Goal: Communication & Community: Share content

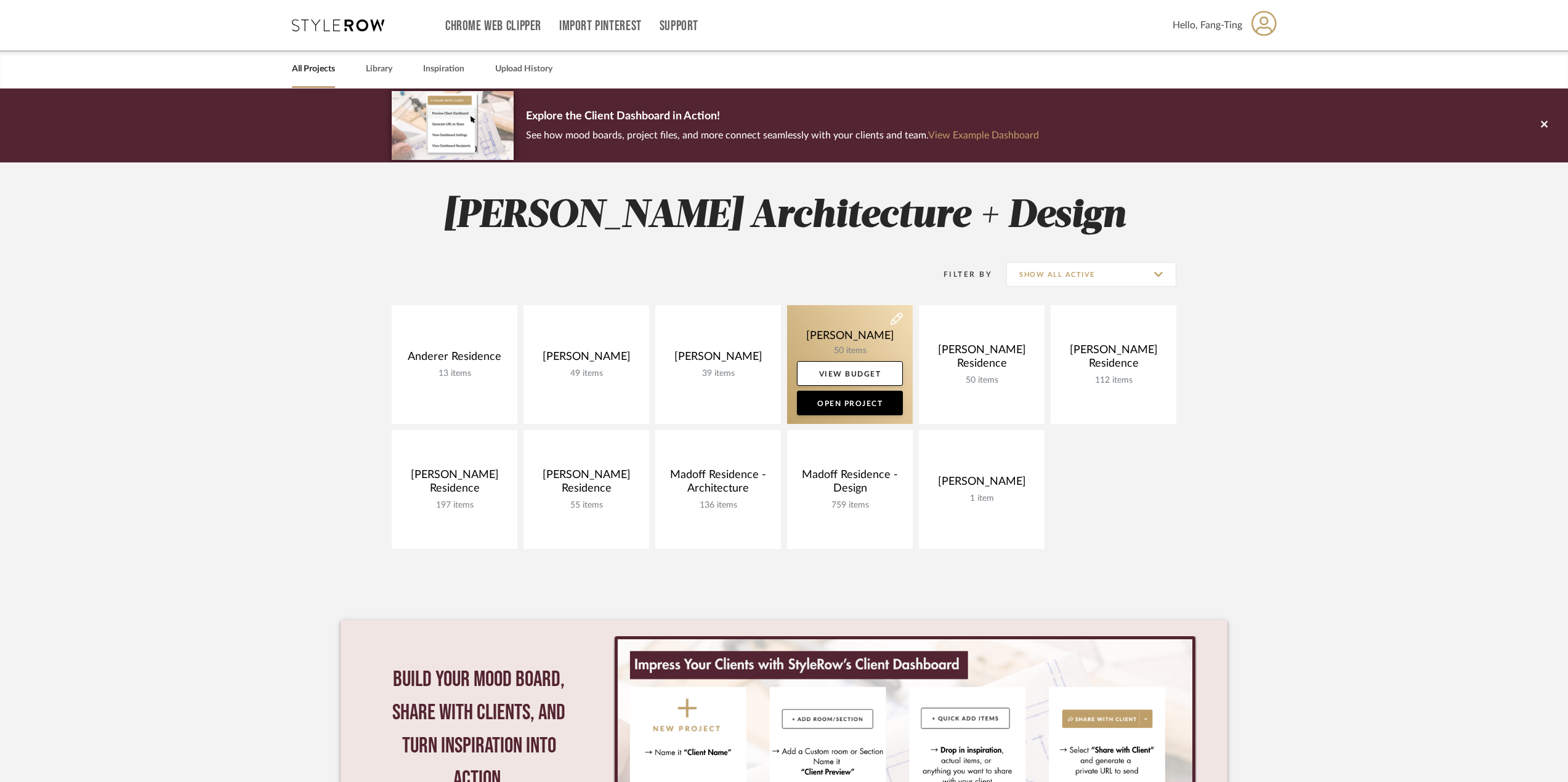
click at [858, 331] on link at bounding box center [849, 364] width 126 height 119
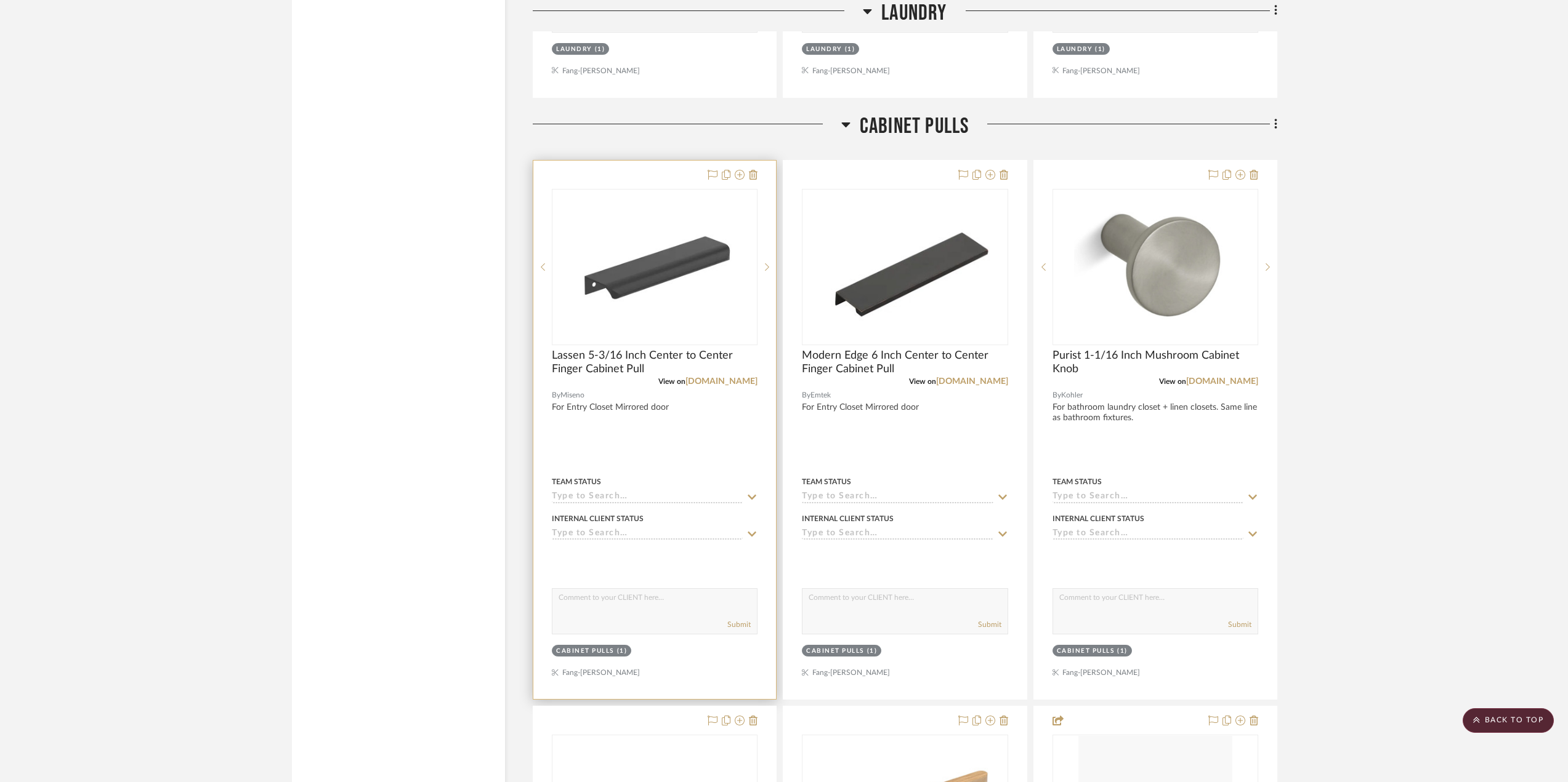
scroll to position [2523, 0]
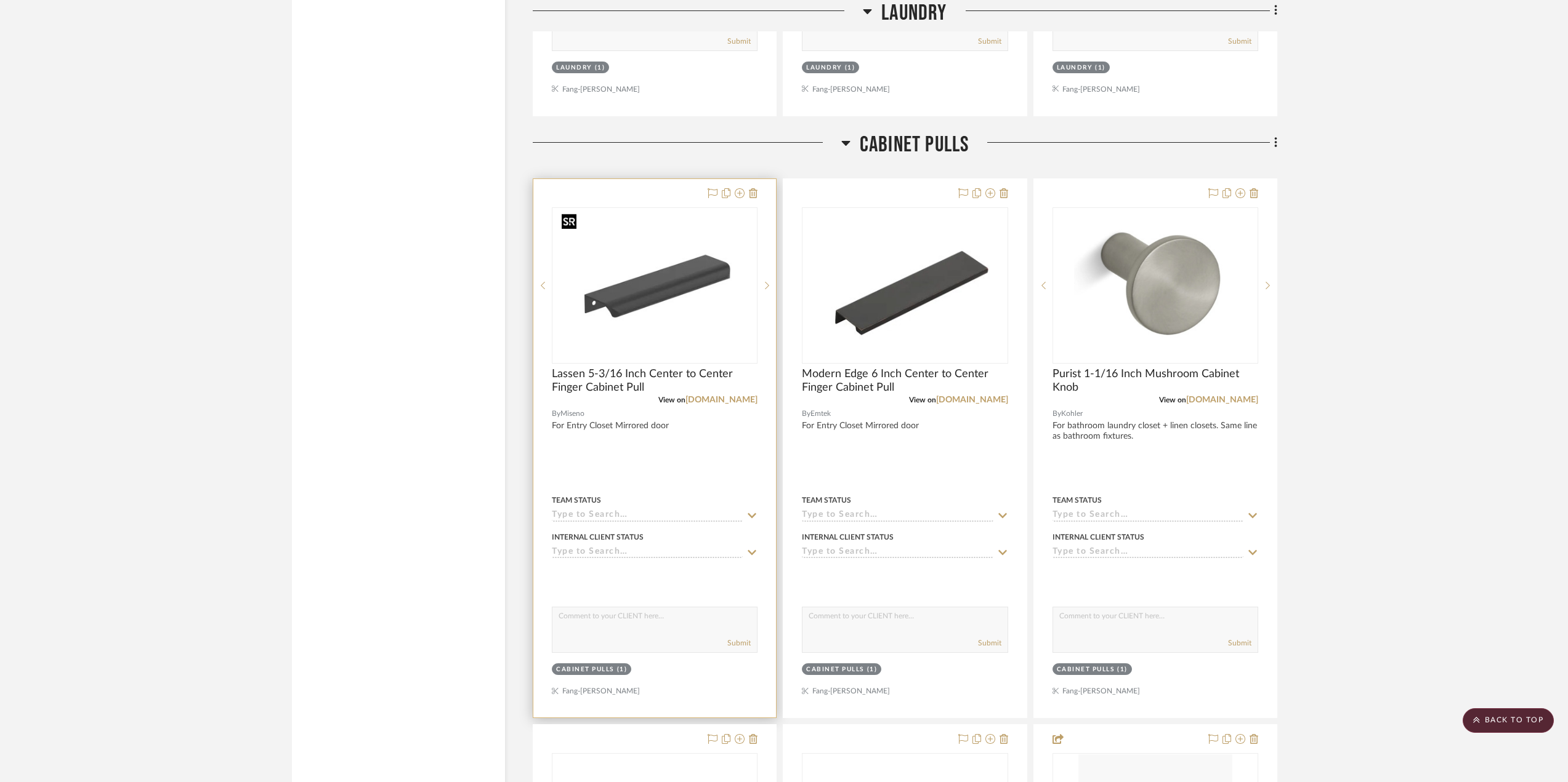
click at [622, 299] on img "0" at bounding box center [655, 285] width 196 height 154
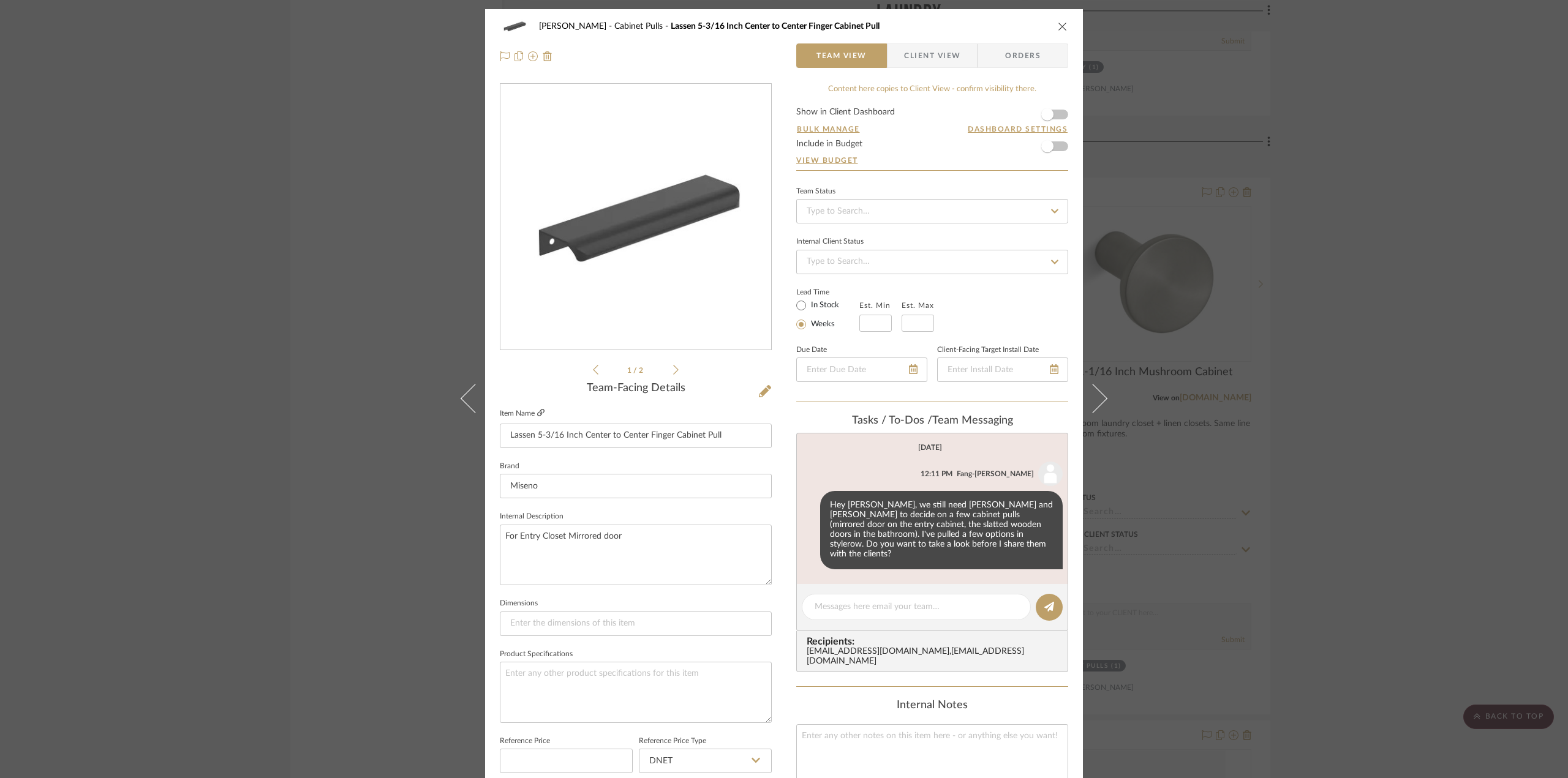
click at [539, 413] on icon at bounding box center [541, 413] width 7 height 7
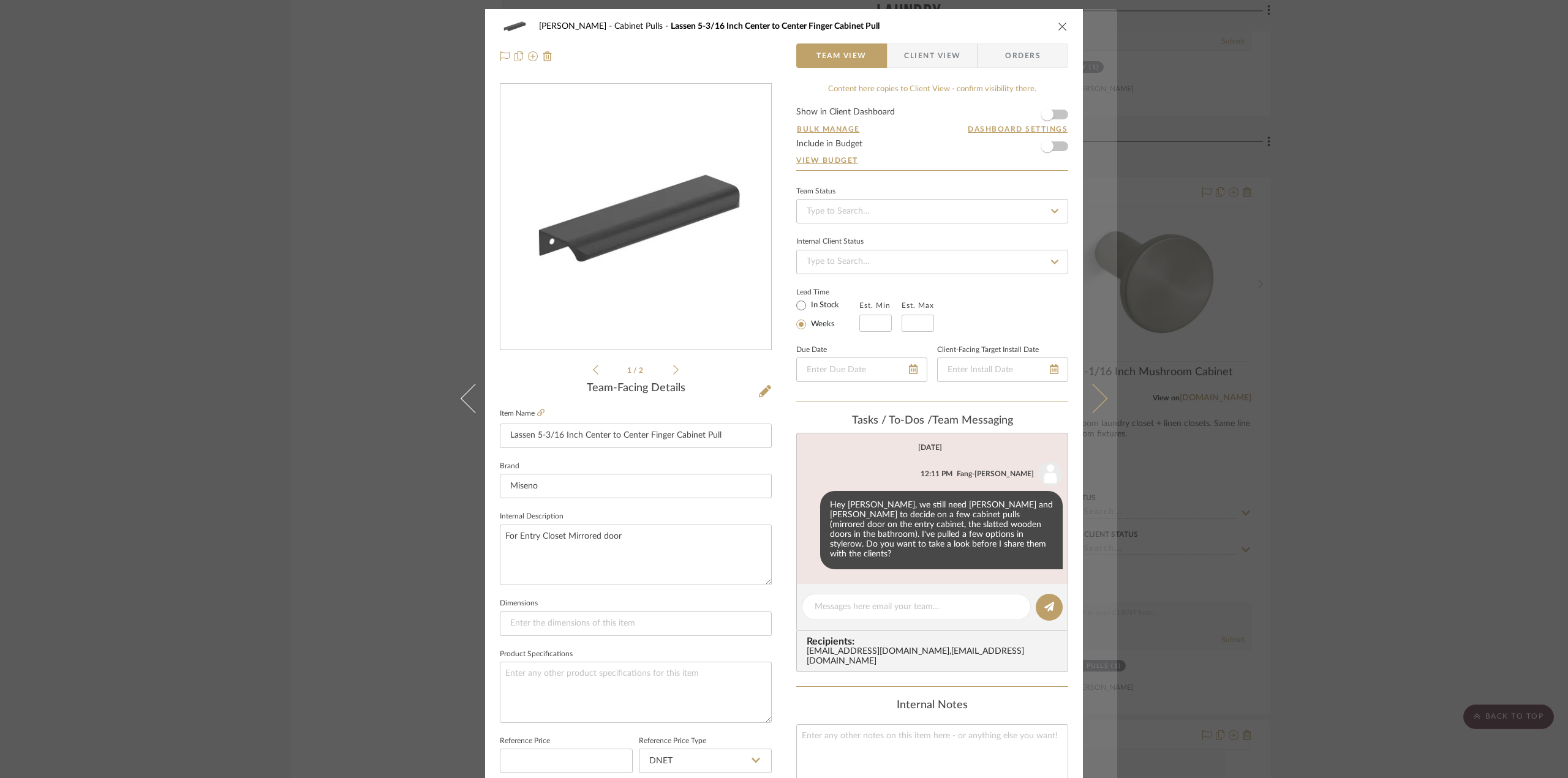
click at [1092, 398] on icon at bounding box center [1092, 398] width 29 height 29
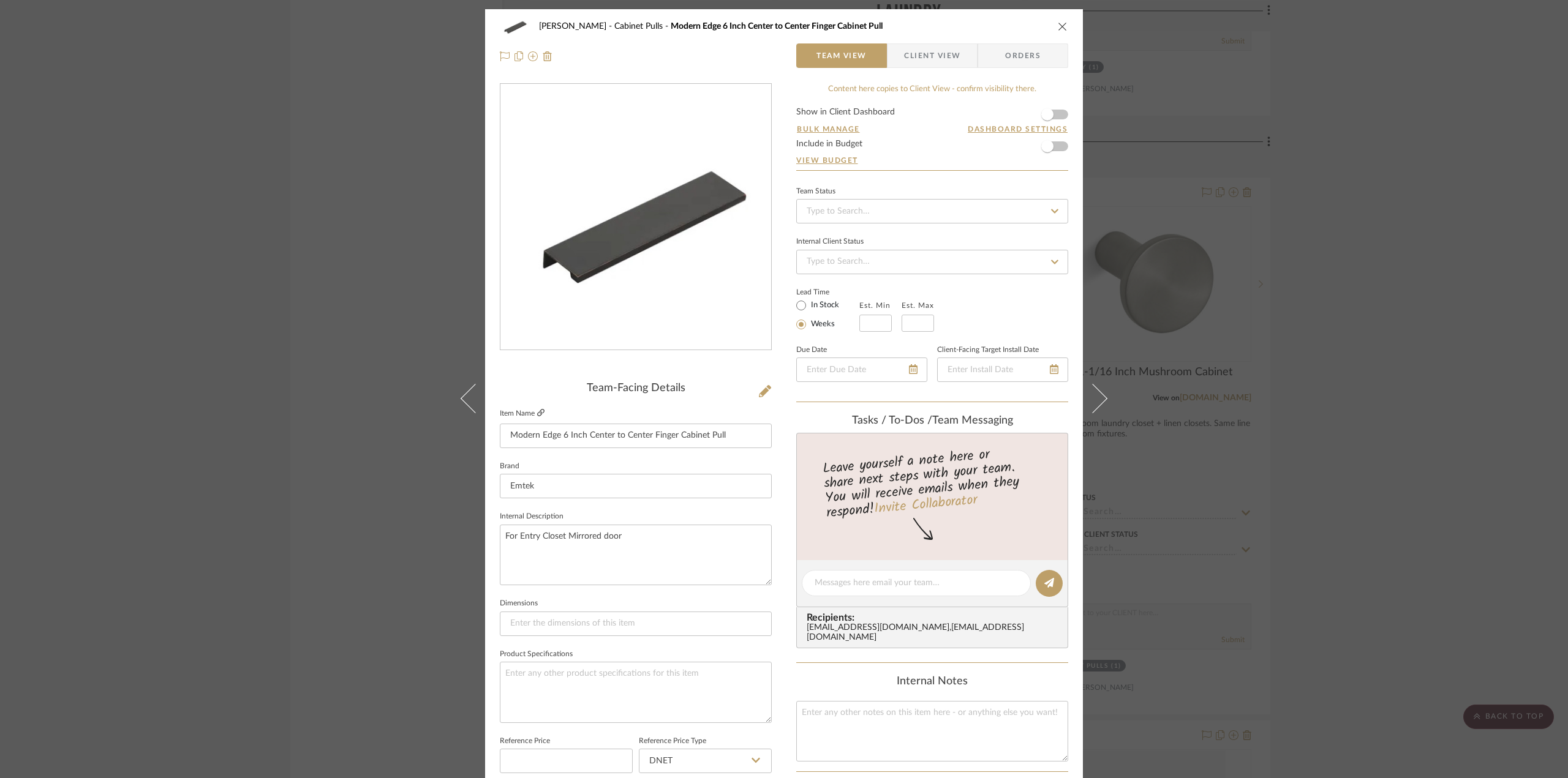
click at [538, 413] on icon at bounding box center [541, 413] width 7 height 7
click at [347, 334] on div "[PERSON_NAME] Cabinet Pulls Modern Edge 6 Inch Center to Center Finger Cabinet …" at bounding box center [784, 389] width 1568 height 778
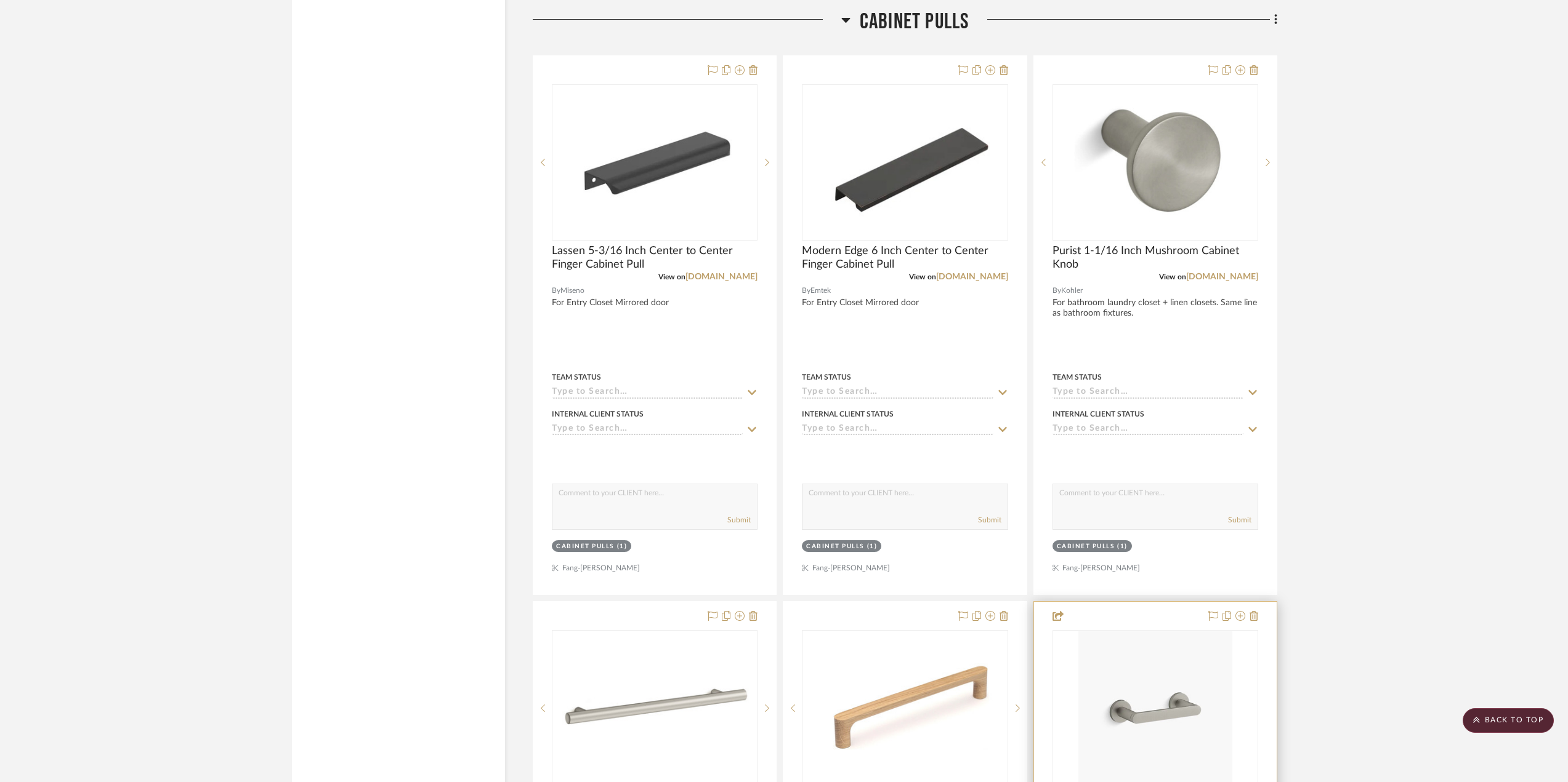
scroll to position [2708, 0]
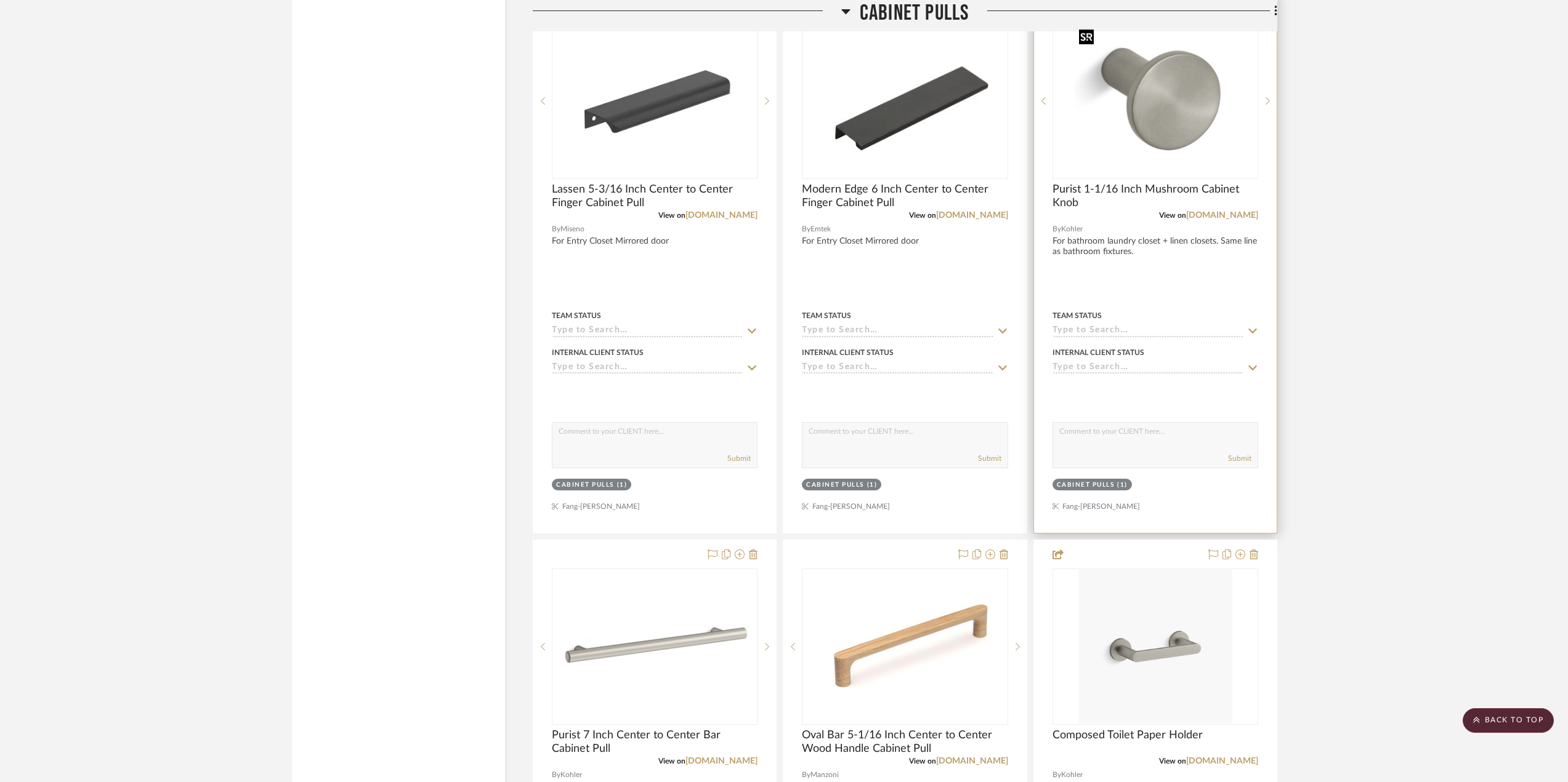
click at [1168, 134] on img "0" at bounding box center [1155, 101] width 162 height 154
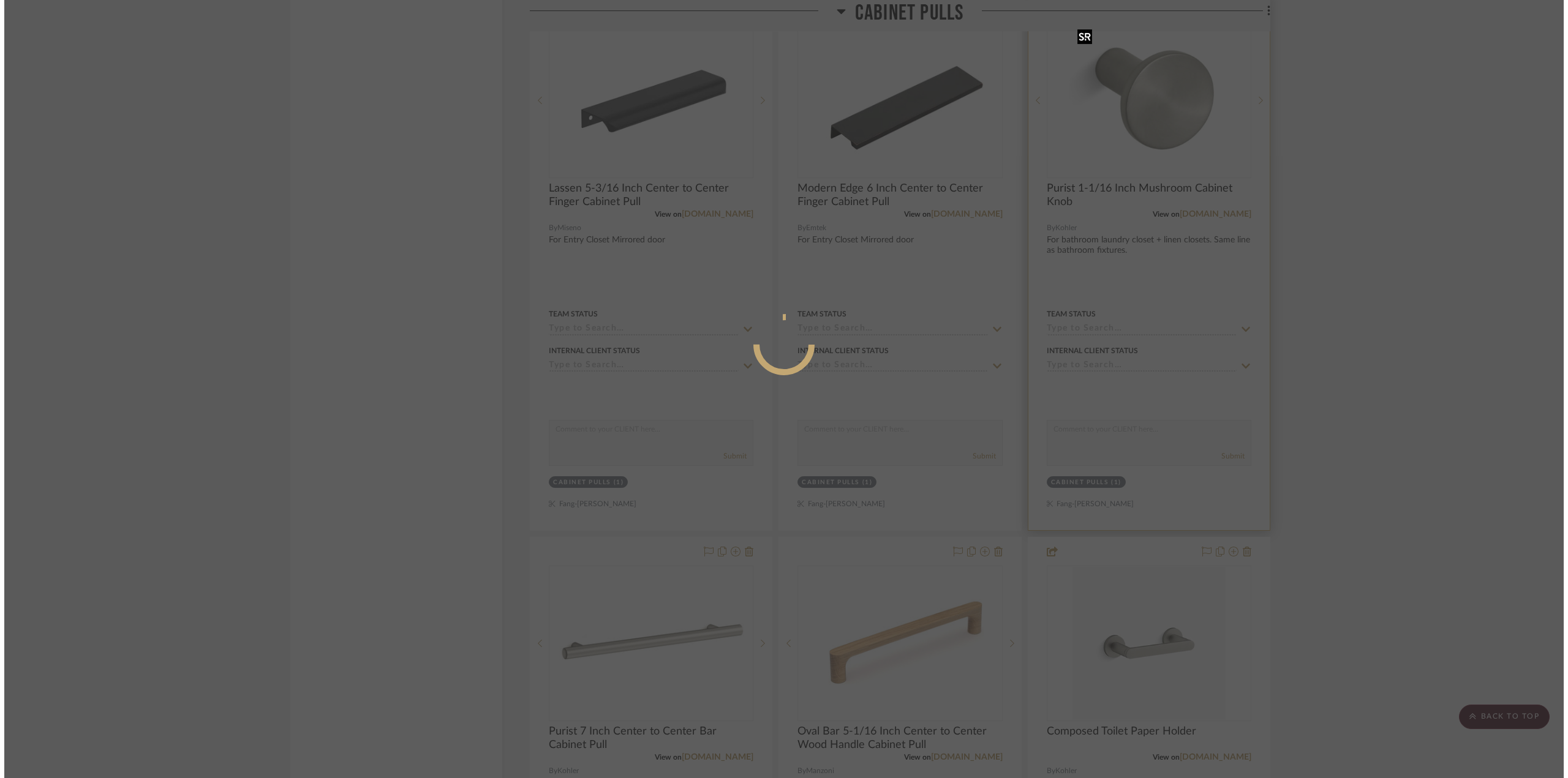
scroll to position [0, 0]
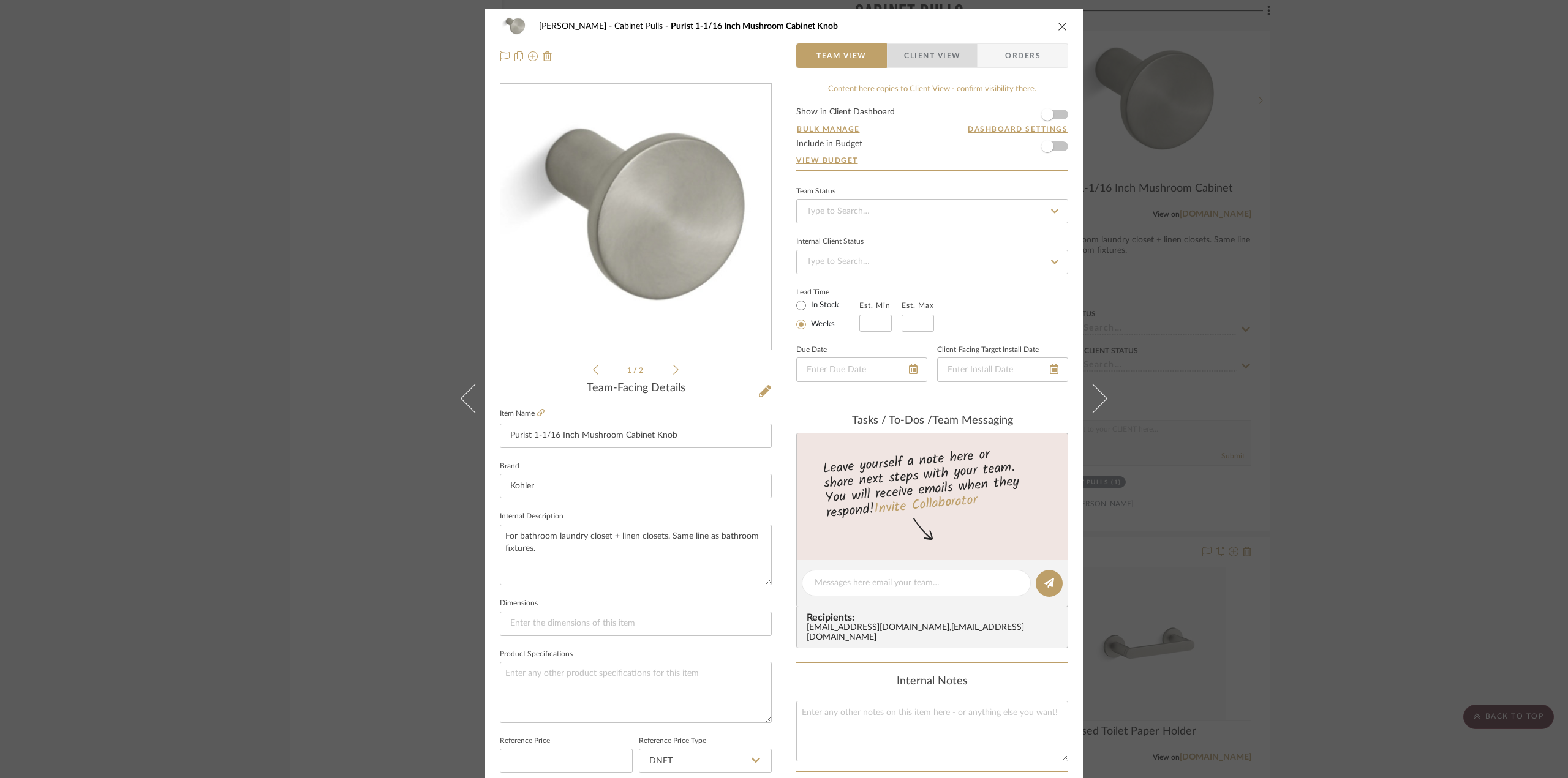
click at [917, 60] on span "Client View" at bounding box center [932, 55] width 56 height 25
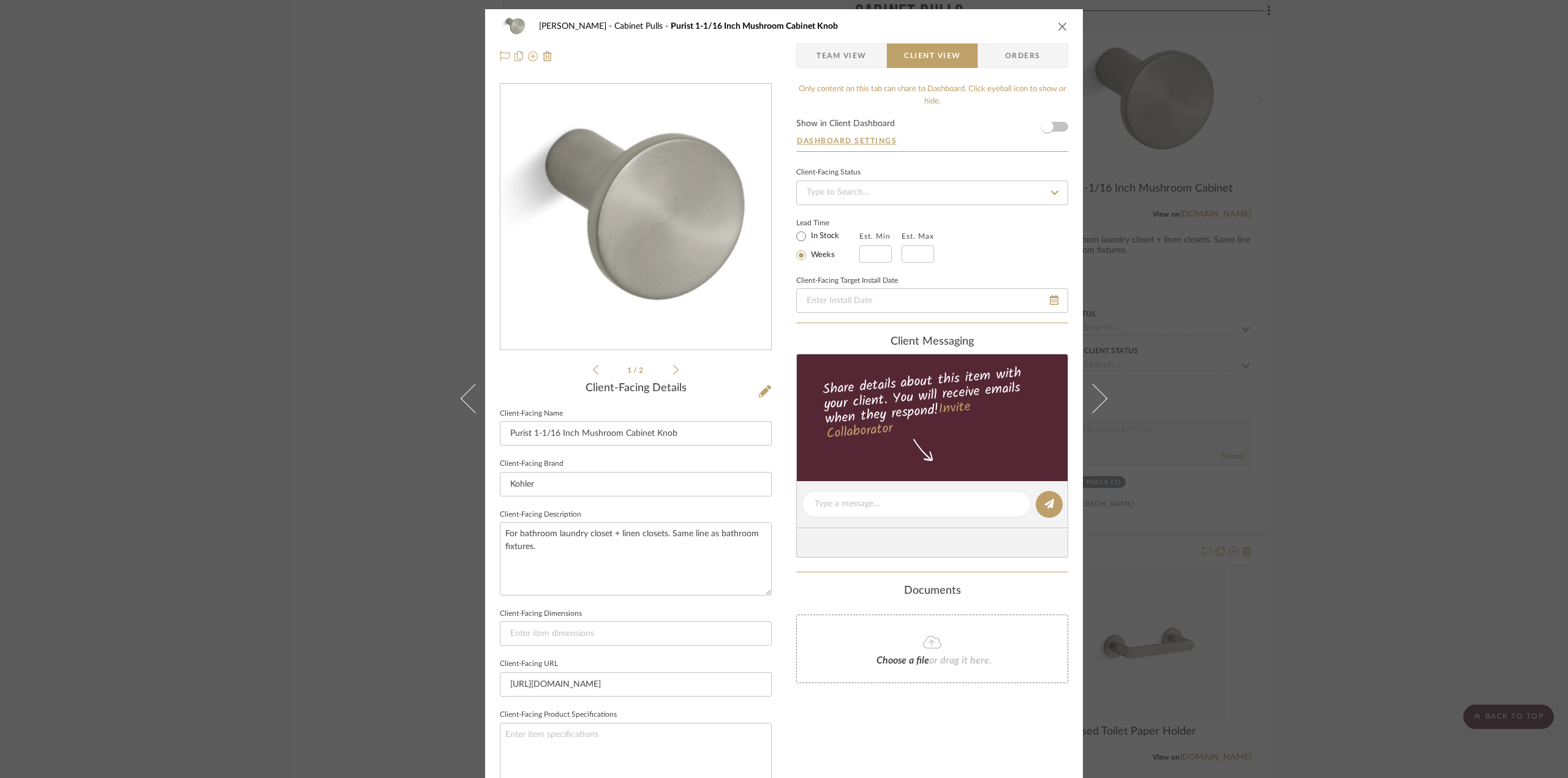
click at [674, 371] on icon at bounding box center [675, 369] width 5 height 11
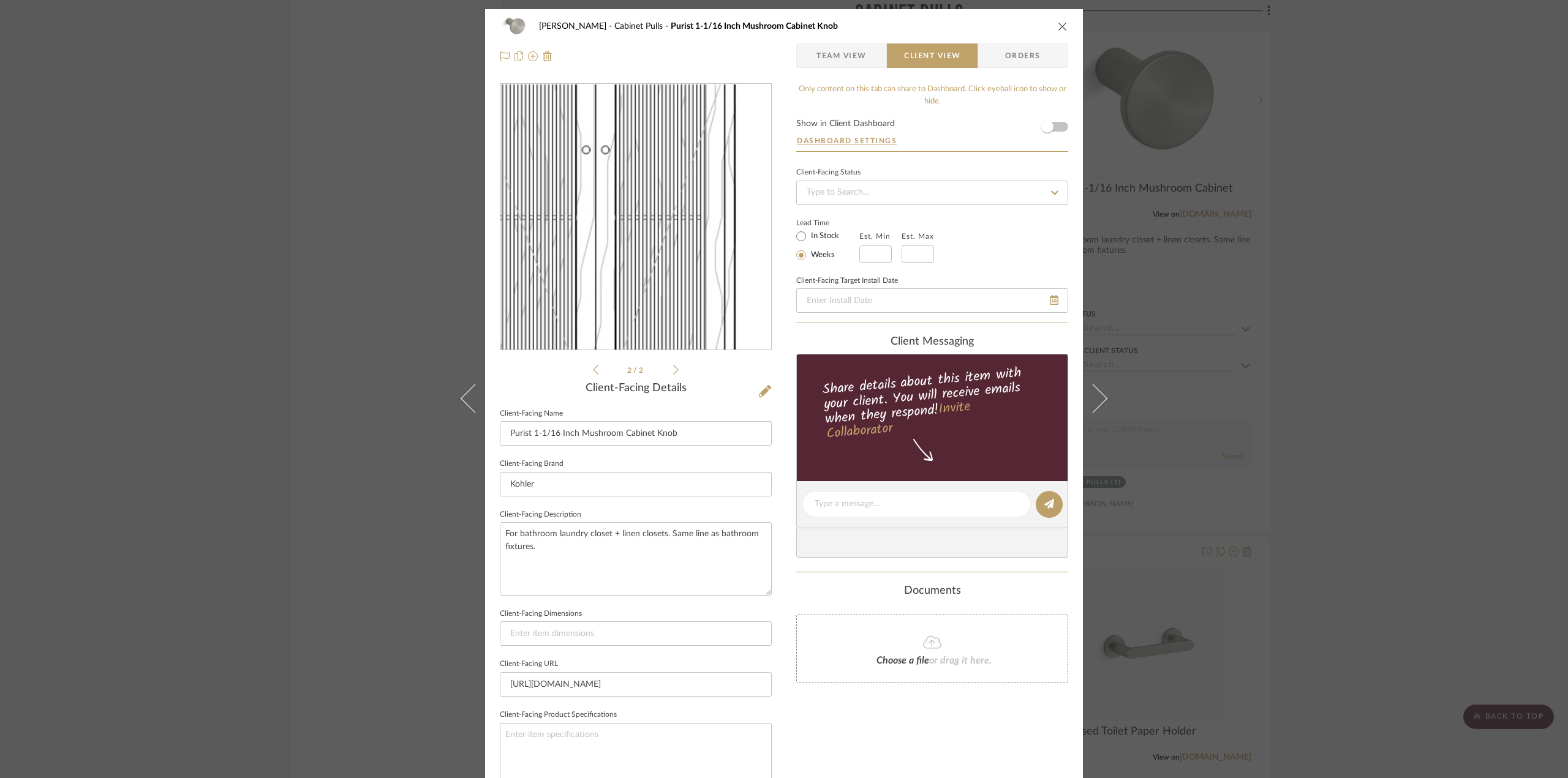
click at [644, 271] on img "1" at bounding box center [636, 217] width 116 height 266
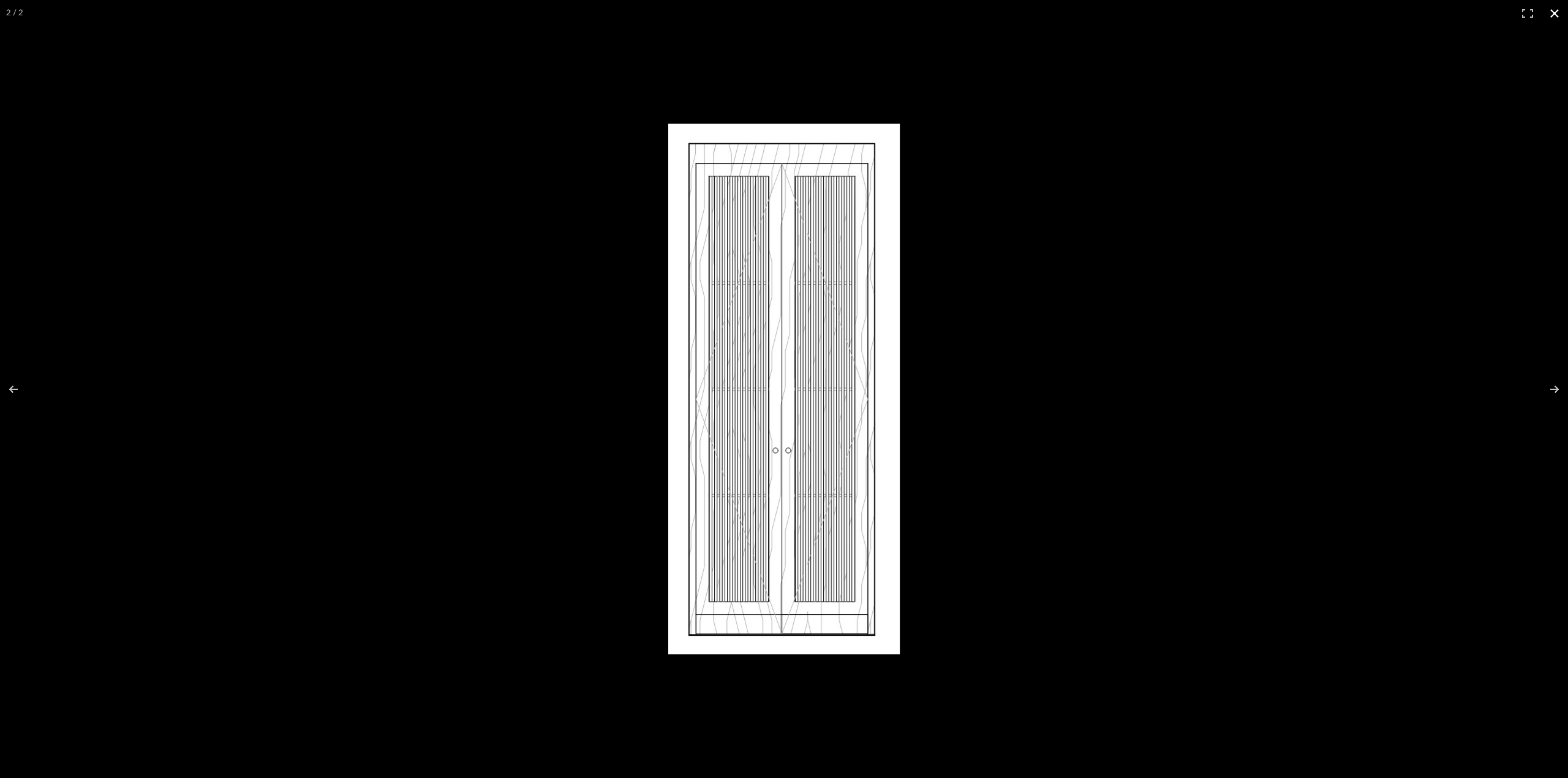
click at [402, 469] on div at bounding box center [784, 389] width 1568 height 778
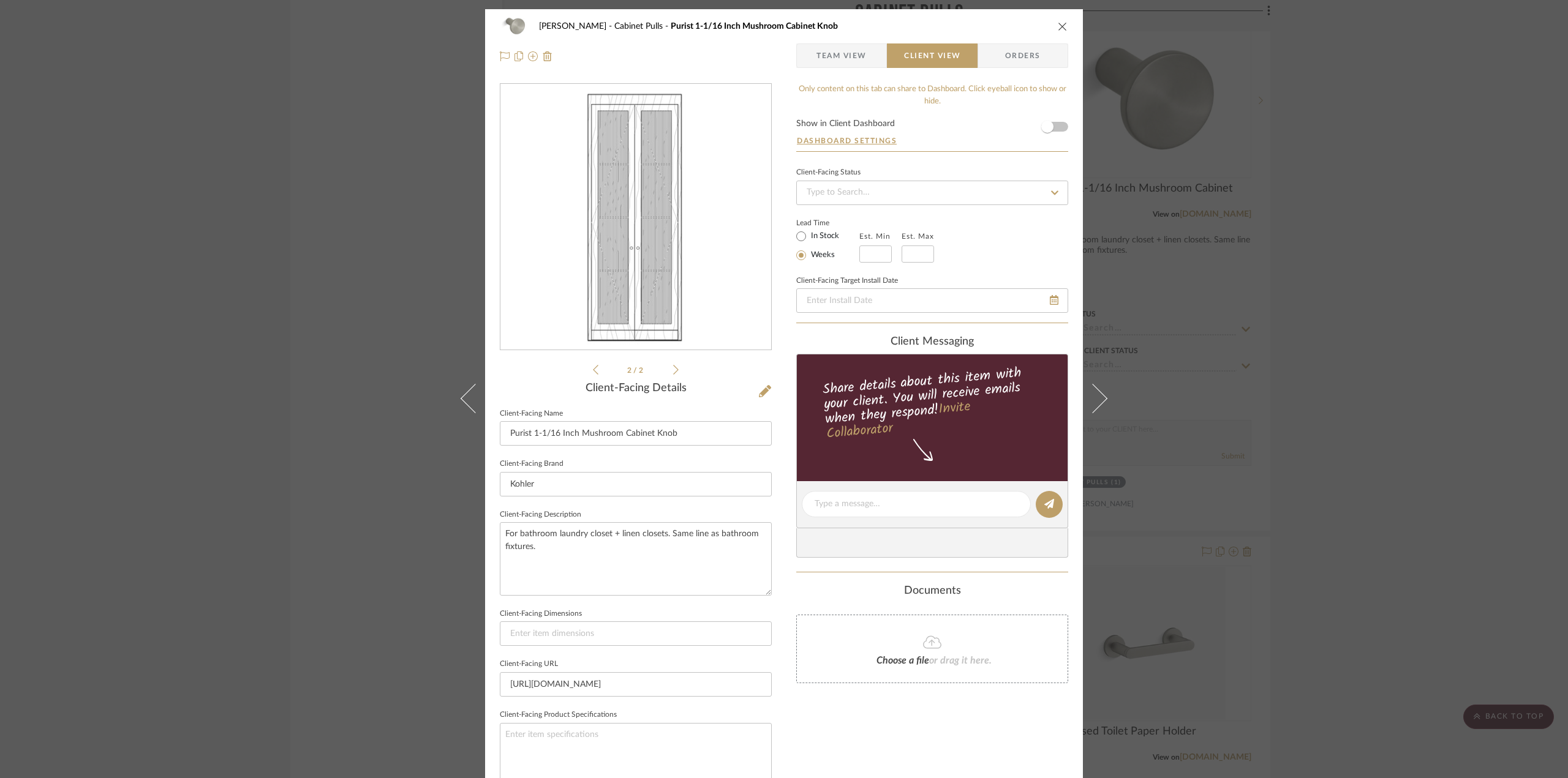
click at [1509, 270] on div "[PERSON_NAME] Cabinet Pulls Purist 1-1/16 Inch Mushroom Cabinet Knob Team View …" at bounding box center [784, 389] width 1568 height 778
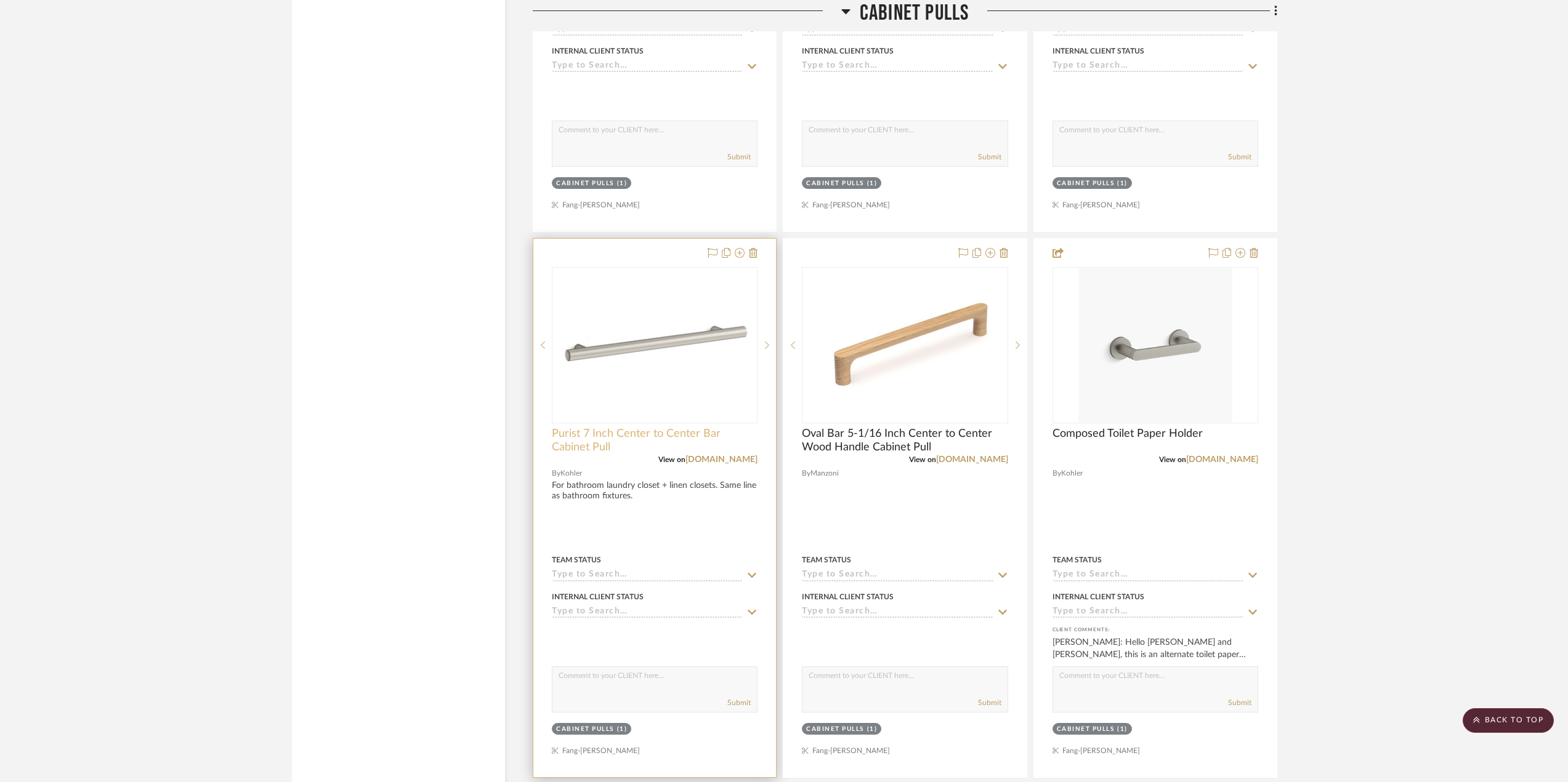
scroll to position [3015, 0]
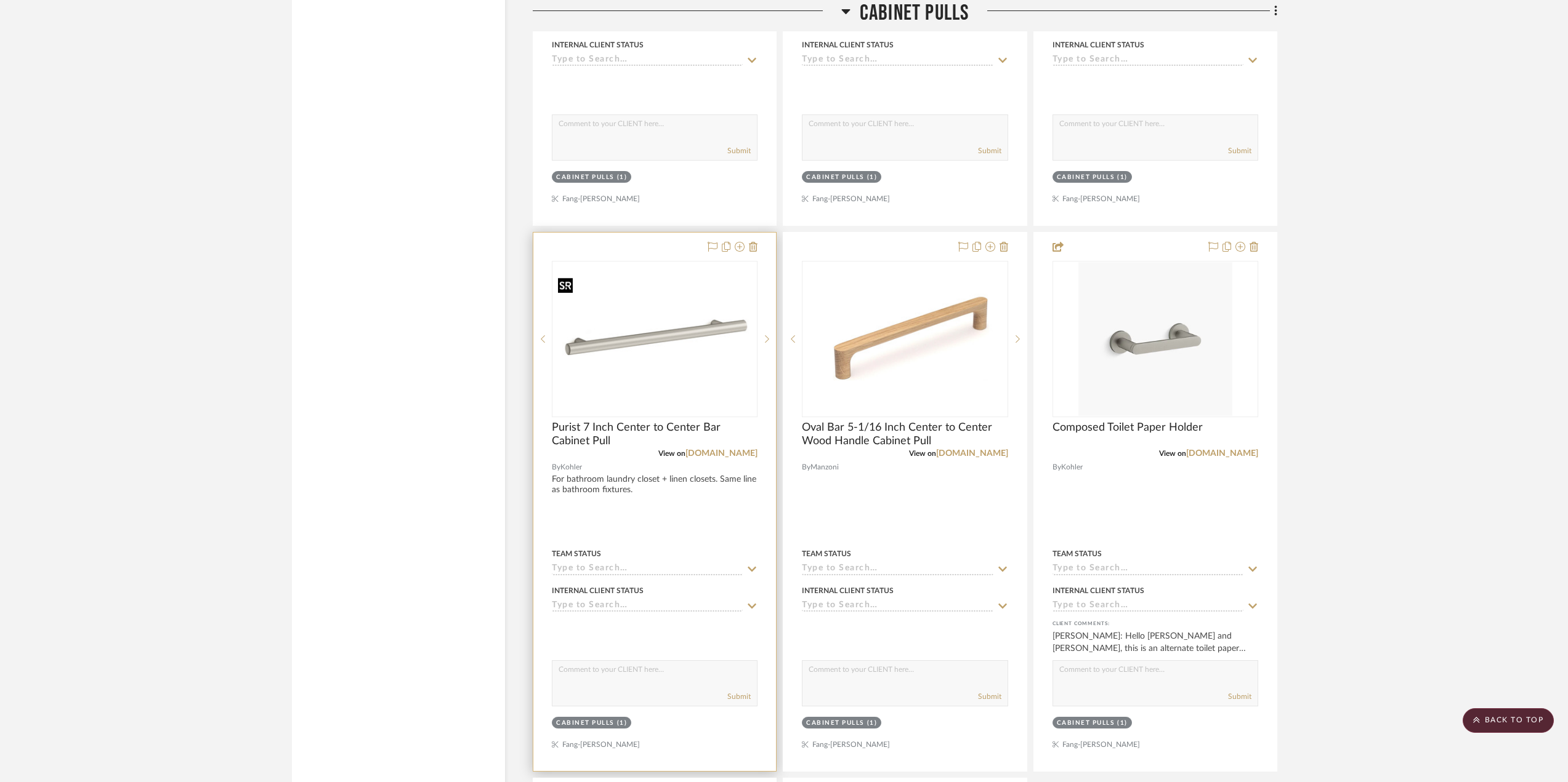
click at [717, 351] on img "0" at bounding box center [655, 339] width 203 height 133
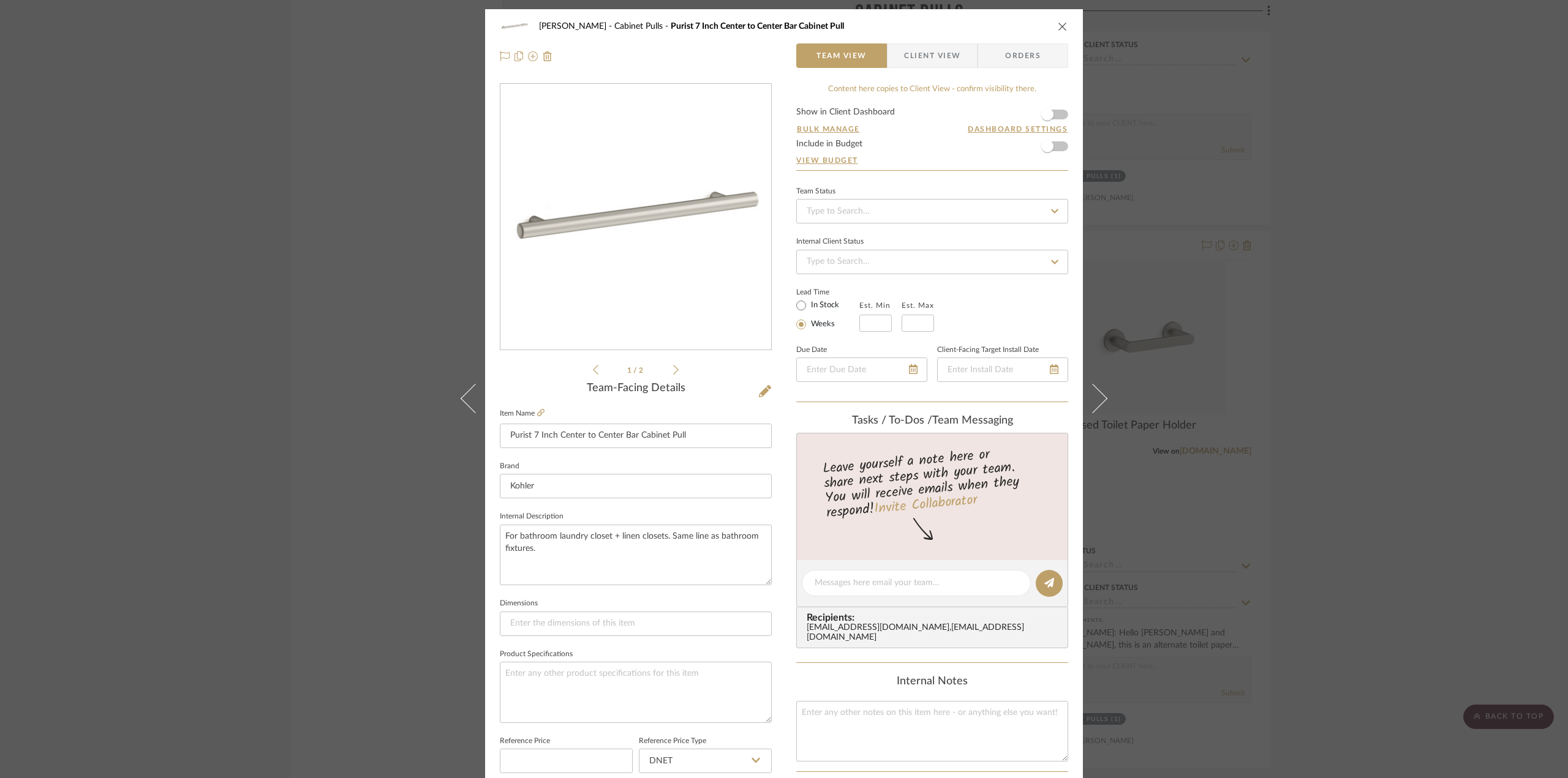
click at [677, 371] on div "1 / 2" at bounding box center [636, 229] width 272 height 294
click at [674, 371] on div "1 / 2" at bounding box center [636, 229] width 272 height 294
click at [673, 371] on icon at bounding box center [675, 369] width 5 height 11
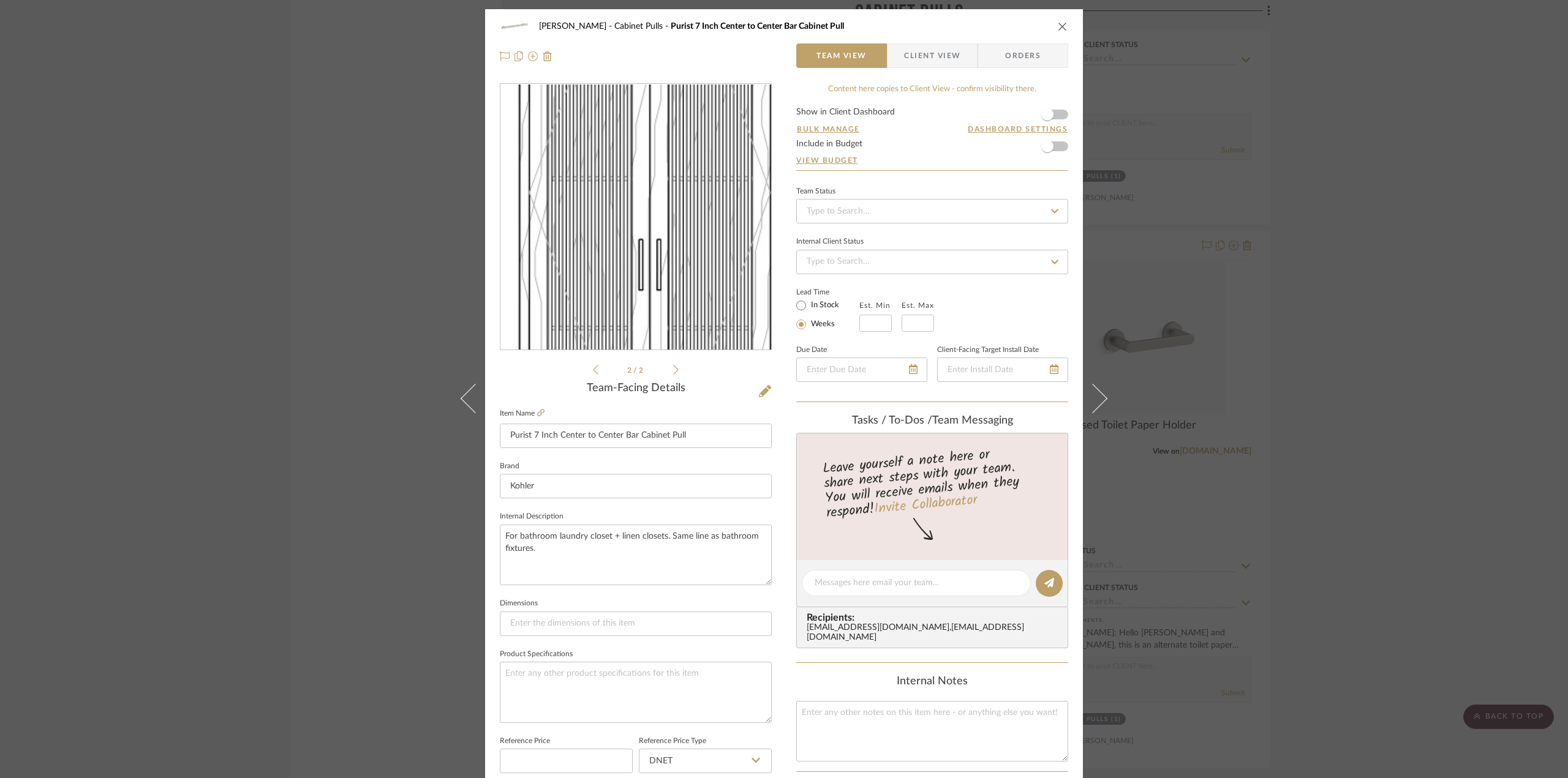
click at [624, 229] on img "1" at bounding box center [636, 217] width 126 height 266
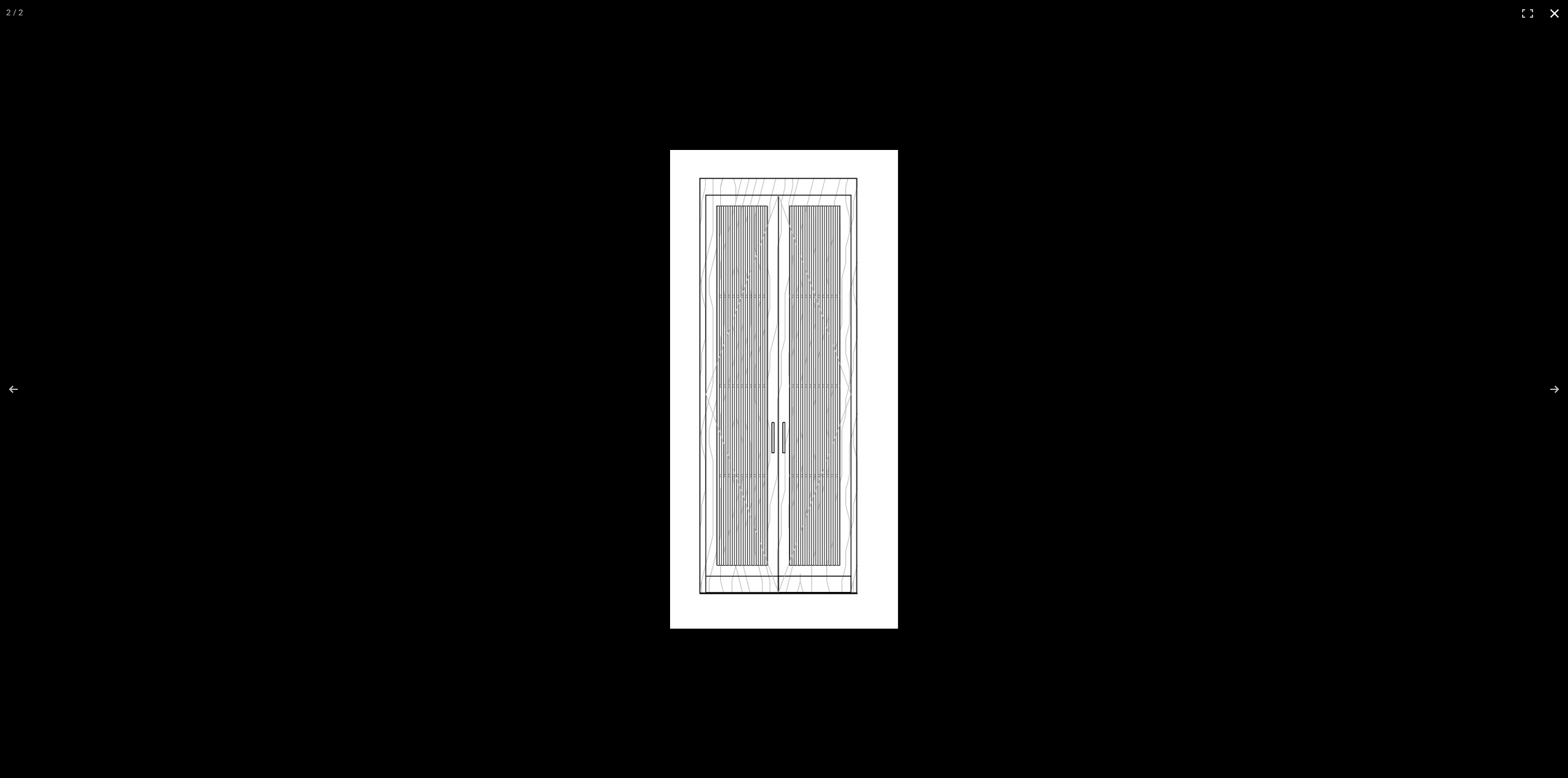
click at [966, 407] on div at bounding box center [1188, 407] width 1036 height 514
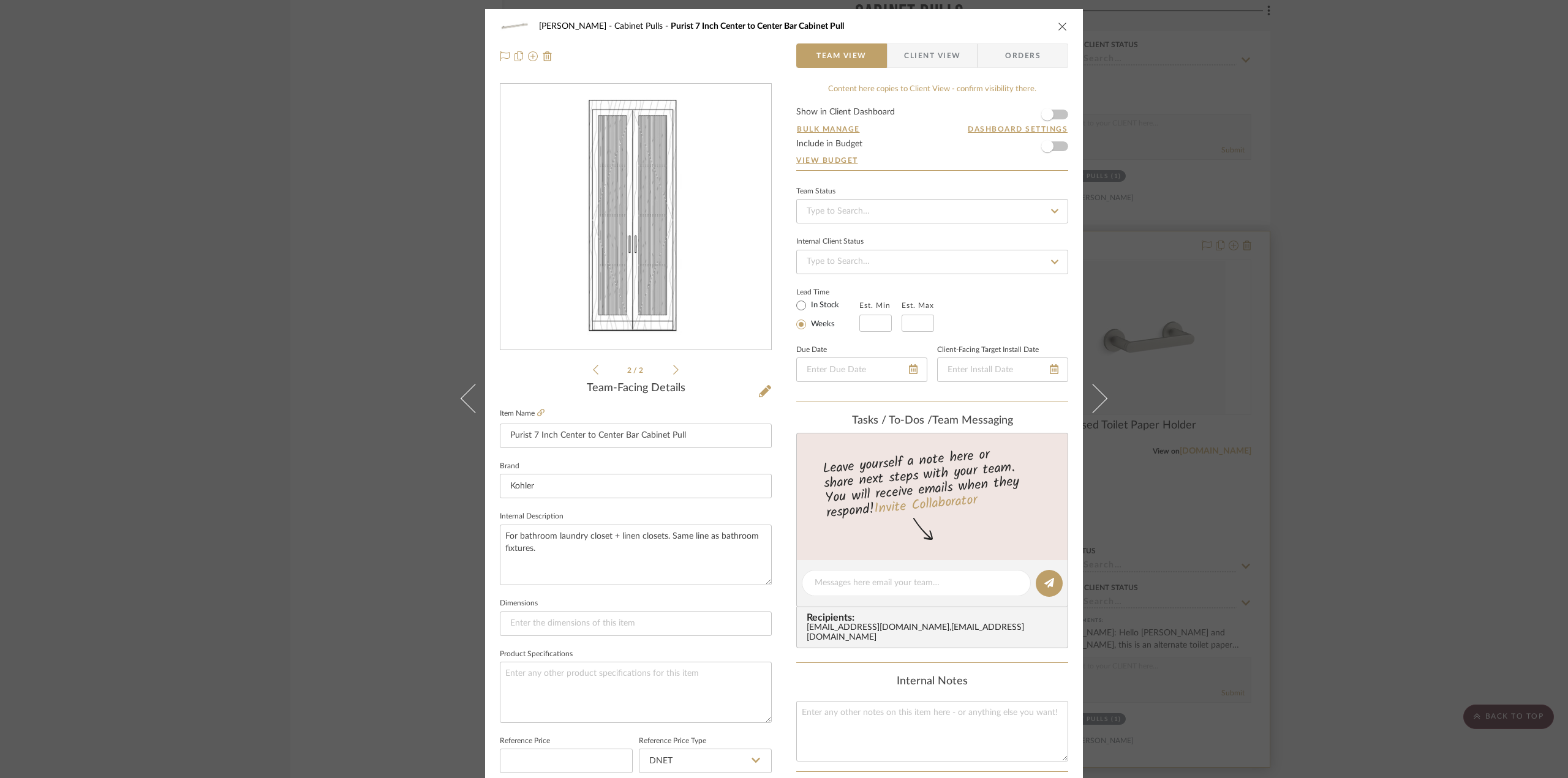
drag, startPoint x: 1264, startPoint y: 456, endPoint x: 1225, endPoint y: 452, distance: 39.2
click at [1267, 456] on div "[PERSON_NAME] Cabinet Pulls Purist 7 Inch Center to Center Bar Cabinet Pull Tea…" at bounding box center [784, 389] width 1568 height 778
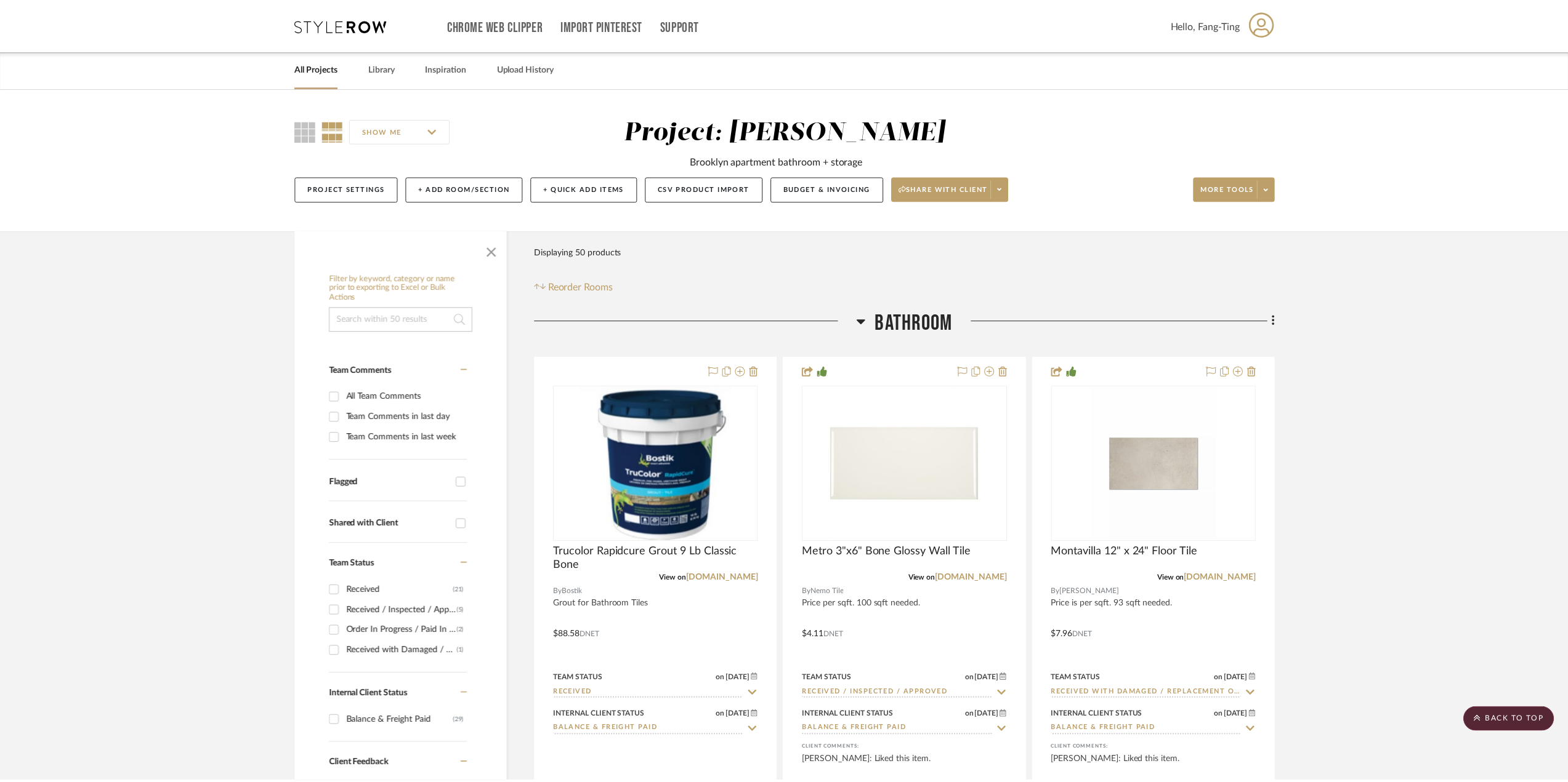
scroll to position [3015, 0]
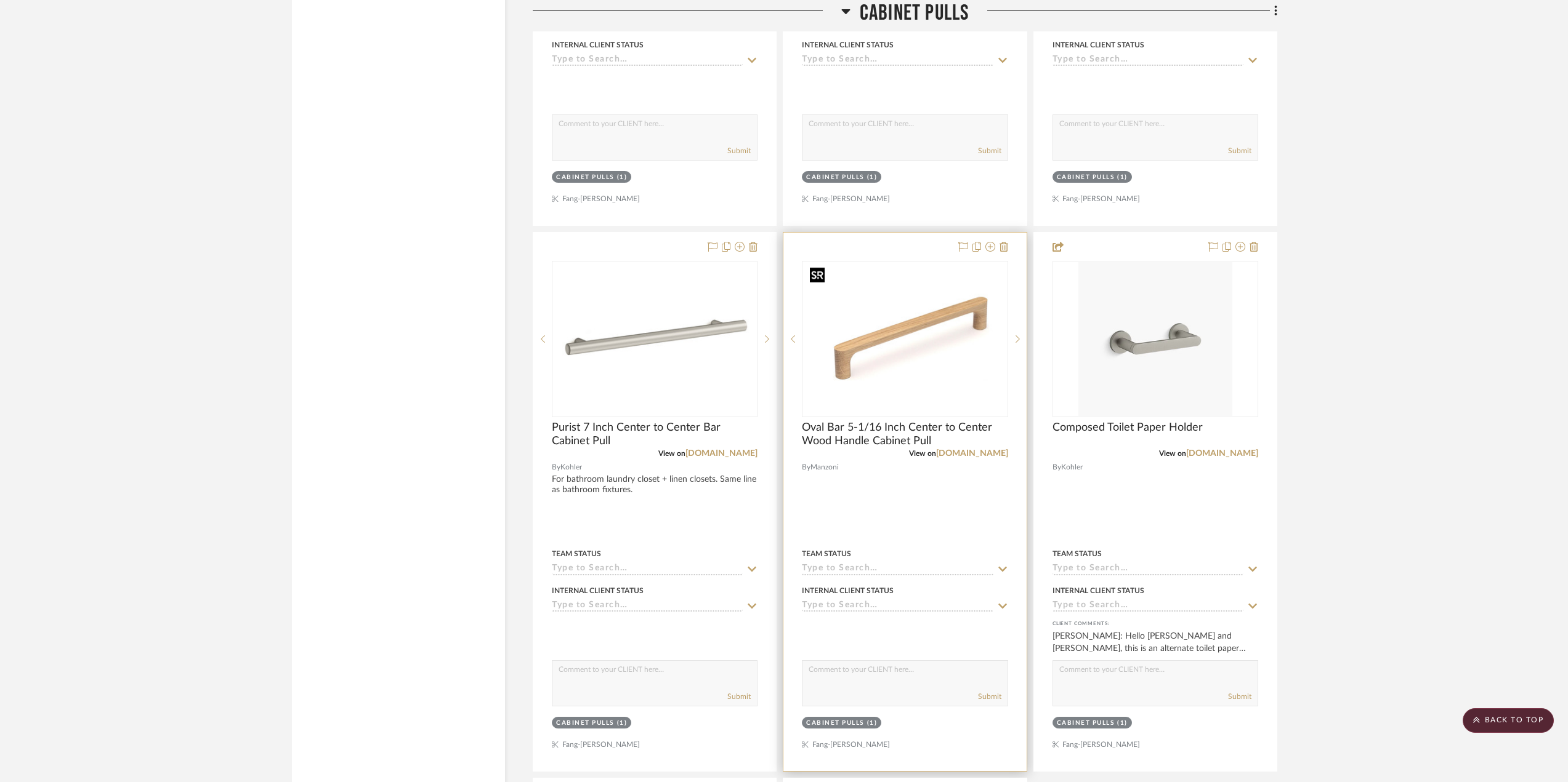
click at [902, 319] on img "0" at bounding box center [904, 339] width 199 height 154
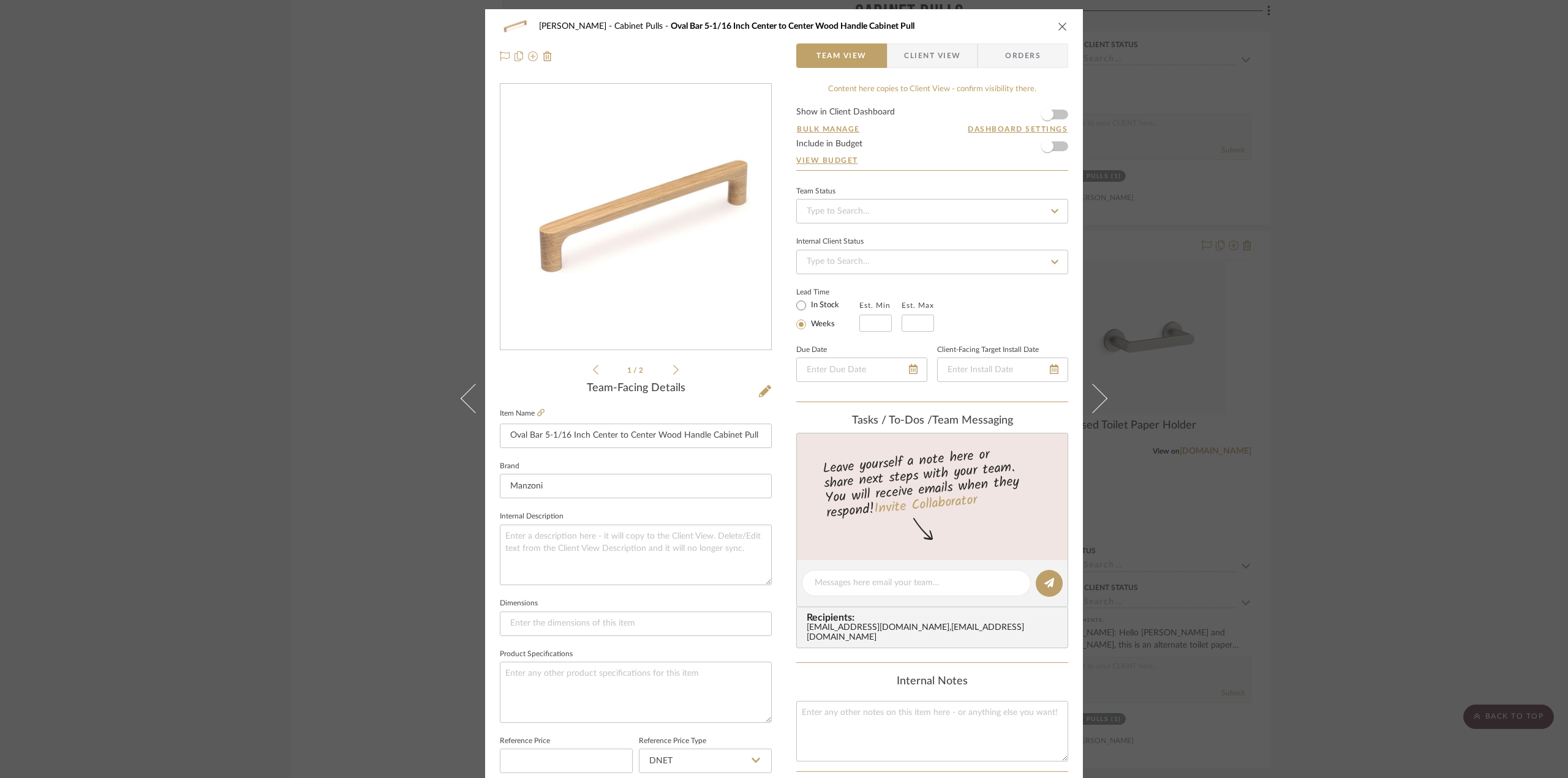
click at [1063, 27] on icon "close" at bounding box center [1063, 26] width 10 height 10
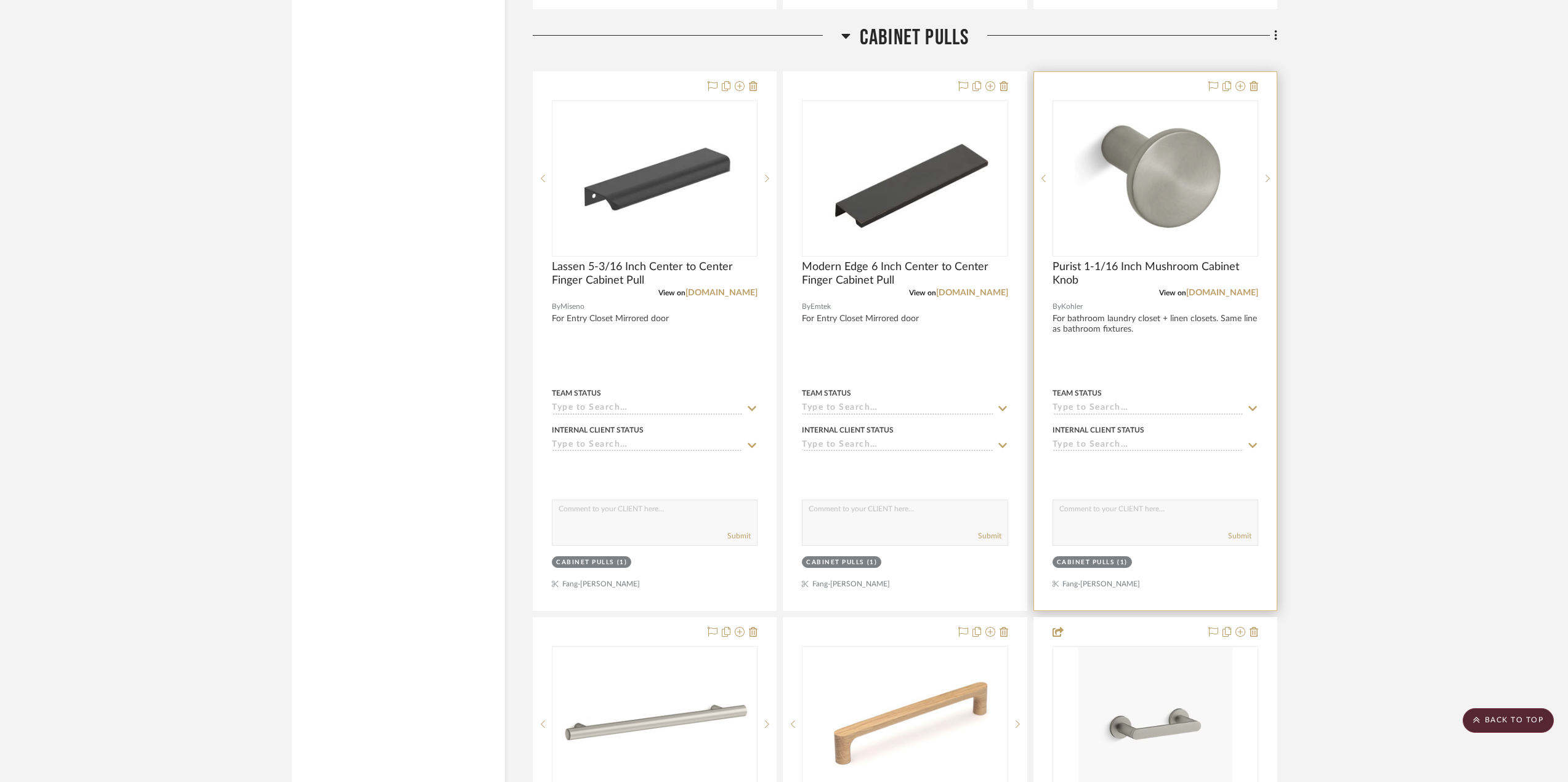
scroll to position [2523, 0]
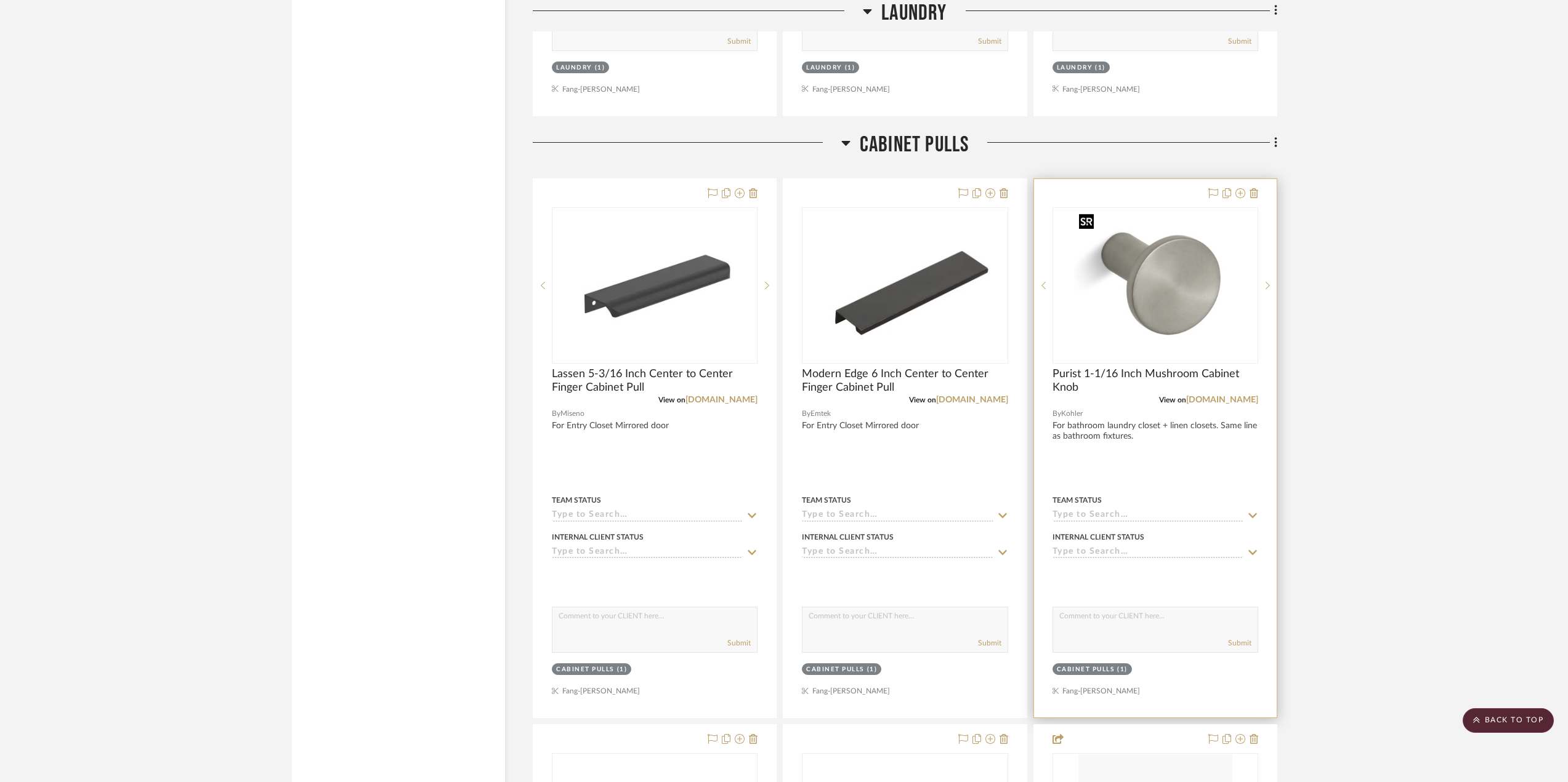
click at [1154, 306] on img "0" at bounding box center [1155, 285] width 162 height 154
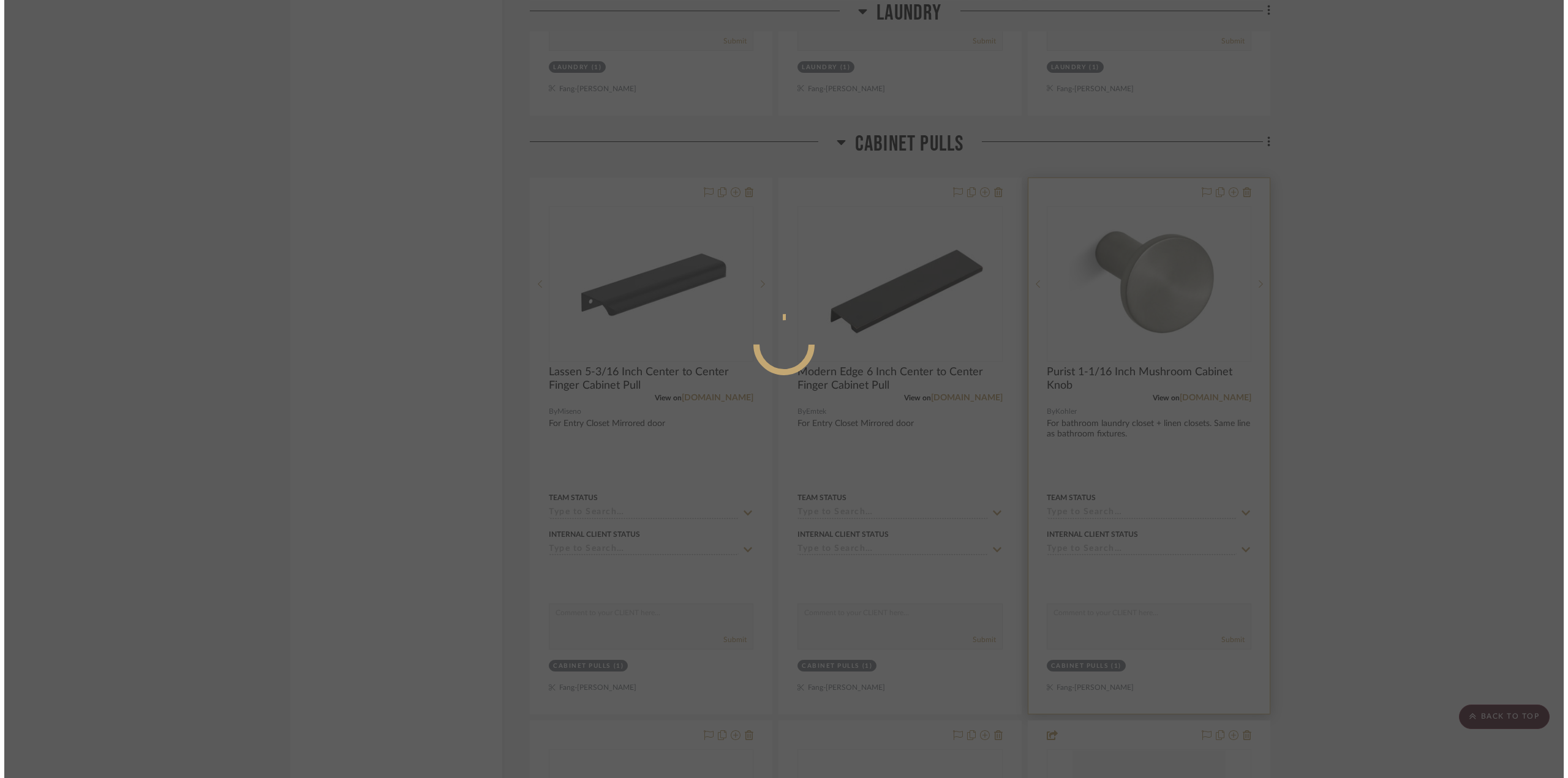
scroll to position [0, 0]
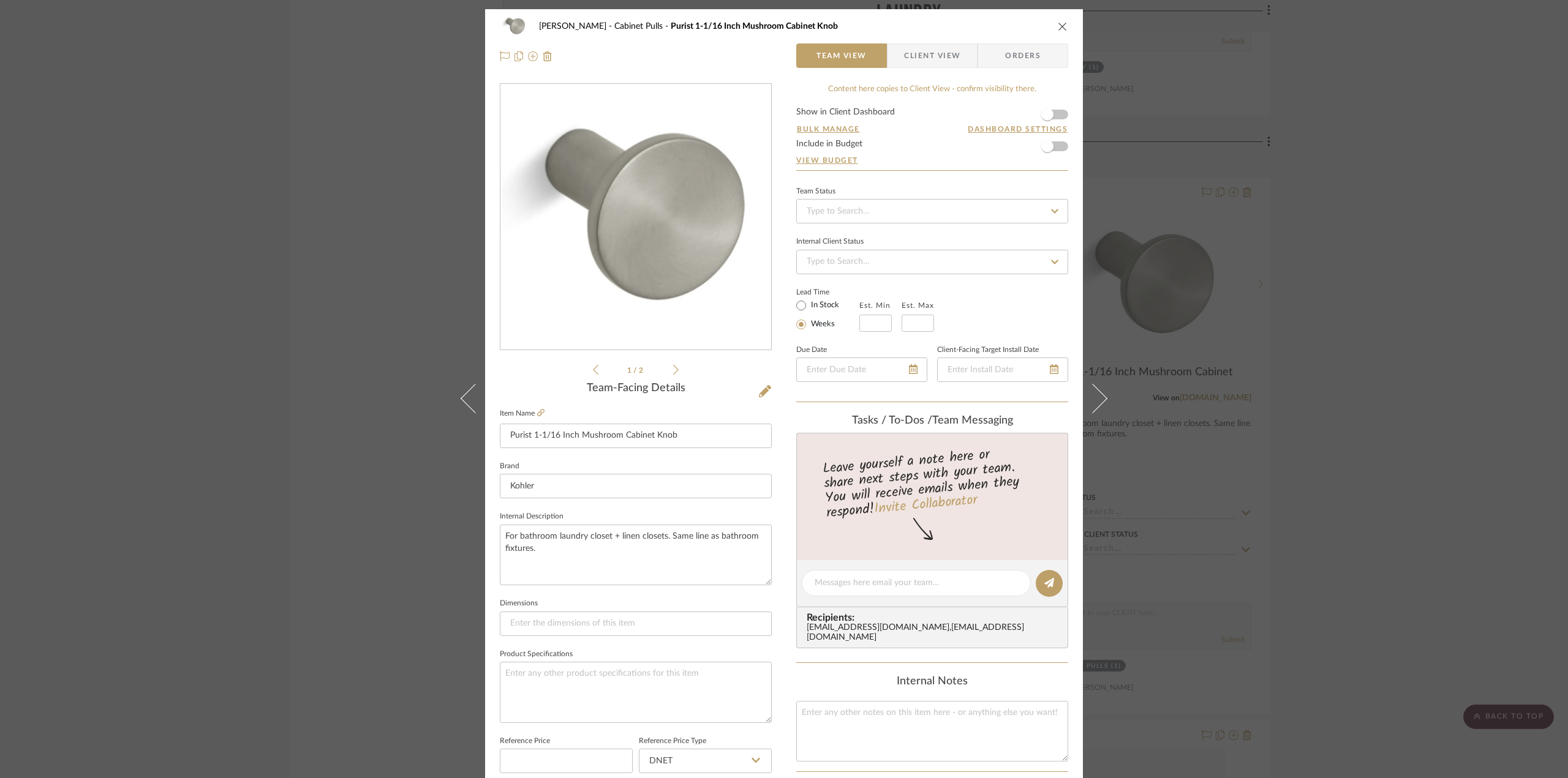
click at [1330, 252] on div "[PERSON_NAME] Cabinet Pulls Purist 1-1/16 Inch Mushroom Cabinet Knob Team View …" at bounding box center [784, 389] width 1568 height 778
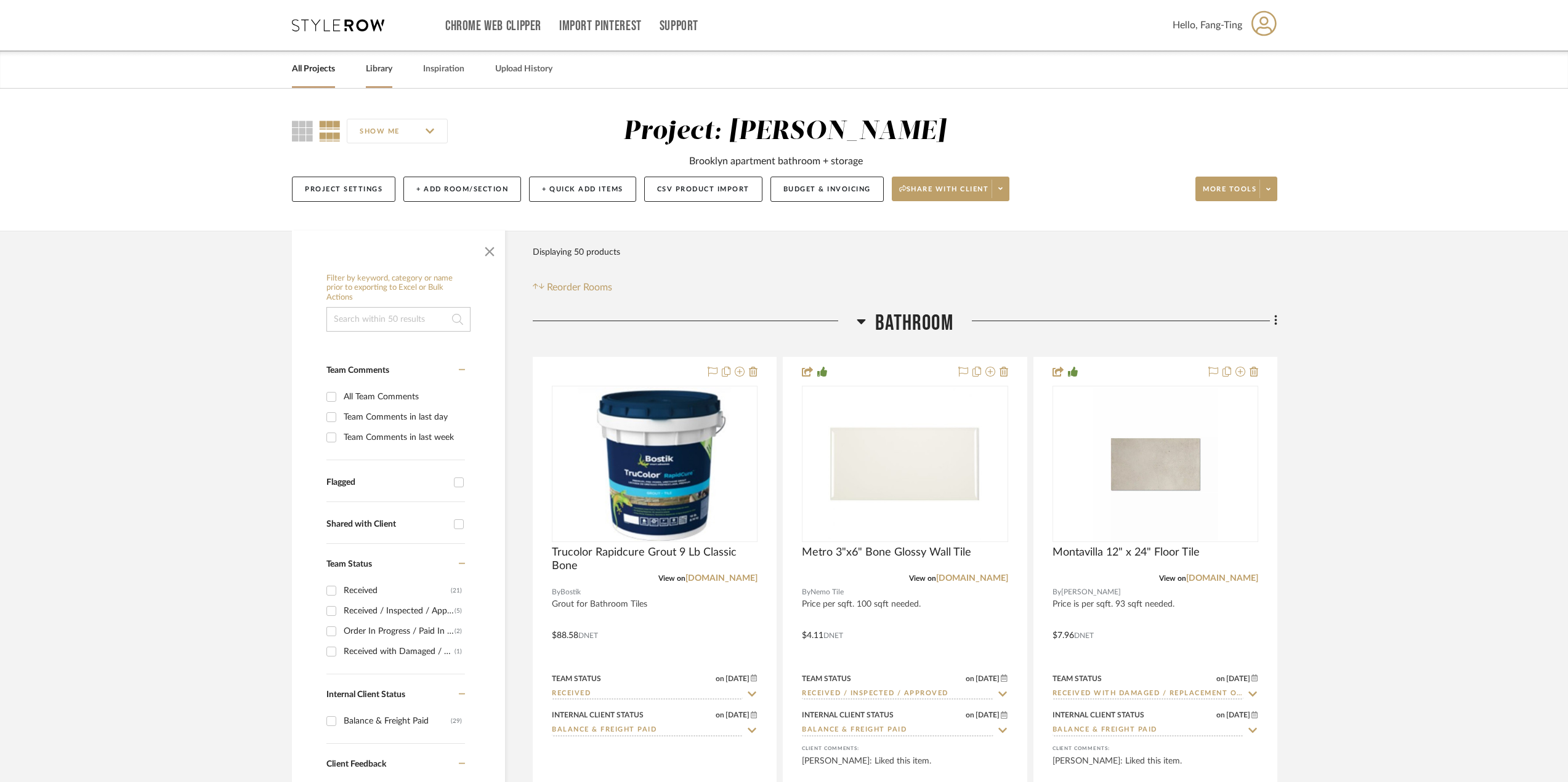
click at [378, 72] on link "Library" at bounding box center [379, 69] width 26 height 17
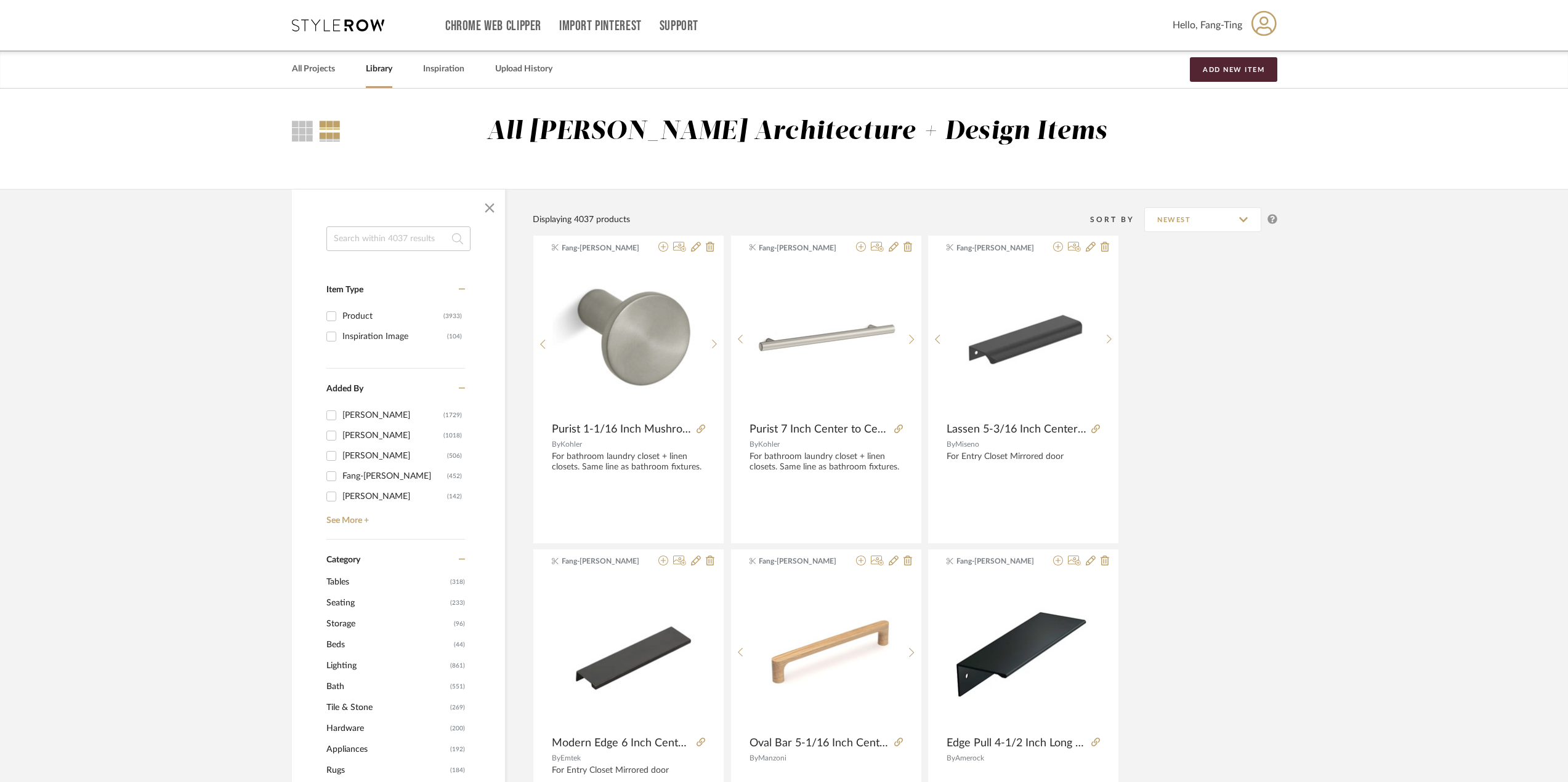
click at [396, 240] on input at bounding box center [398, 238] width 144 height 25
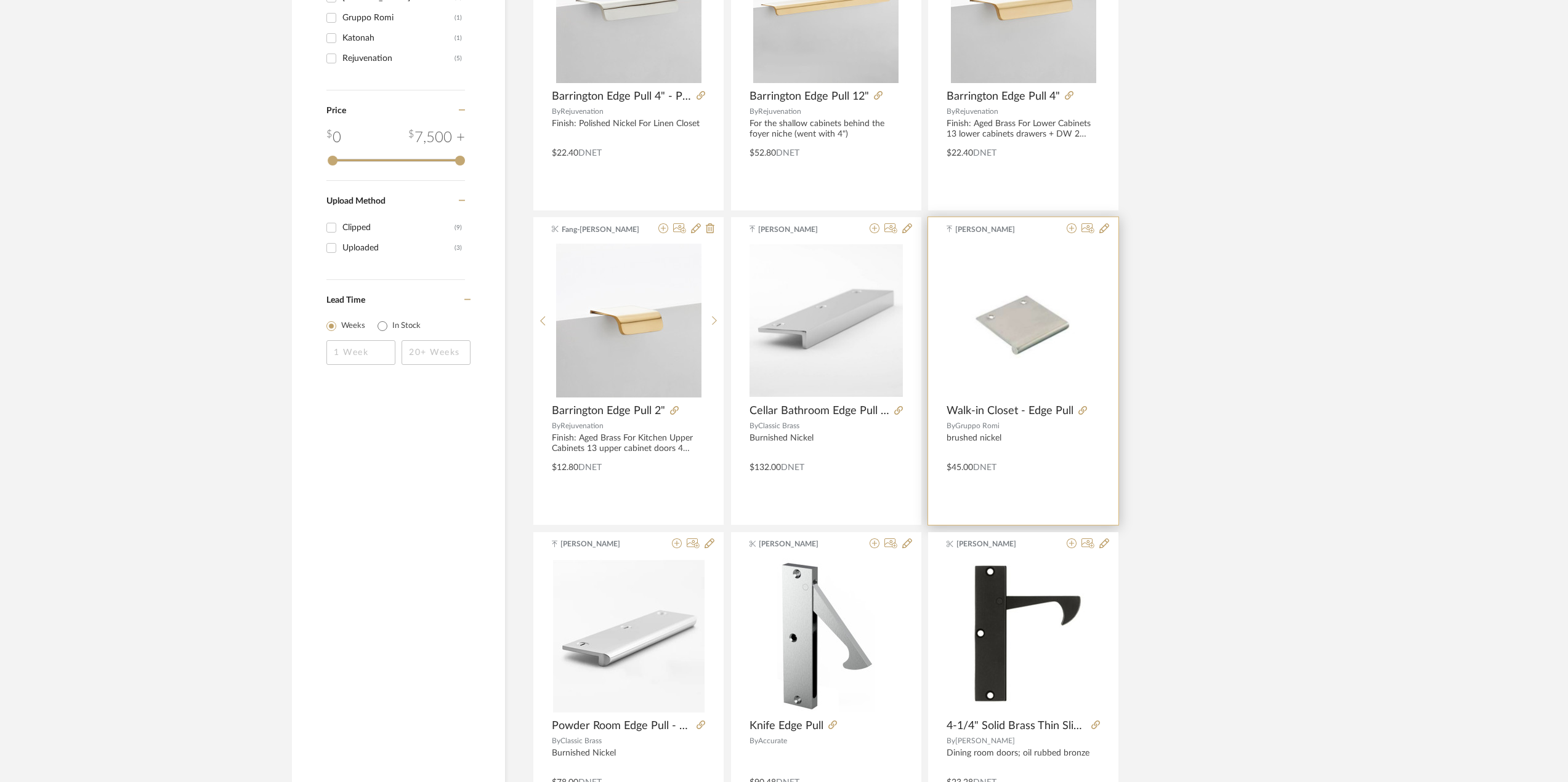
scroll to position [823, 0]
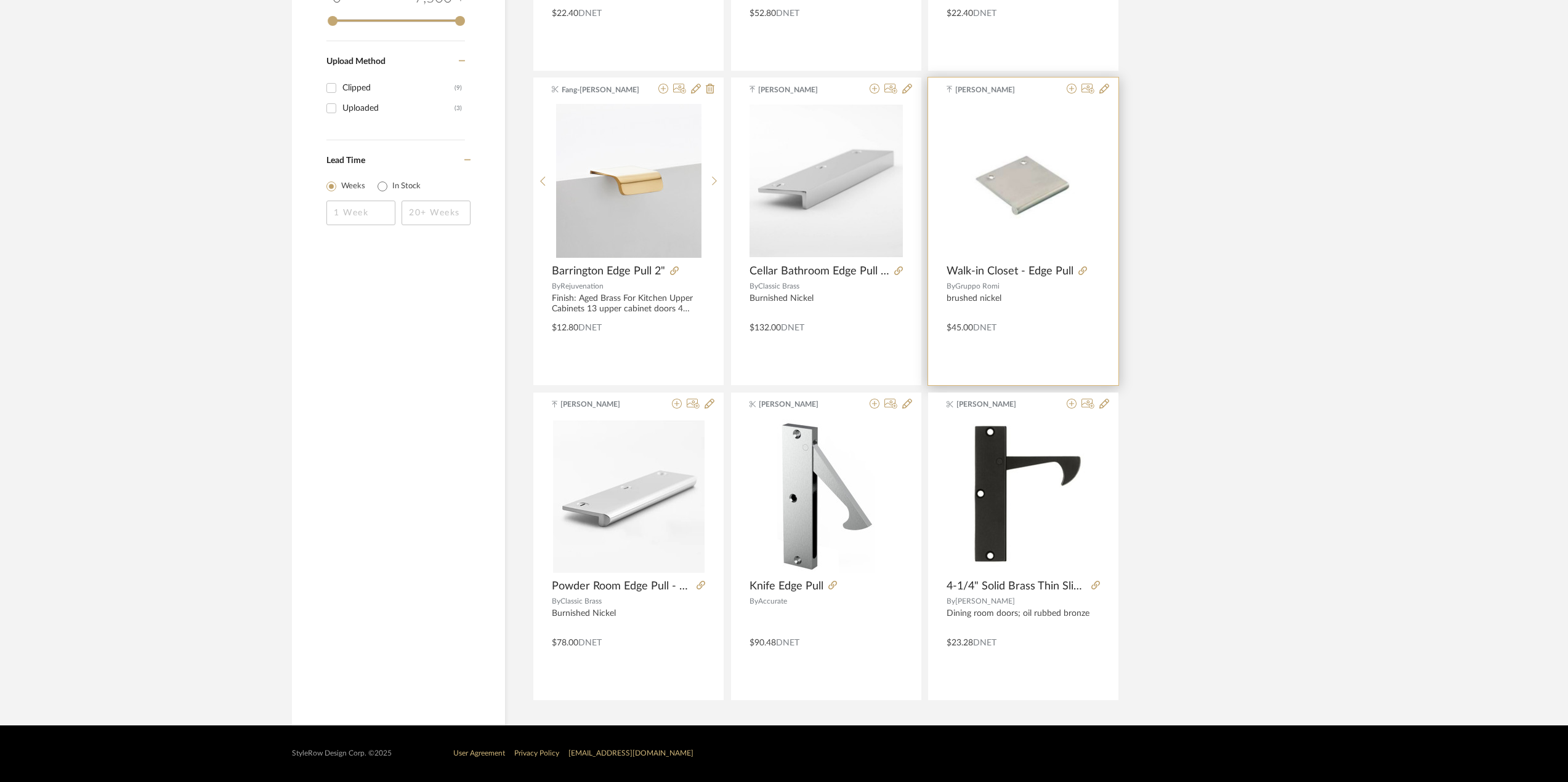
type input "edge pull"
click at [994, 196] on img "0" at bounding box center [1023, 180] width 153 height 91
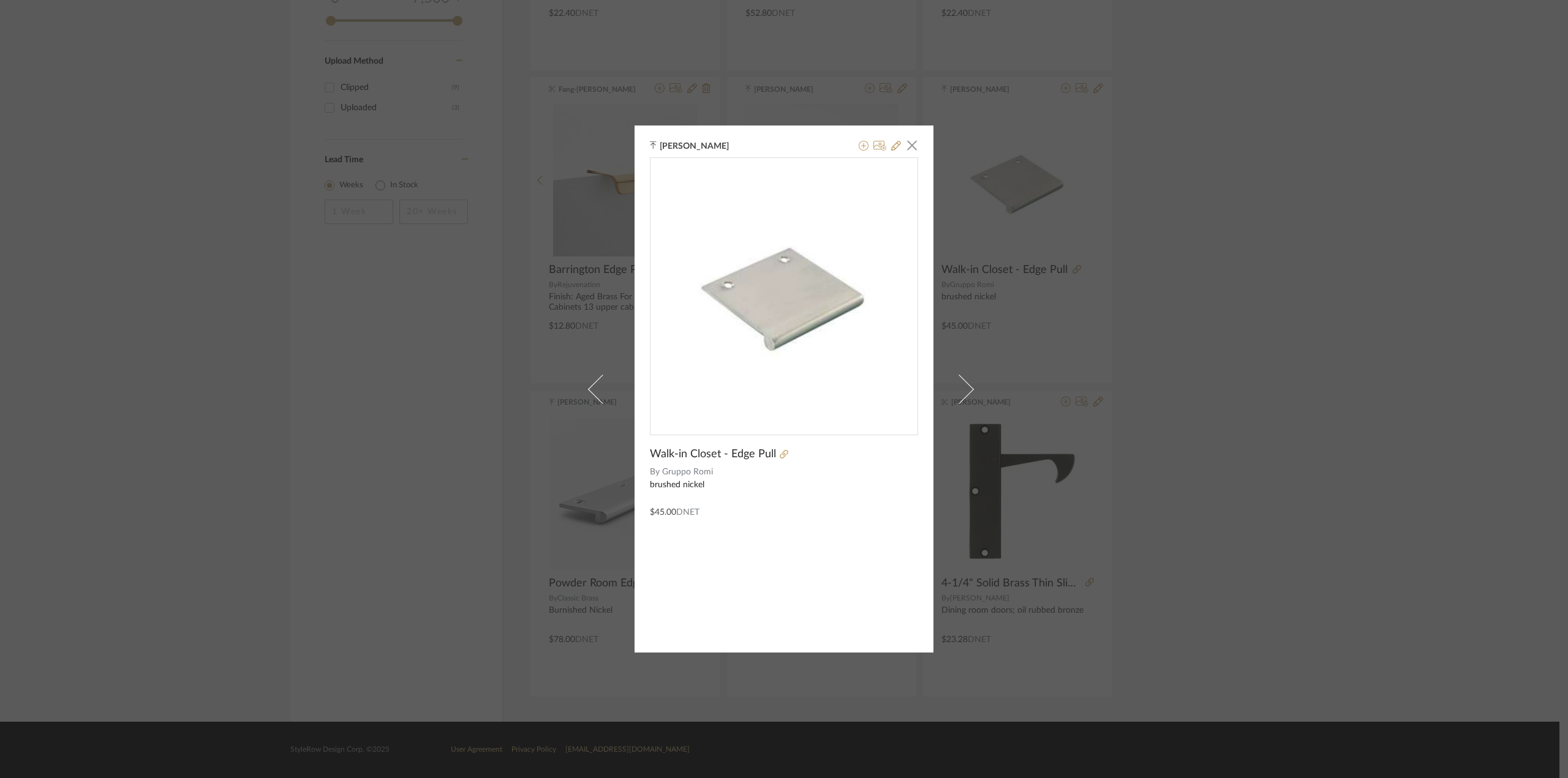
drag, startPoint x: 910, startPoint y: 144, endPoint x: 922, endPoint y: 159, distance: 19.2
click at [910, 144] on span "button" at bounding box center [912, 145] width 25 height 25
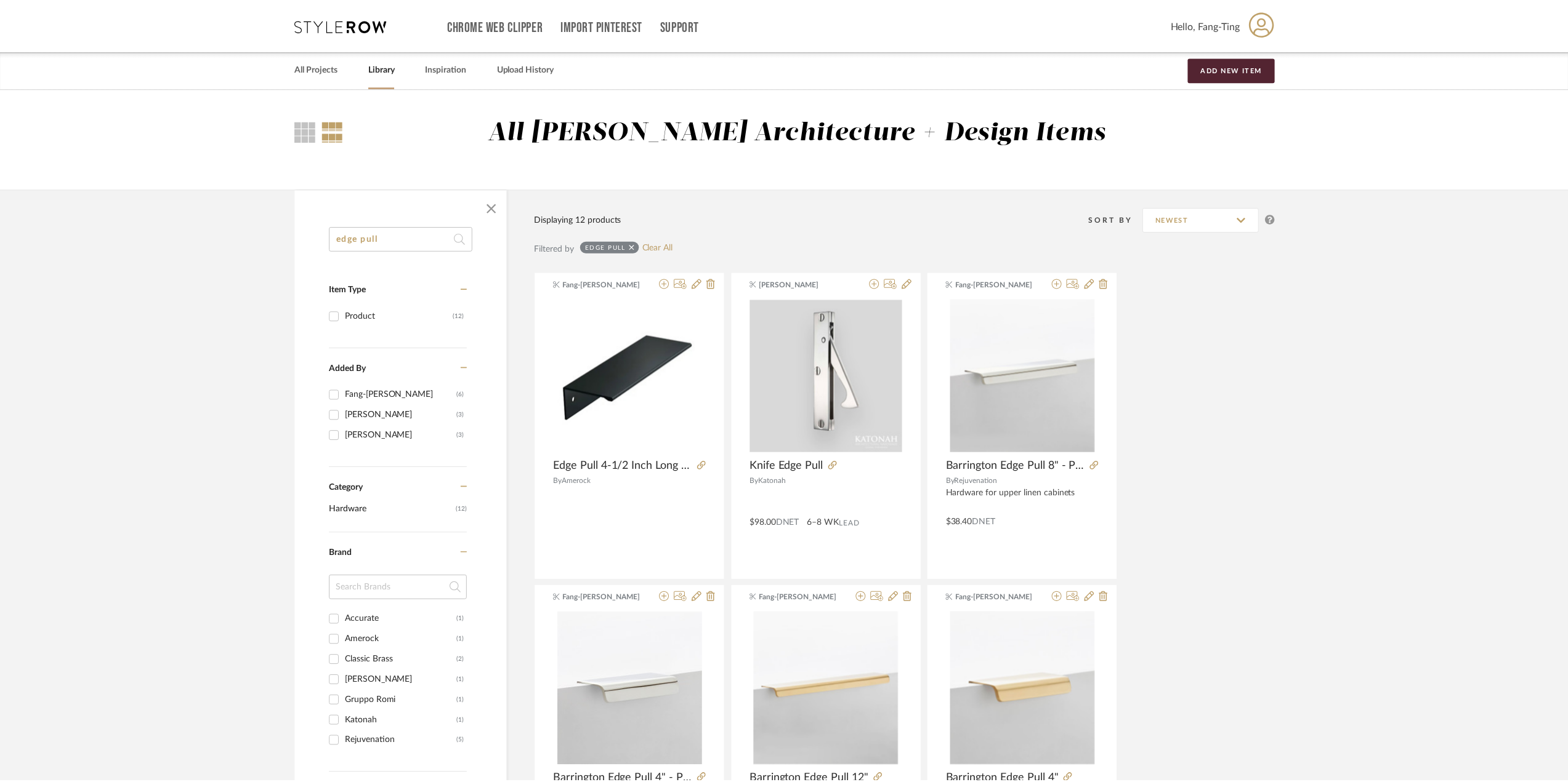
scroll to position [823, 0]
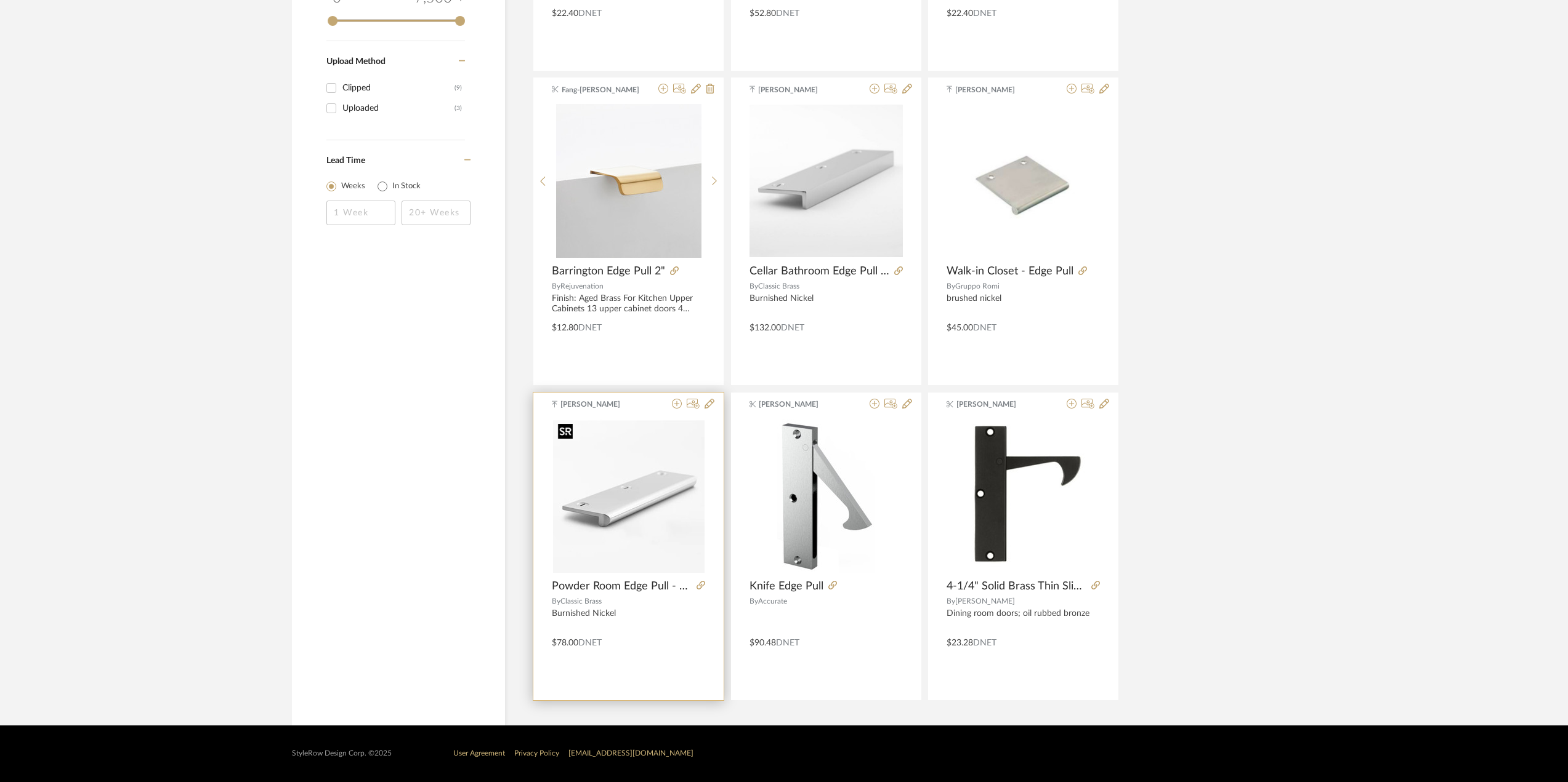
click at [652, 514] on img "0" at bounding box center [629, 496] width 152 height 154
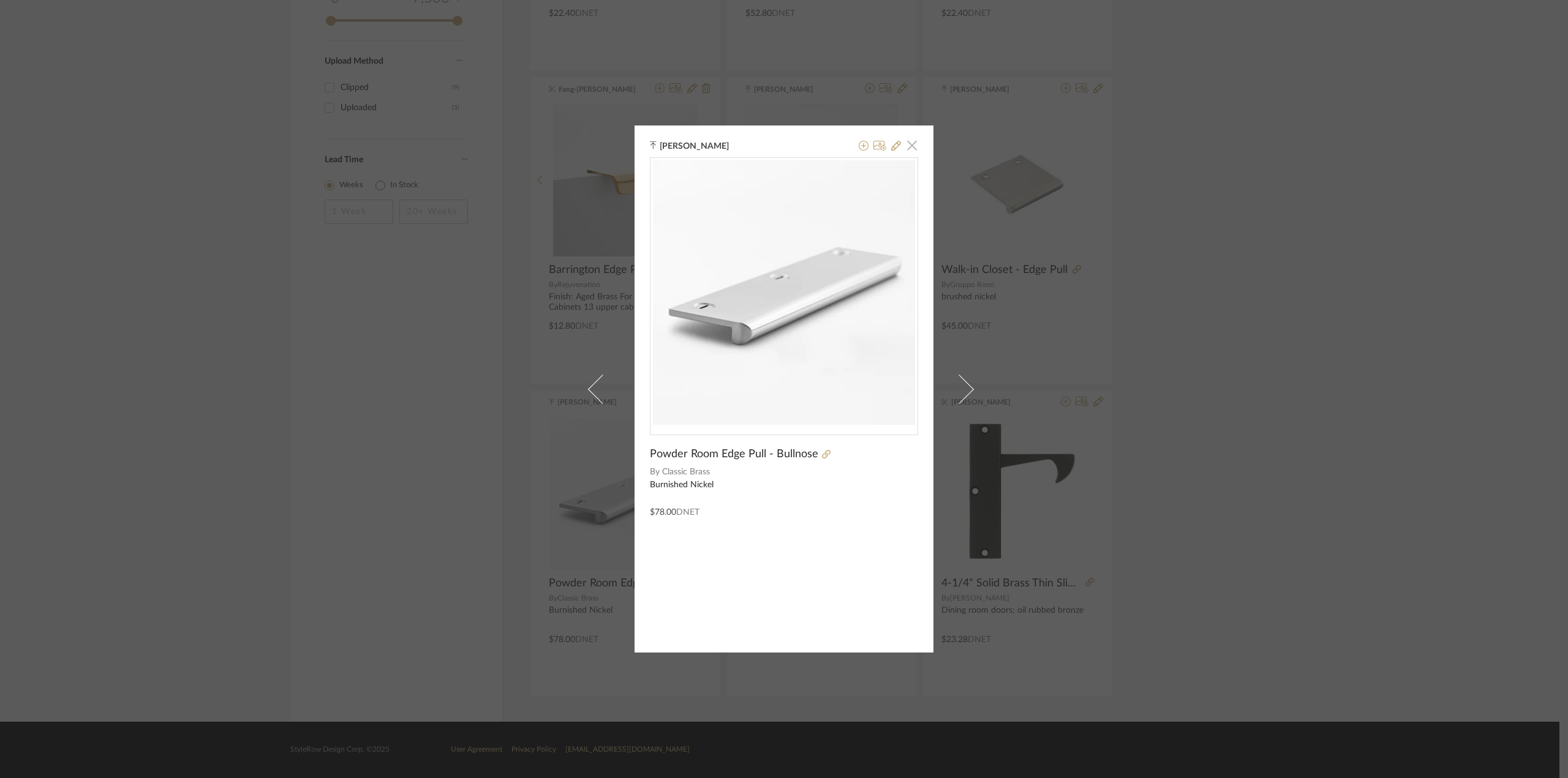
click at [911, 151] on span "button" at bounding box center [912, 145] width 25 height 25
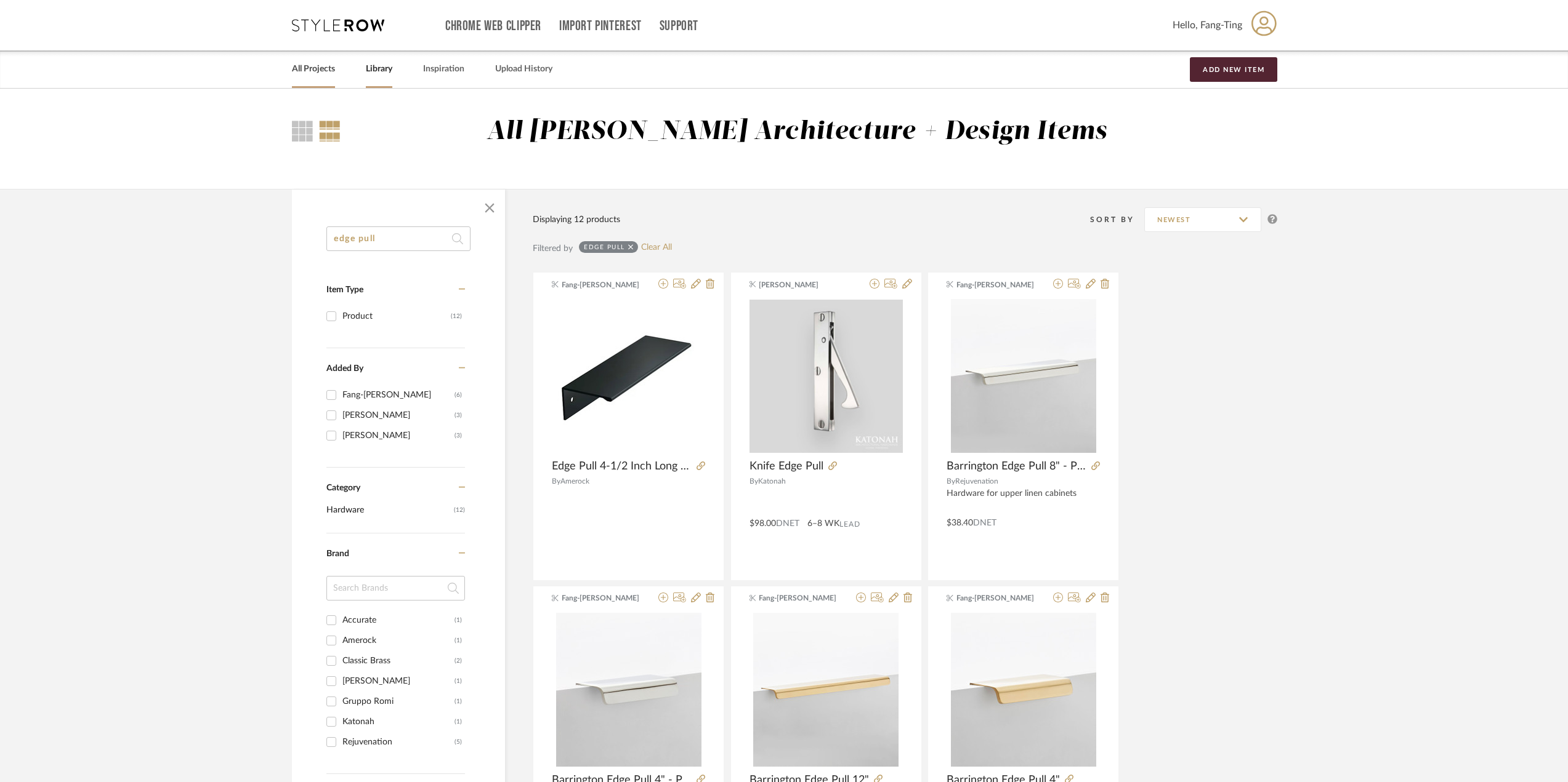
click at [309, 68] on link "All Projects" at bounding box center [313, 69] width 43 height 17
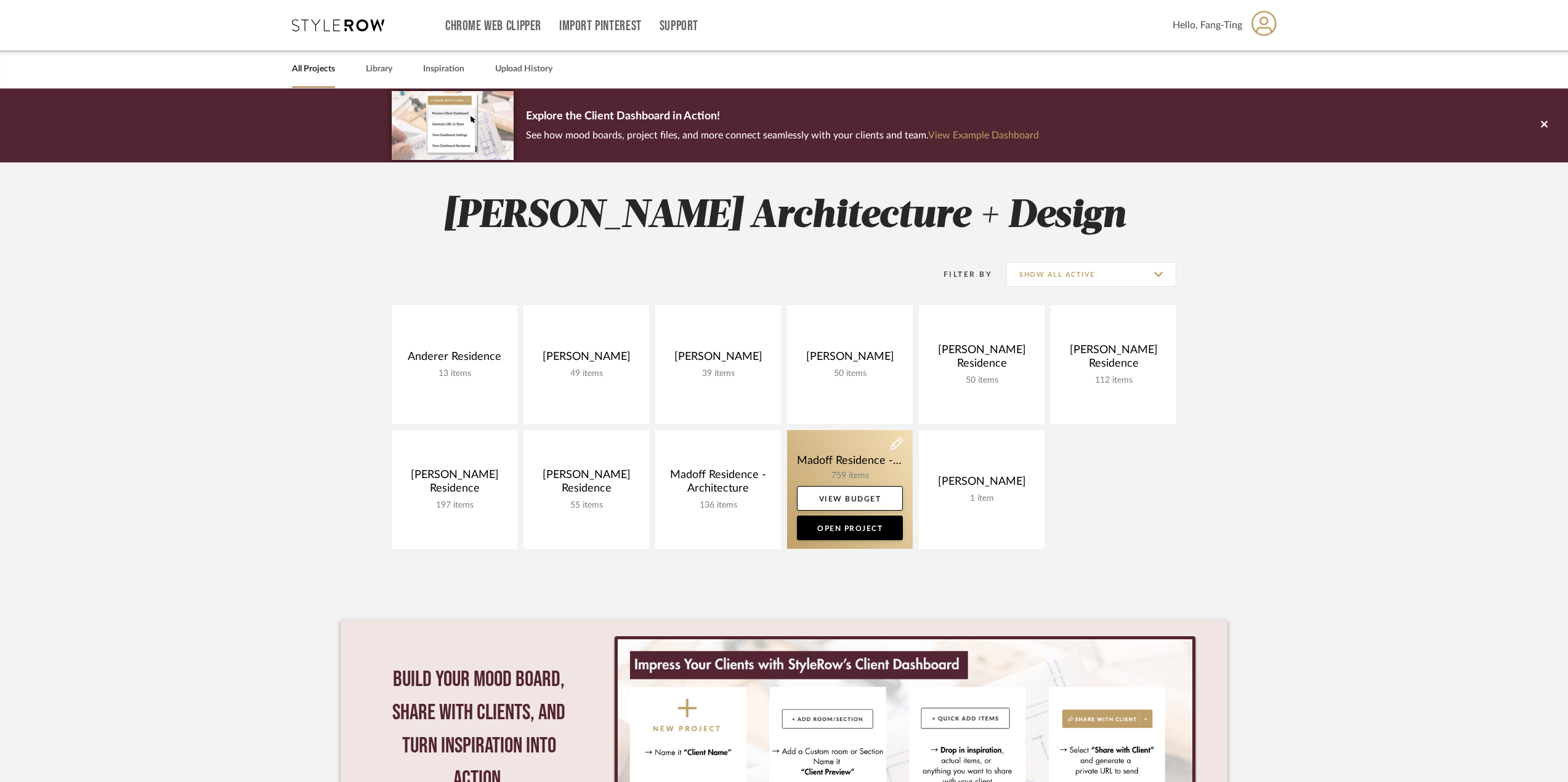
click at [849, 482] on link at bounding box center [849, 490] width 126 height 119
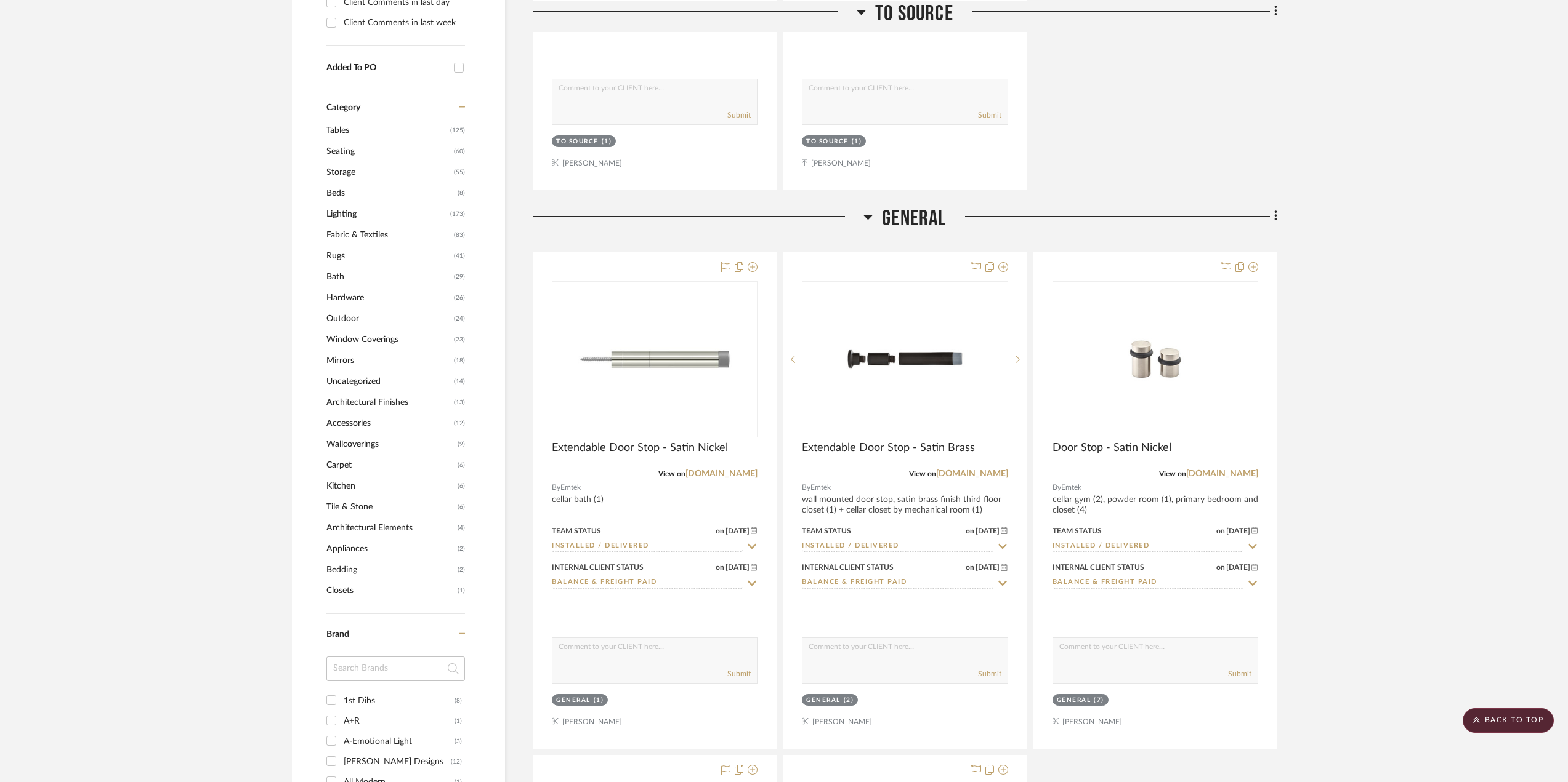
scroll to position [1170, 0]
click at [350, 295] on span "Hardware" at bounding box center [388, 295] width 124 height 21
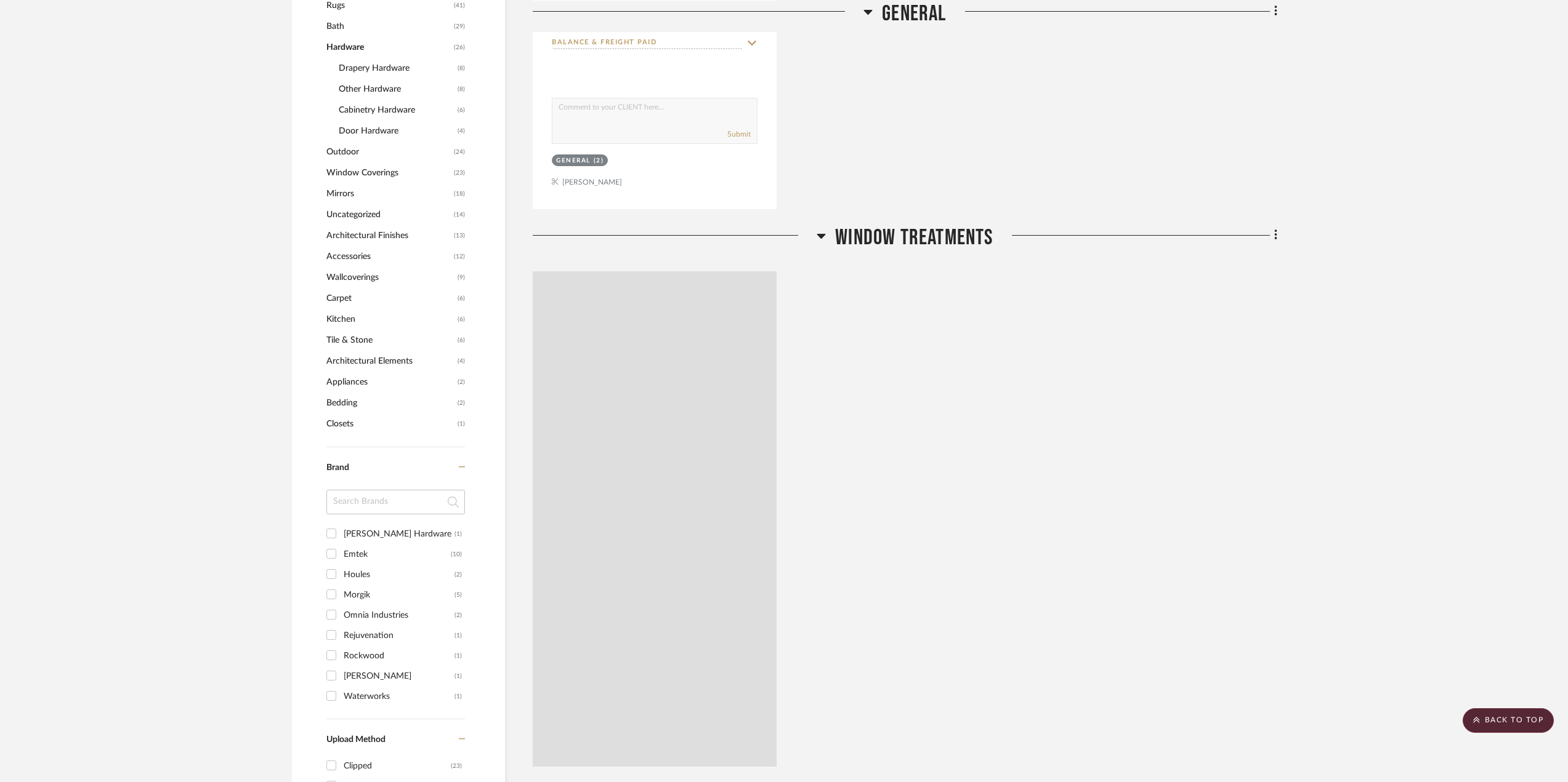
scroll to position [922, 0]
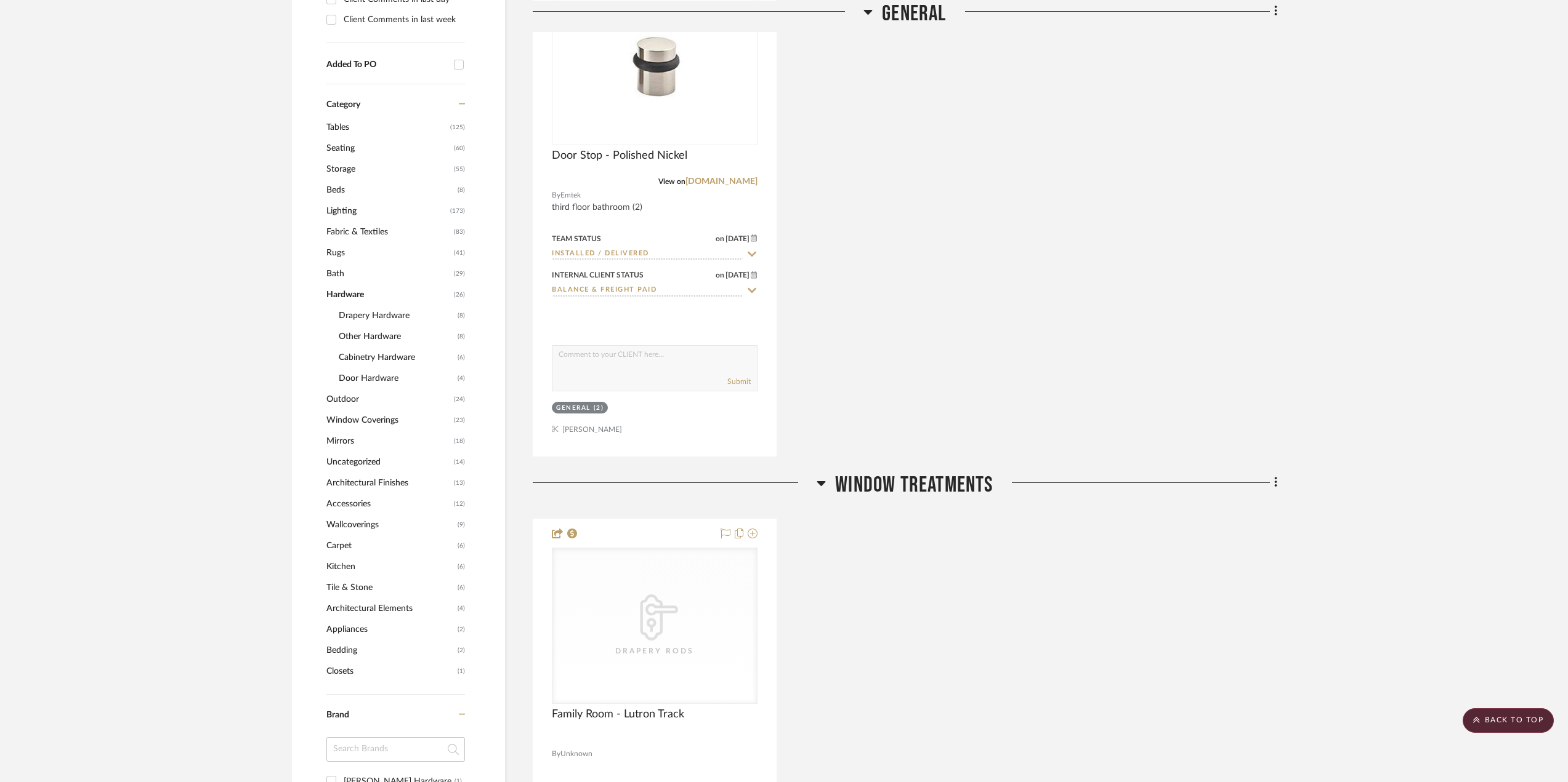
click at [386, 354] on span "Cabinetry Hardware" at bounding box center [397, 358] width 116 height 21
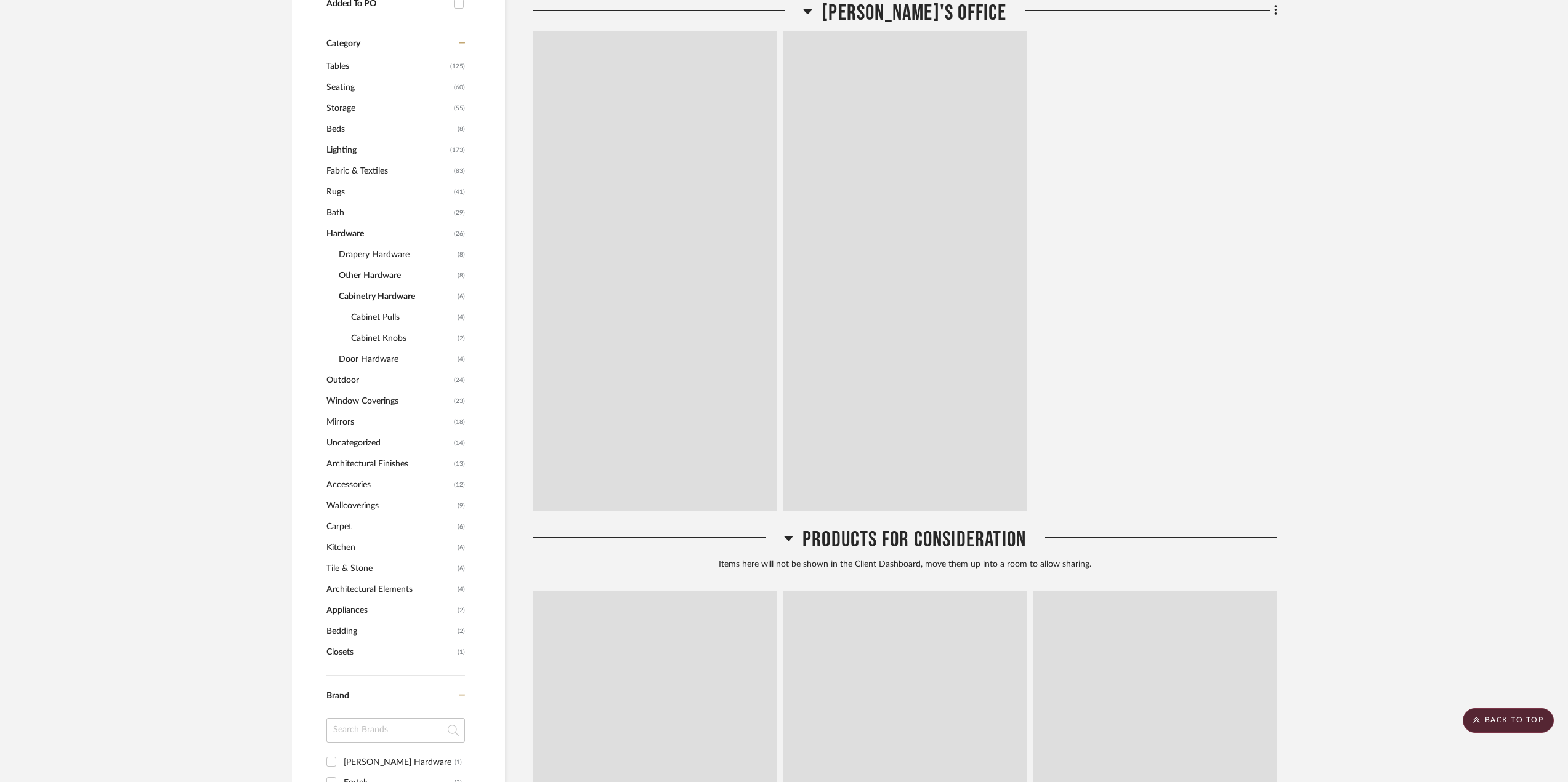
scroll to position [861, 0]
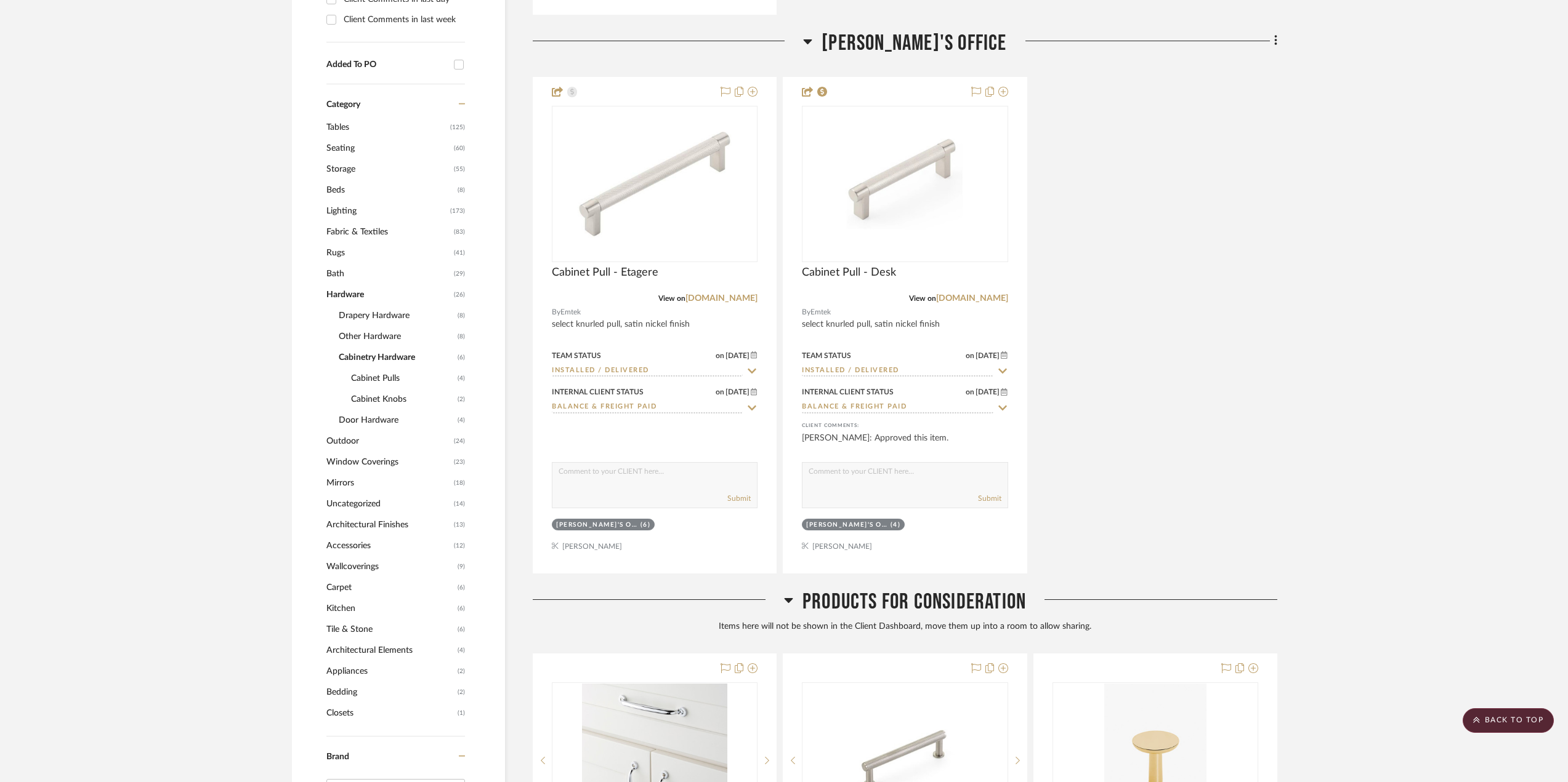
click at [396, 378] on span "Cabinet Pulls" at bounding box center [403, 379] width 104 height 21
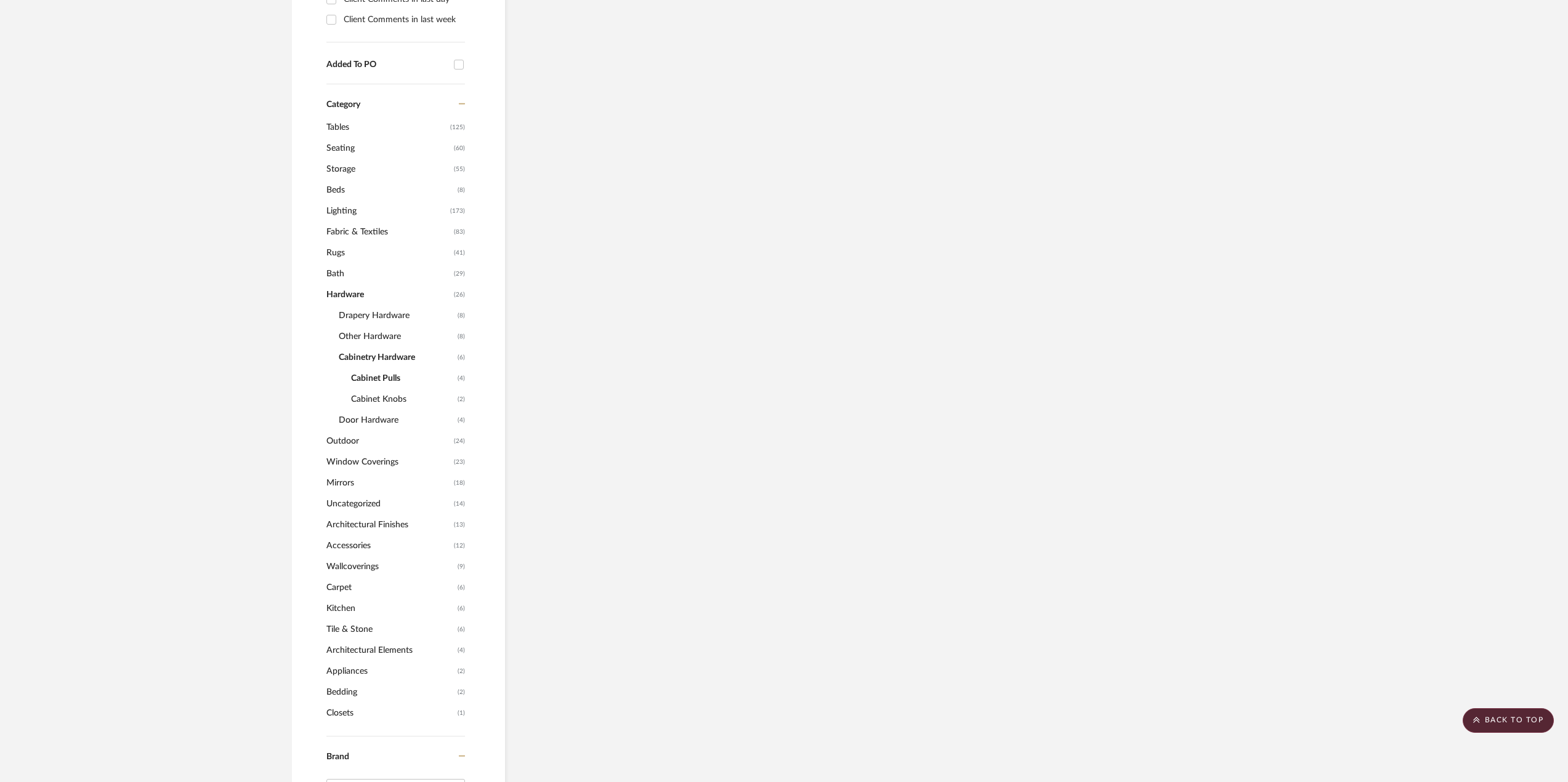
scroll to position [841, 0]
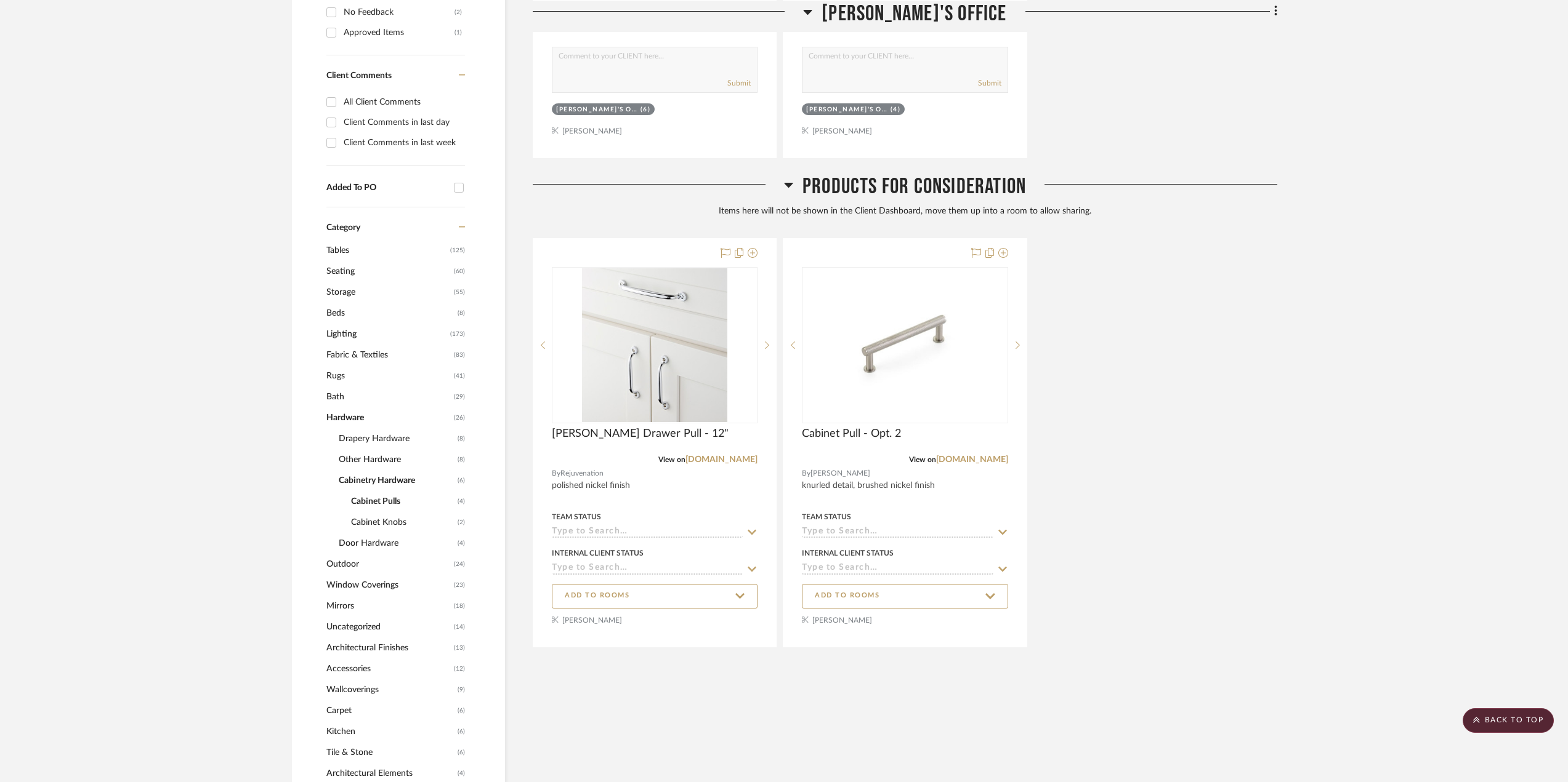
scroll to position [902, 0]
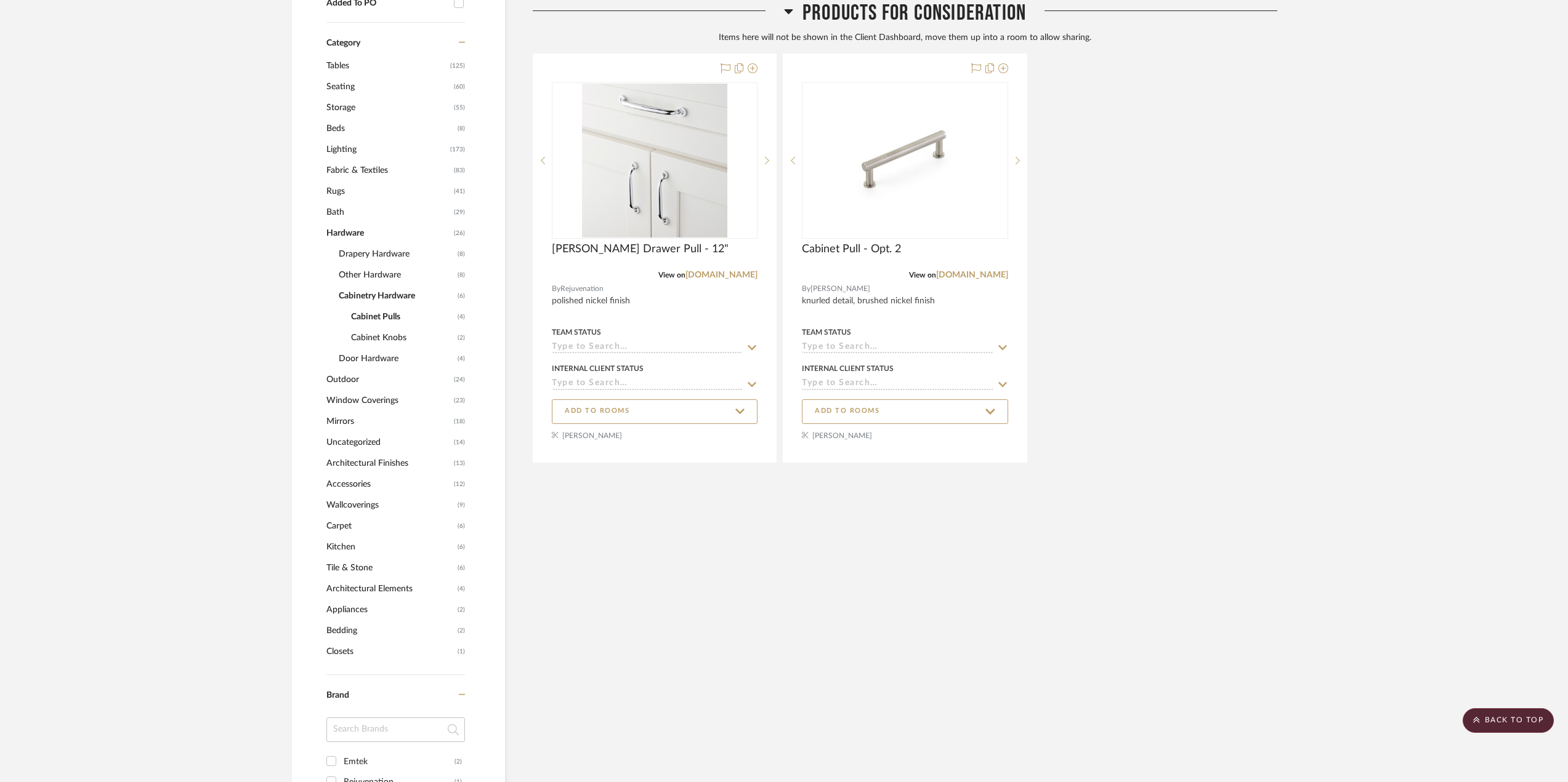
click at [394, 294] on span "Cabinetry Hardware" at bounding box center [397, 296] width 116 height 21
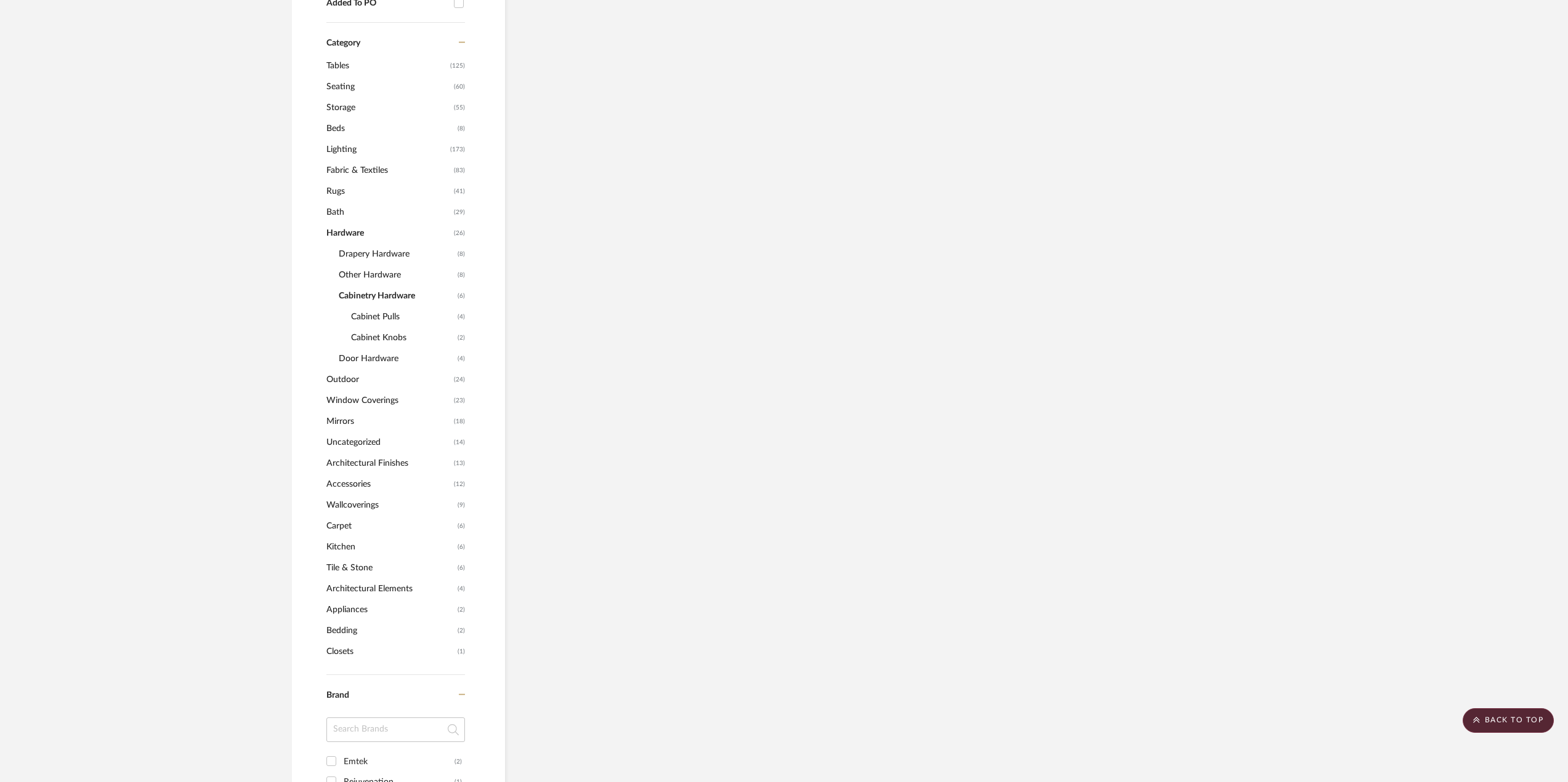
scroll to position [922, 0]
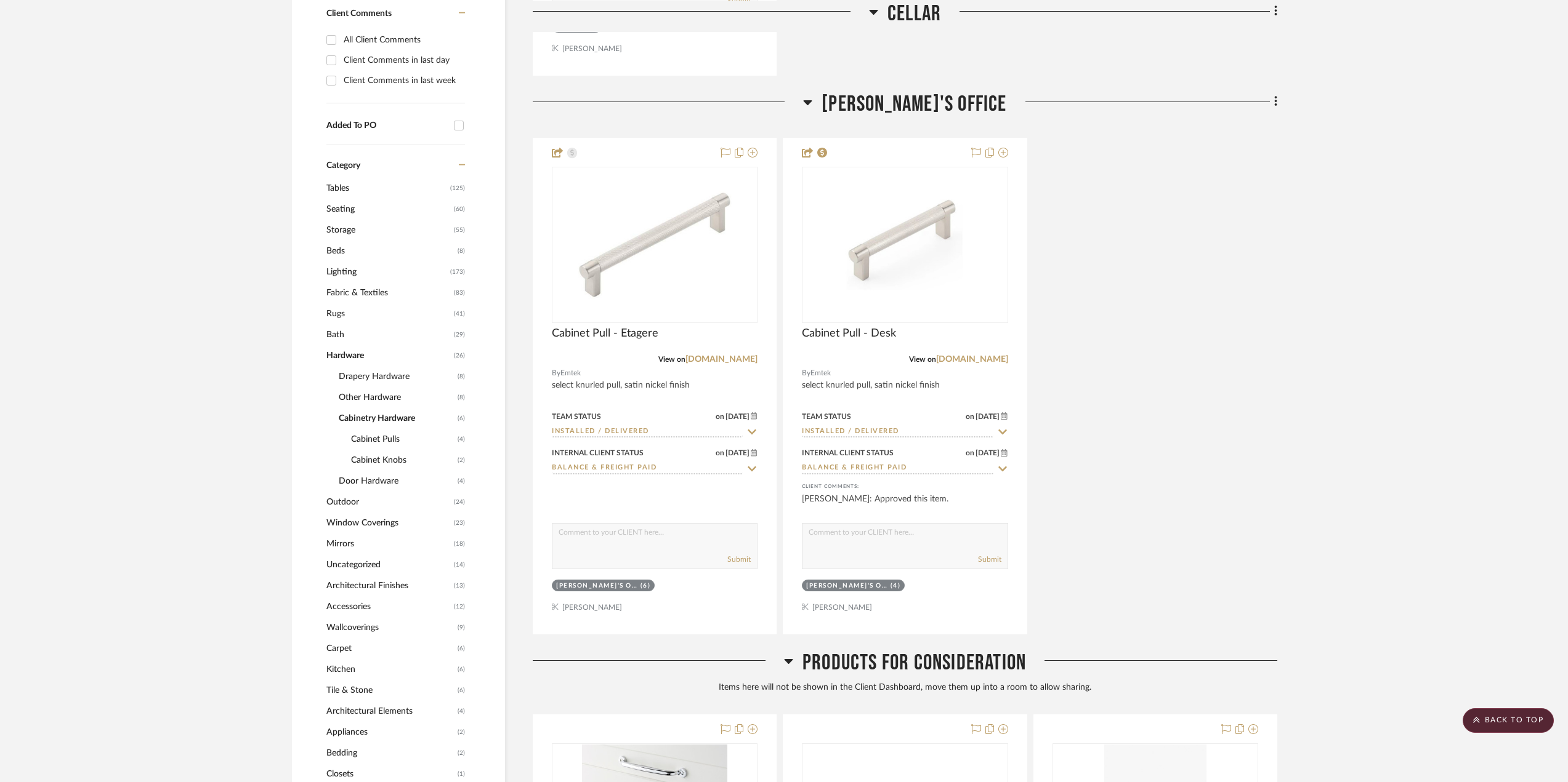
scroll to position [923, 0]
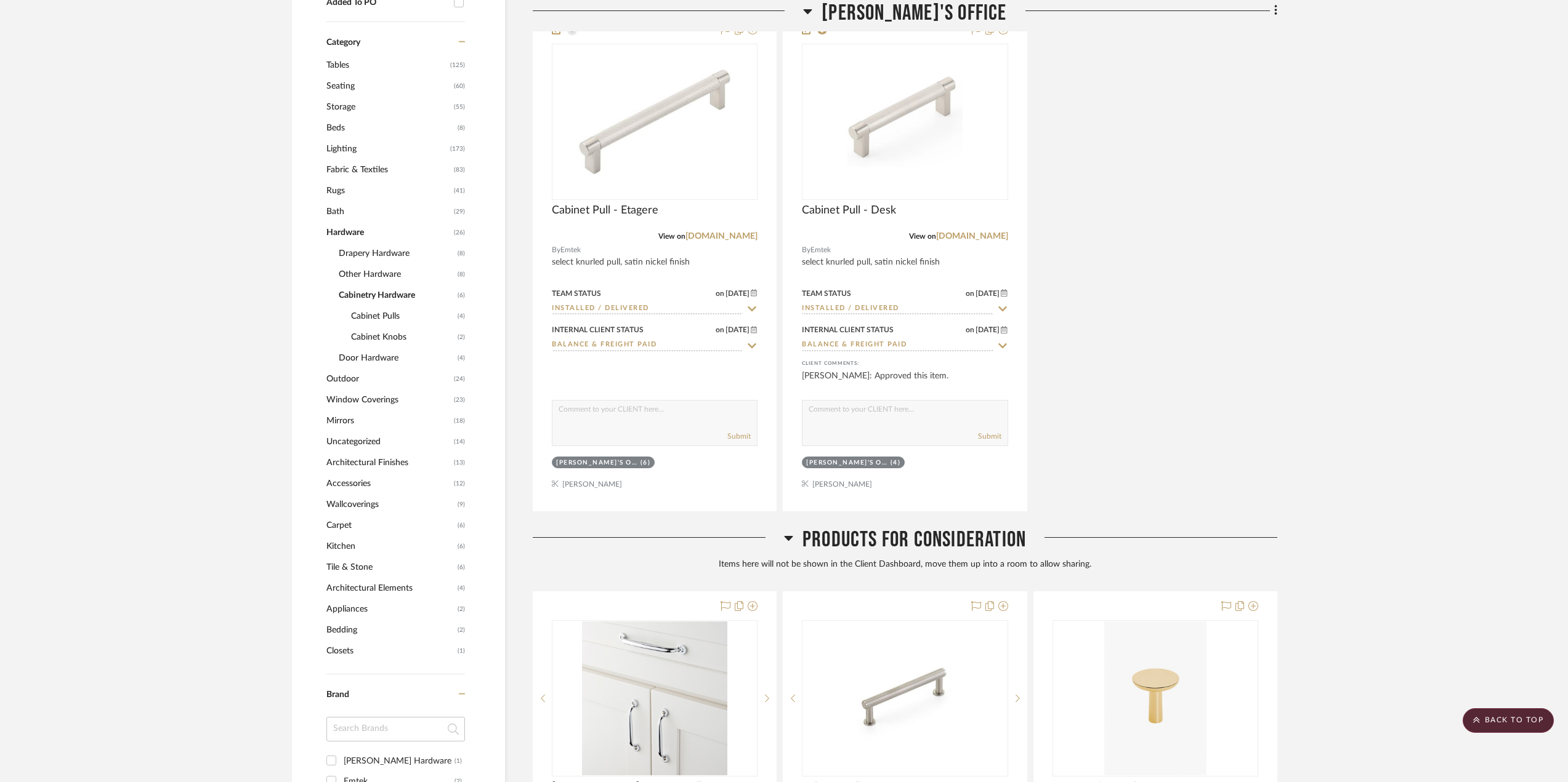
click at [347, 231] on span "Hardware" at bounding box center [388, 233] width 124 height 21
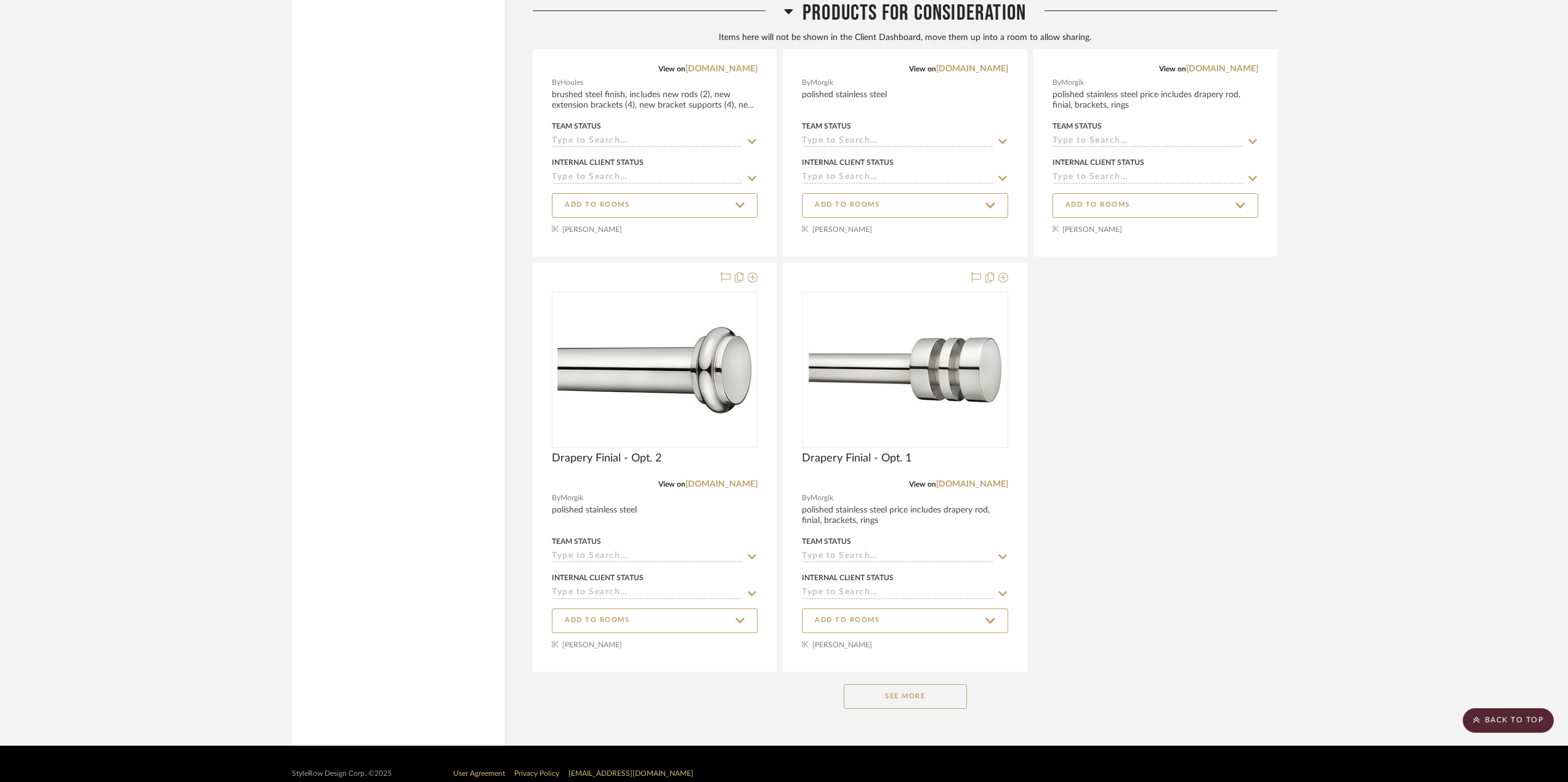
scroll to position [5436, 0]
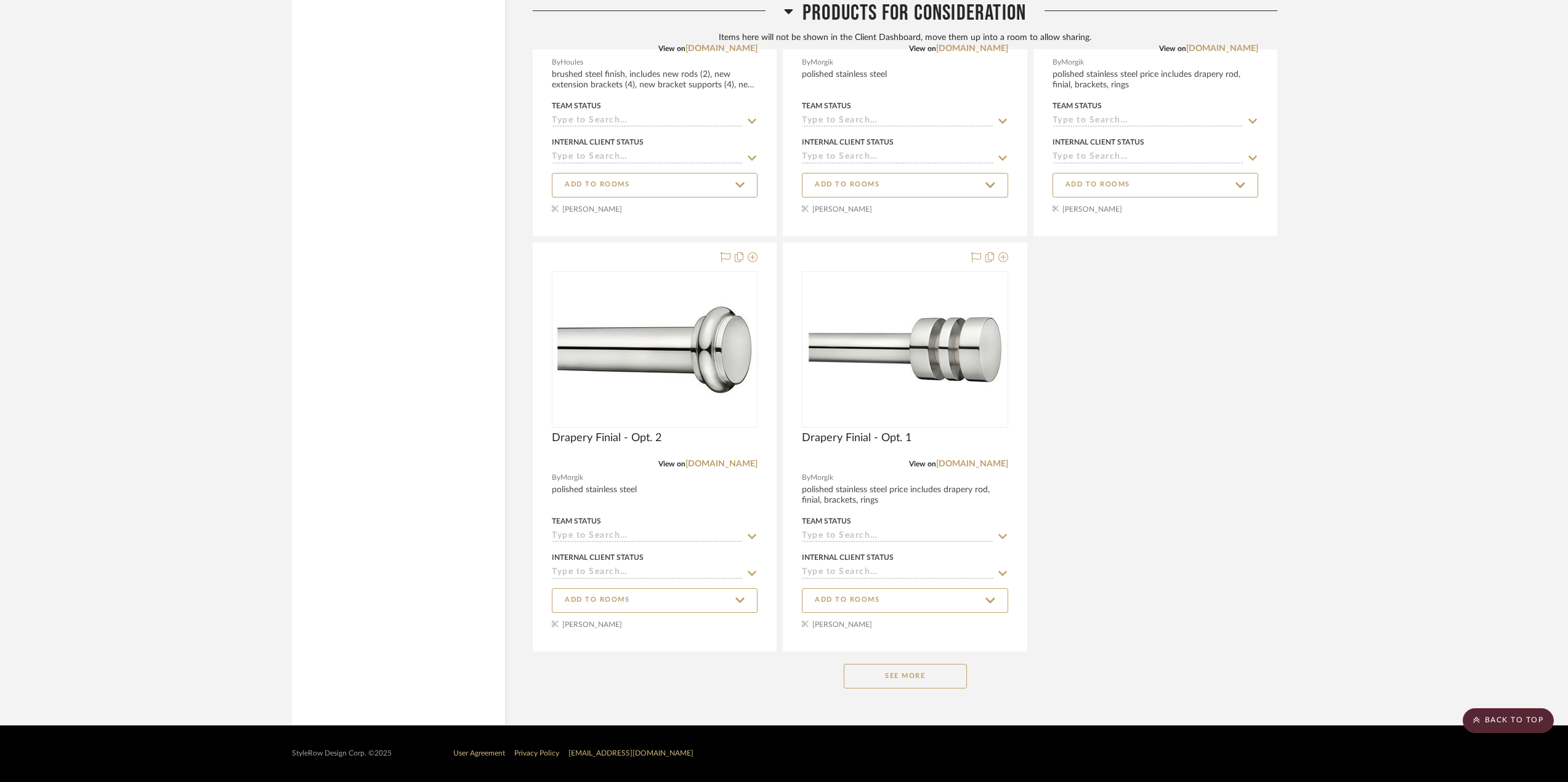
click at [939, 689] on div "See More" at bounding box center [905, 677] width 745 height 50
click at [935, 681] on button "See More" at bounding box center [905, 676] width 123 height 25
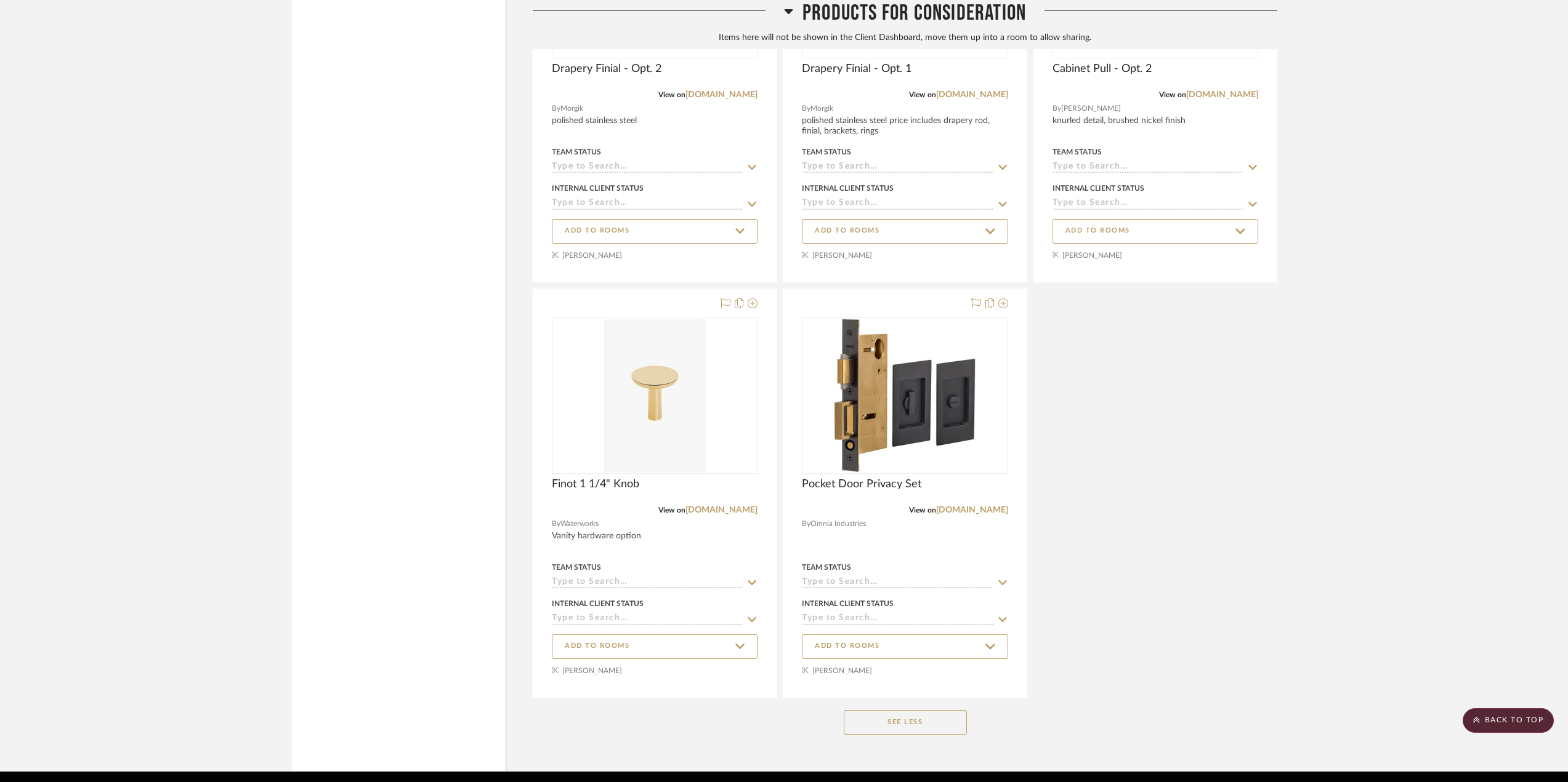
scroll to position [5852, 0]
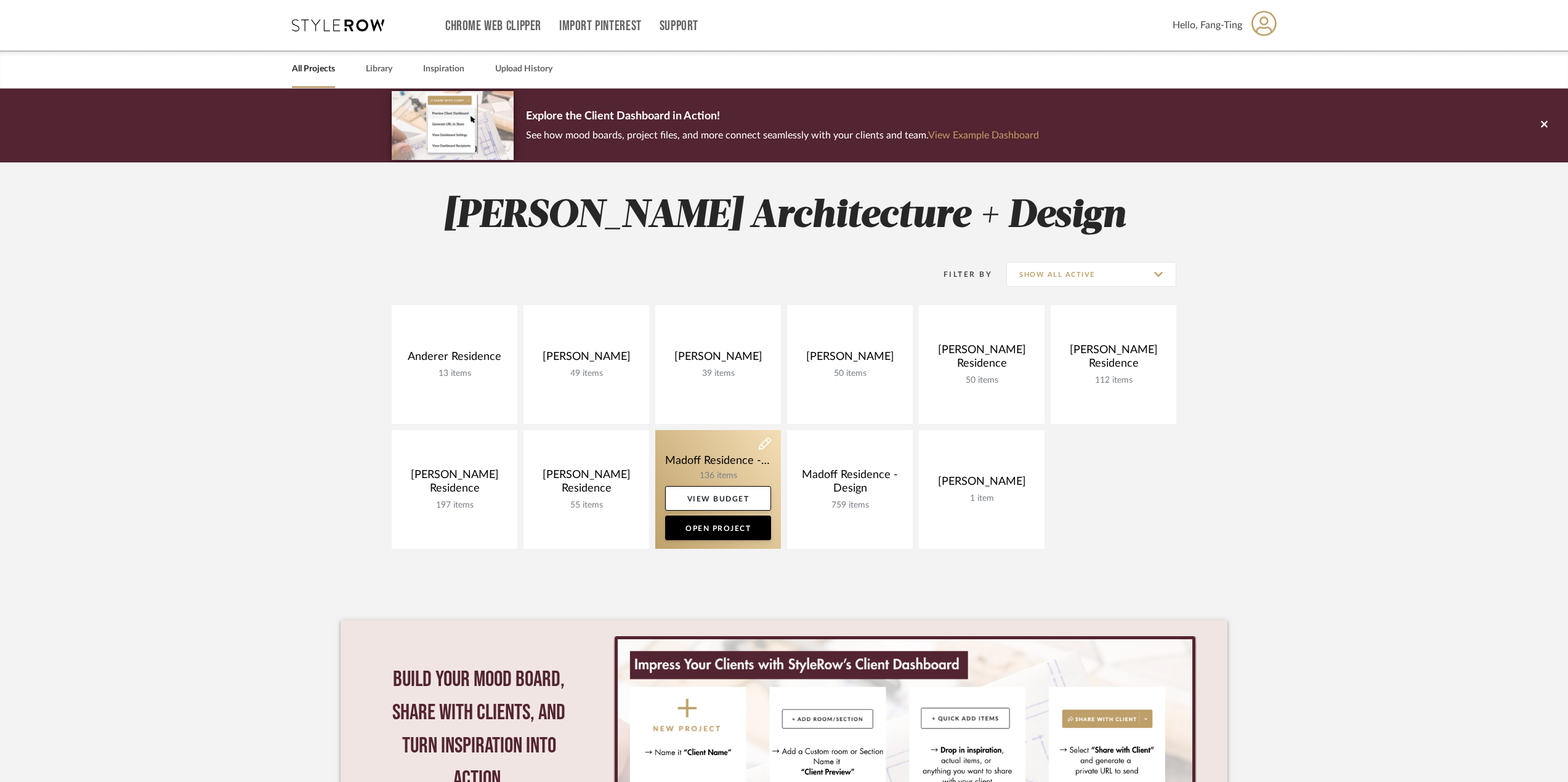
click at [741, 470] on link at bounding box center [718, 490] width 126 height 119
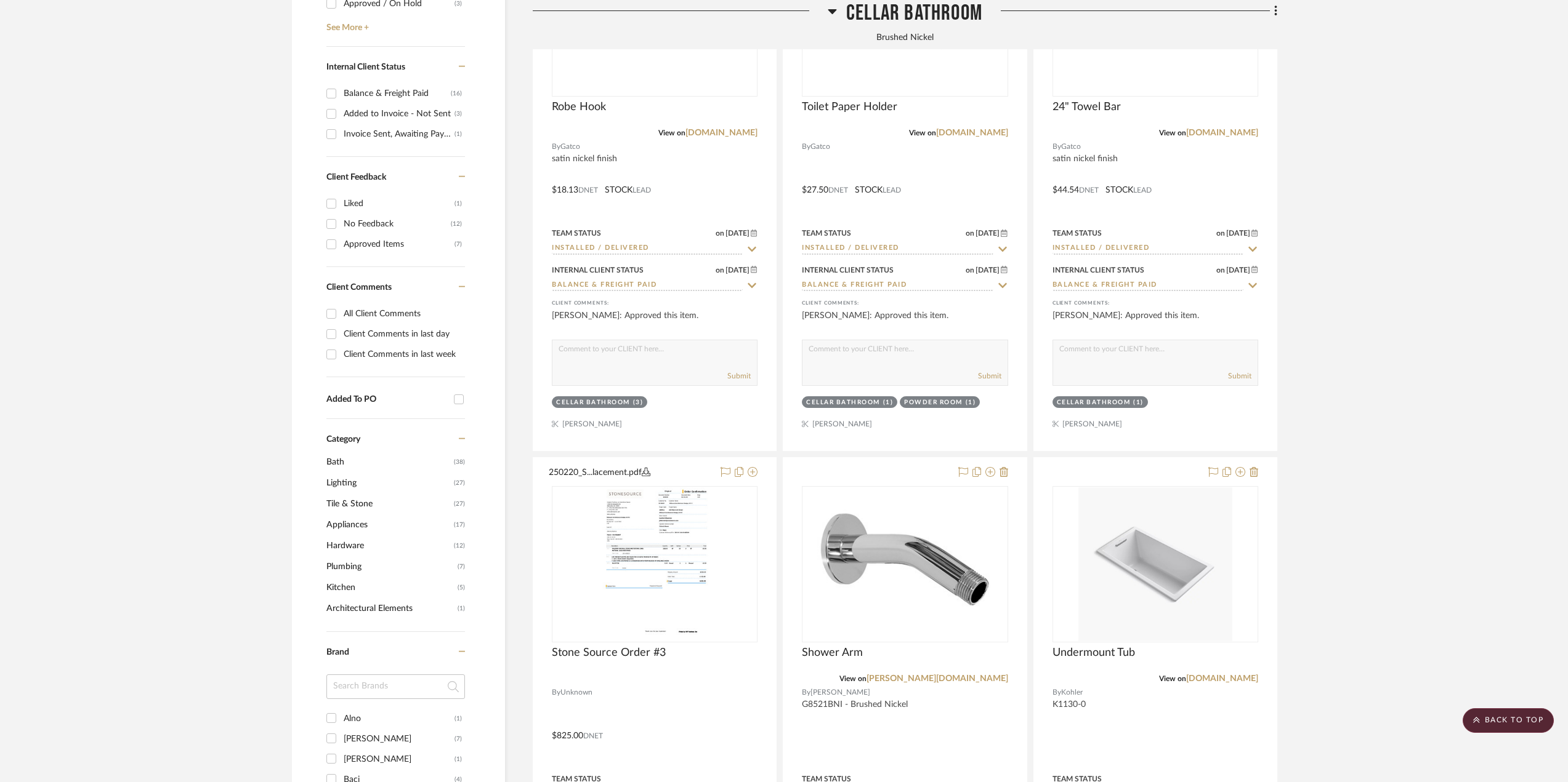
scroll to position [677, 0]
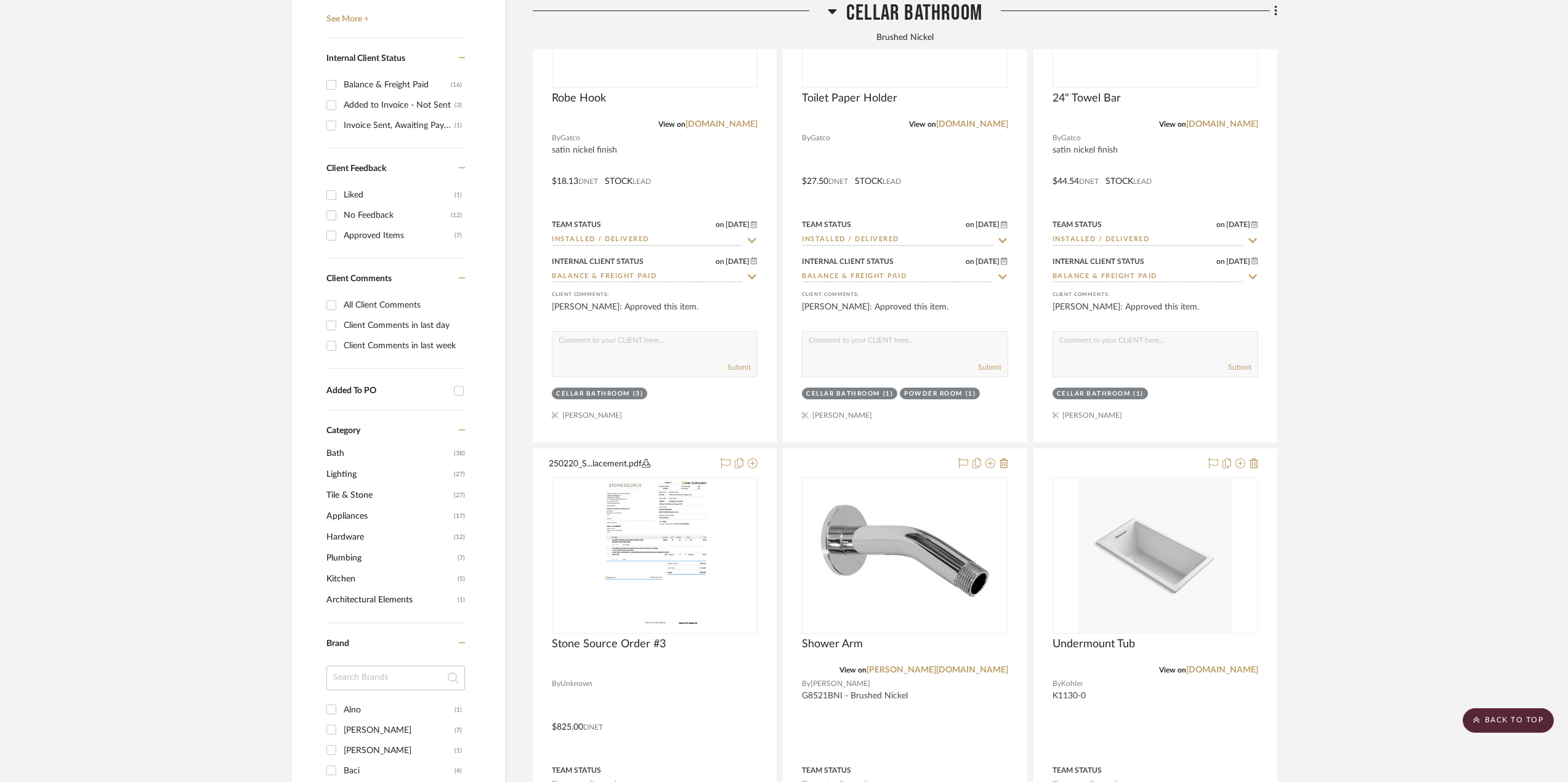
click at [348, 533] on span "Hardware" at bounding box center [388, 537] width 124 height 21
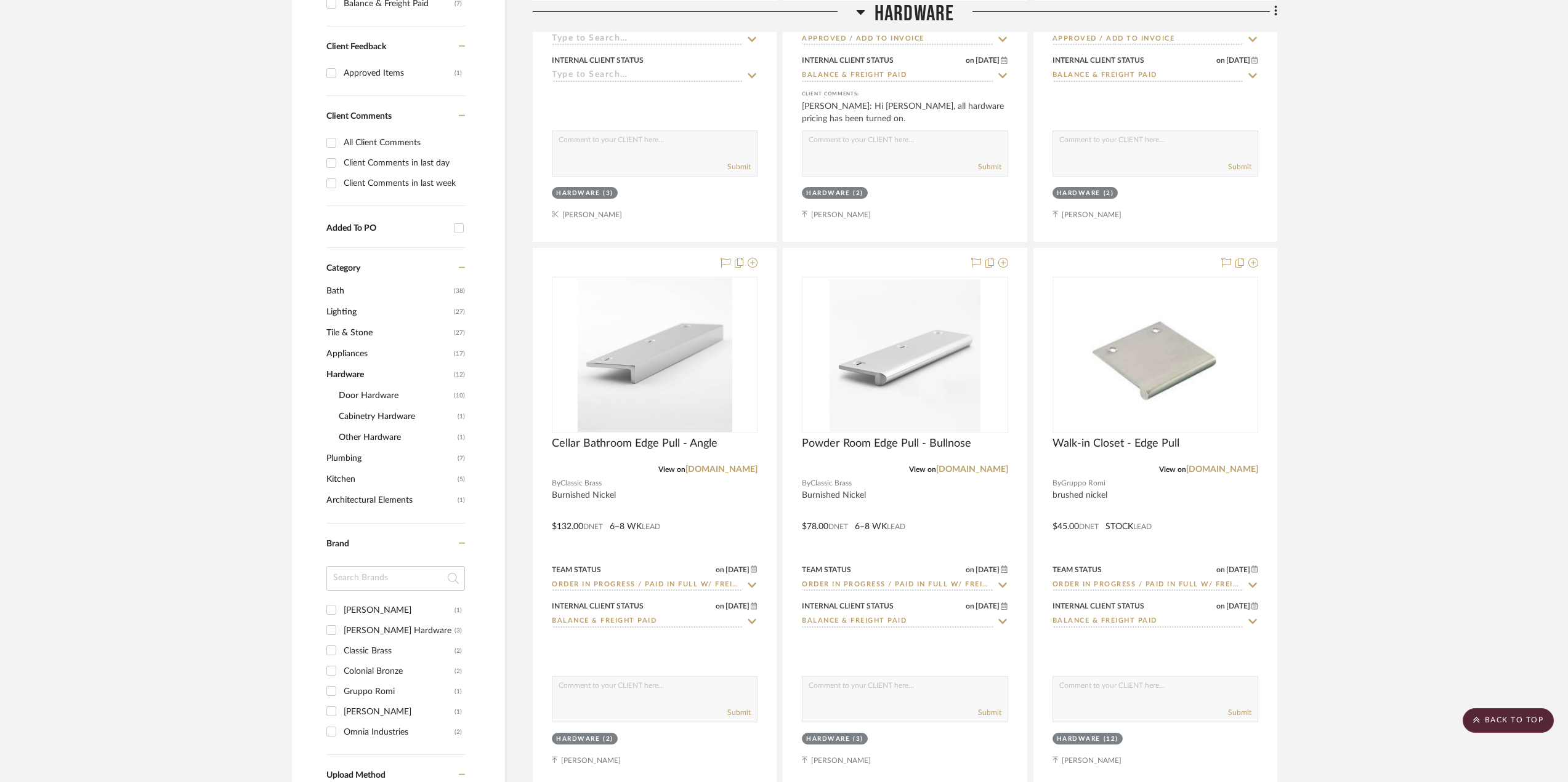
click at [372, 417] on span "Cabinetry Hardware" at bounding box center [397, 417] width 116 height 21
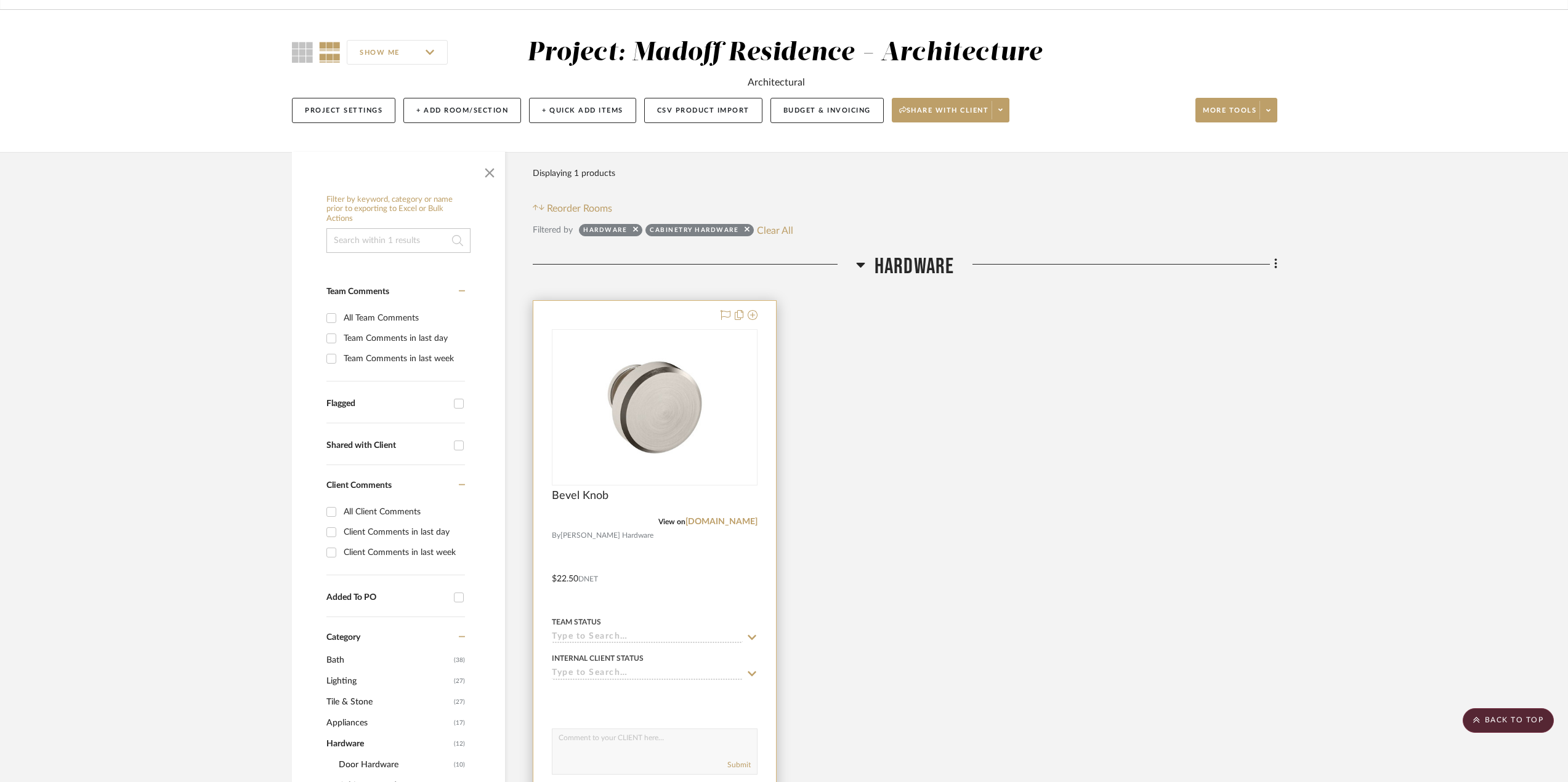
scroll to position [448, 0]
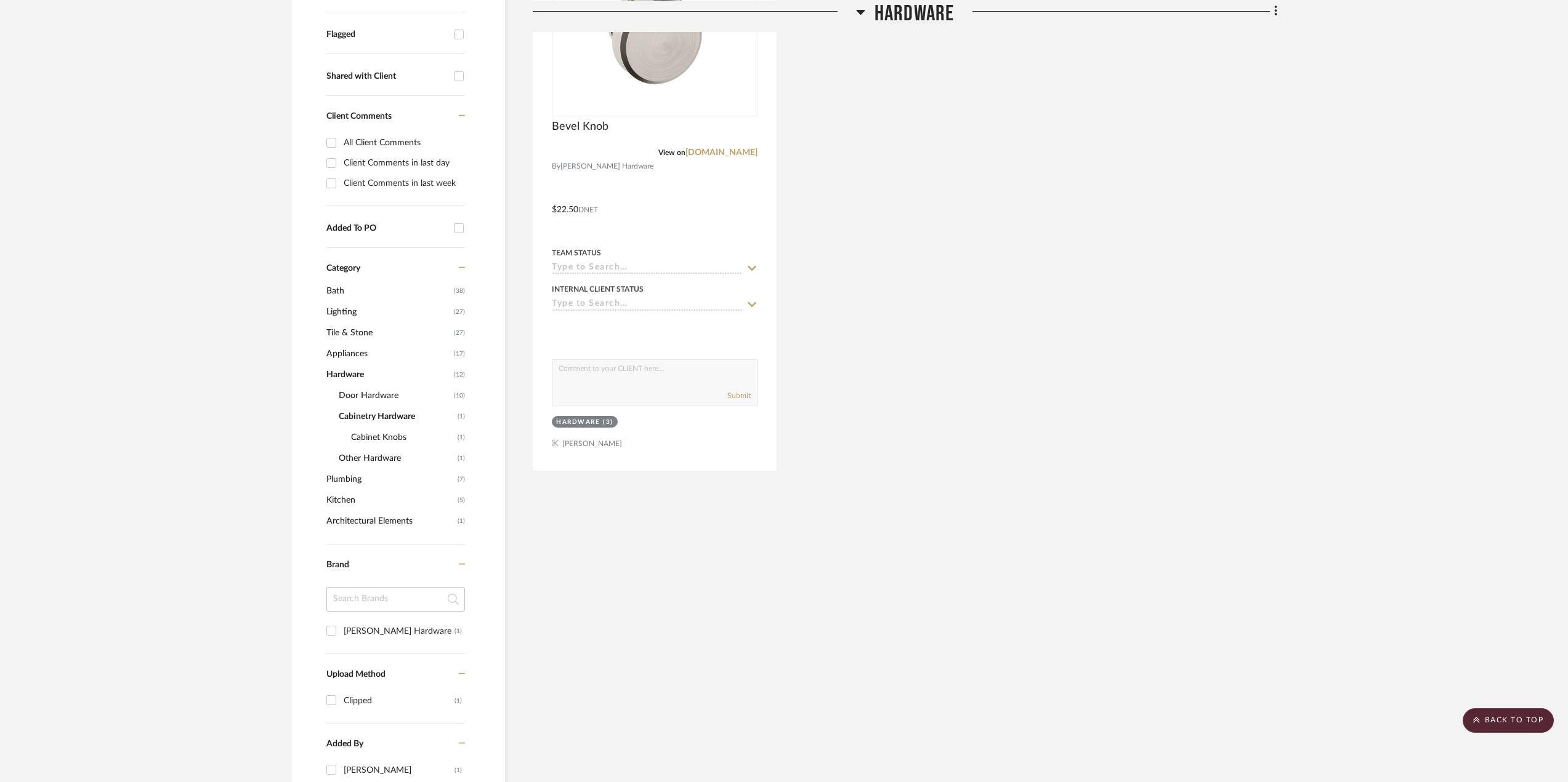
click at [377, 397] on span "Door Hardware" at bounding box center [395, 396] width 112 height 21
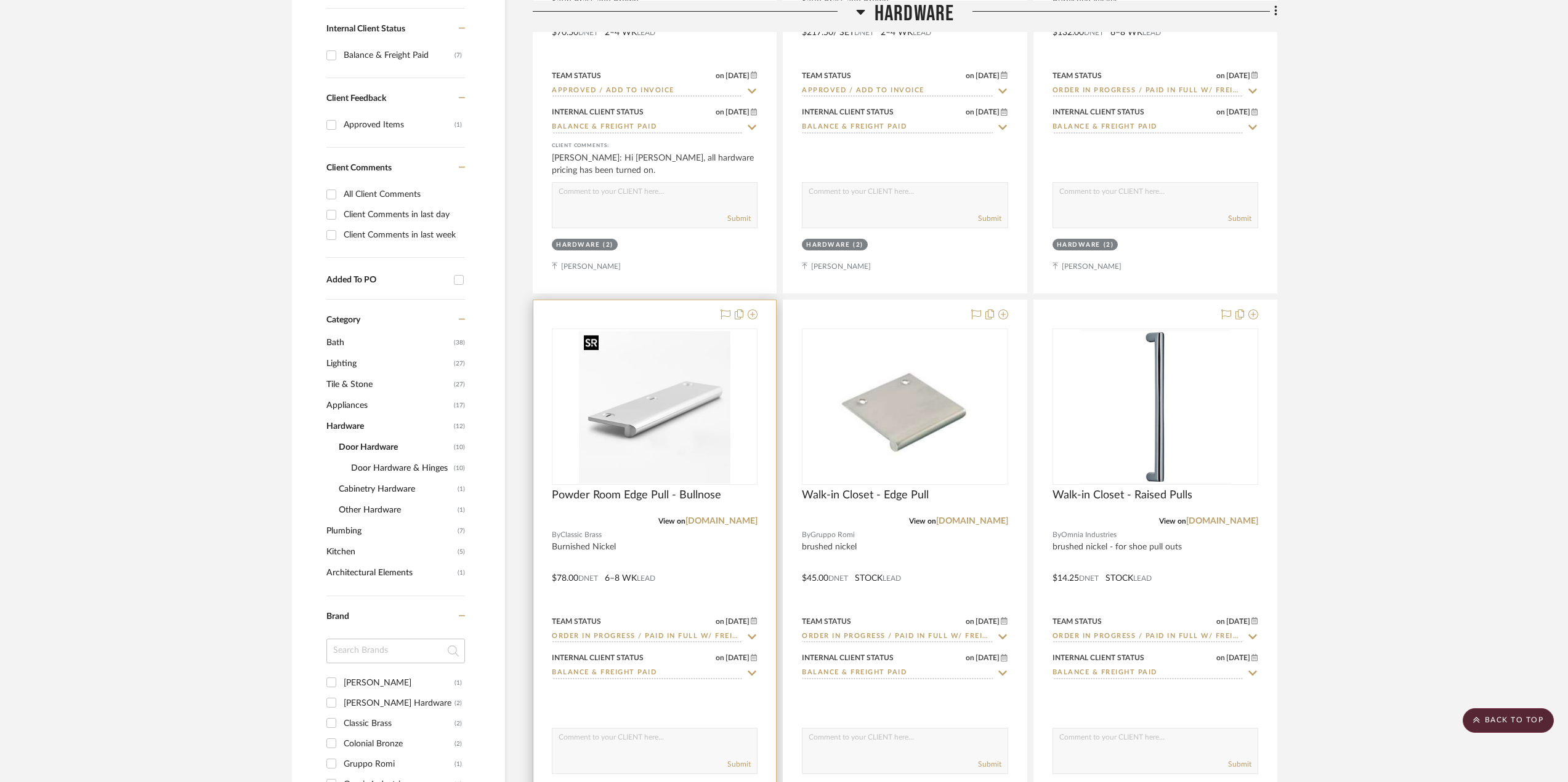
scroll to position [694, 0]
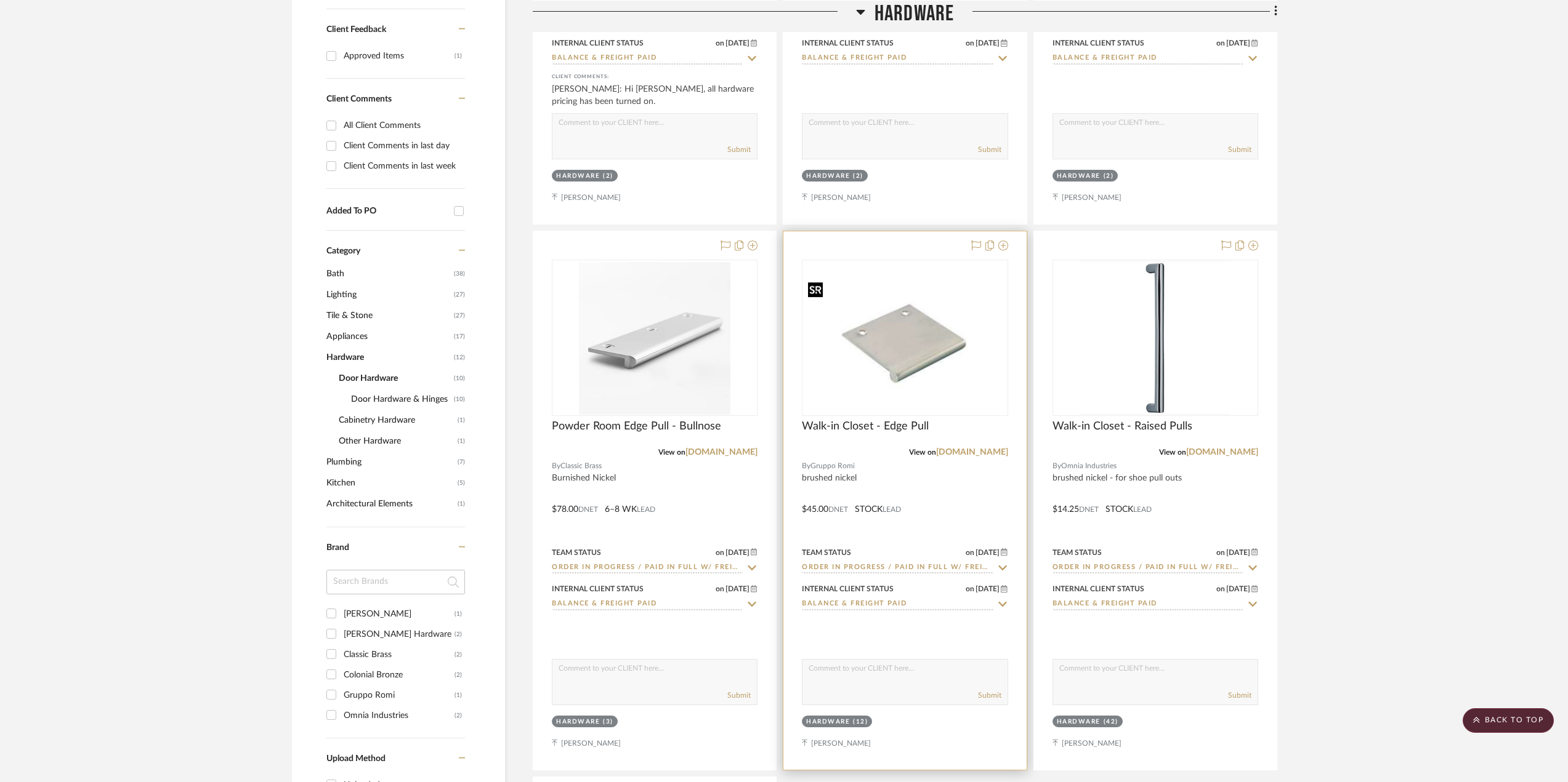
click at [912, 337] on img "0" at bounding box center [904, 337] width 203 height 121
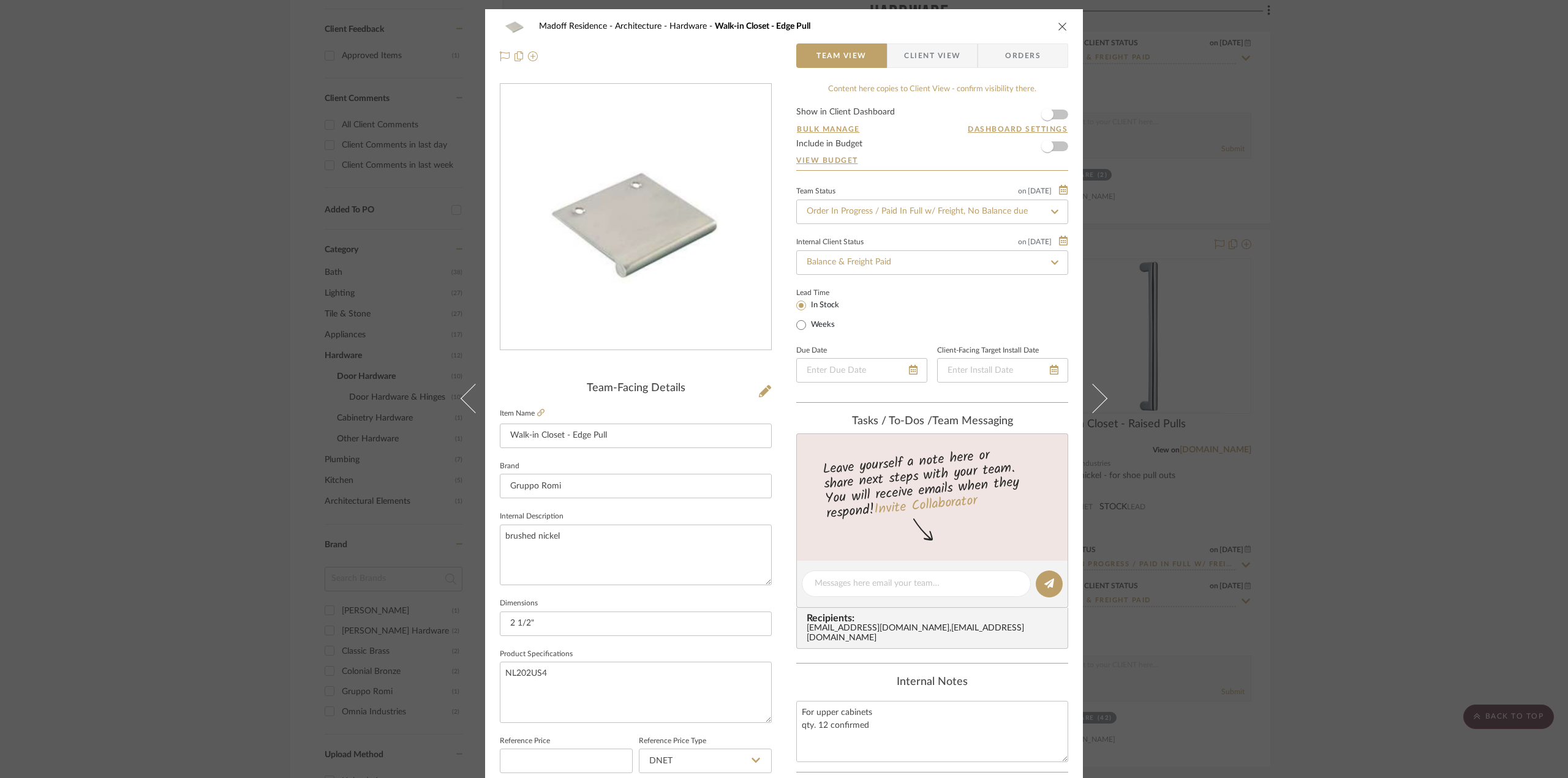
drag, startPoint x: 1421, startPoint y: 406, endPoint x: 1353, endPoint y: 412, distance: 68.3
click at [1421, 406] on div "Madoff Residence - Architecture Hardware Walk-in Closet - Edge Pull Team View C…" at bounding box center [784, 389] width 1568 height 778
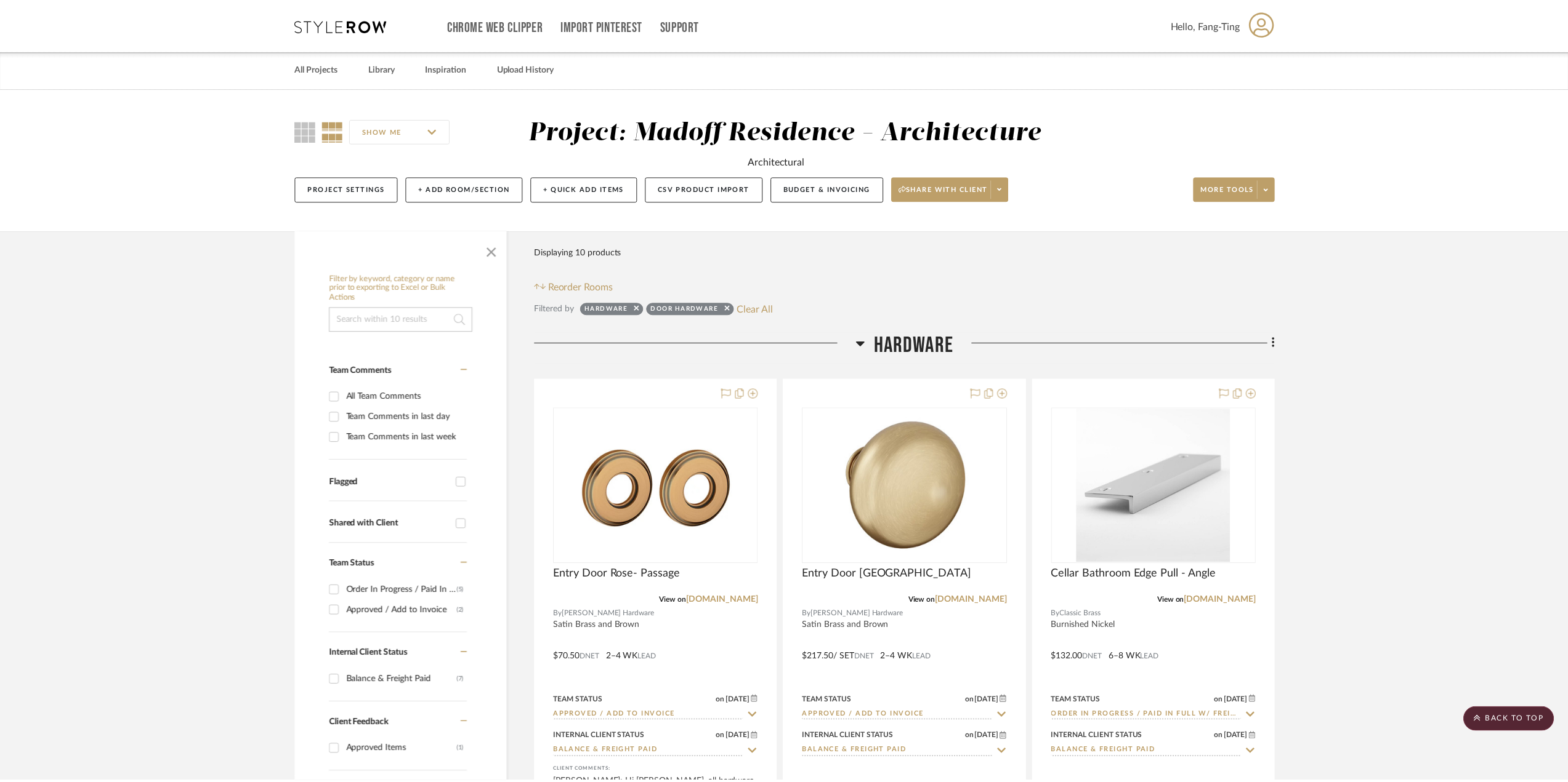
scroll to position [694, 0]
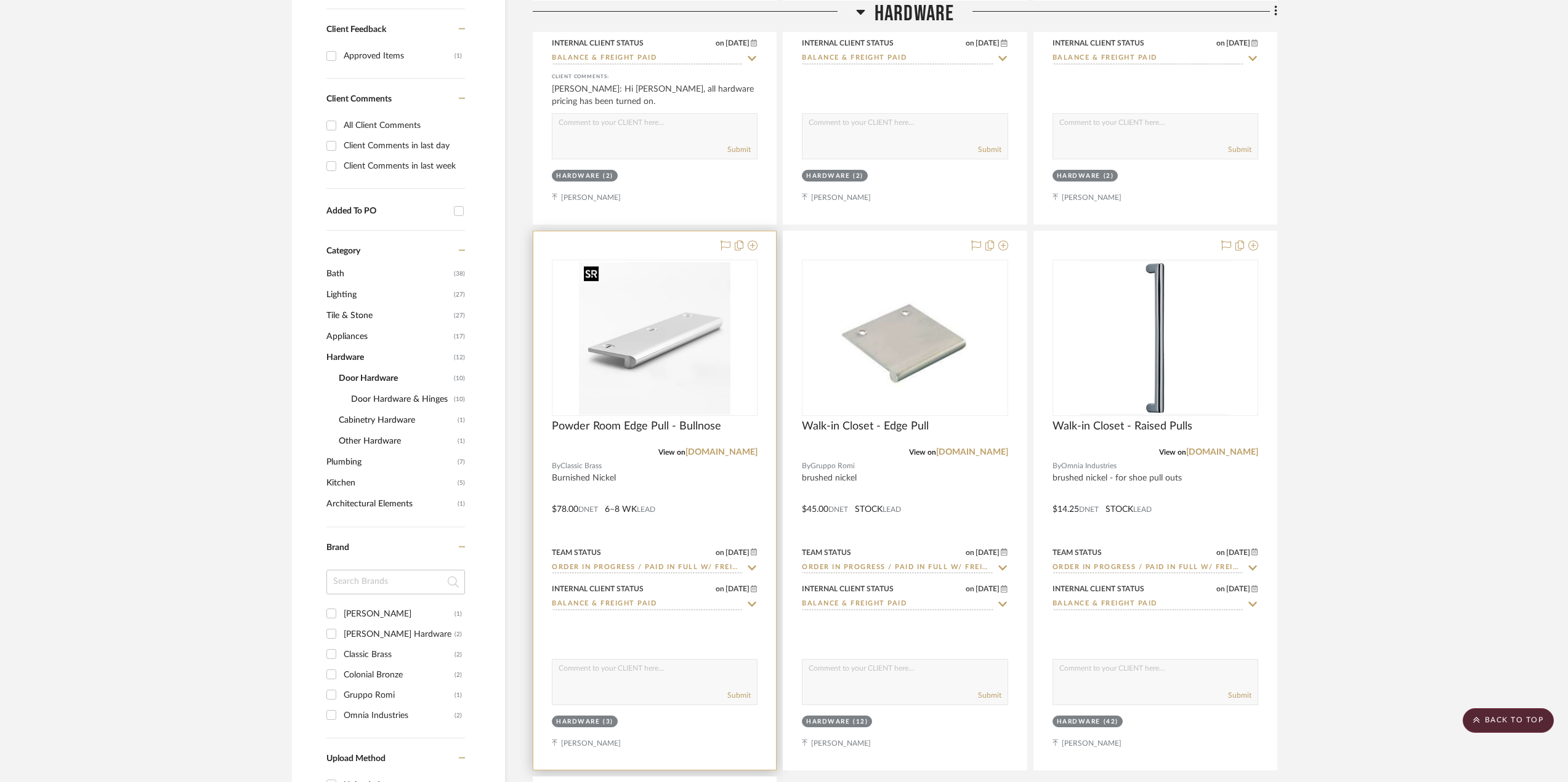
click at [657, 349] on img "0" at bounding box center [655, 337] width 152 height 154
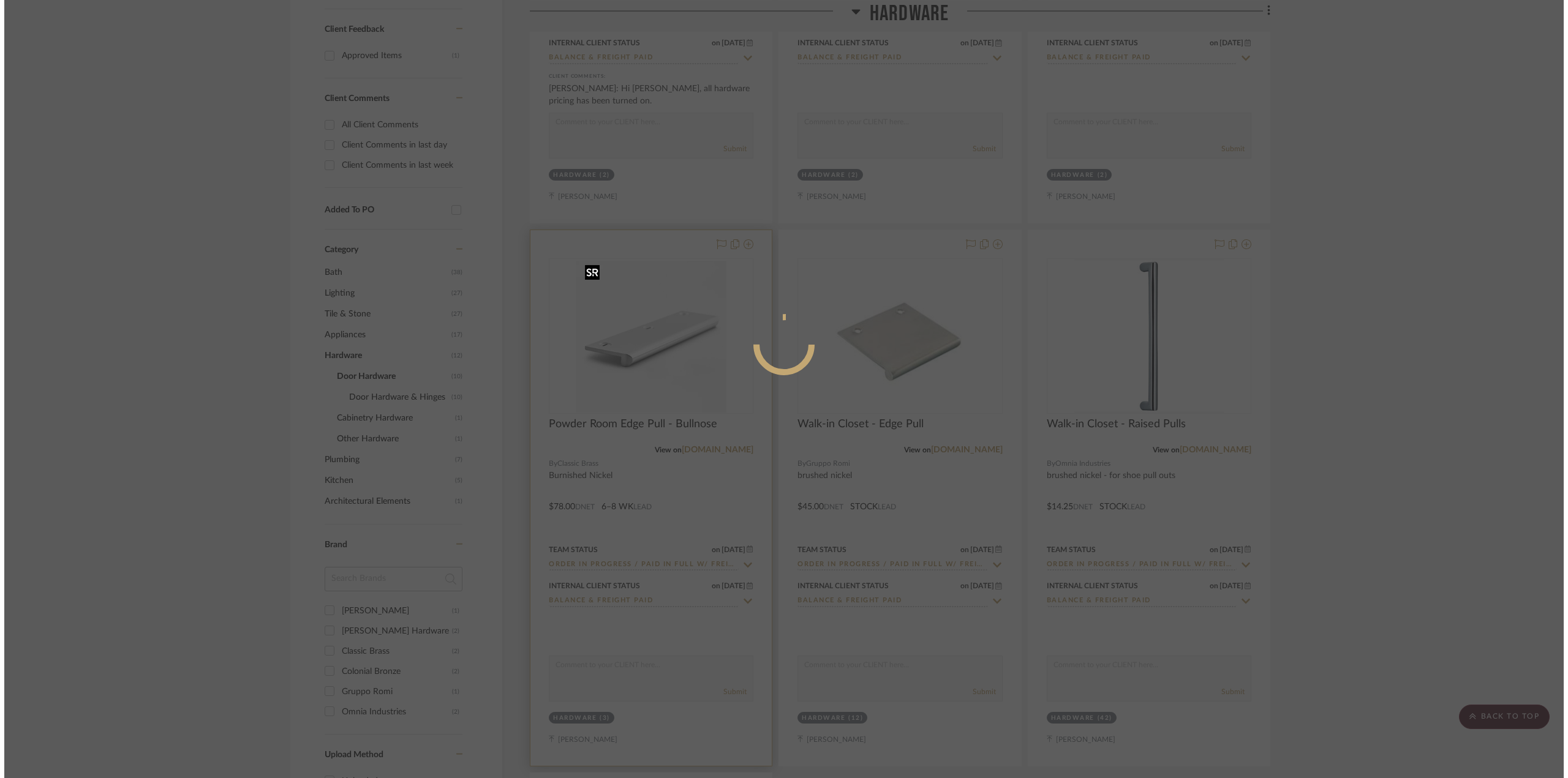
scroll to position [0, 0]
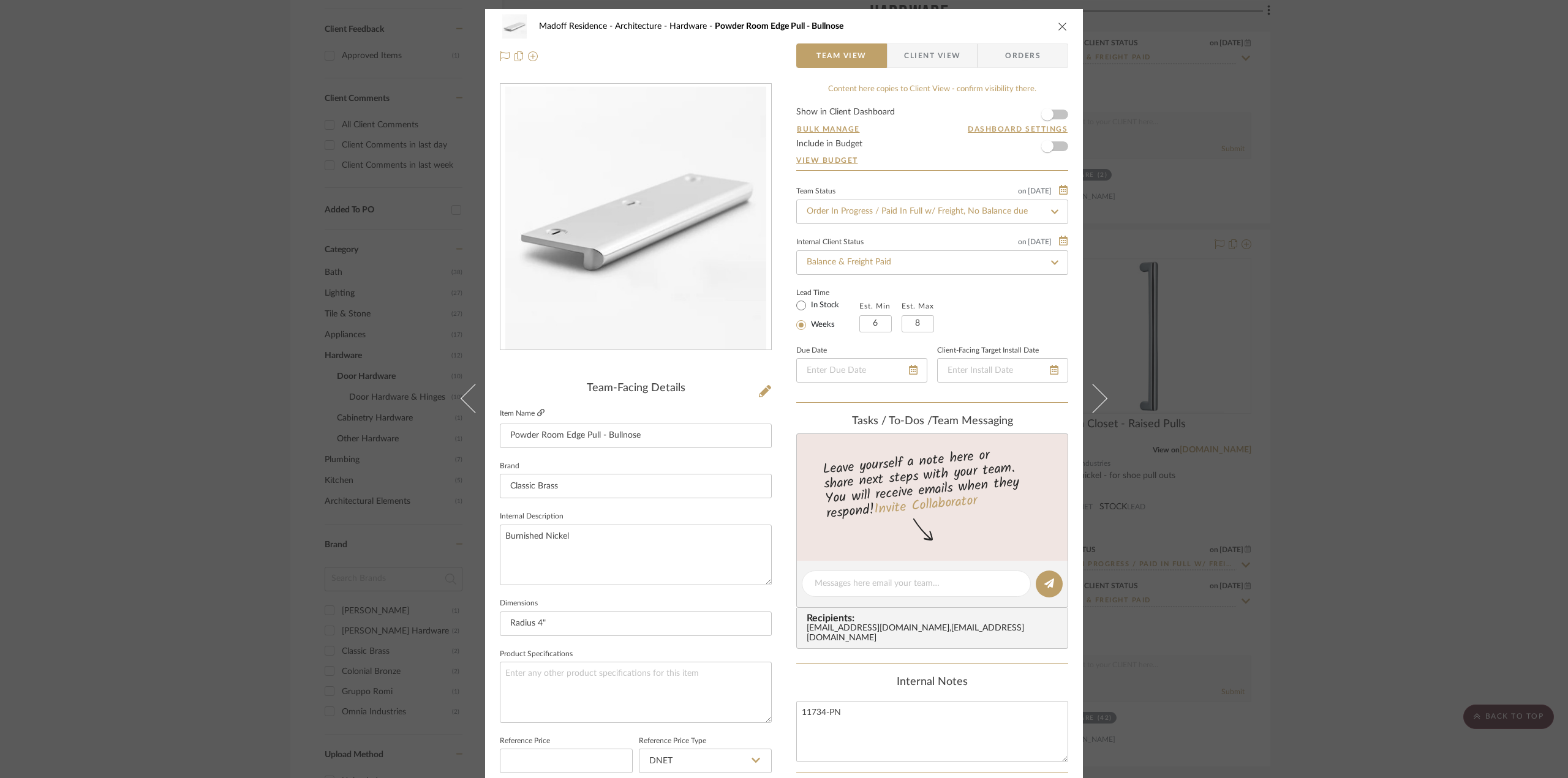
click at [538, 415] on icon at bounding box center [541, 413] width 7 height 7
click at [618, 435] on input "Powder Room Edge Pull - Bullnose" at bounding box center [636, 436] width 272 height 25
drag, startPoint x: 624, startPoint y: 469, endPoint x: 566, endPoint y: 496, distance: 64.0
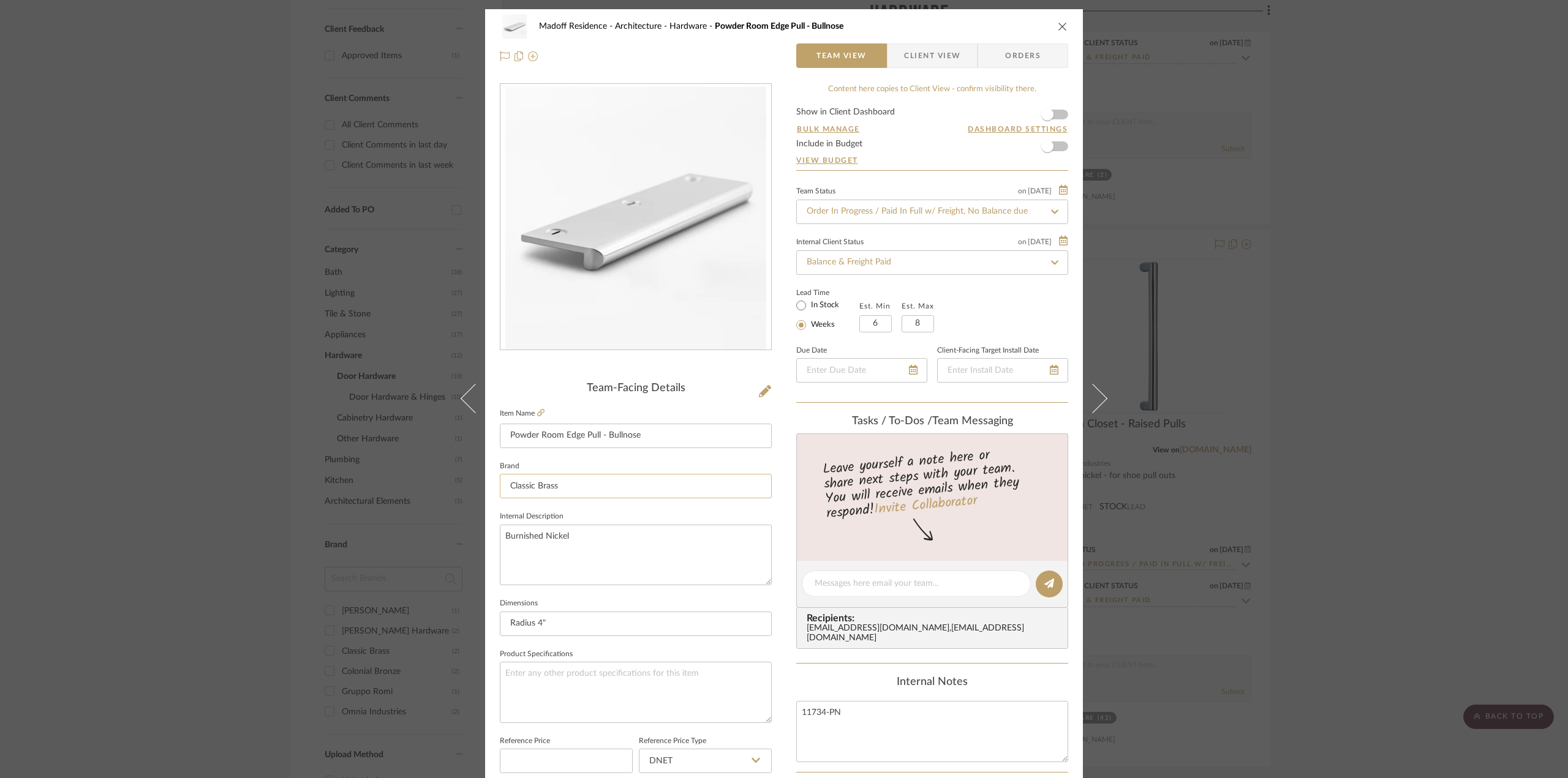
click at [624, 470] on fieldset "Brand Classic Brass" at bounding box center [636, 478] width 272 height 41
click at [559, 483] on input "Classic Brass" at bounding box center [636, 486] width 272 height 25
drag, startPoint x: 1408, startPoint y: 4, endPoint x: 1161, endPoint y: 490, distance: 545.2
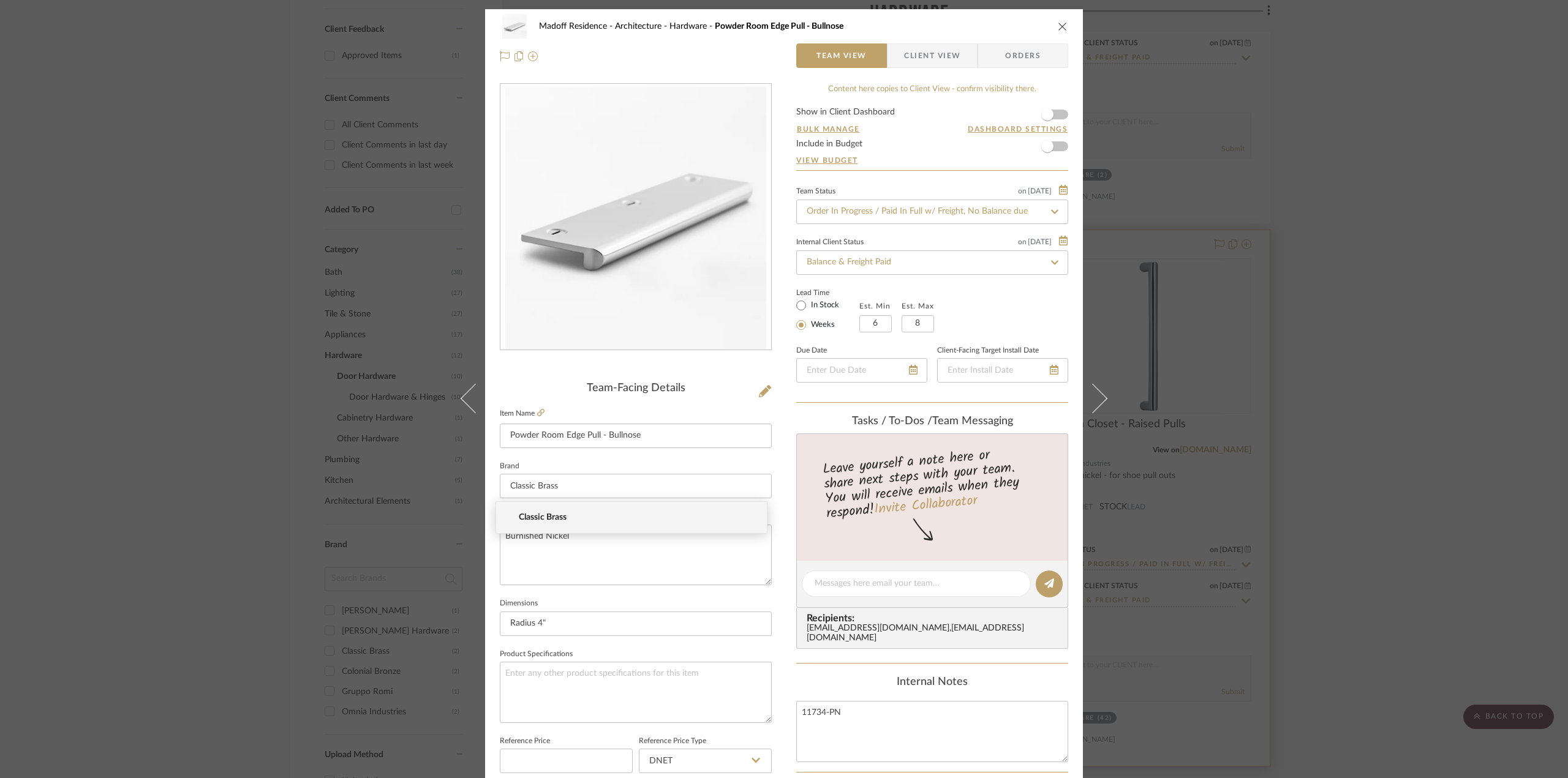
click at [1195, 501] on div "Madoff Residence - Architecture Hardware Powder Room Edge Pull - Bullnose Team …" at bounding box center [784, 389] width 1568 height 778
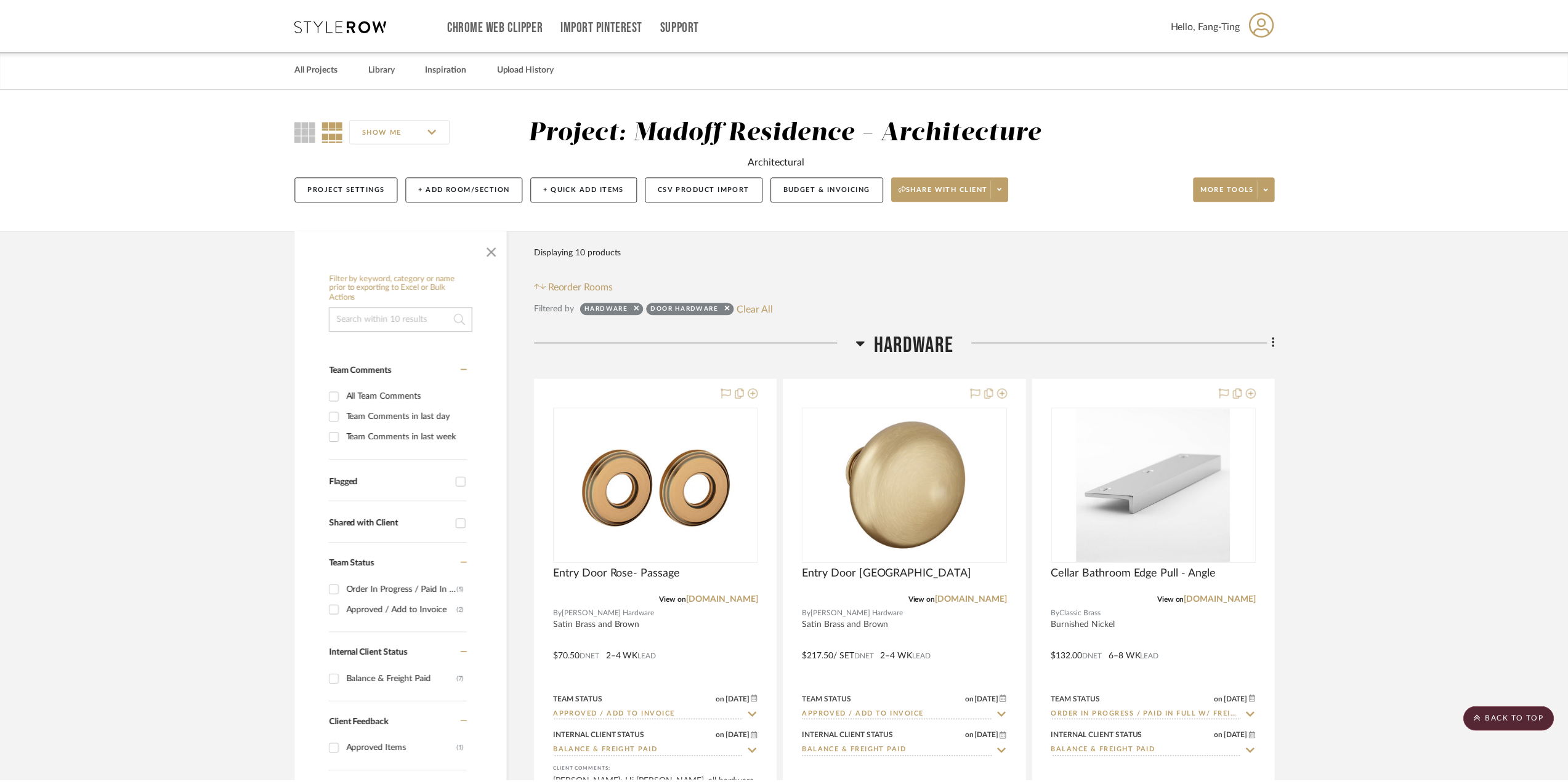
scroll to position [694, 0]
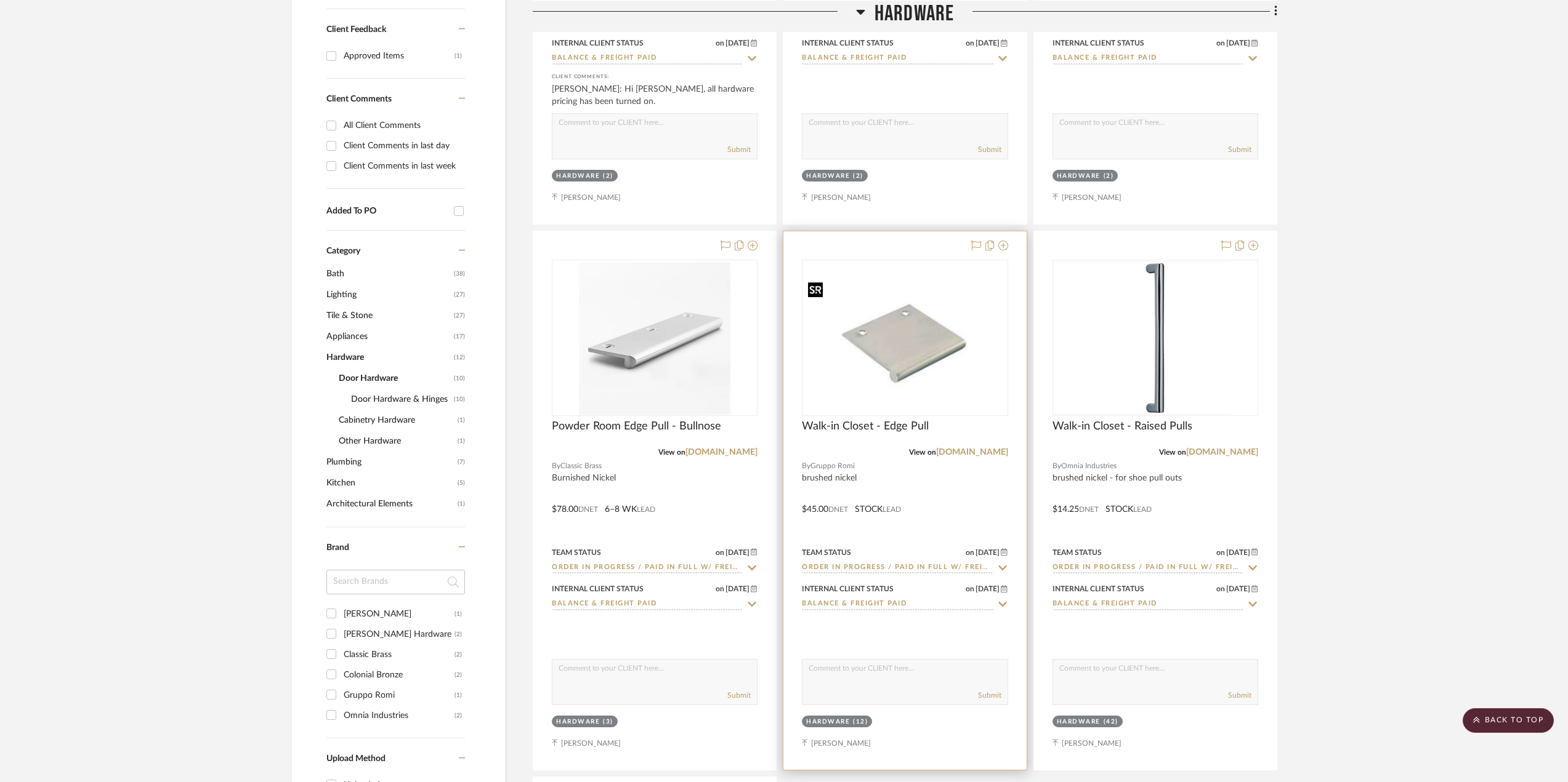
click at [897, 328] on img "0" at bounding box center [904, 337] width 203 height 121
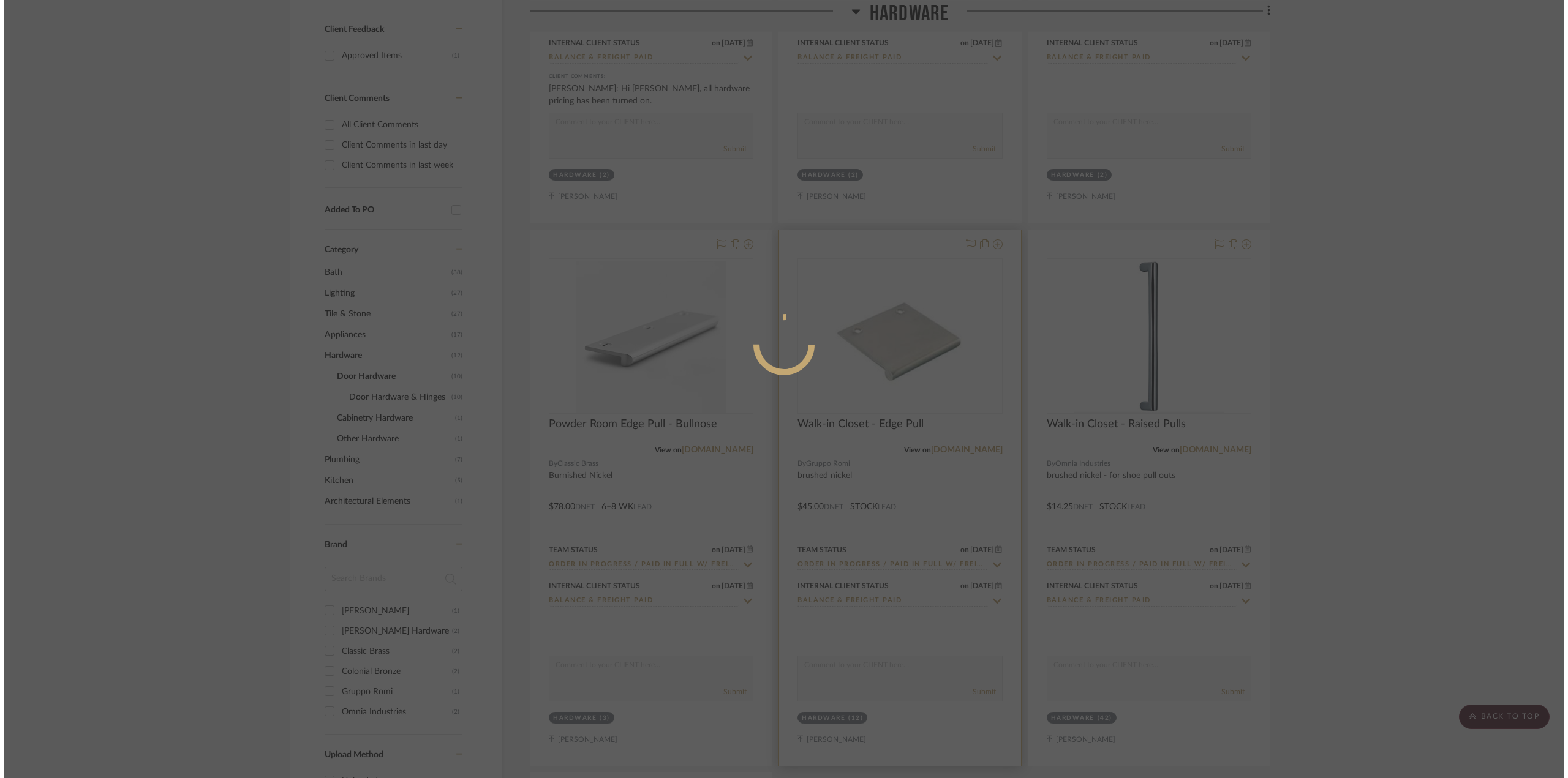
scroll to position [0, 0]
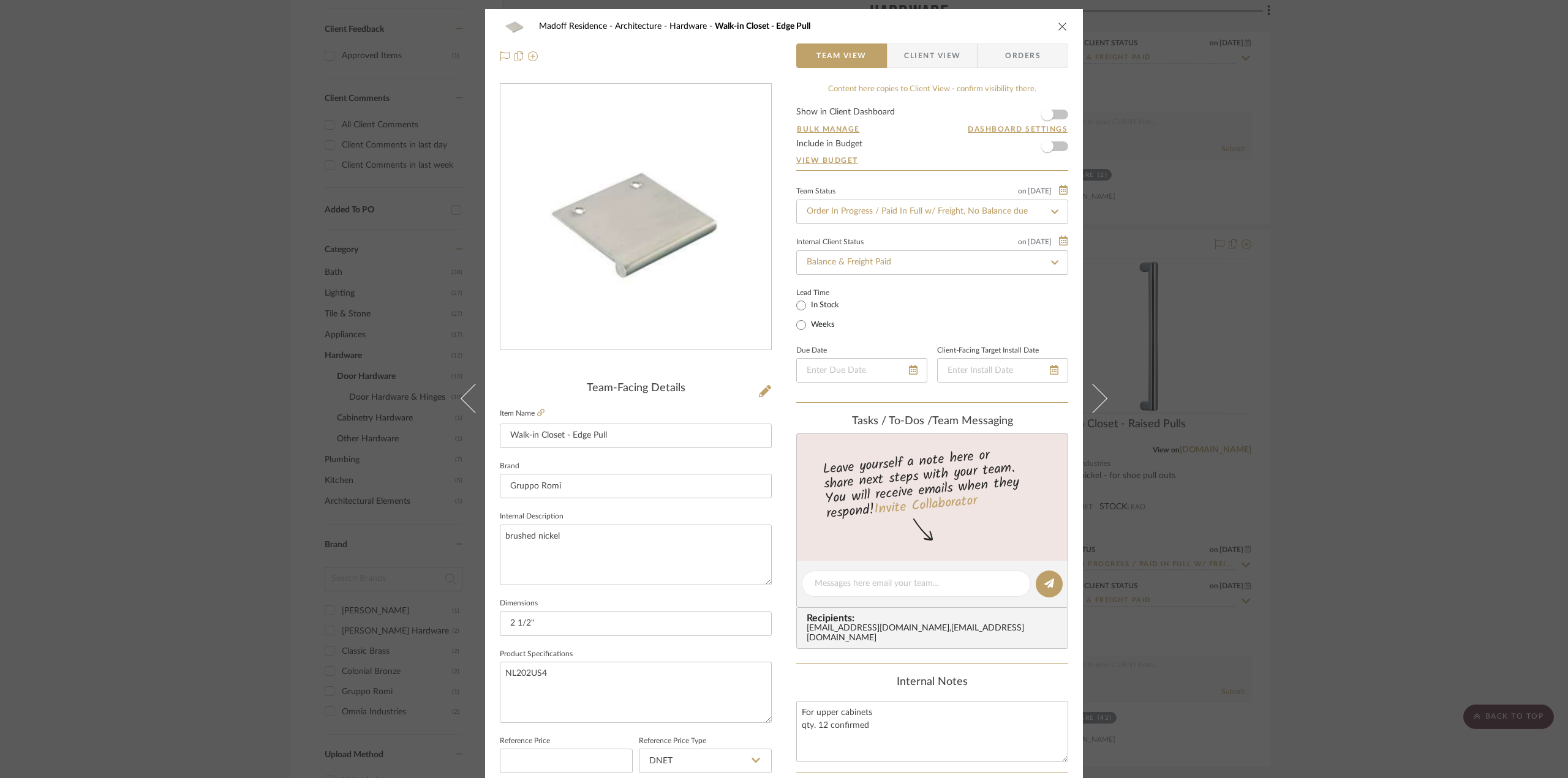
click at [1326, 366] on div "Madoff Residence - Architecture Hardware Walk-in Closet - Edge Pull Team View C…" at bounding box center [784, 389] width 1568 height 778
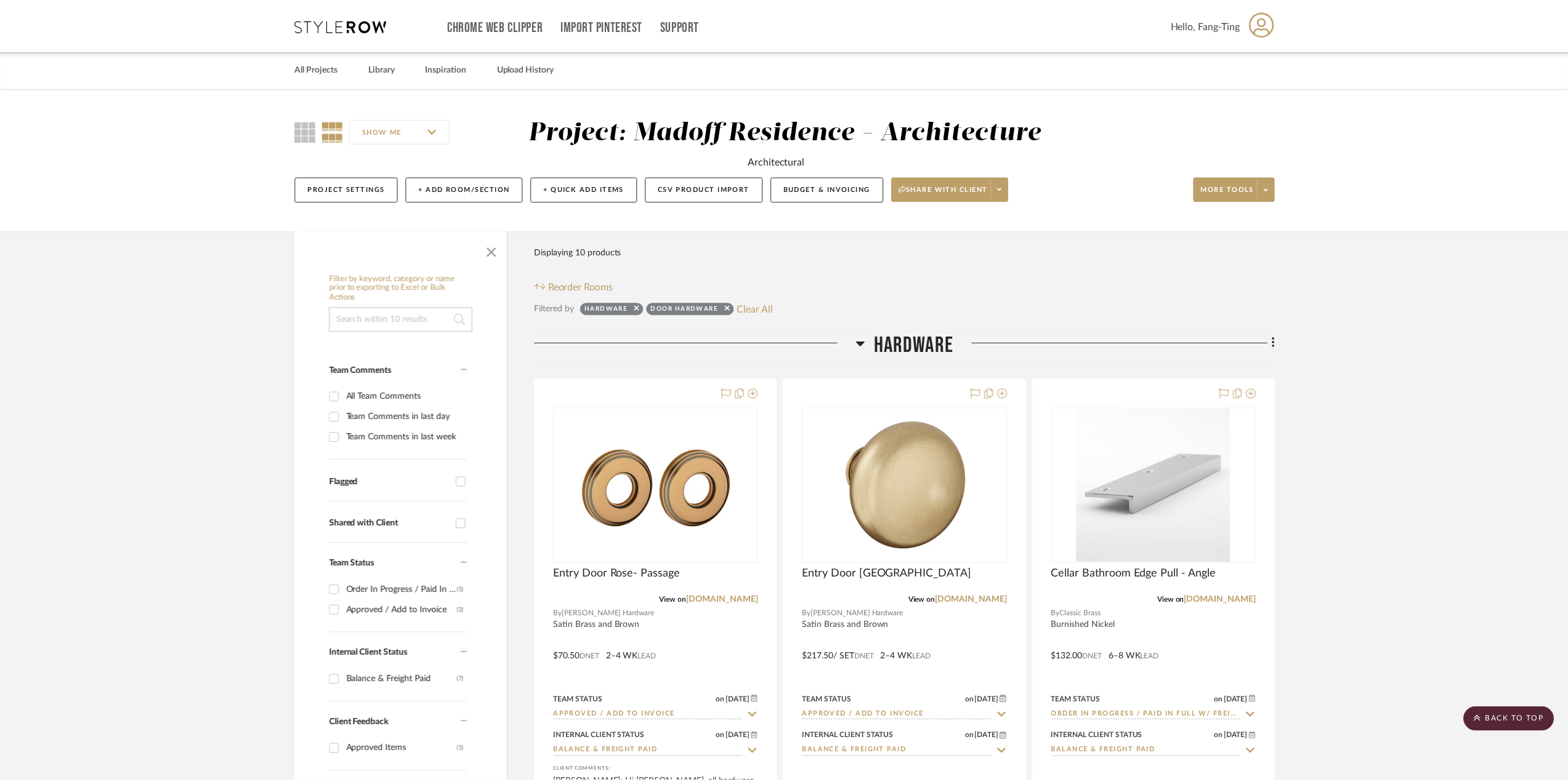
scroll to position [694, 0]
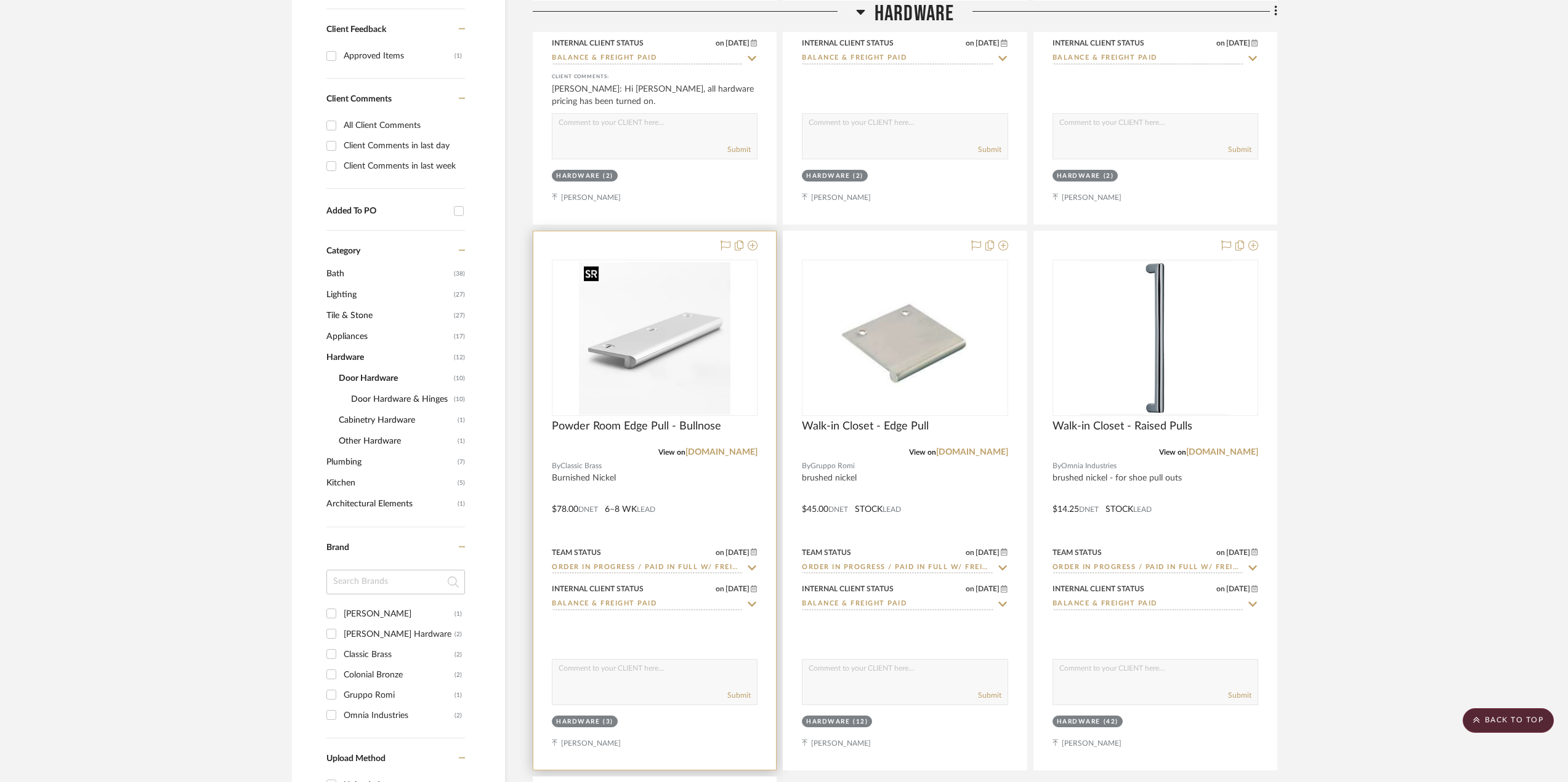
click at [657, 364] on img "0" at bounding box center [655, 337] width 152 height 154
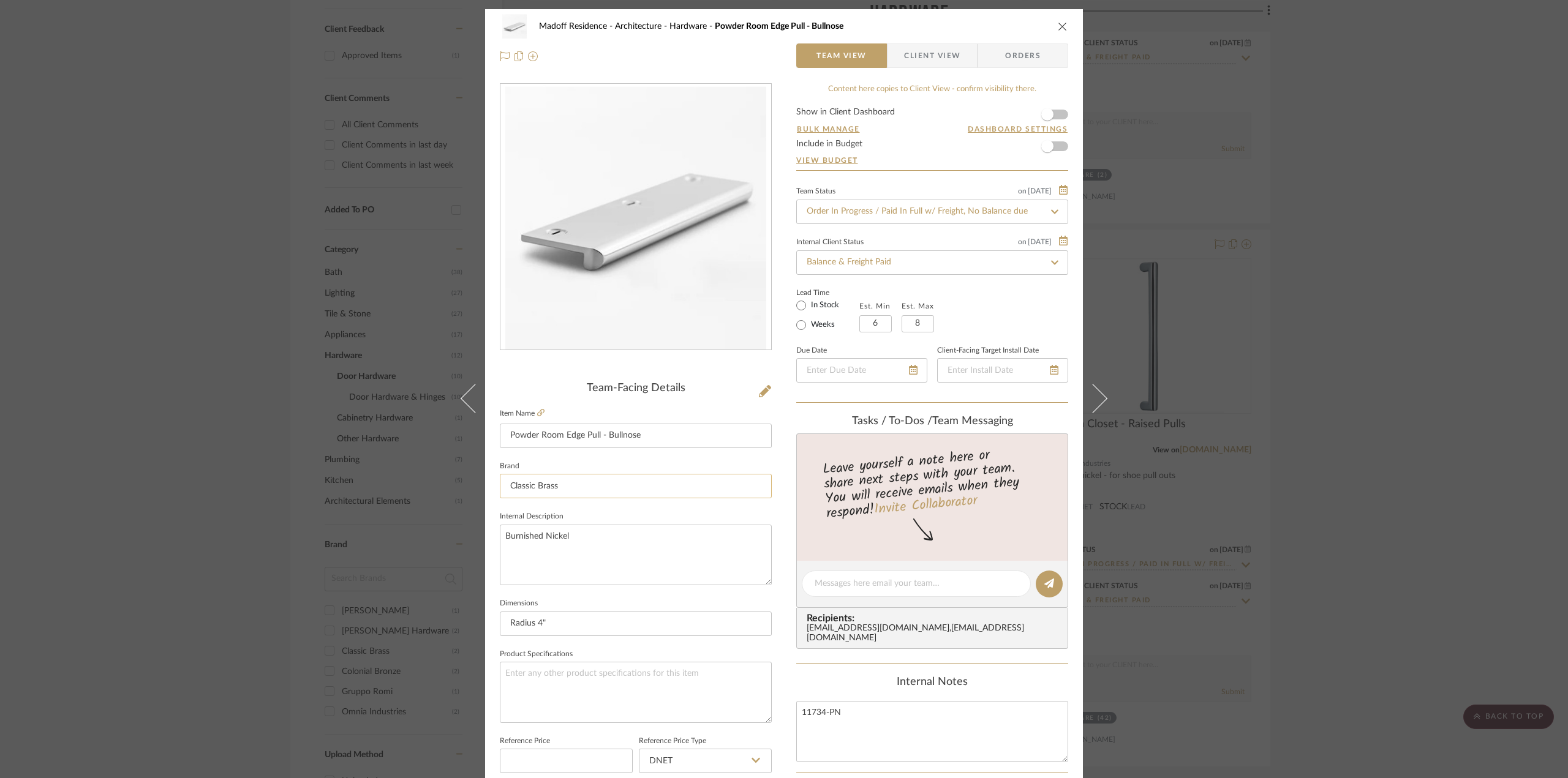
click at [565, 487] on input "Classic Brass" at bounding box center [636, 486] width 272 height 25
click at [565, 487] on input "Classic Brass" at bounding box center [636, 486] width 272 height 25
click at [1418, 318] on div "Madoff Residence - Architecture Hardware Powder Room Edge Pull - Bullnose Team …" at bounding box center [784, 389] width 1568 height 778
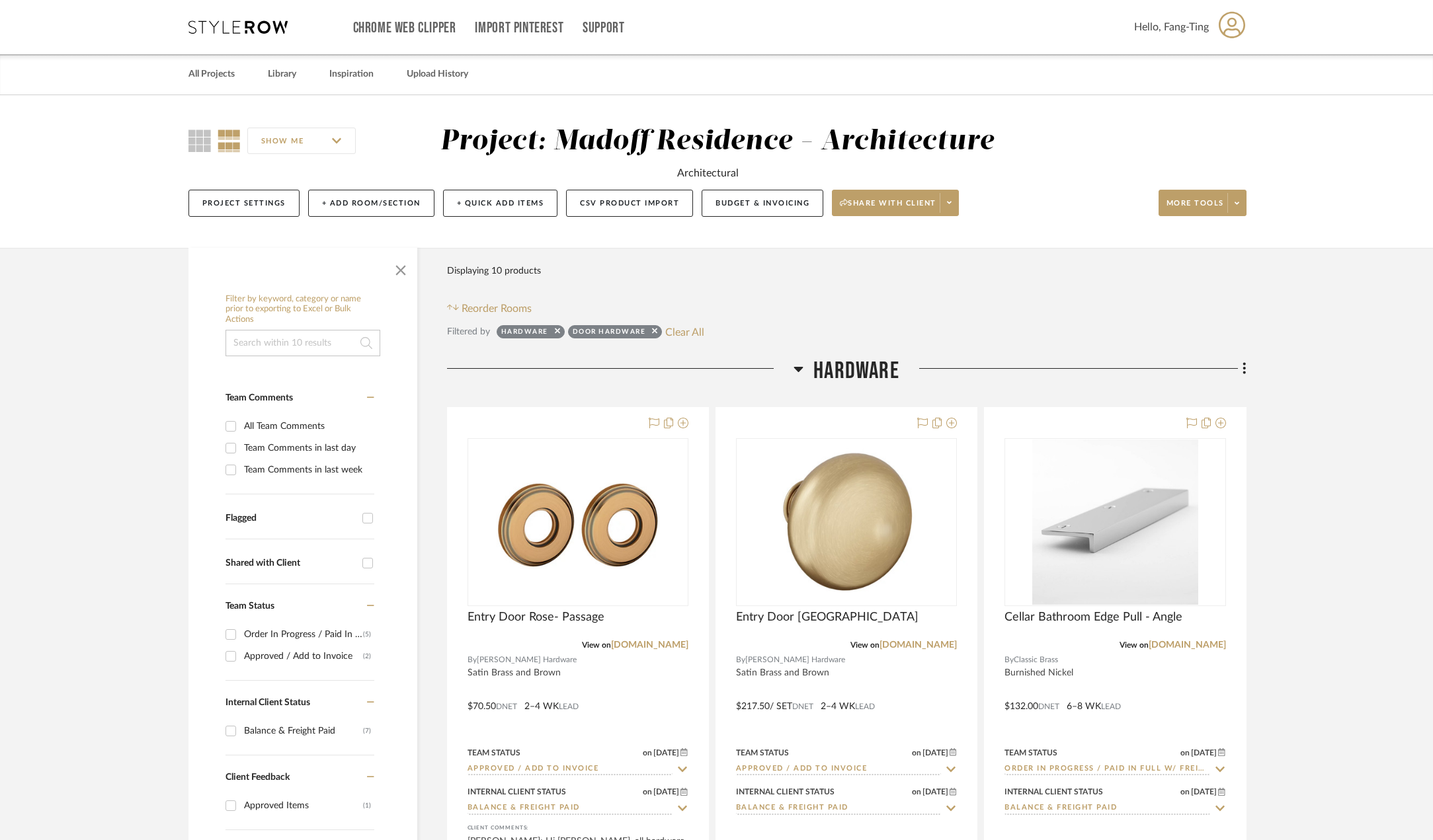
click at [233, 32] on icon at bounding box center [237, 27] width 99 height 13
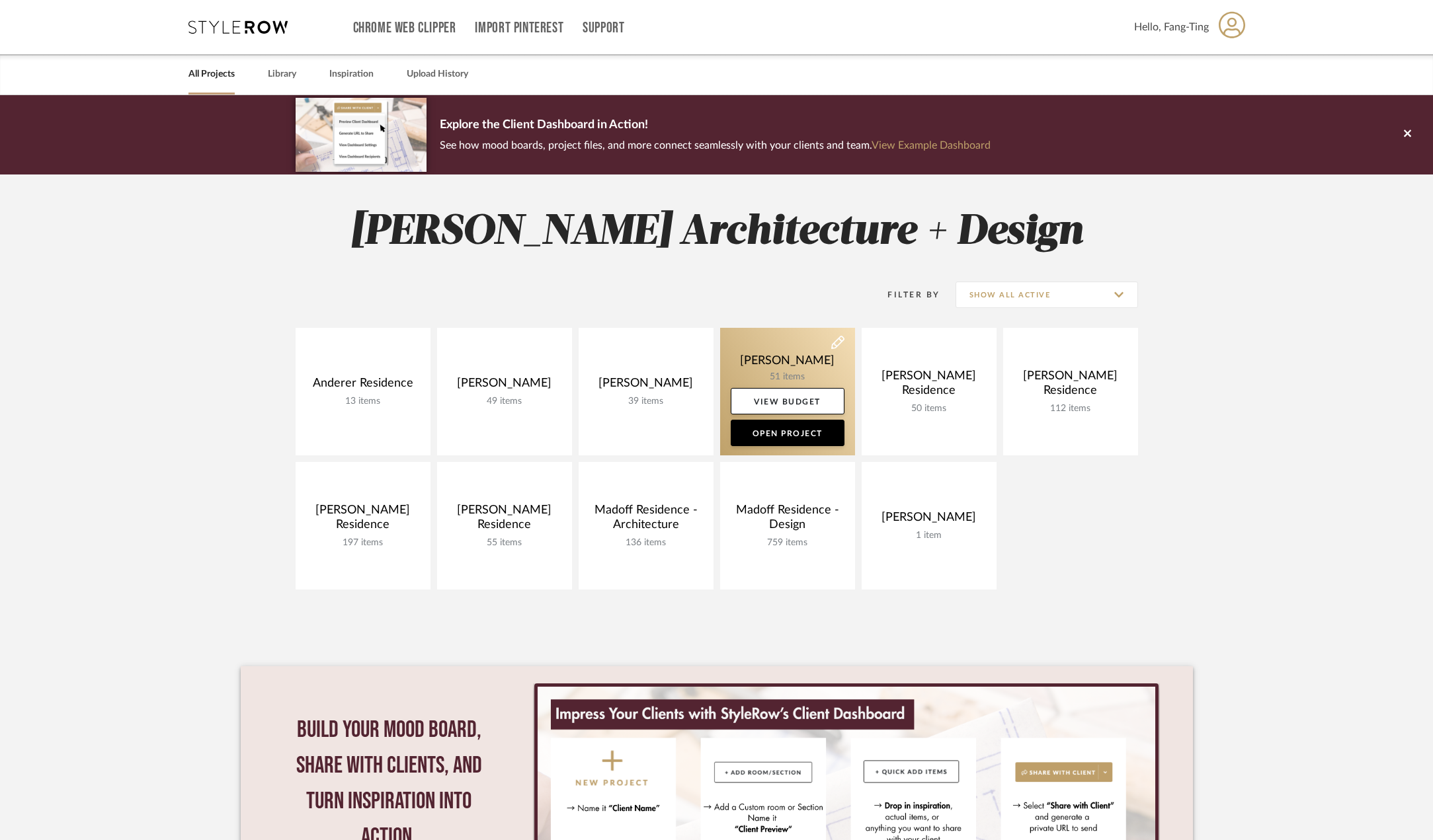
click at [807, 353] on link at bounding box center [787, 391] width 135 height 127
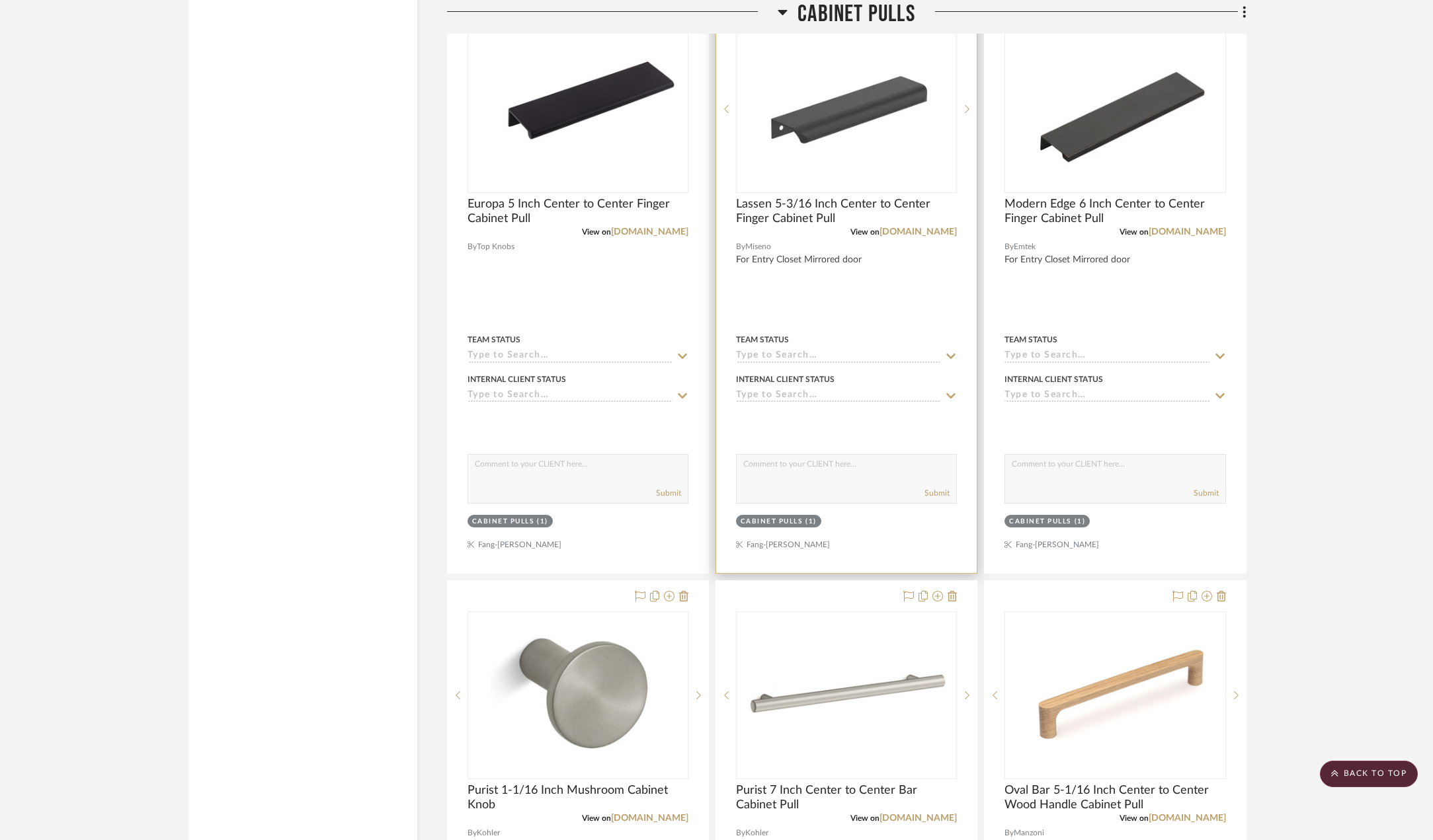
scroll to position [2909, 0]
click at [853, 119] on img "0" at bounding box center [846, 108] width 211 height 165
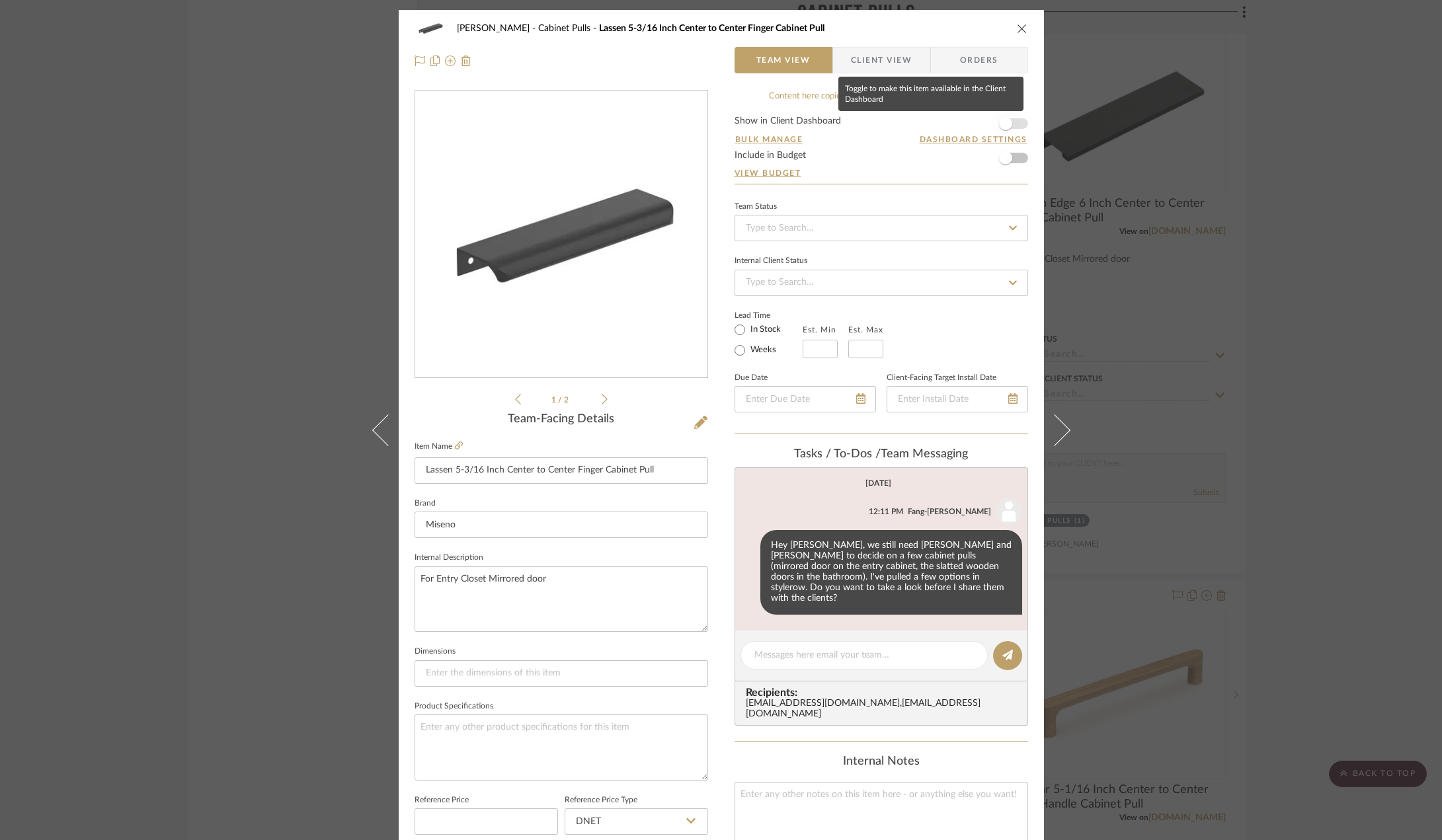
click at [1007, 122] on span "button" at bounding box center [1005, 123] width 13 height 13
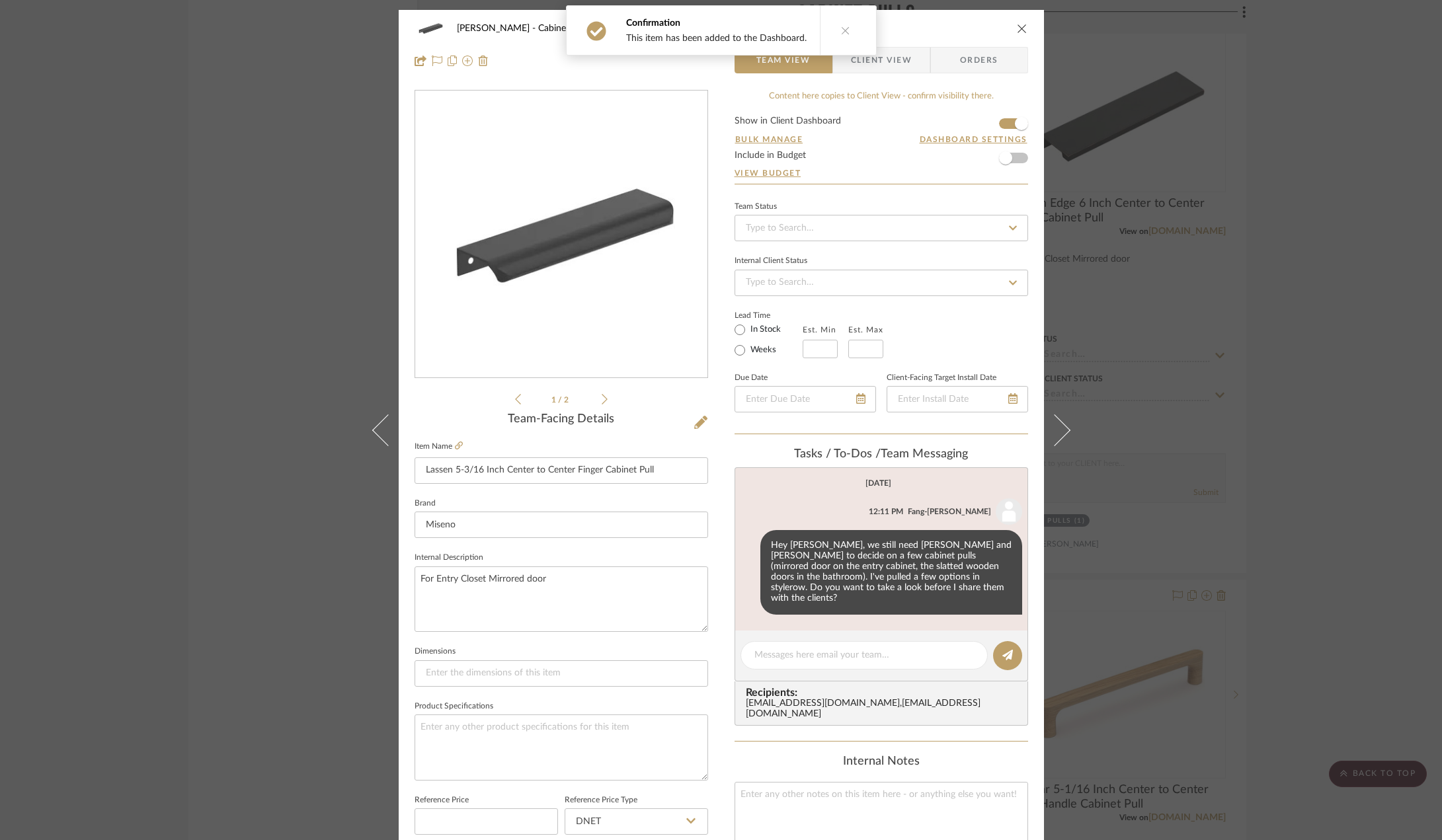
click at [1301, 307] on div "[PERSON_NAME] Cabinet Pulls Lassen 5-3/16 Inch Center to Center Finger Cabinet …" at bounding box center [721, 420] width 1442 height 840
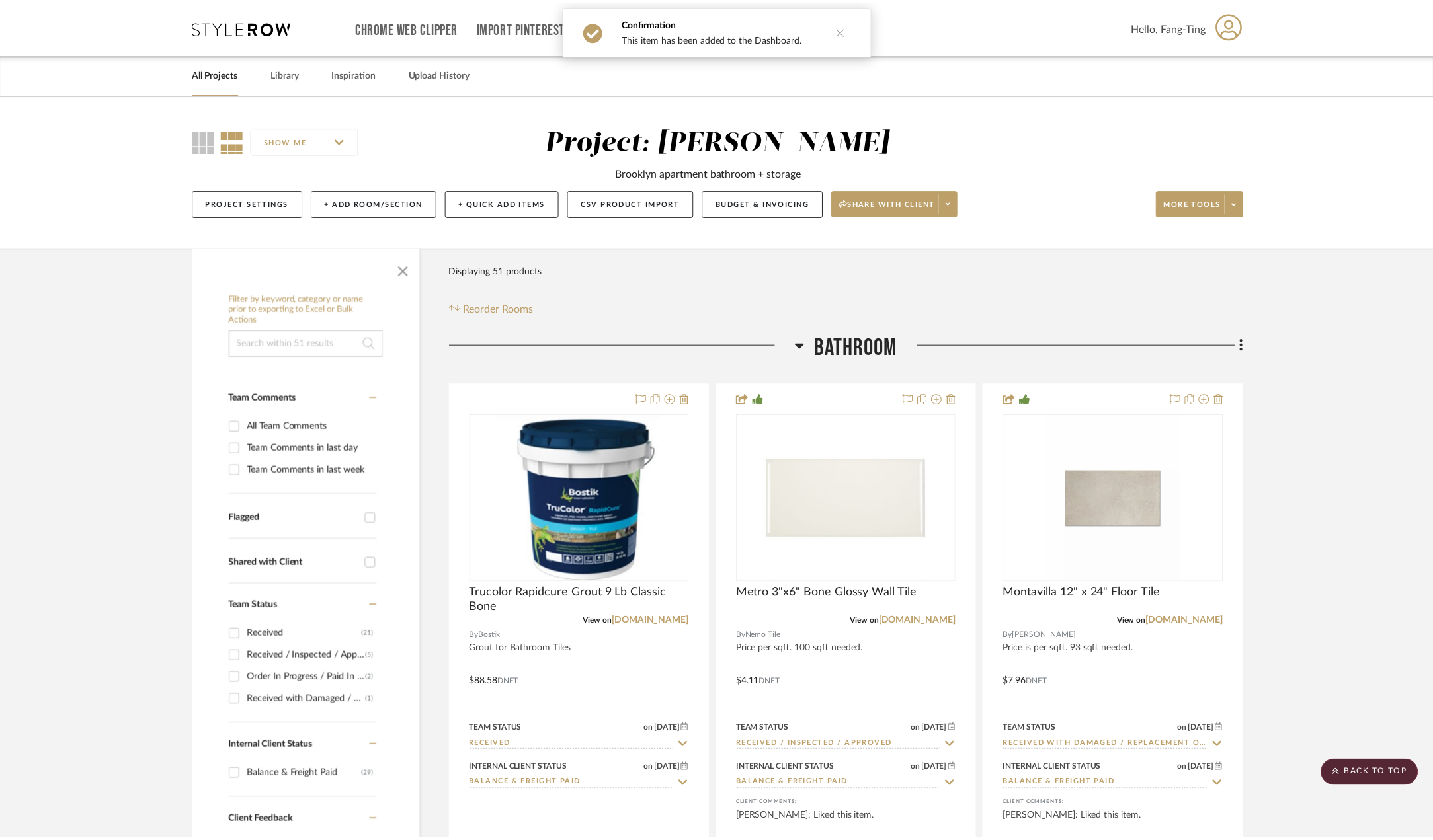
scroll to position [2909, 0]
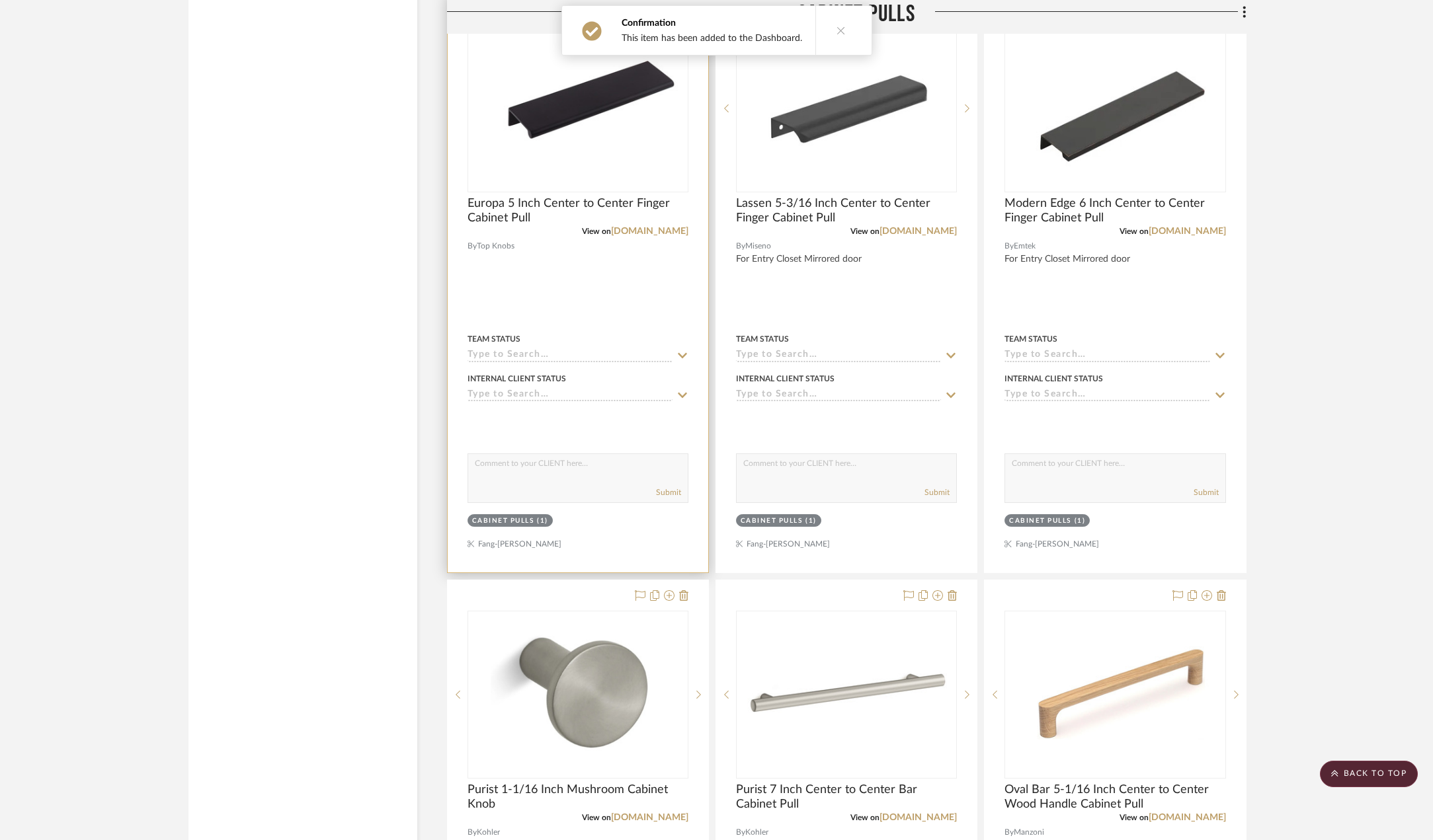
click at [610, 135] on img "0" at bounding box center [578, 108] width 218 height 115
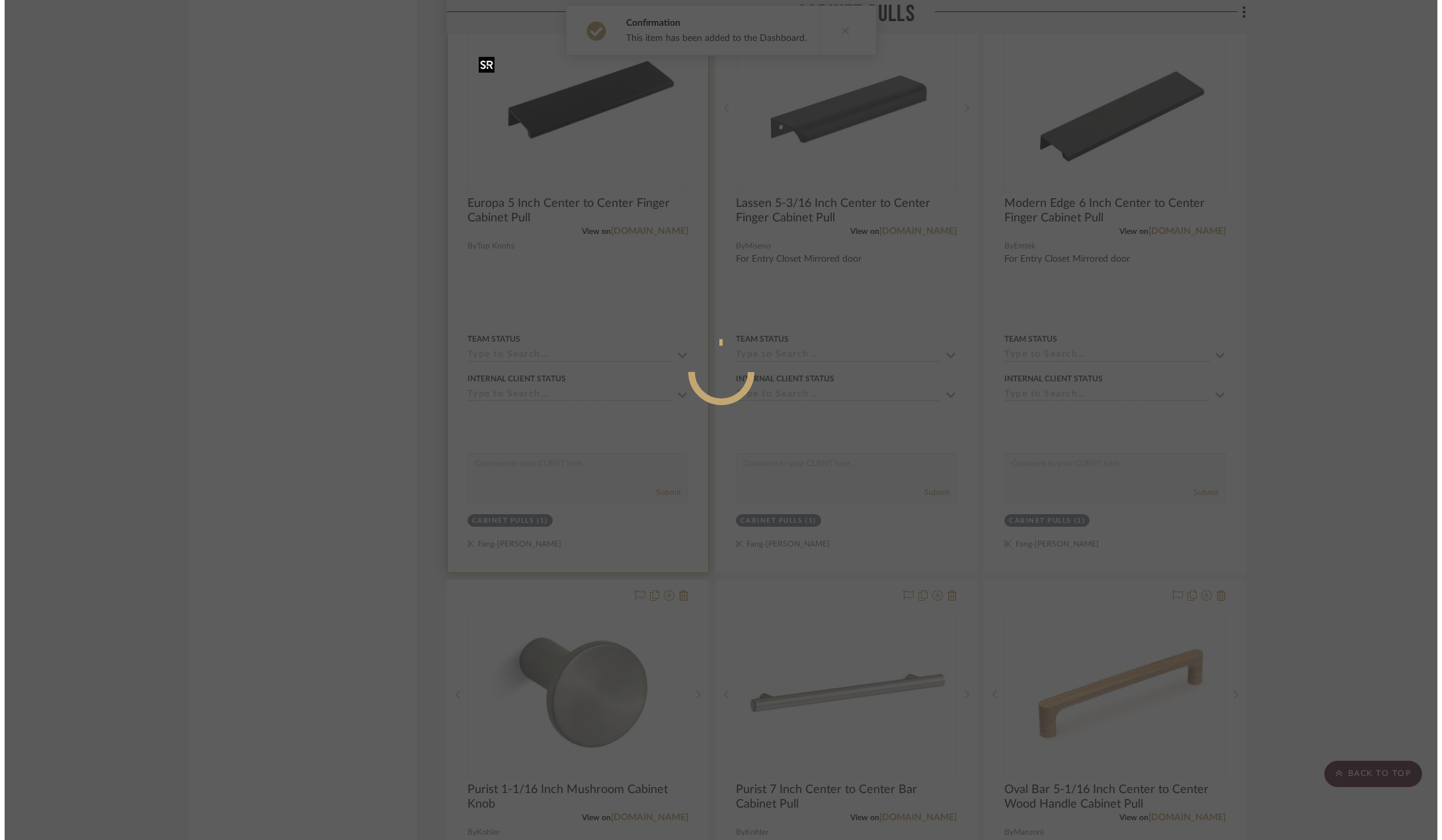
scroll to position [0, 0]
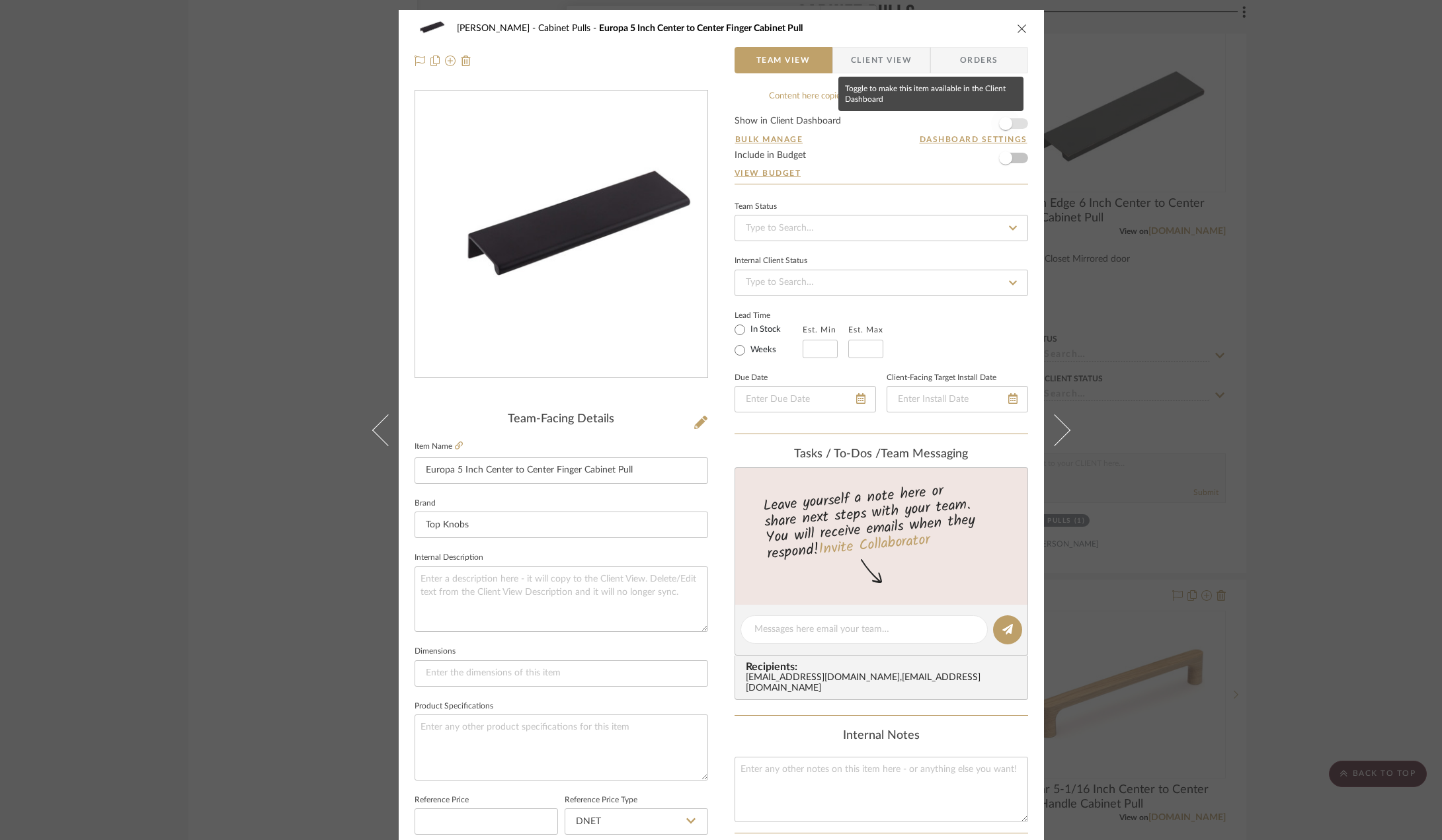
click at [1007, 123] on span "button" at bounding box center [1005, 123] width 13 height 13
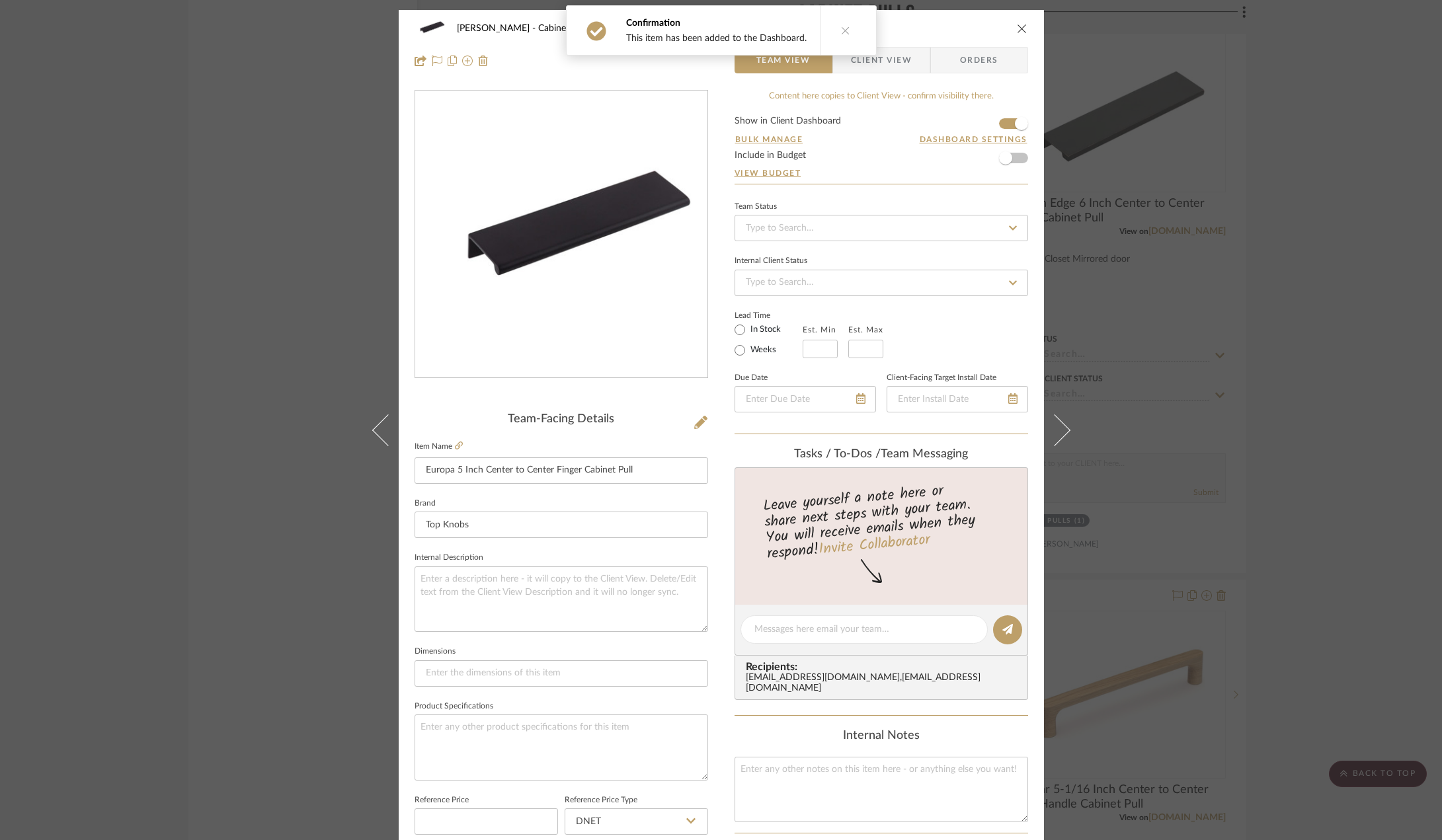
click at [1276, 258] on div "[PERSON_NAME] Cabinet Pulls Europa 5 Inch Center to Center Finger Cabinet Pull …" at bounding box center [721, 420] width 1442 height 840
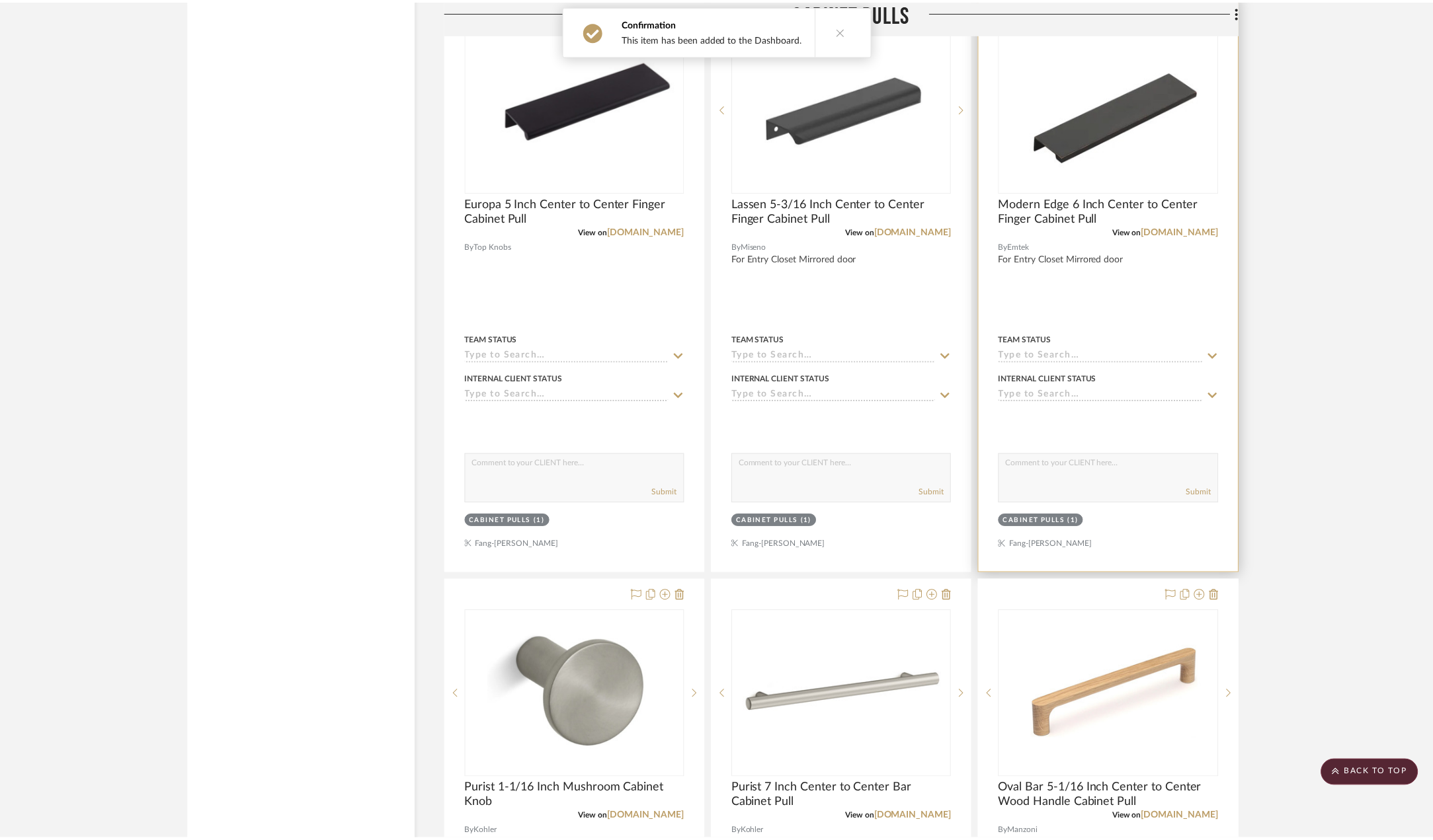
scroll to position [2909, 0]
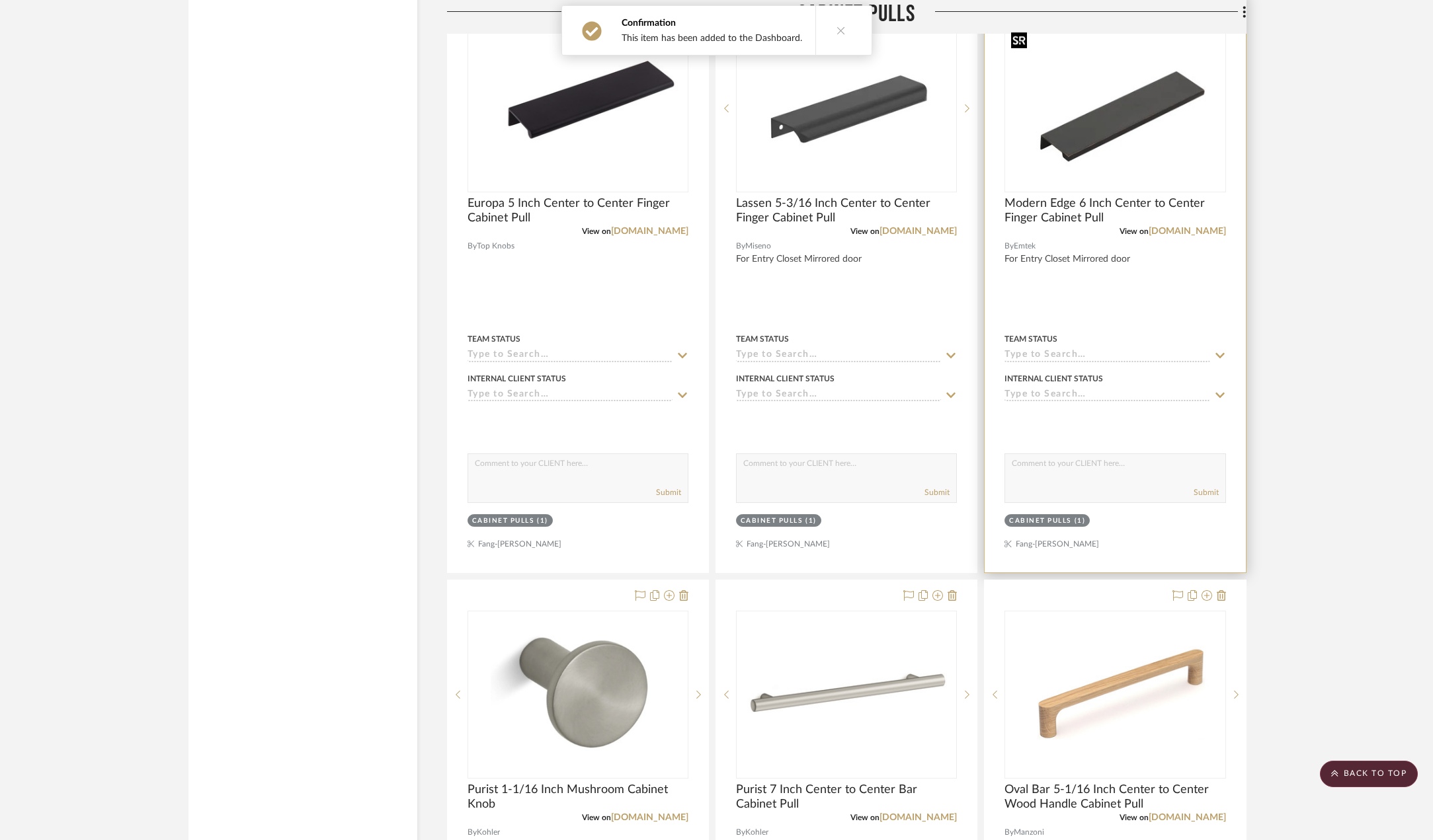
click at [1099, 105] on img at bounding box center [1115, 108] width 218 height 164
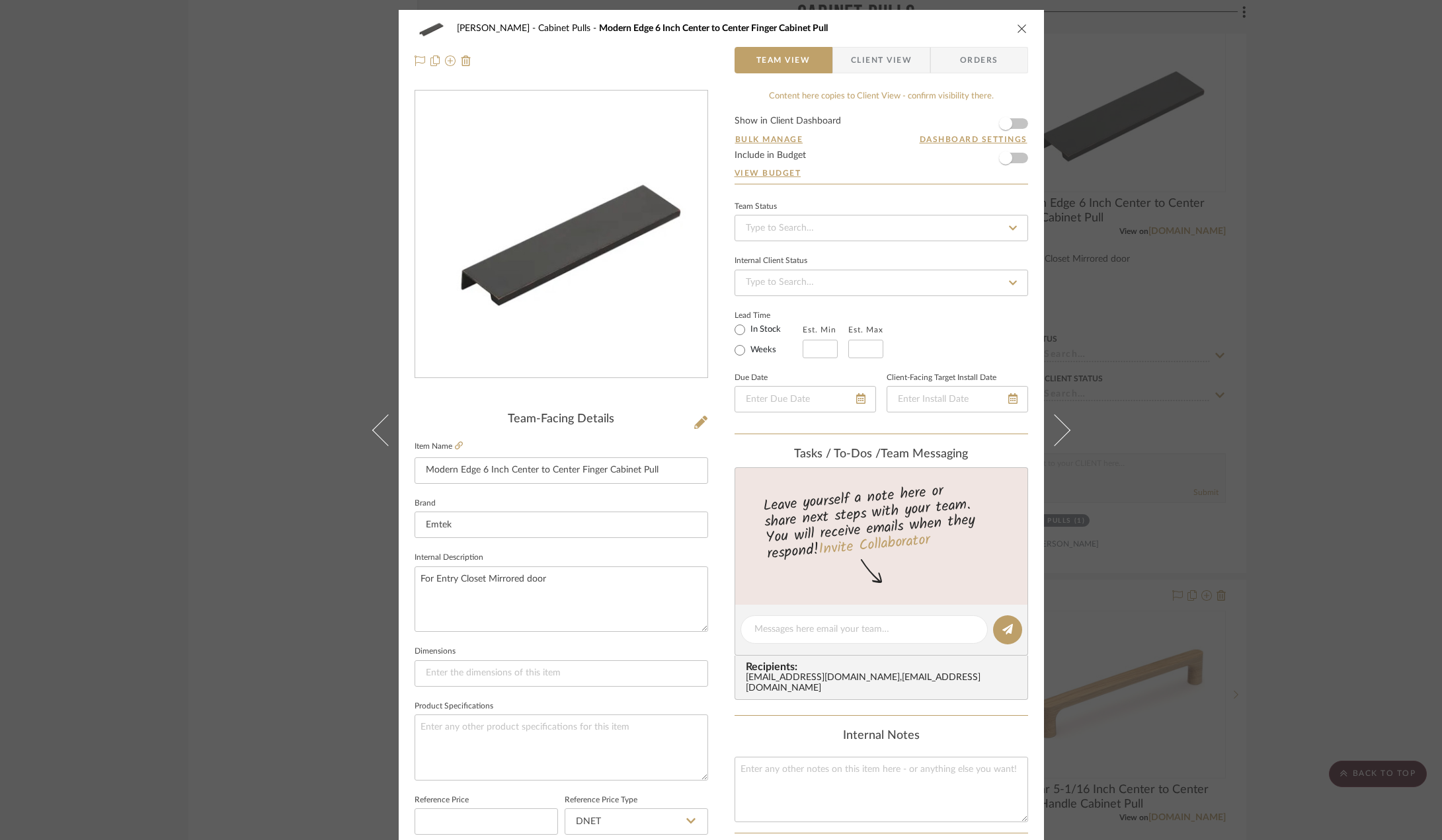
click at [1015, 127] on form "Show in Client Dashboard Bulk Manage Dashboard Settings Include in Budget View …" at bounding box center [881, 150] width 294 height 68
click at [1008, 122] on span "button" at bounding box center [1005, 123] width 29 height 29
click at [1254, 314] on div "[PERSON_NAME] Cabinet Pulls Modern Edge 6 Inch Center to Center Finger Cabinet …" at bounding box center [721, 420] width 1442 height 840
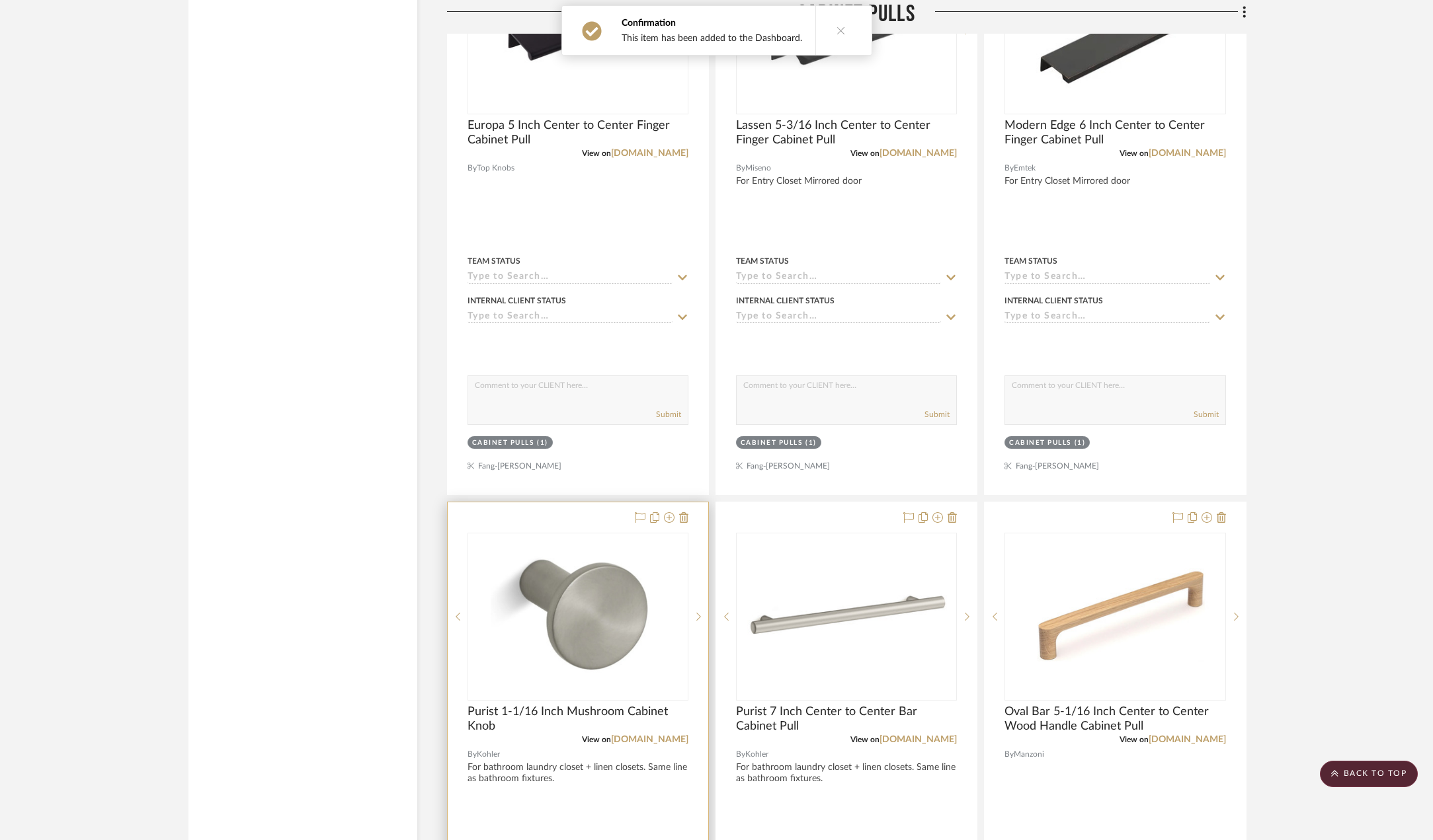
scroll to position [3107, 0]
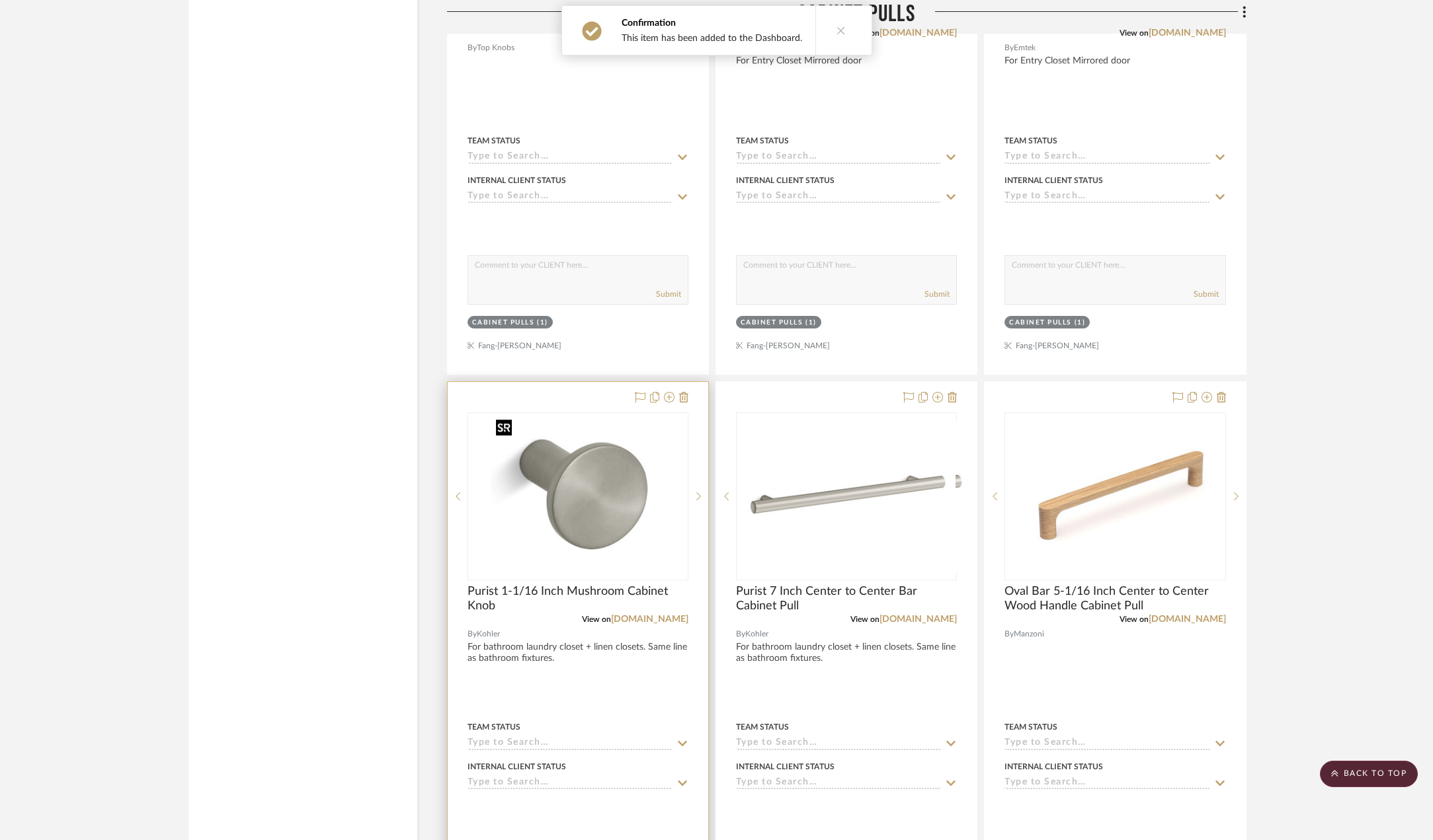
click at [610, 501] on img at bounding box center [577, 496] width 174 height 165
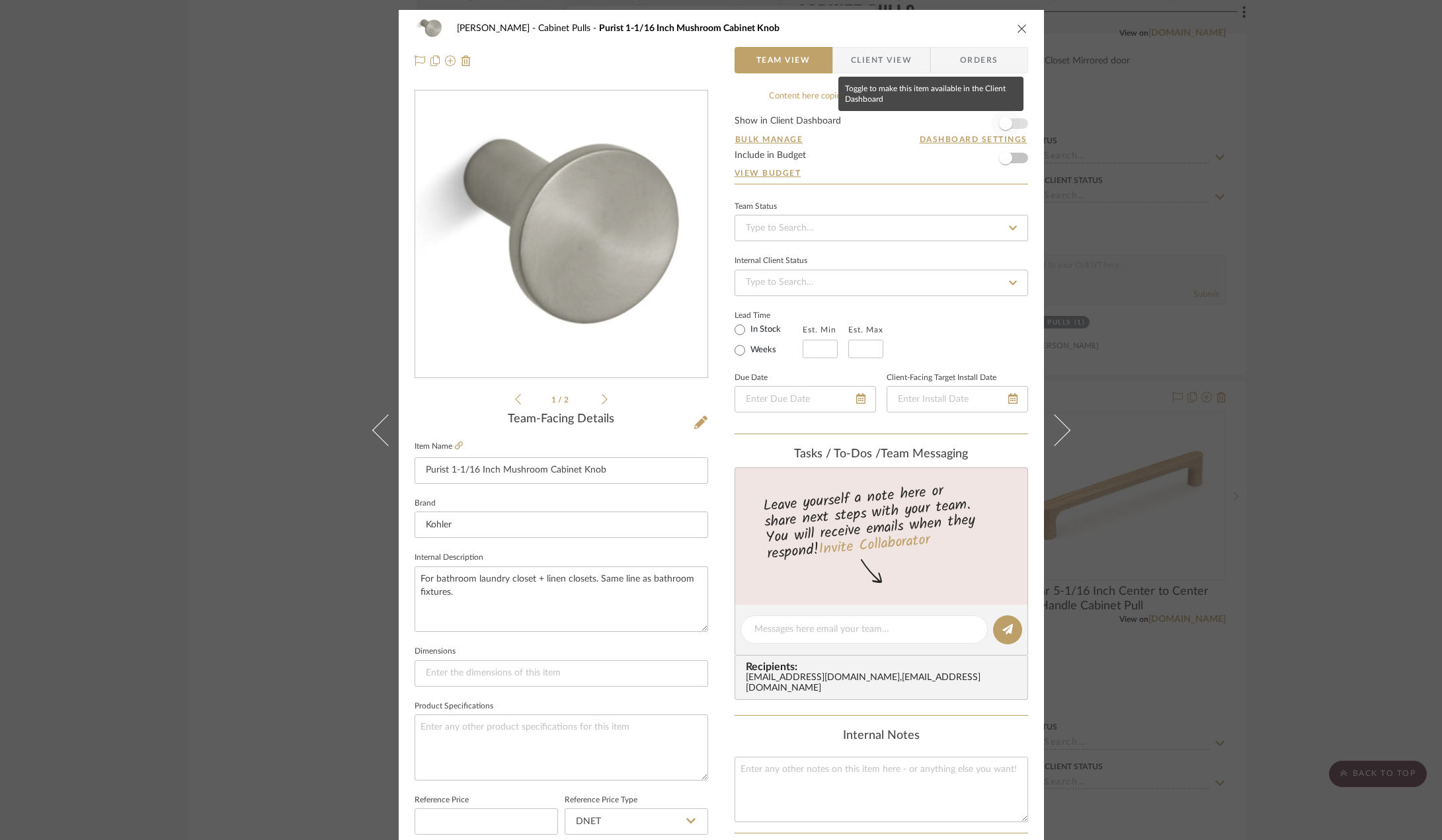
click at [1007, 126] on span "button" at bounding box center [1005, 123] width 13 height 13
click at [1264, 302] on div "[PERSON_NAME] Cabinet Pulls Purist 1-1/16 Inch Mushroom Cabinet Knob Team View …" at bounding box center [721, 420] width 1442 height 840
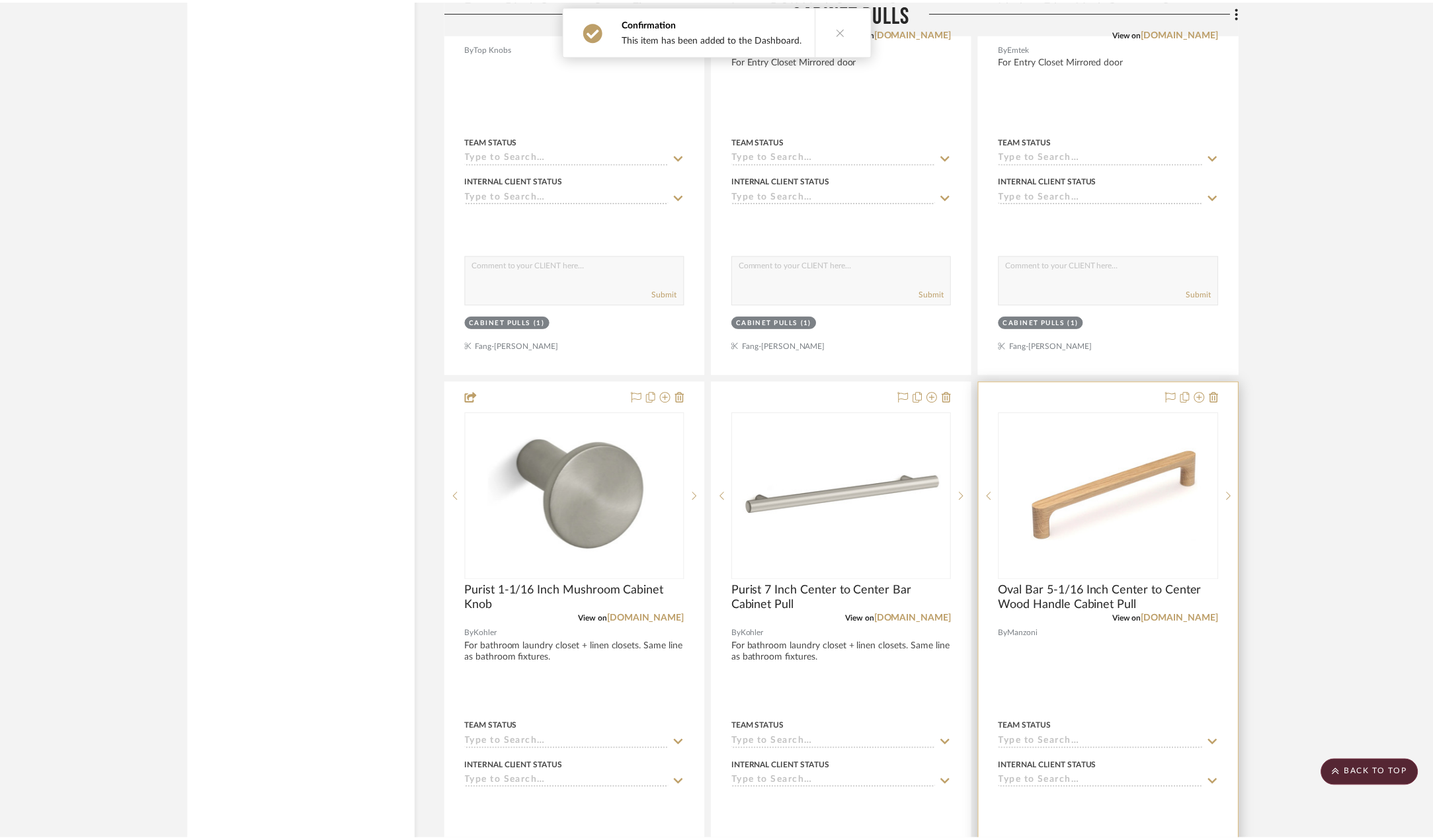
scroll to position [3107, 0]
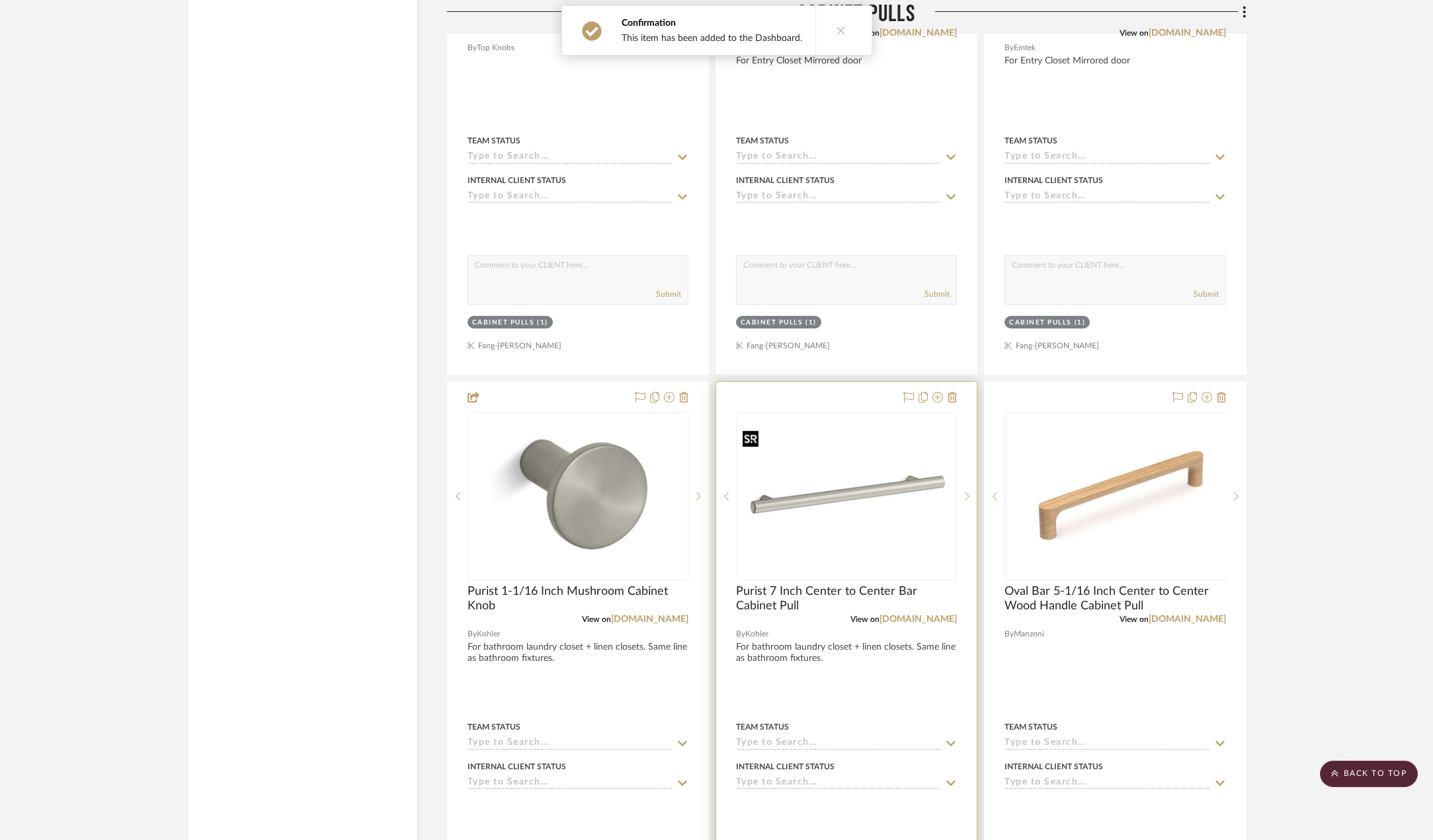
click at [843, 487] on img "0" at bounding box center [846, 496] width 218 height 143
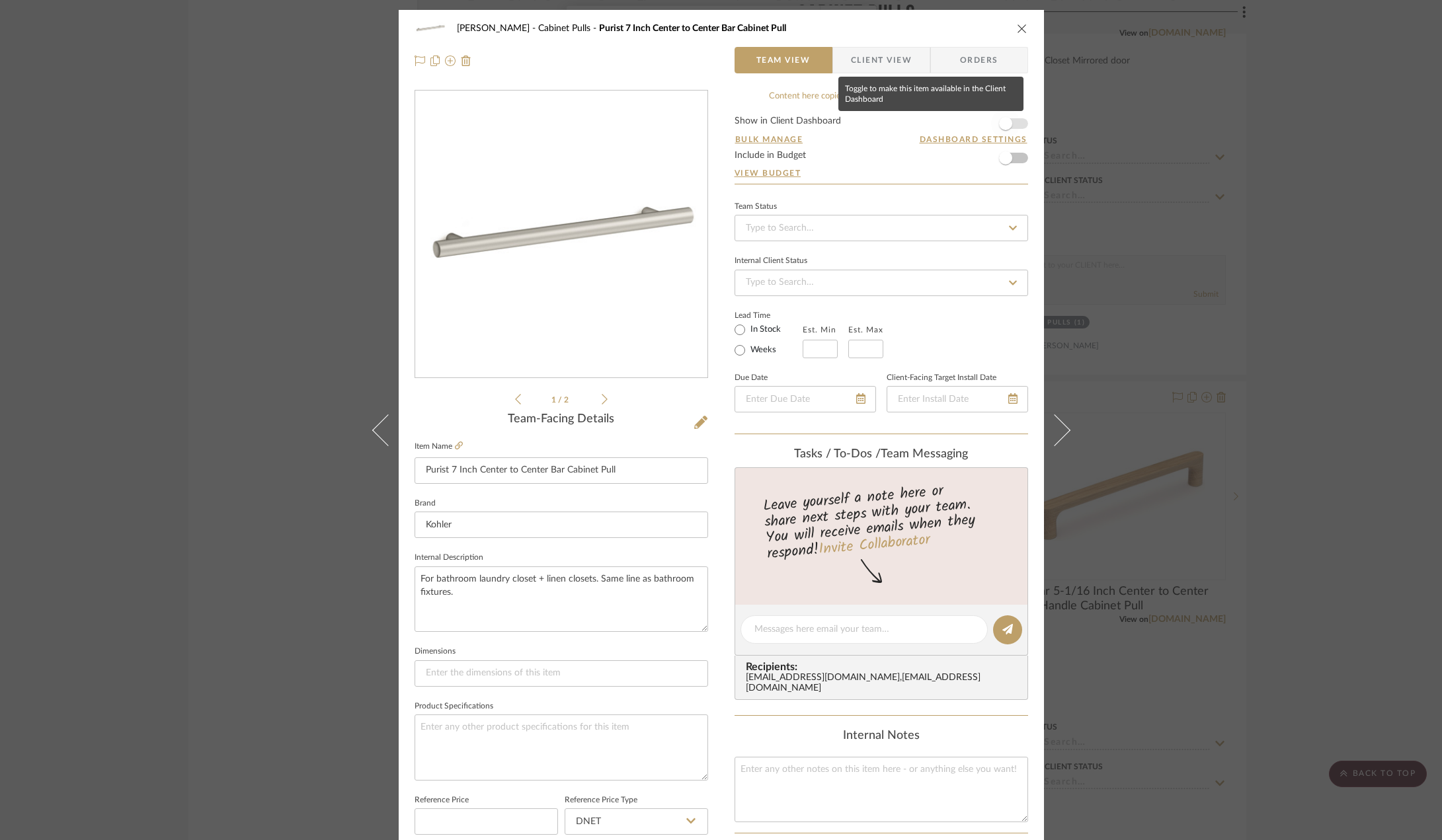
click at [1008, 122] on span "button" at bounding box center [1005, 123] width 29 height 29
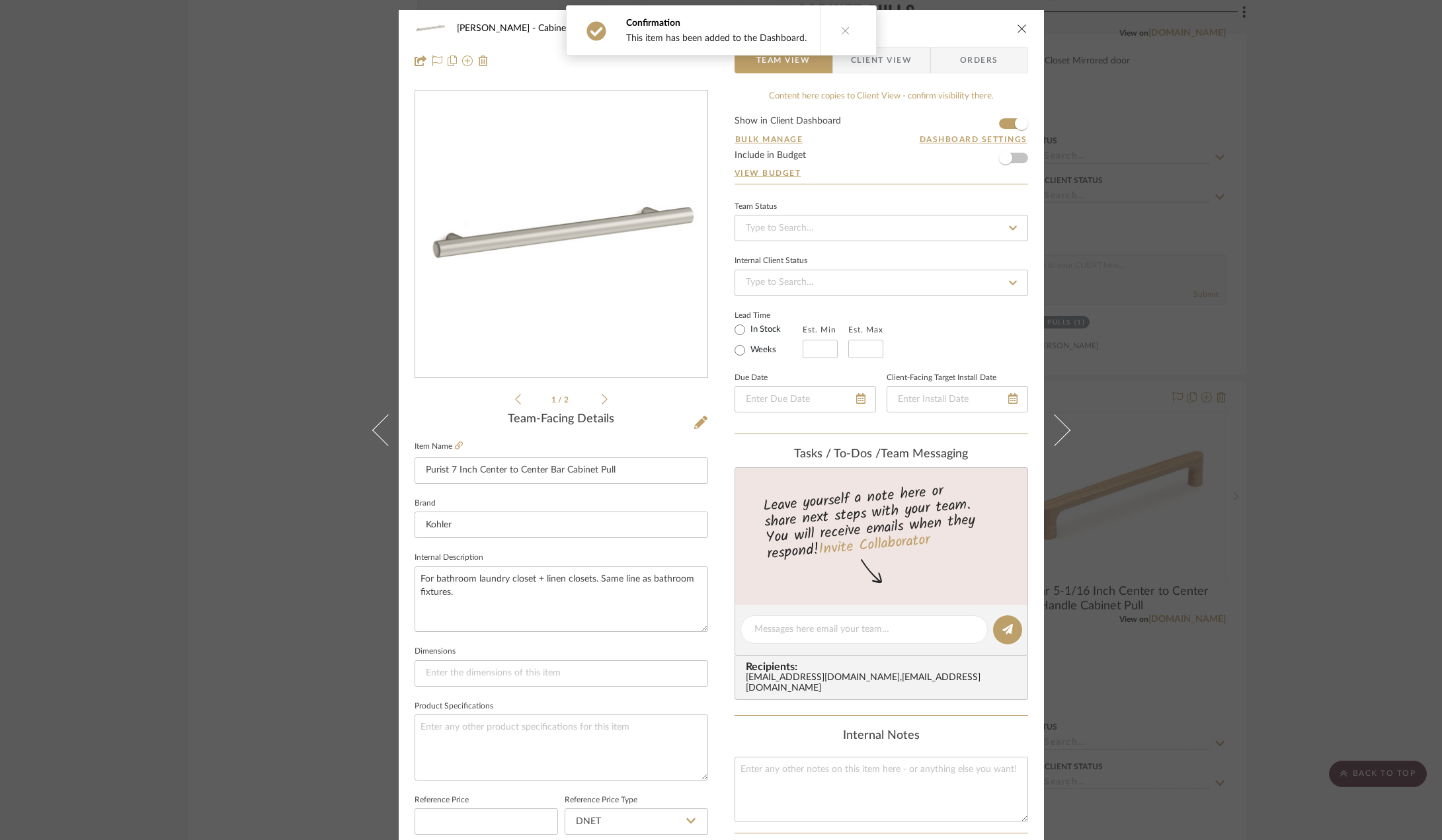
click at [1302, 426] on div "[PERSON_NAME] Cabinet Pulls Purist 7 Inch Center to Center Bar Cabinet Pull Tea…" at bounding box center [721, 420] width 1442 height 840
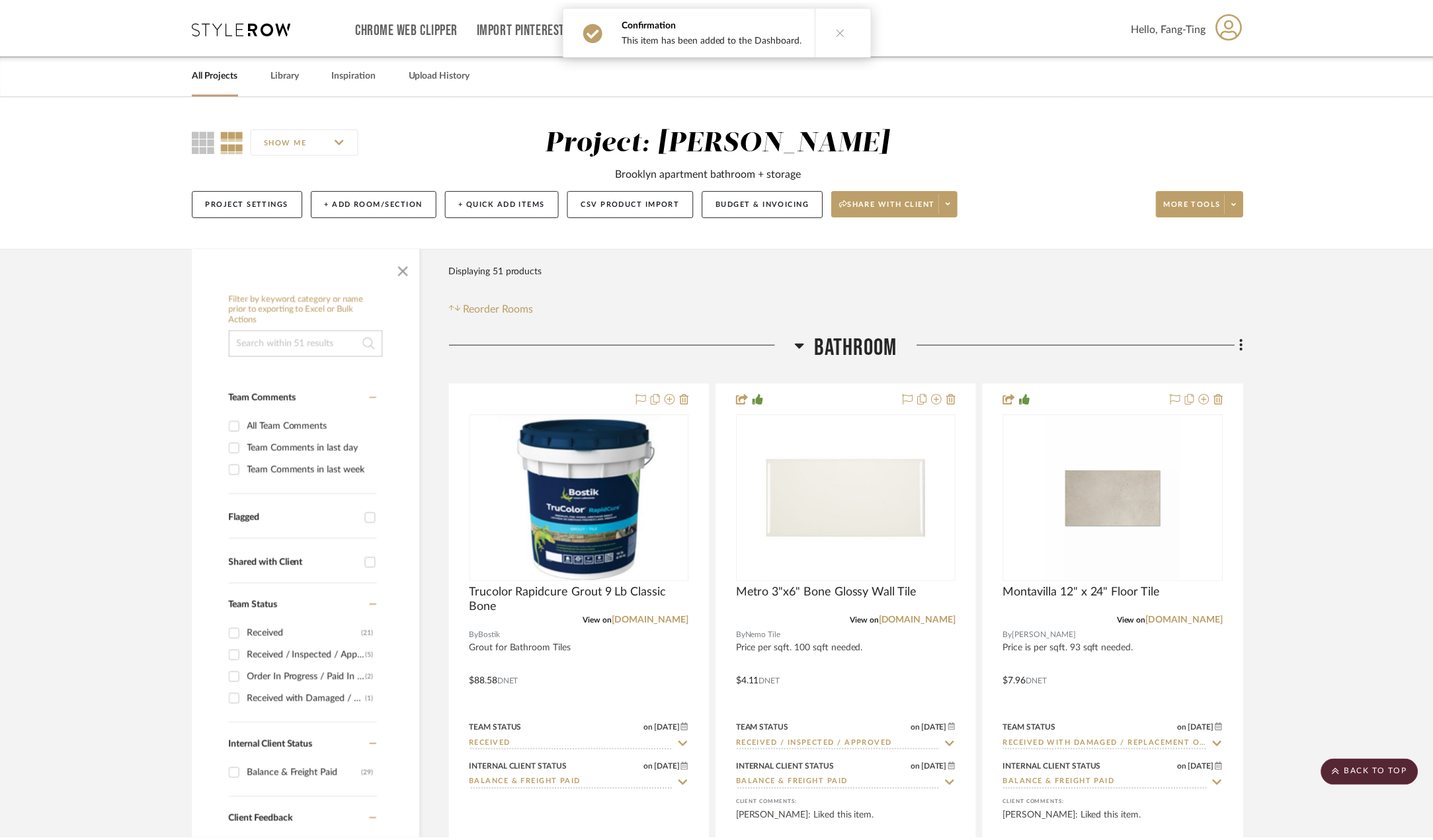
scroll to position [3107, 0]
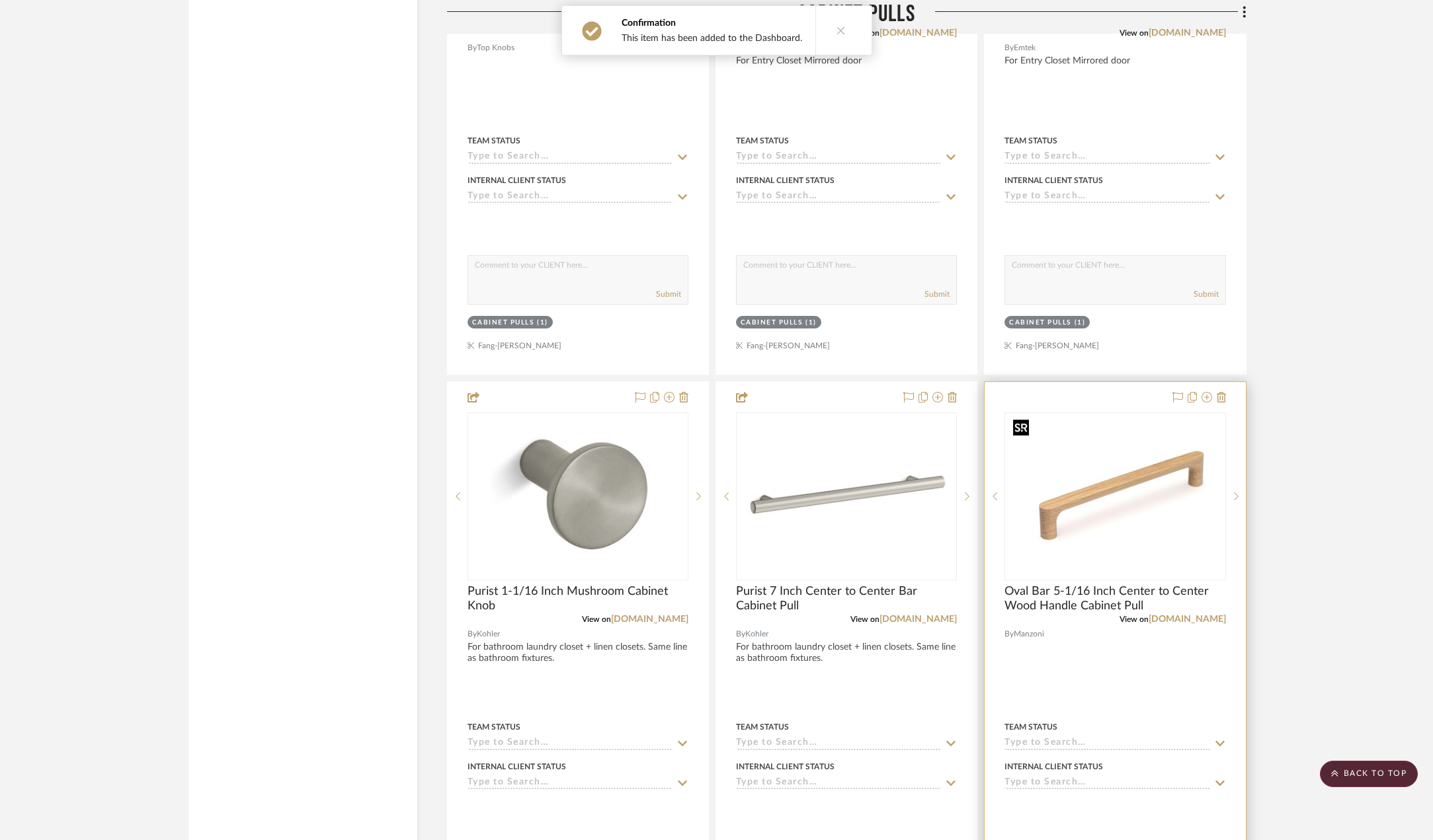
click at [1119, 492] on img "0" at bounding box center [1115, 496] width 214 height 165
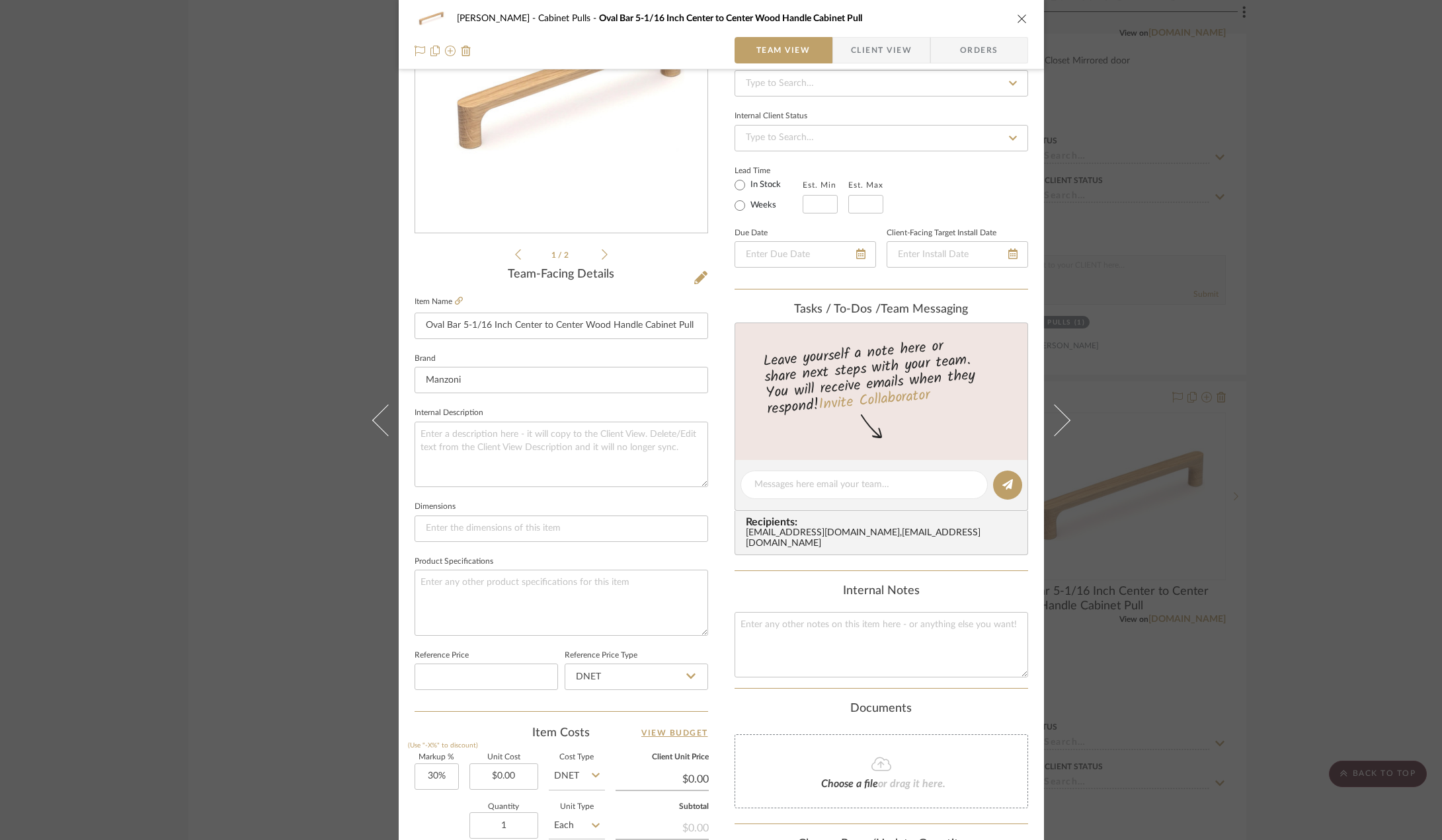
scroll to position [331, 0]
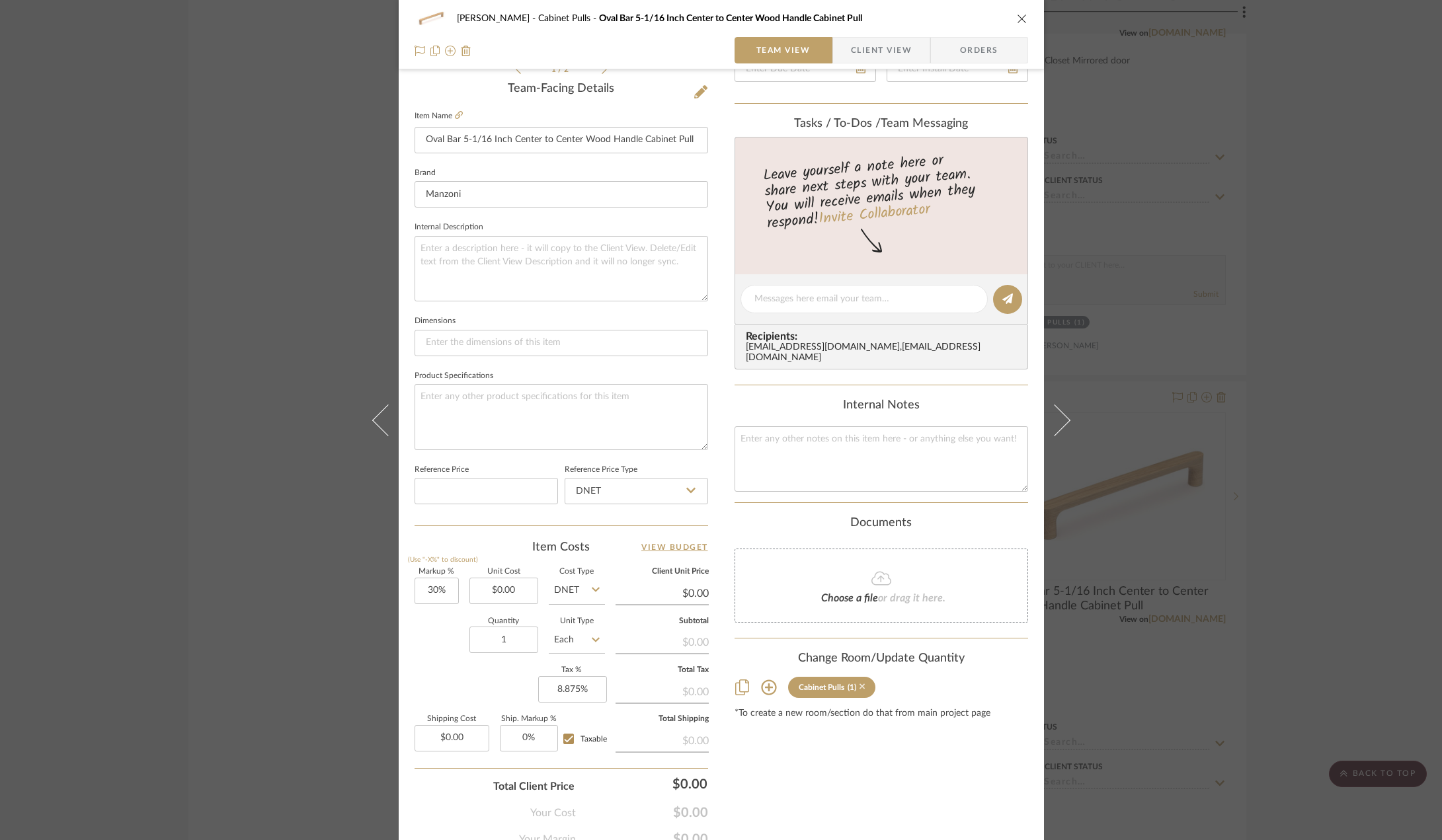
click at [859, 690] on icon at bounding box center [862, 686] width 6 height 9
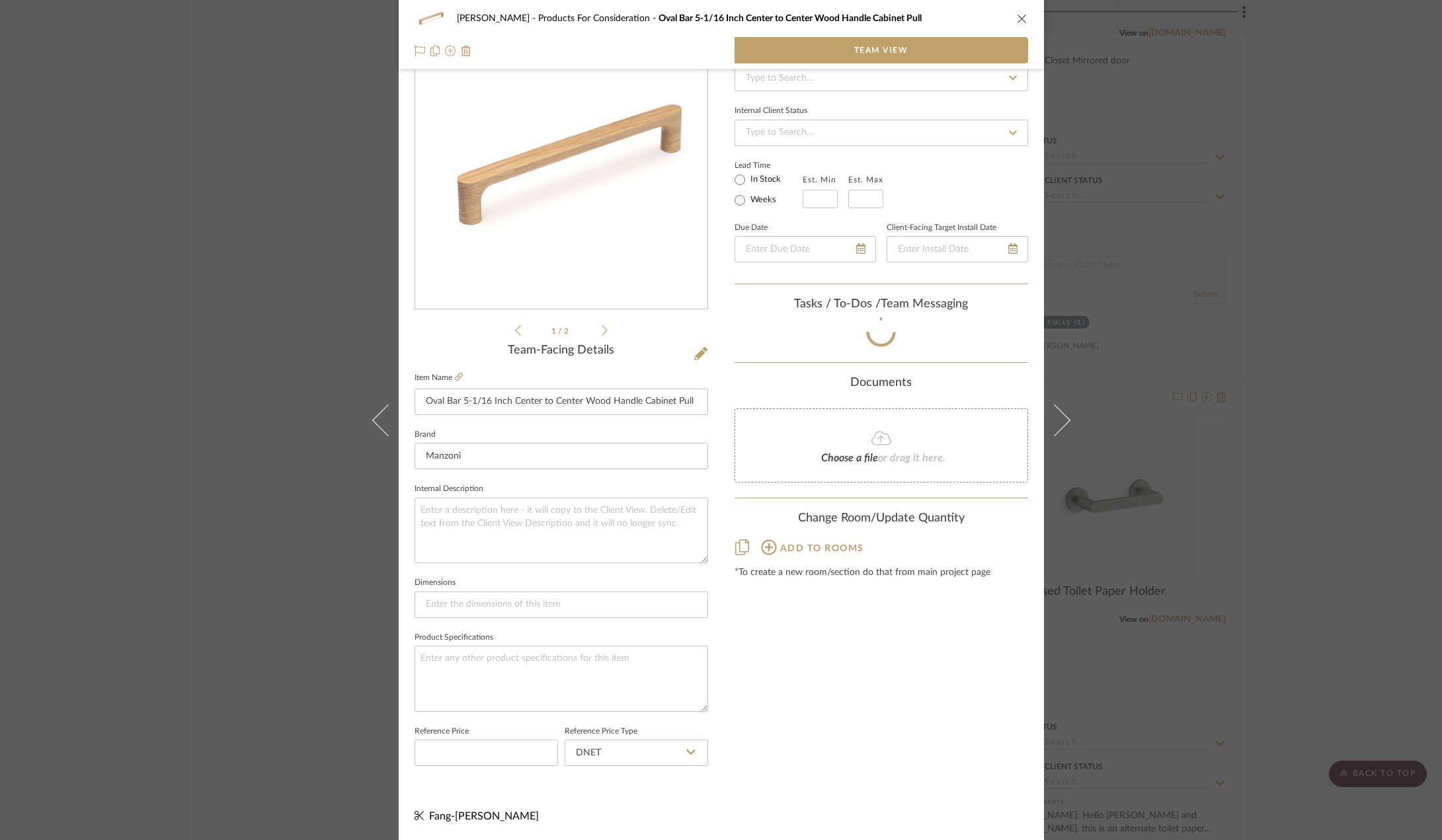
scroll to position [69, 0]
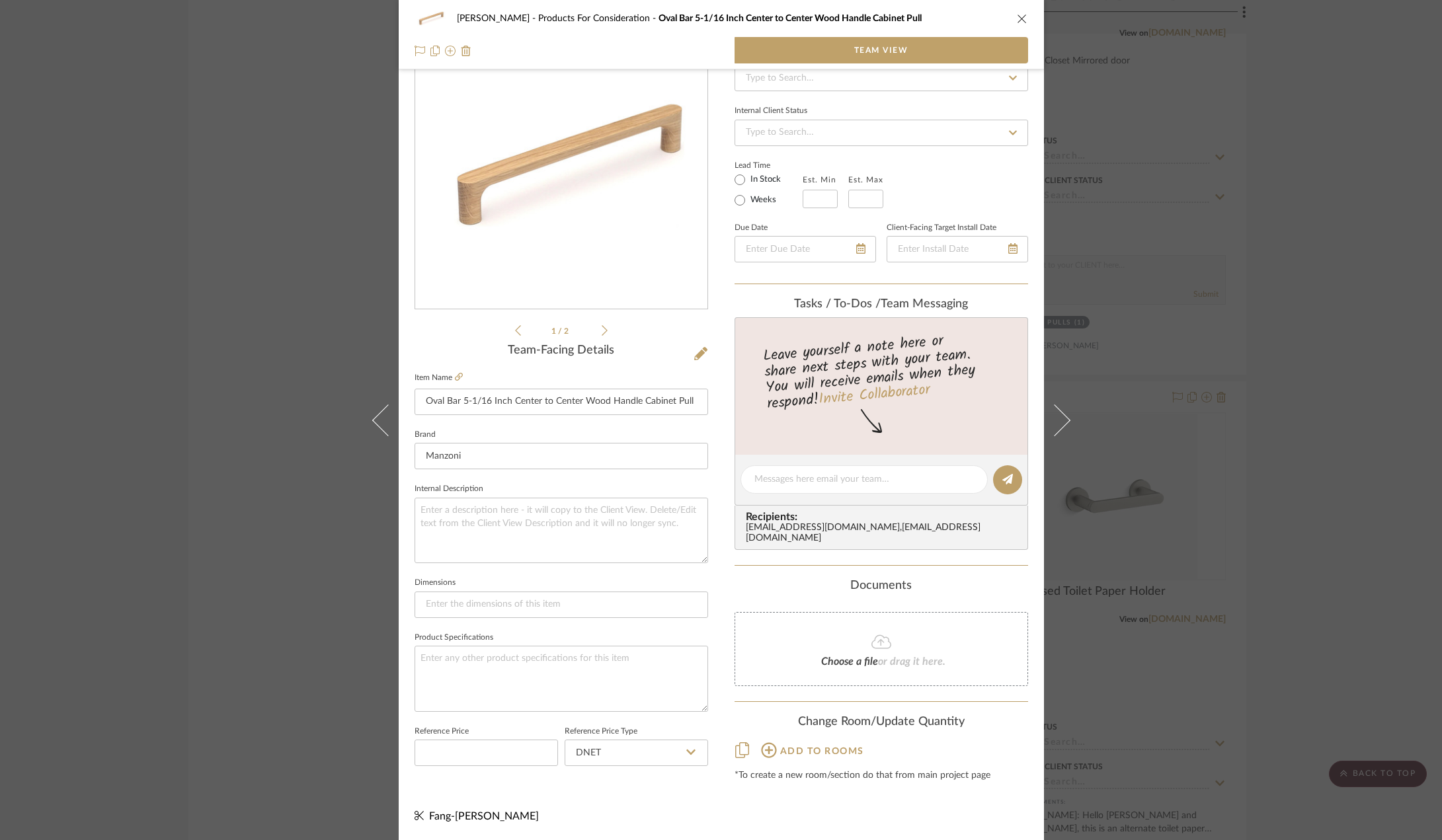
click at [1369, 441] on div "[PERSON_NAME] Products For Consideration Oval Bar 5-1/16 Inch Center to Center …" at bounding box center [721, 420] width 1442 height 840
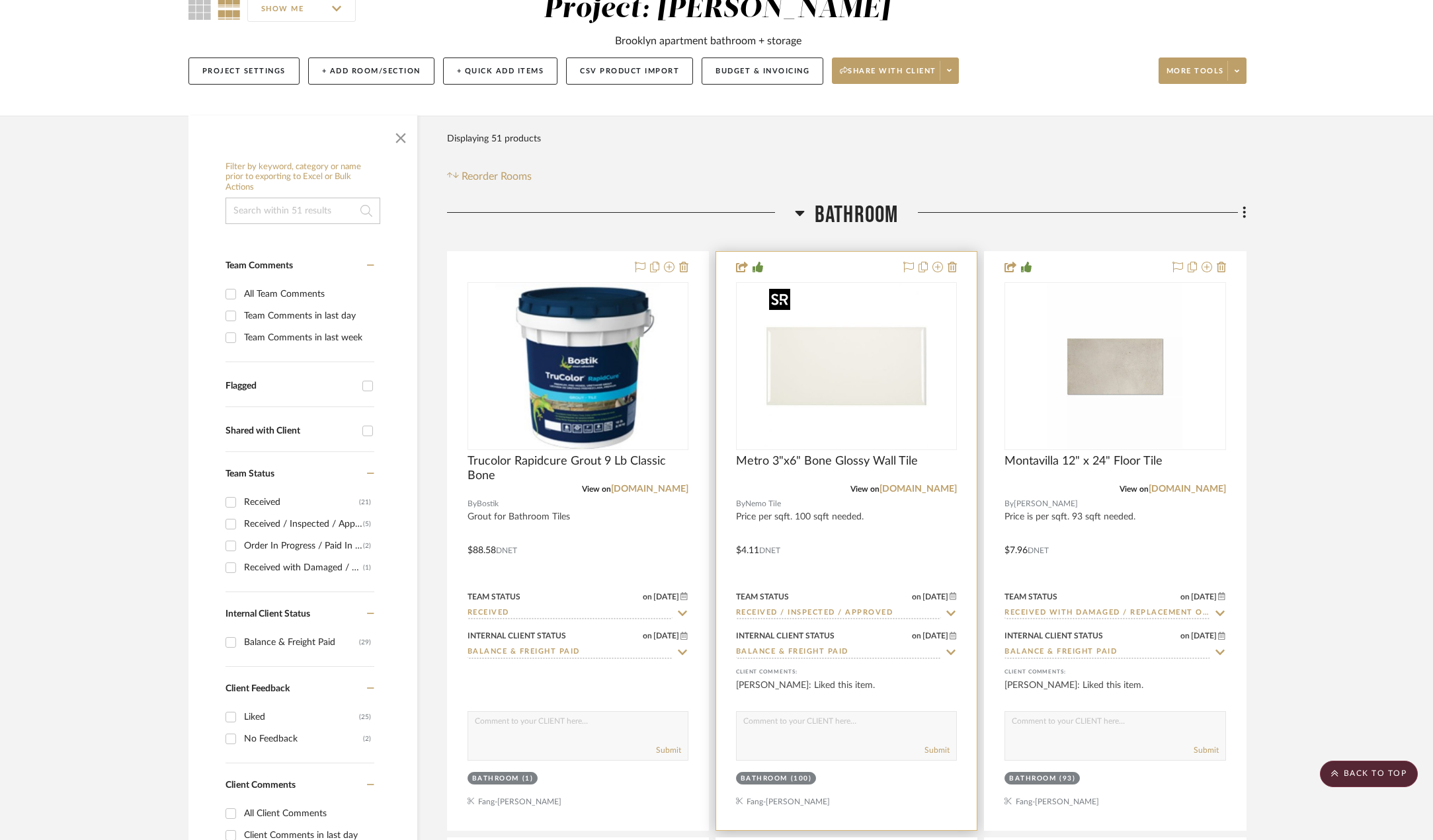
scroll to position [0, 0]
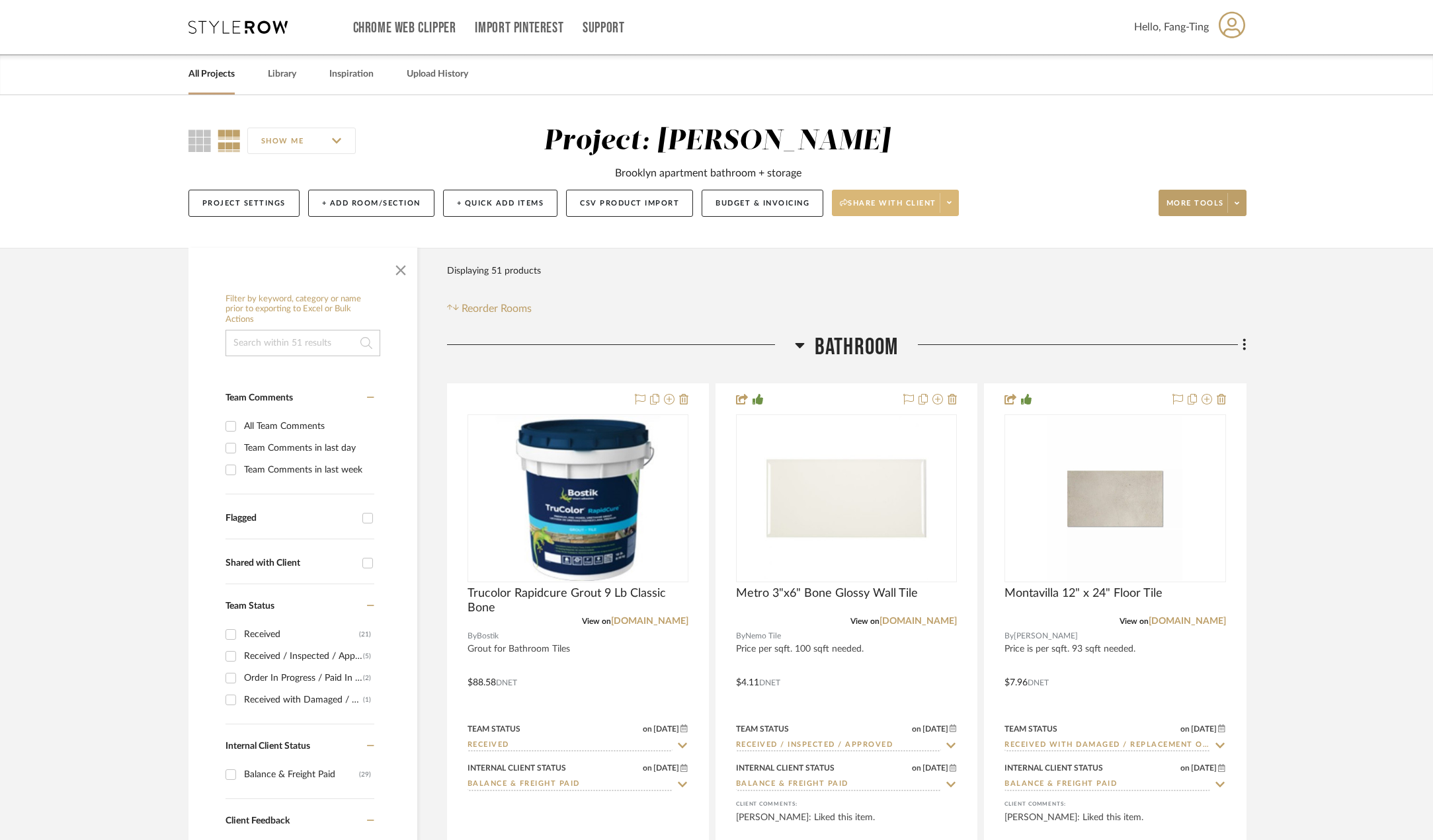
click at [956, 203] on span at bounding box center [949, 203] width 19 height 20
click at [909, 209] on div at bounding box center [716, 420] width 1433 height 840
click at [908, 203] on span "Share with client" at bounding box center [888, 208] width 97 height 20
click at [905, 276] on span "Generate URL to Share" at bounding box center [901, 273] width 113 height 11
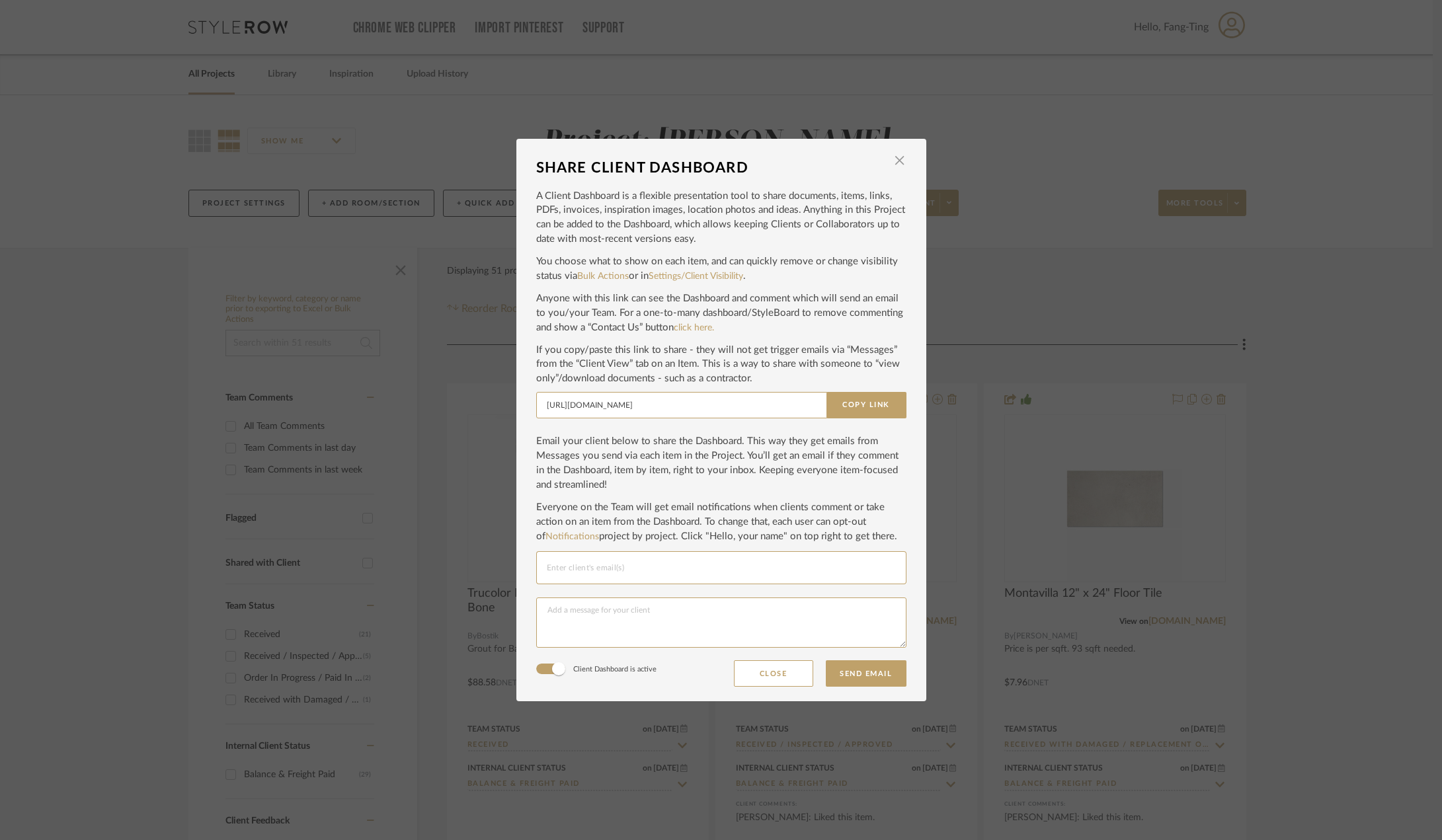
click at [692, 570] on input "Email selection" at bounding box center [721, 568] width 349 height 16
paste input "[EMAIL_ADDRESS][DOMAIN_NAME]"
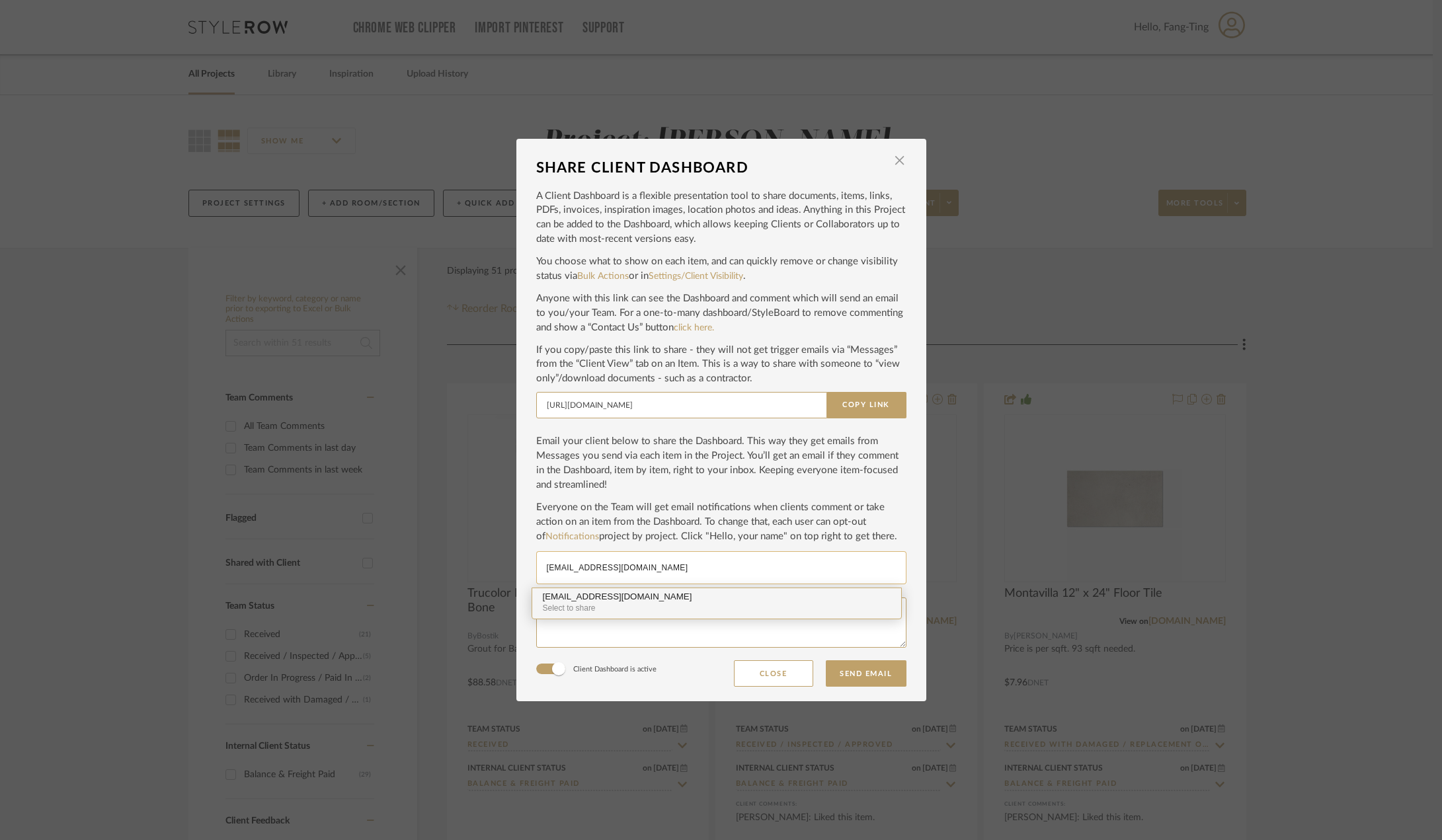
type input "[EMAIL_ADDRESS][DOMAIN_NAME]"
click at [625, 604] on div "Select to share" at bounding box center [717, 608] width 348 height 13
paste input "[EMAIL_ADDRESS][DOMAIN_NAME]"
type input "[EMAIL_ADDRESS][DOMAIN_NAME]"
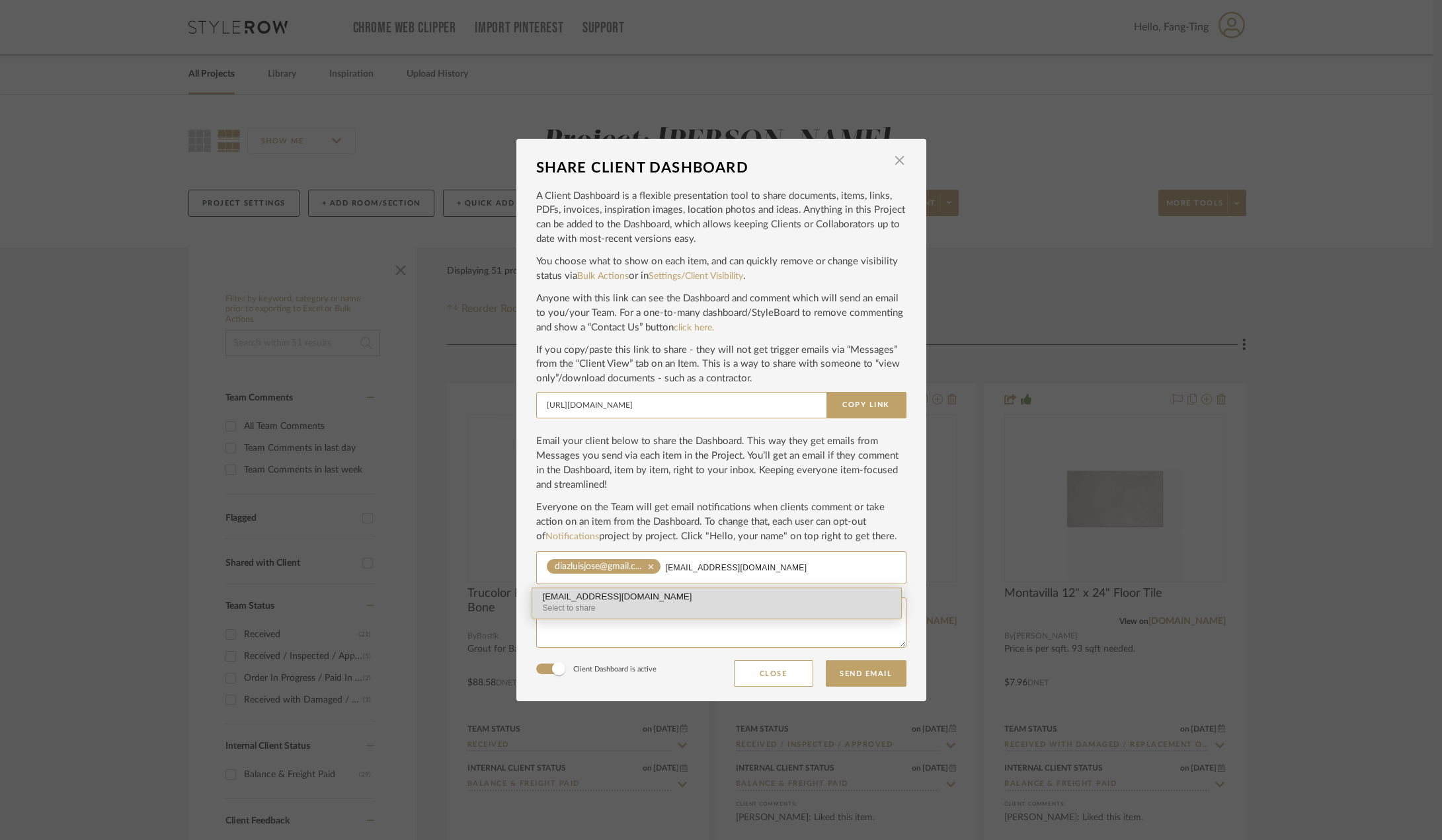
click at [646, 600] on div "[EMAIL_ADDRESS][DOMAIN_NAME]" at bounding box center [717, 597] width 348 height 10
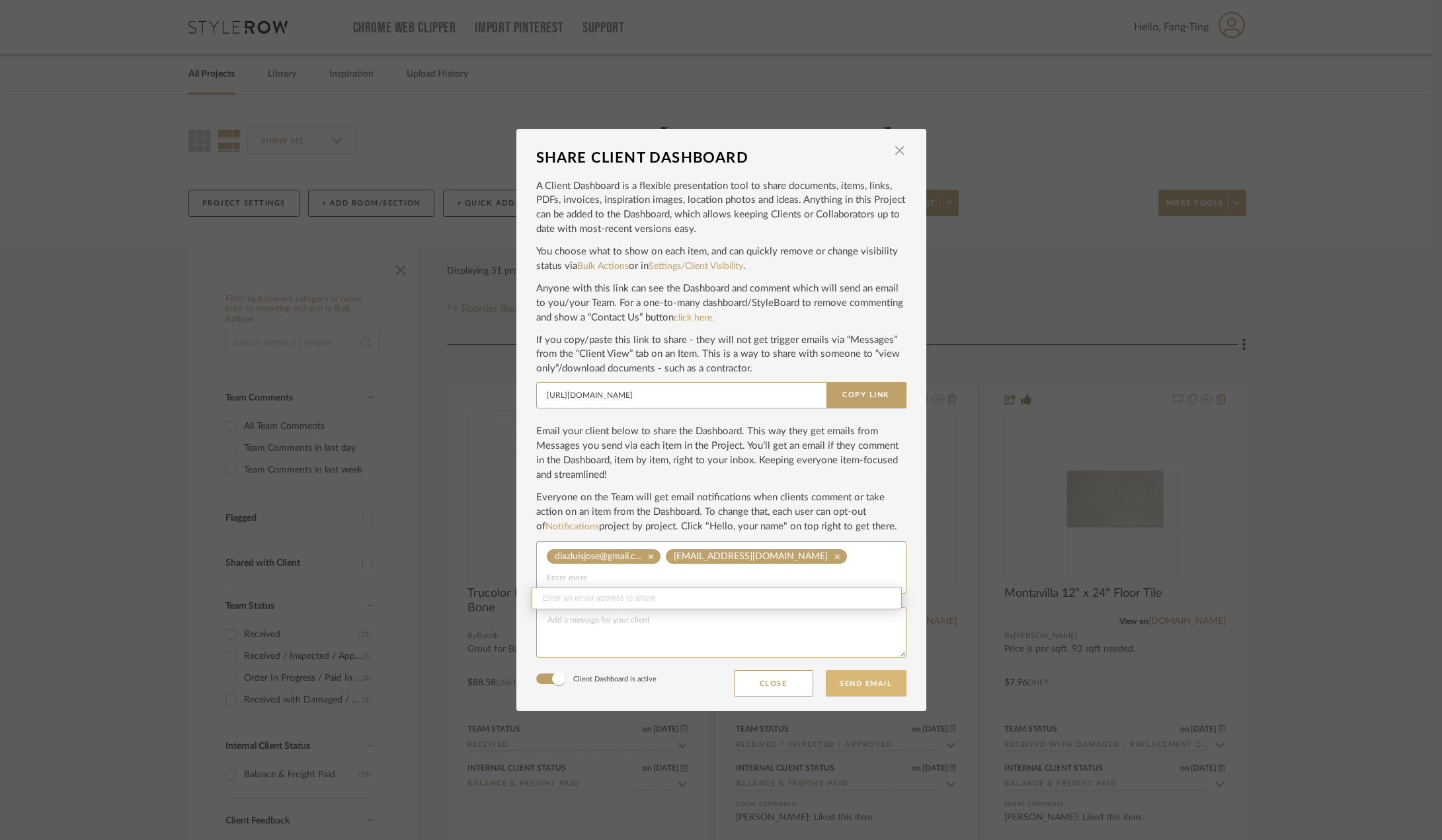
click at [865, 682] on button "Send Email" at bounding box center [866, 683] width 81 height 27
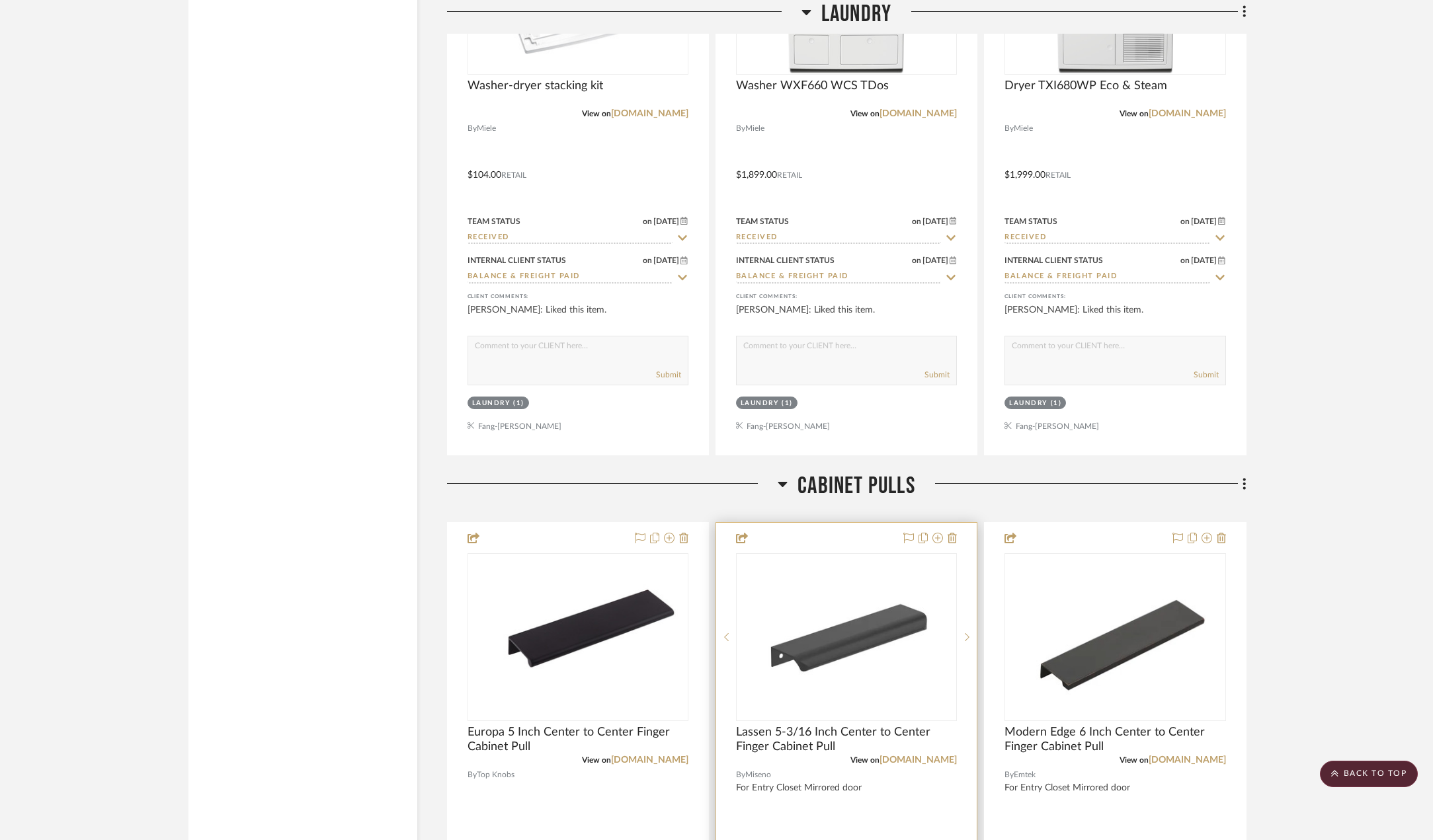
scroll to position [2644, 0]
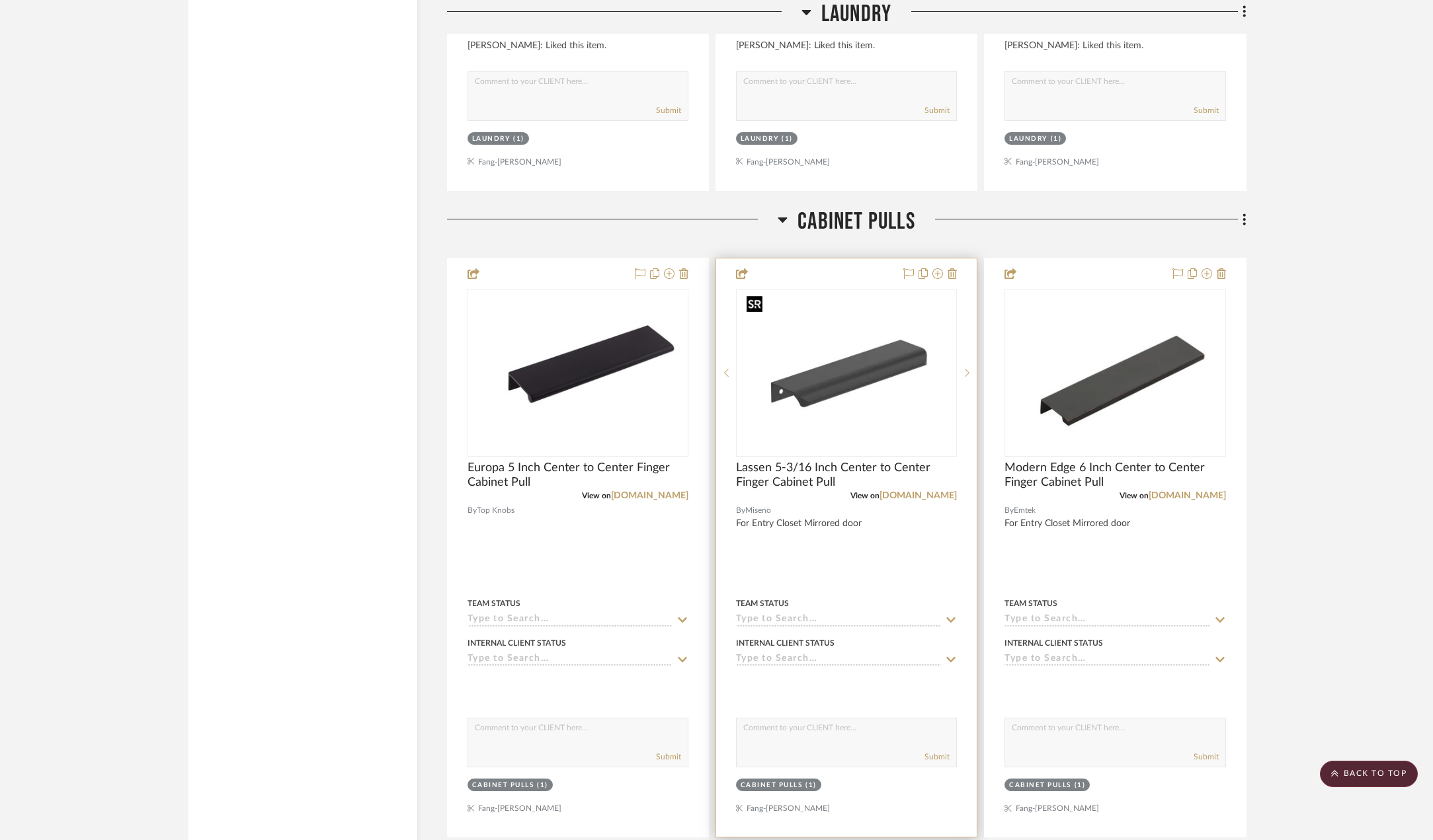
click at [838, 383] on img "0" at bounding box center [846, 373] width 211 height 165
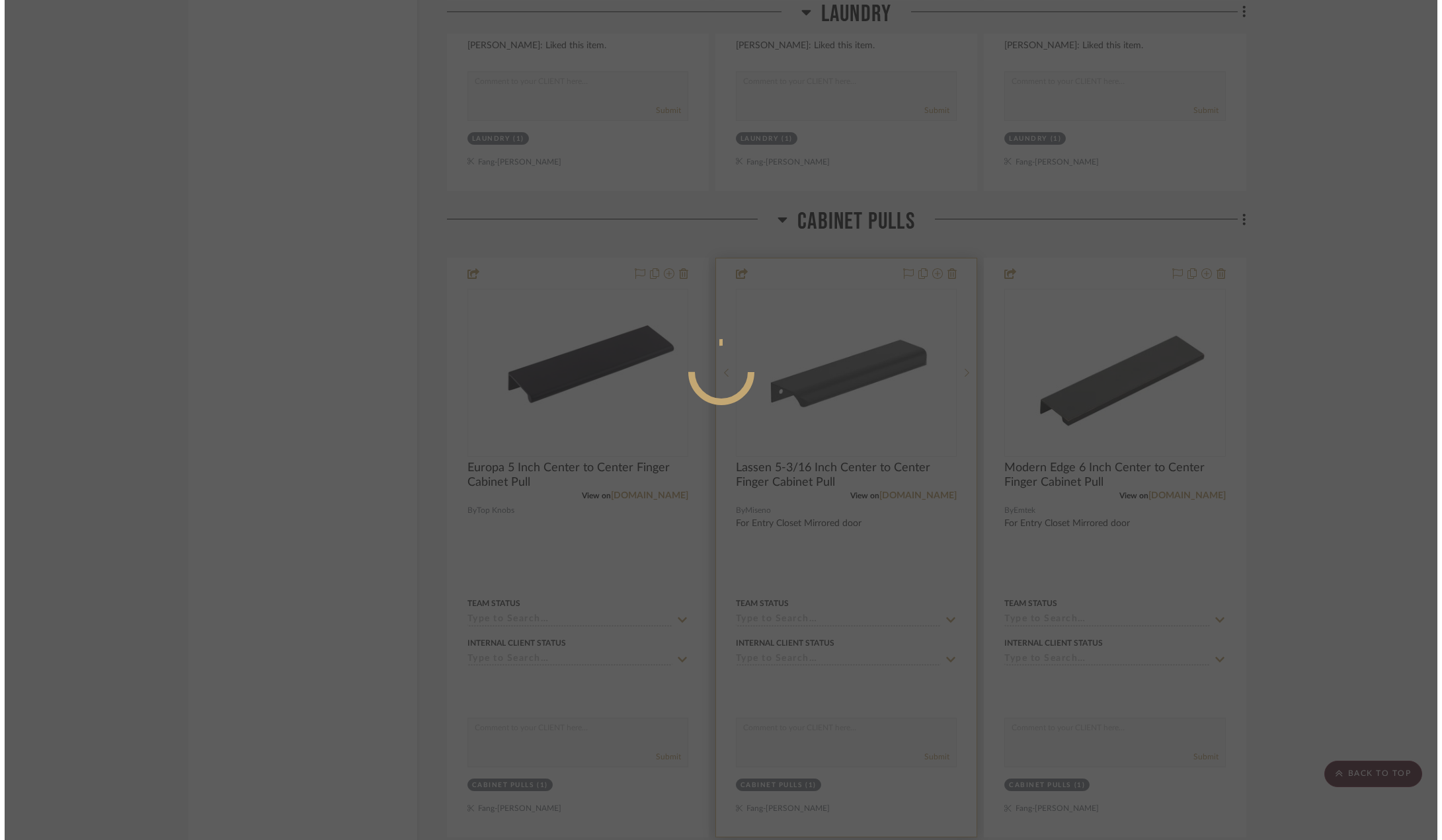
scroll to position [0, 0]
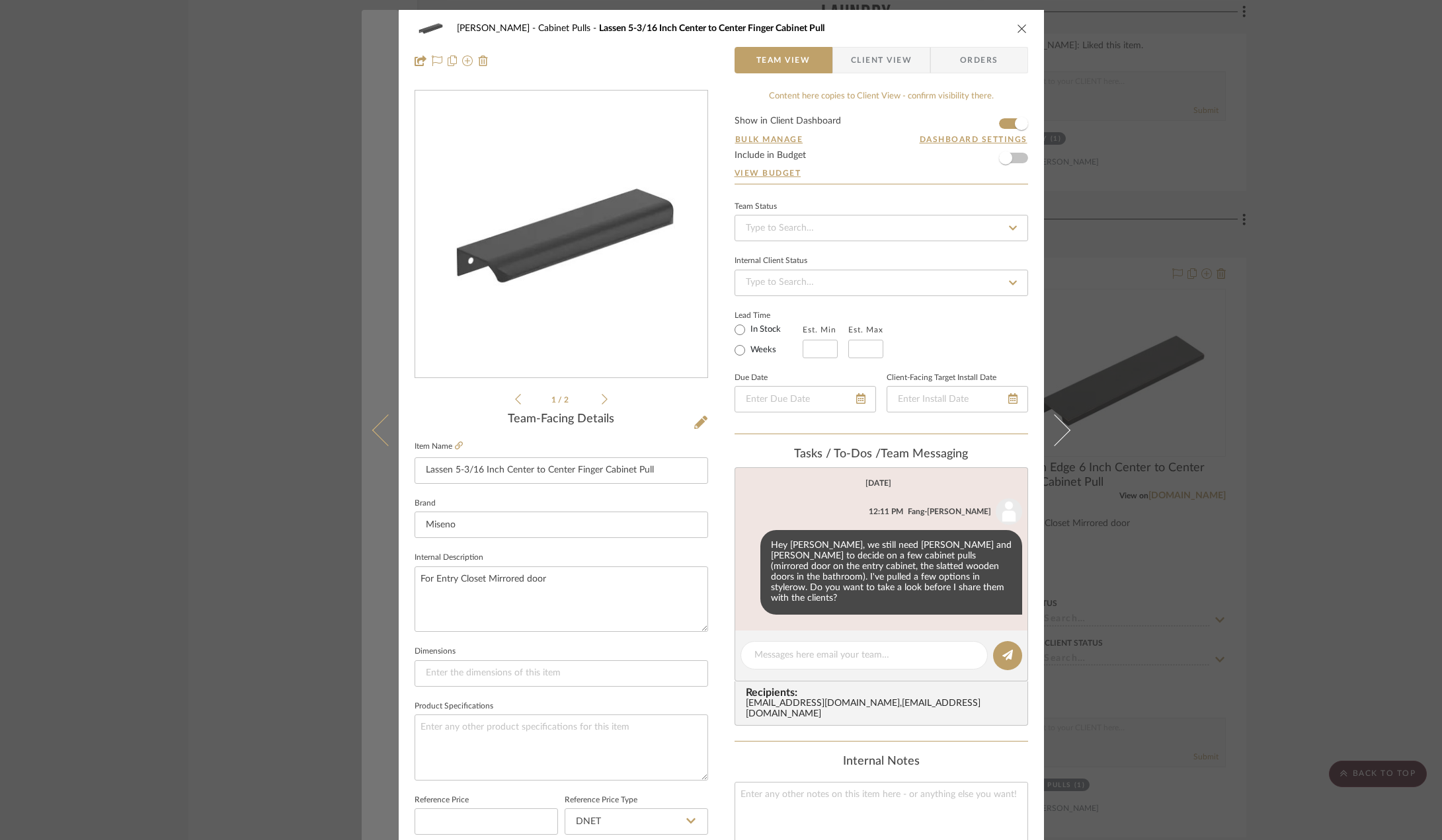
click at [374, 429] on icon at bounding box center [387, 429] width 31 height 31
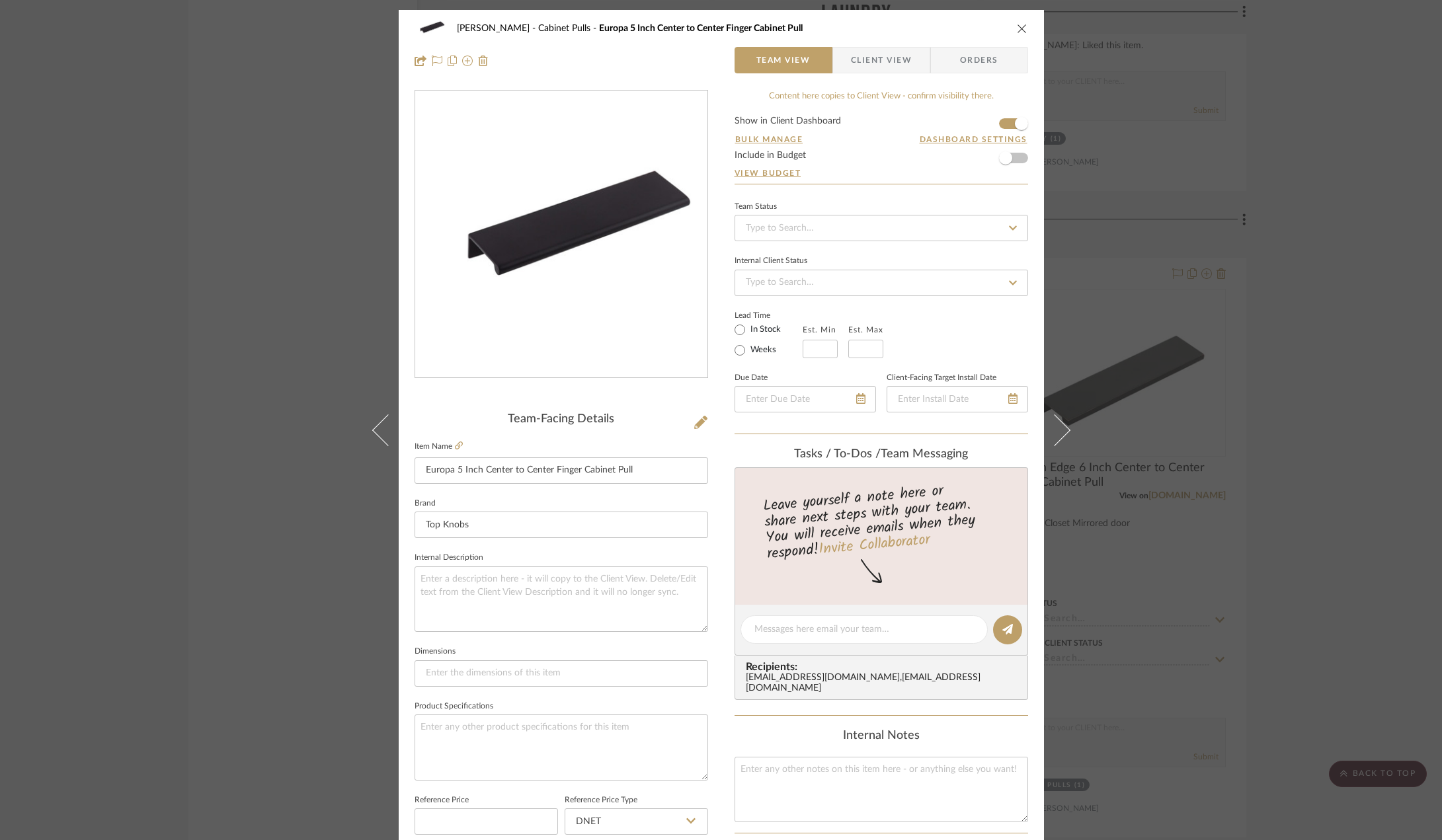
click at [872, 58] on span "Client View" at bounding box center [880, 60] width 61 height 27
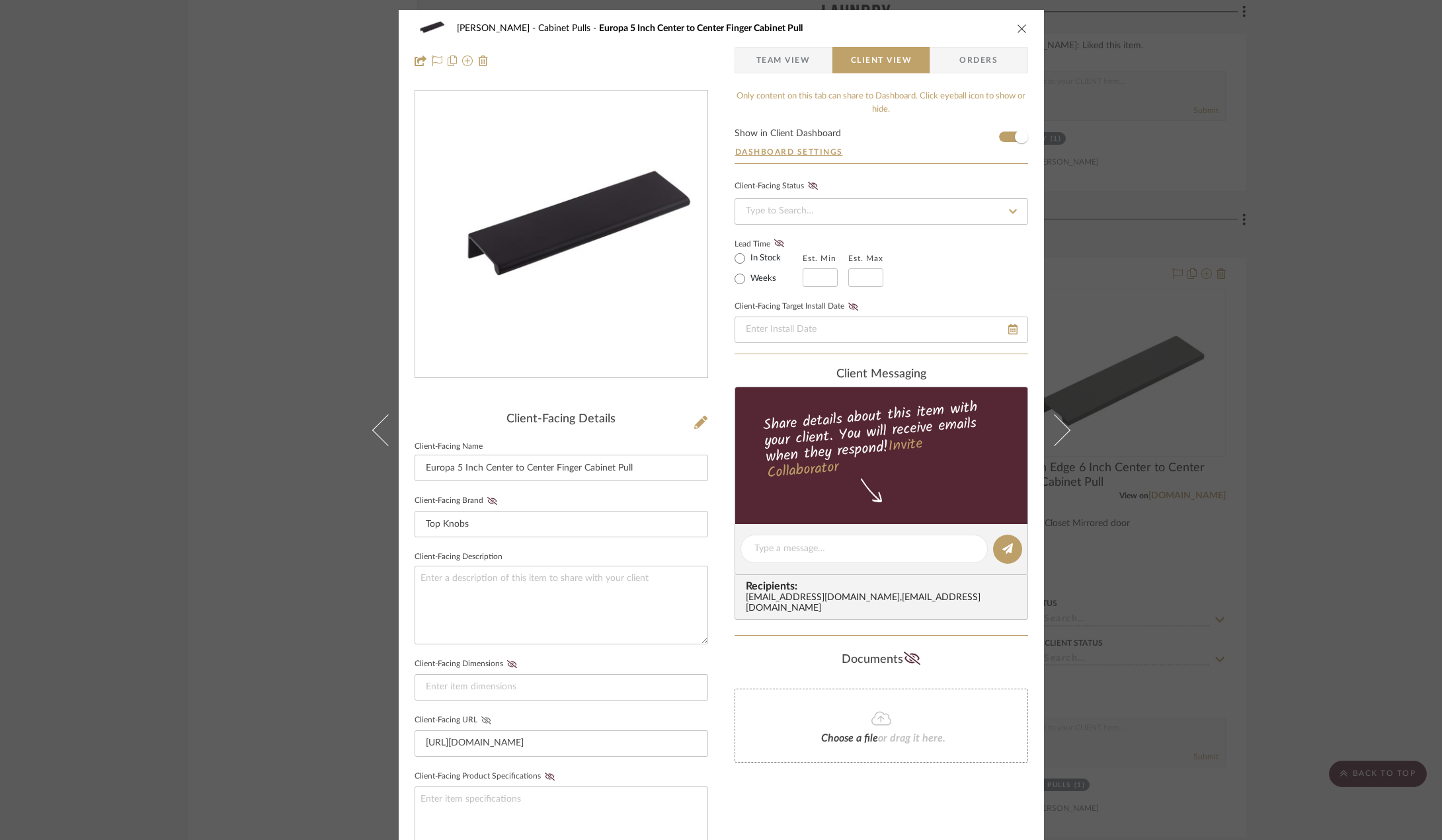
click at [485, 724] on icon at bounding box center [486, 721] width 10 height 8
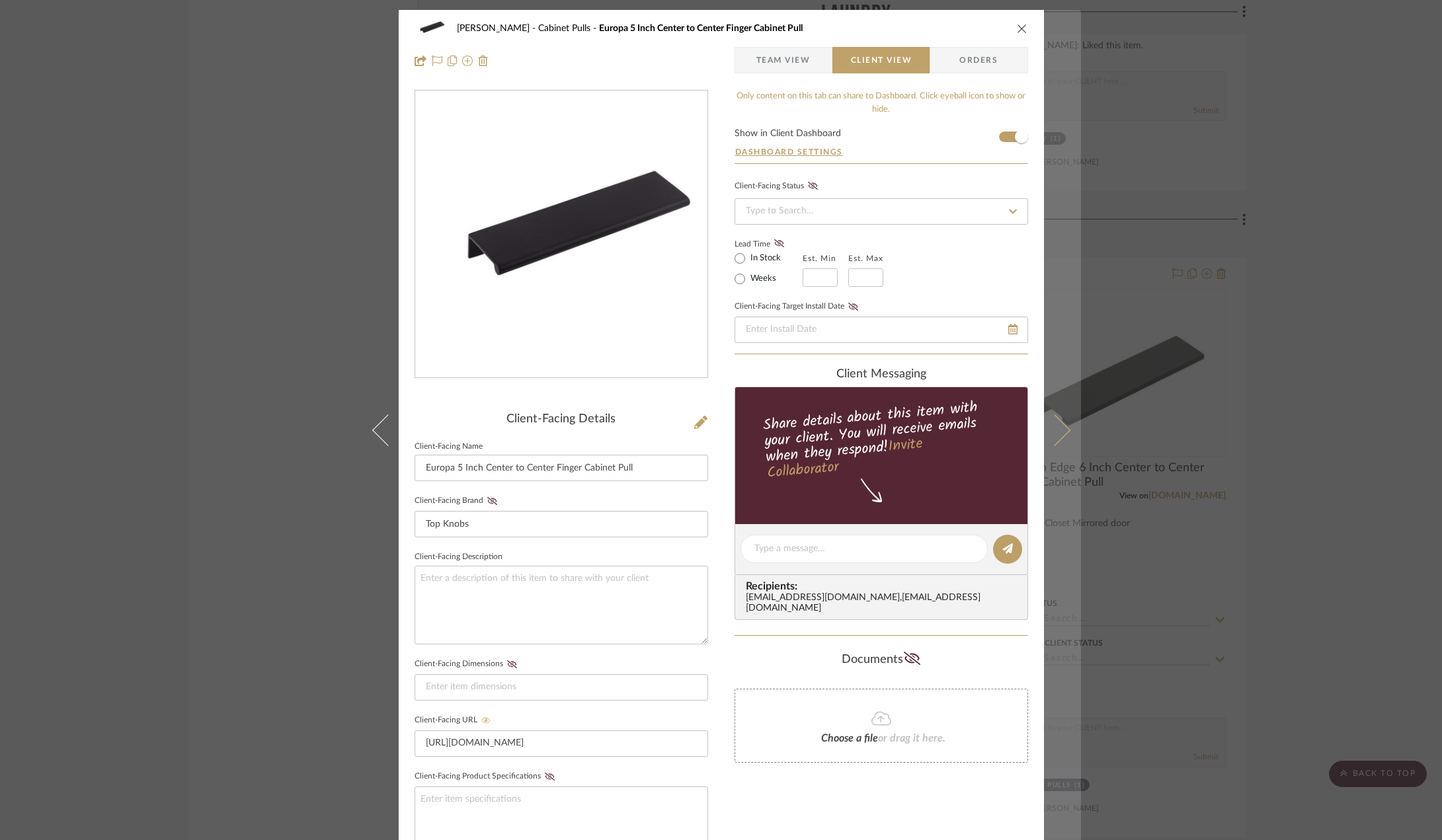
click at [1064, 437] on button at bounding box center [1063, 429] width 37 height 840
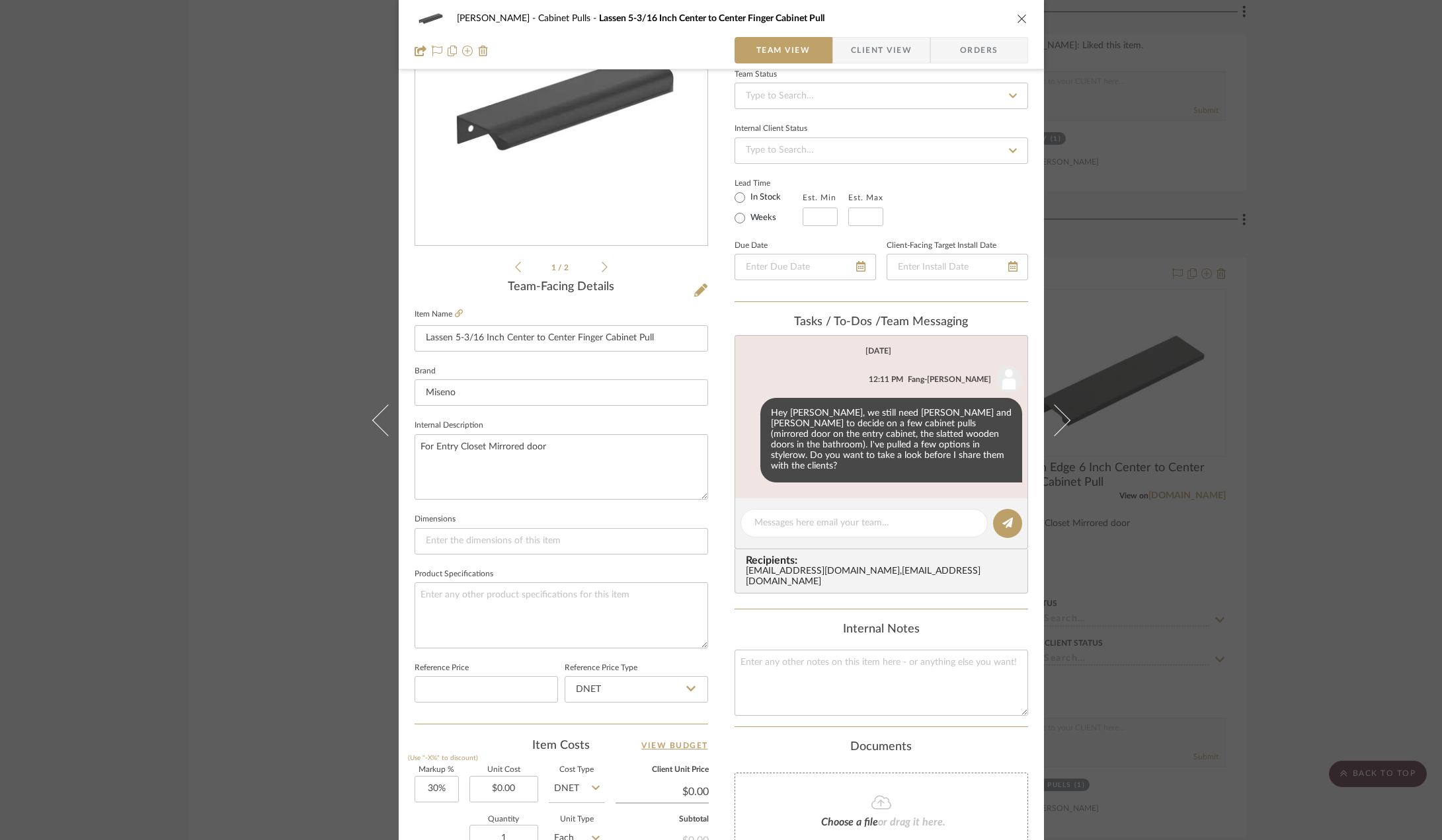
scroll to position [199, 0]
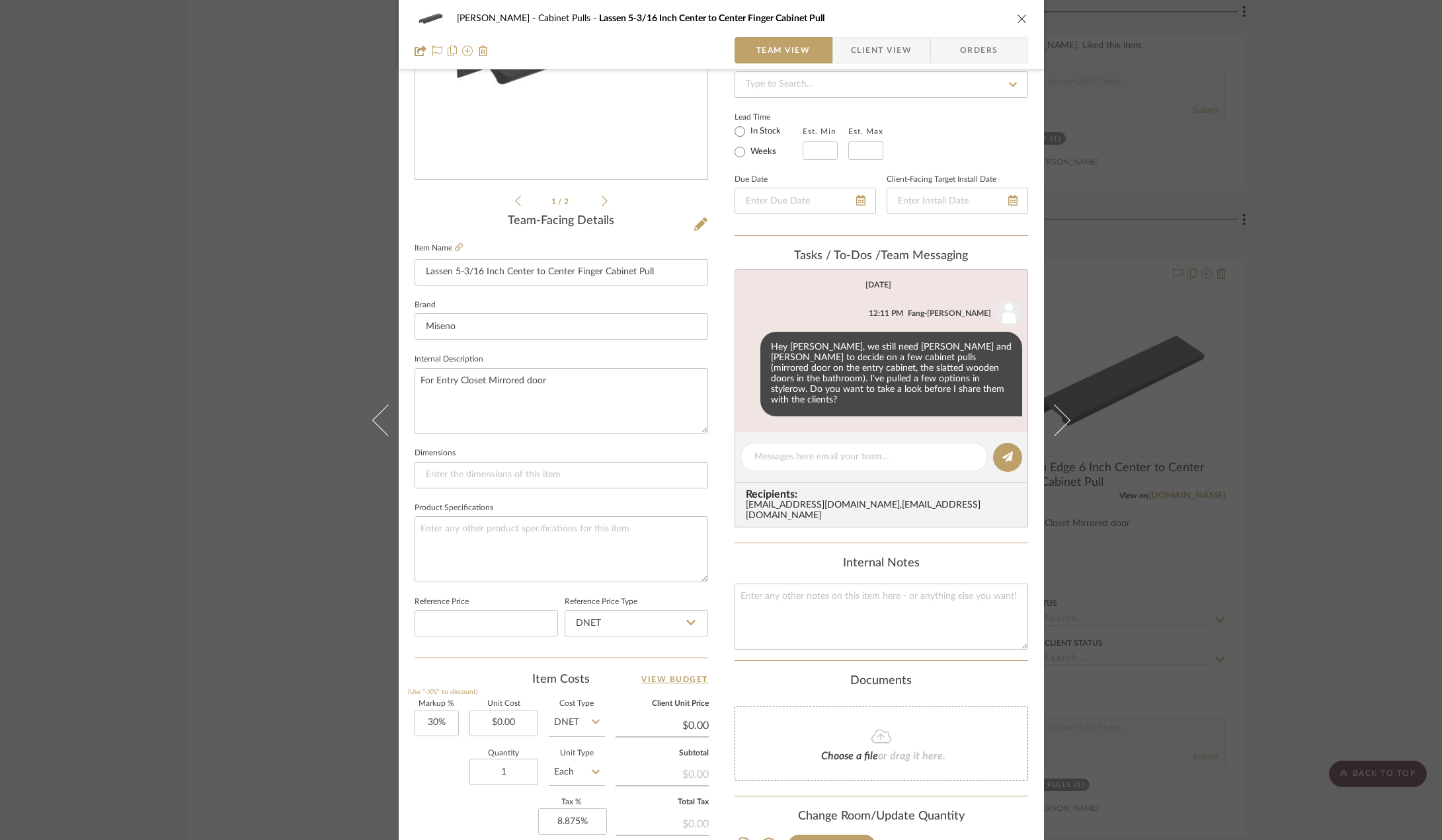
click at [905, 56] on span "Client View" at bounding box center [880, 50] width 61 height 27
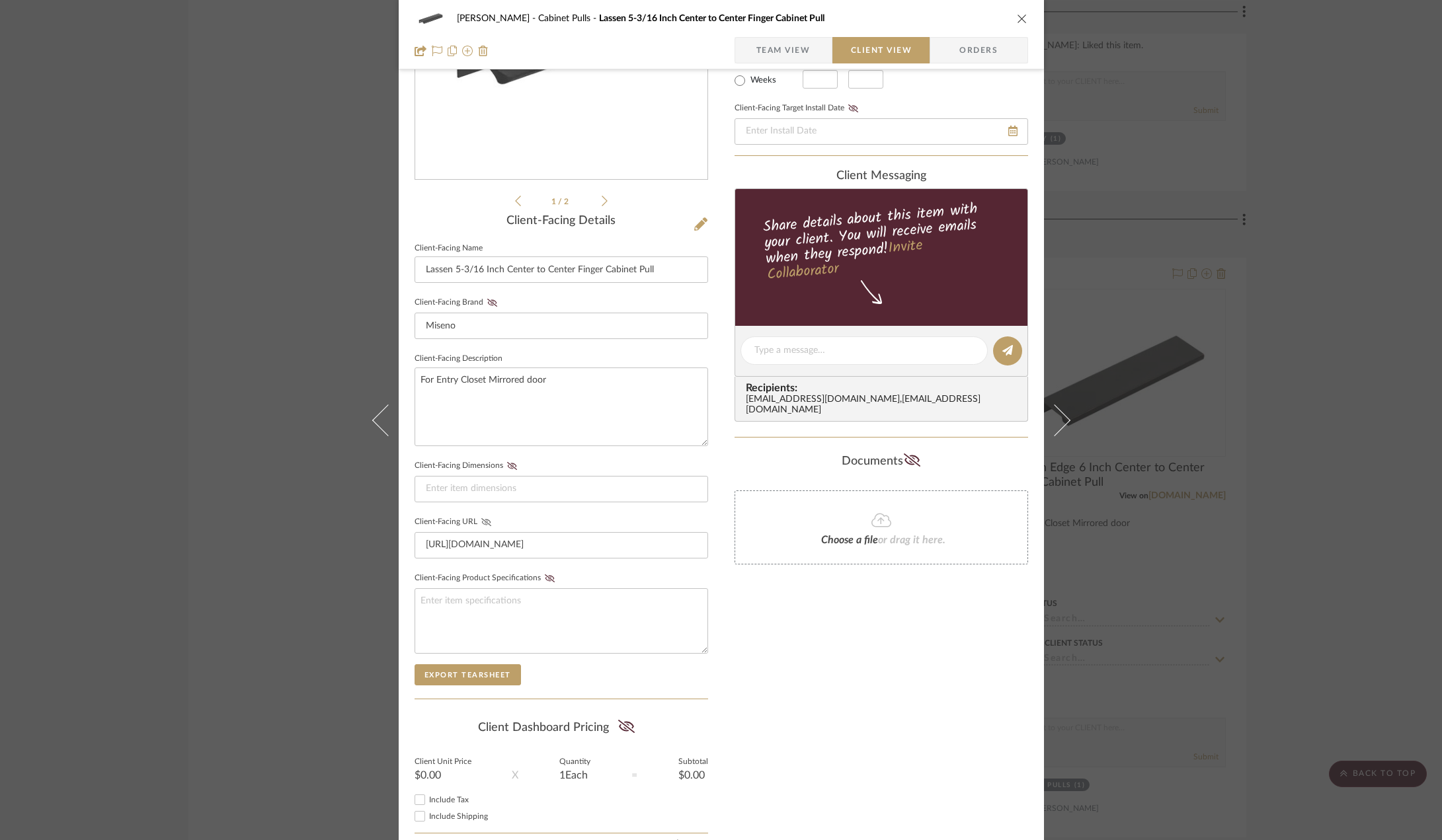
click at [482, 522] on icon at bounding box center [486, 522] width 10 height 8
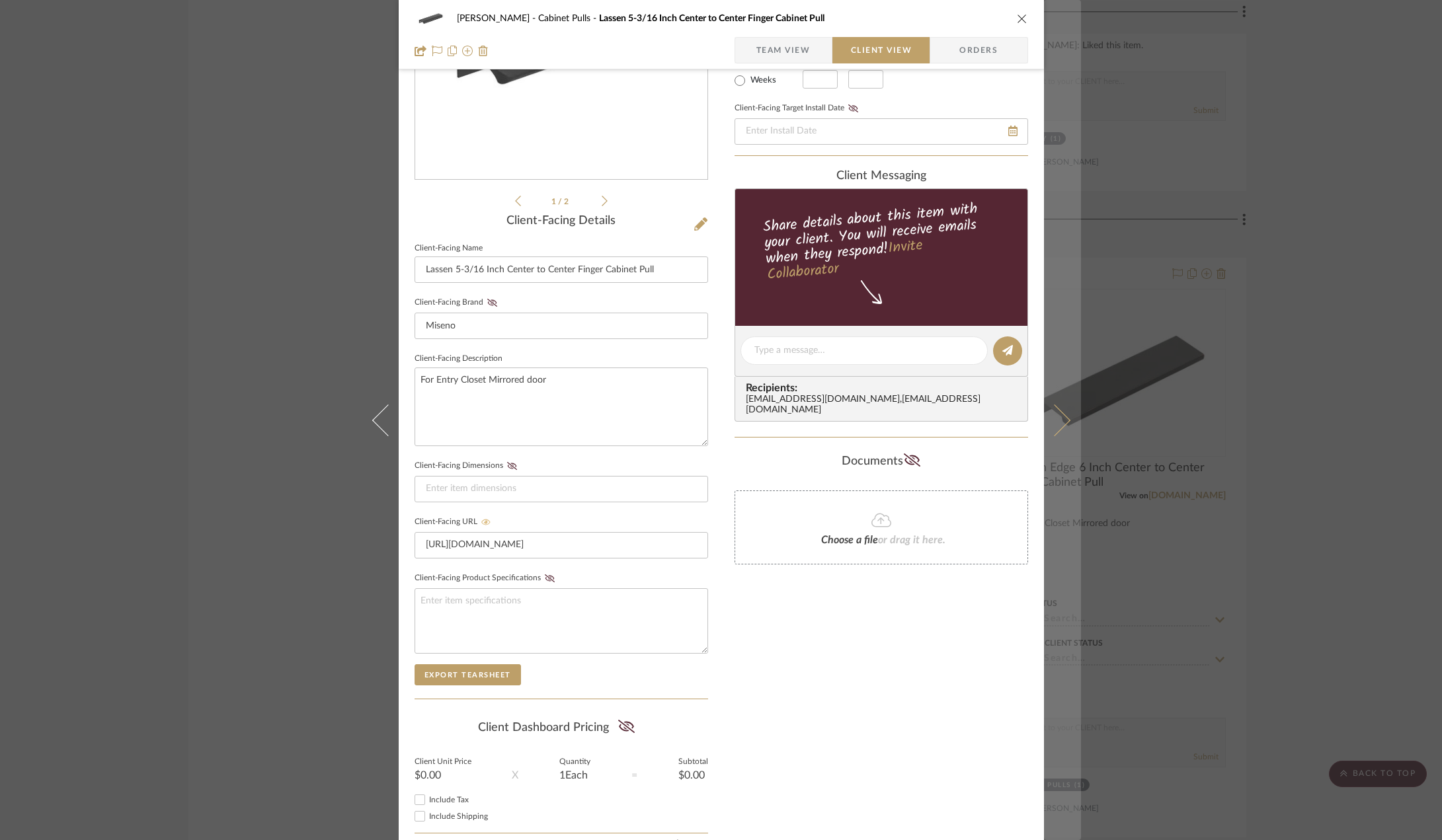
click at [1049, 416] on icon at bounding box center [1053, 420] width 31 height 31
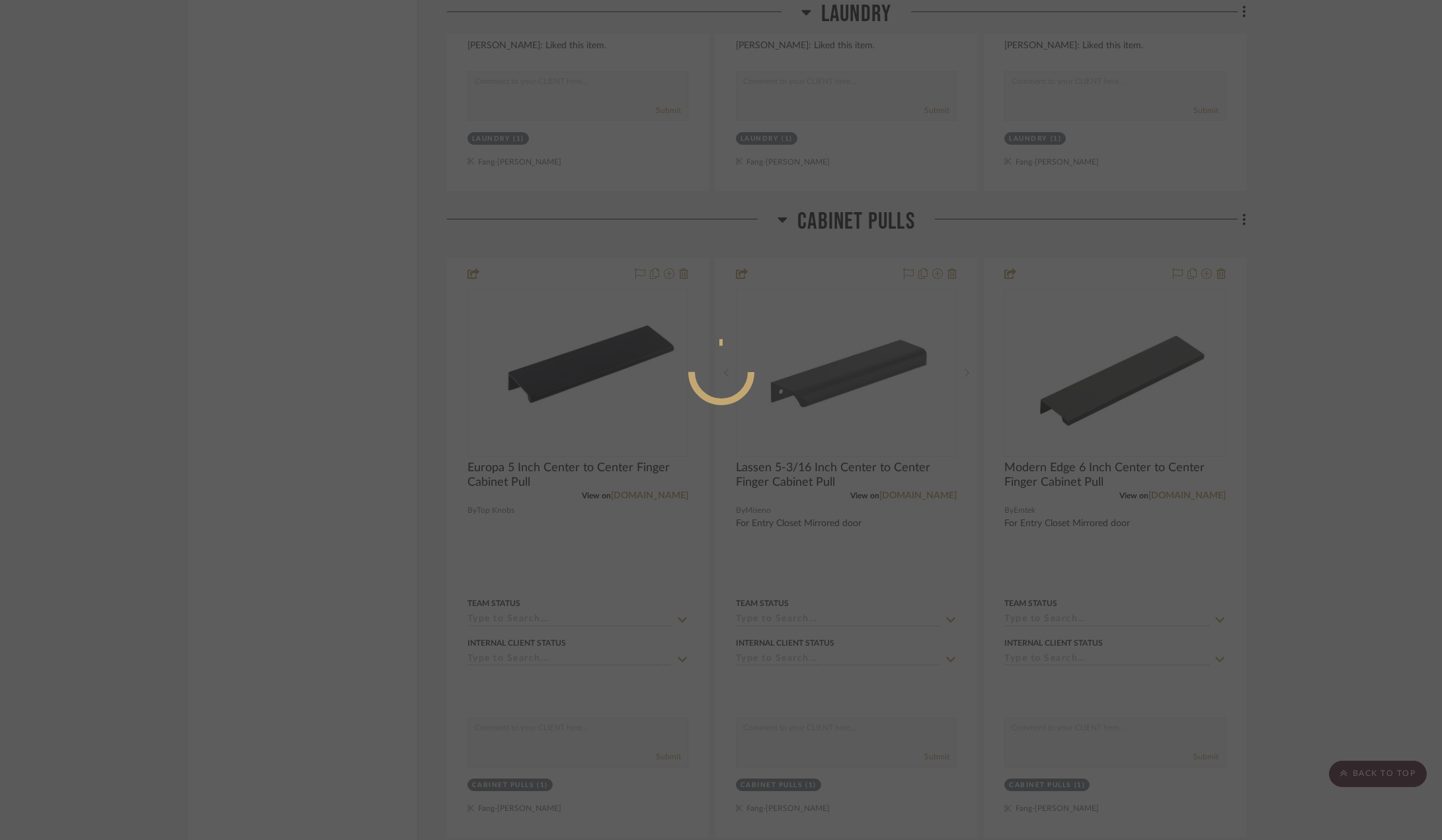
scroll to position [0, 0]
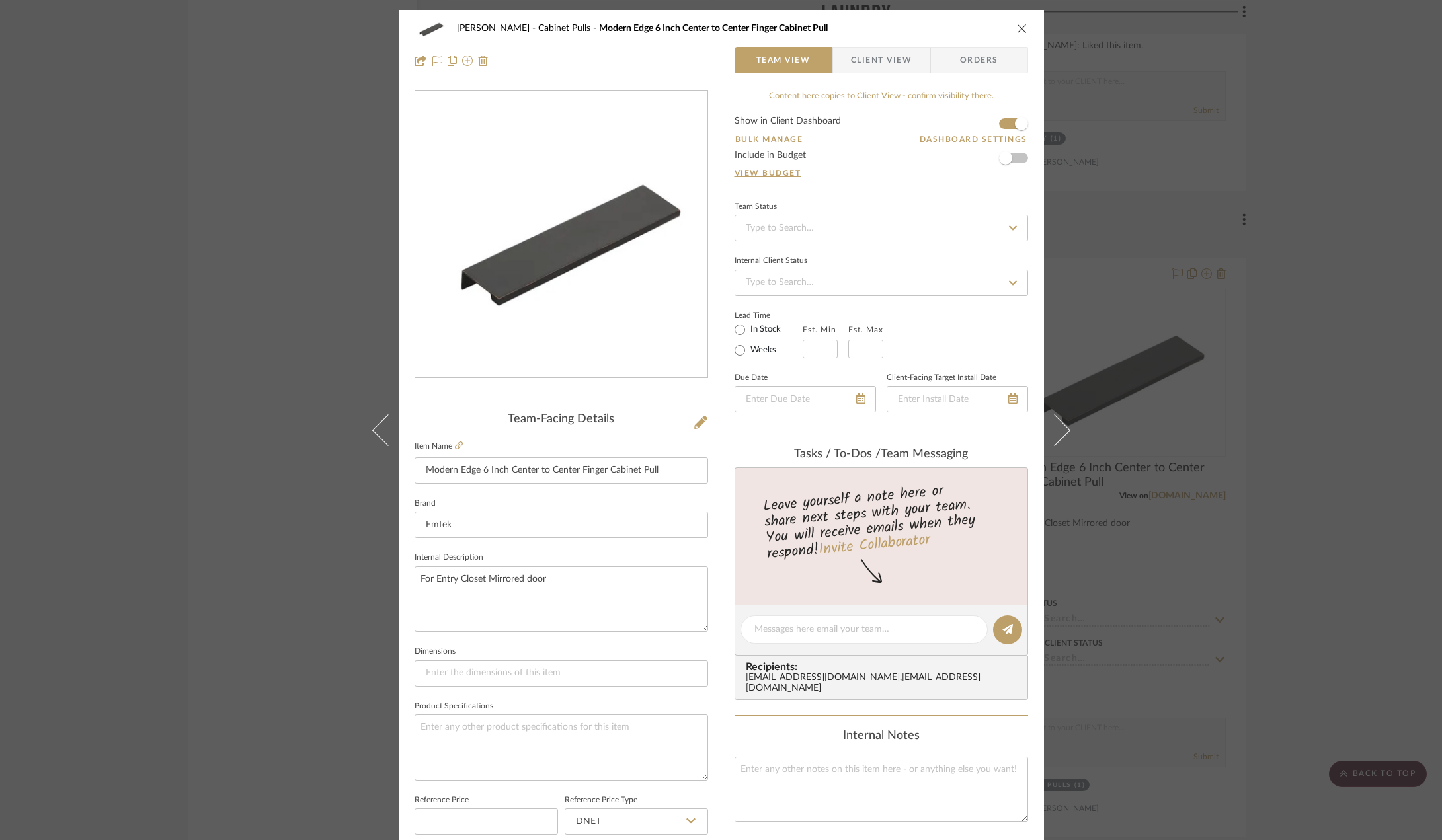
click at [1017, 26] on icon "close" at bounding box center [1022, 28] width 10 height 10
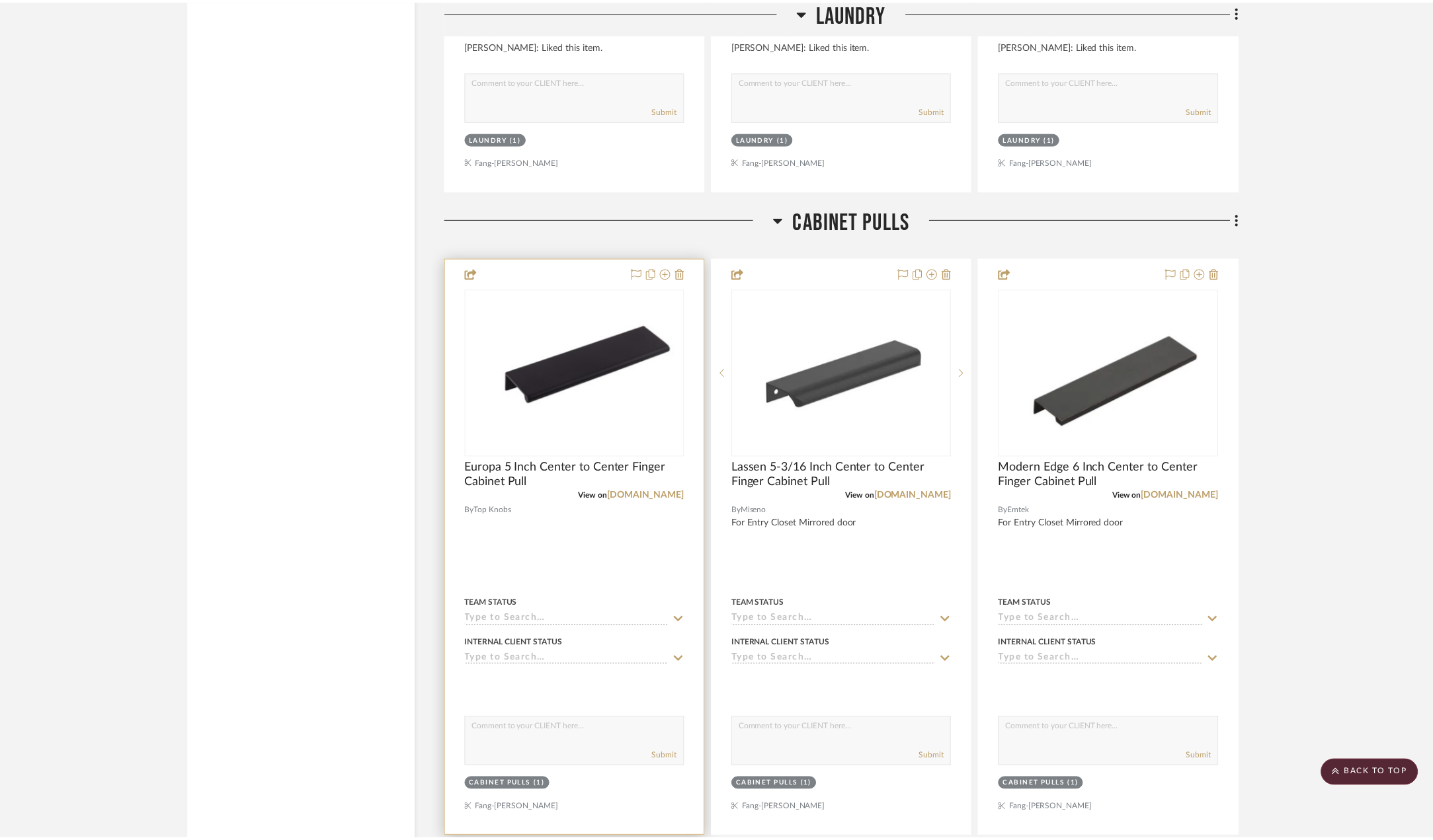
scroll to position [2644, 0]
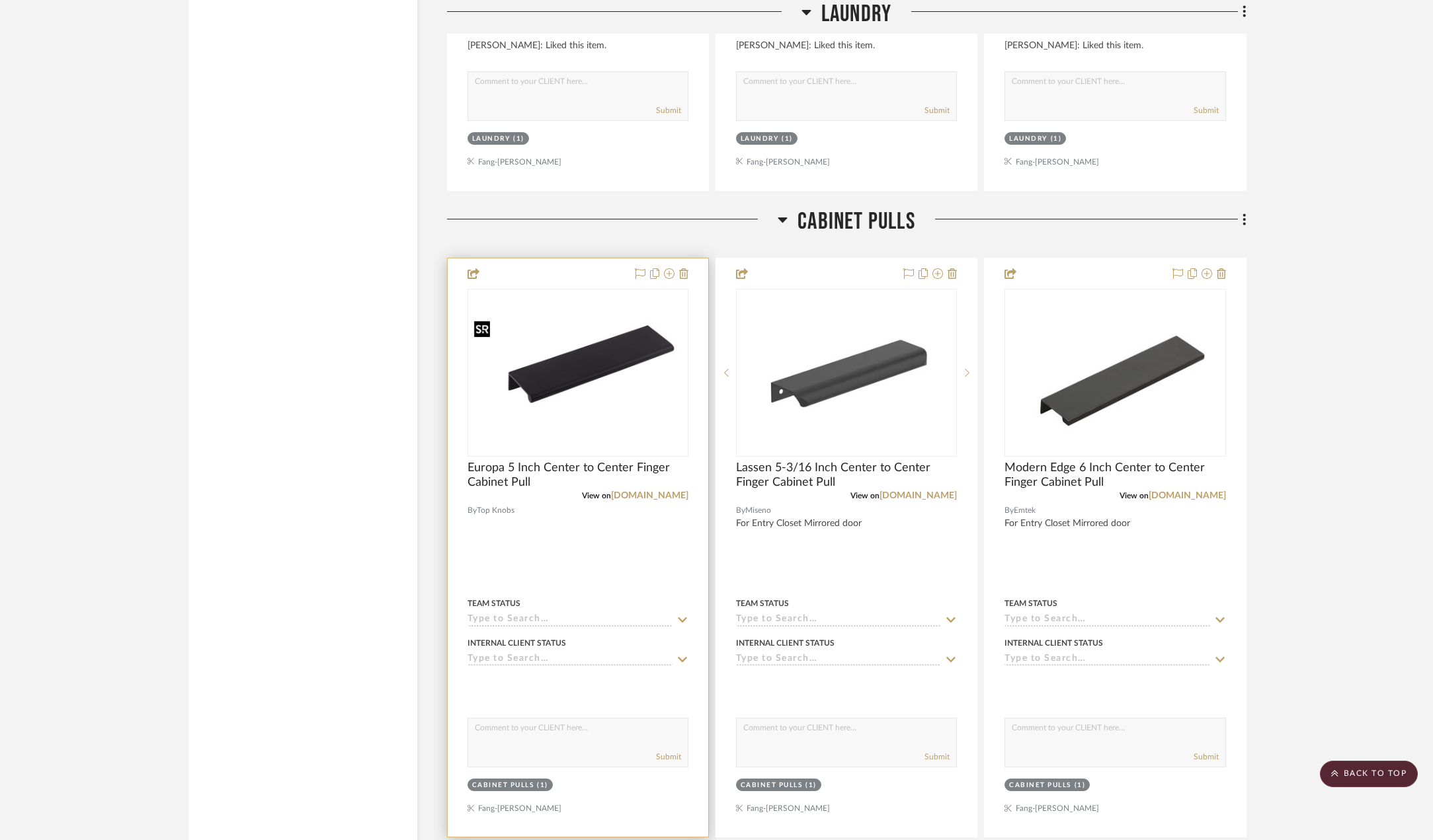
click at [610, 357] on img "0" at bounding box center [578, 373] width 218 height 115
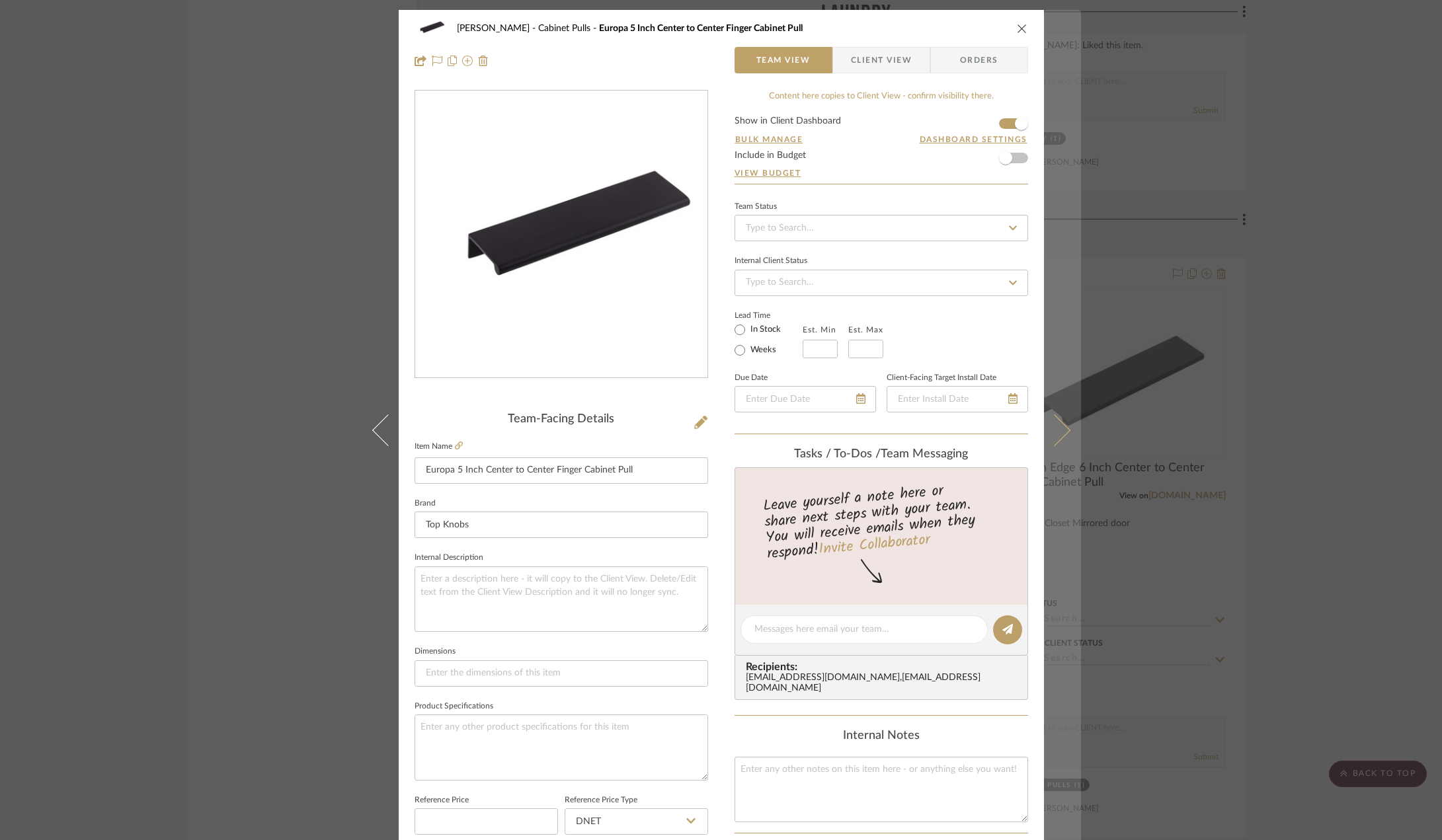
click at [1064, 433] on button at bounding box center [1063, 429] width 37 height 840
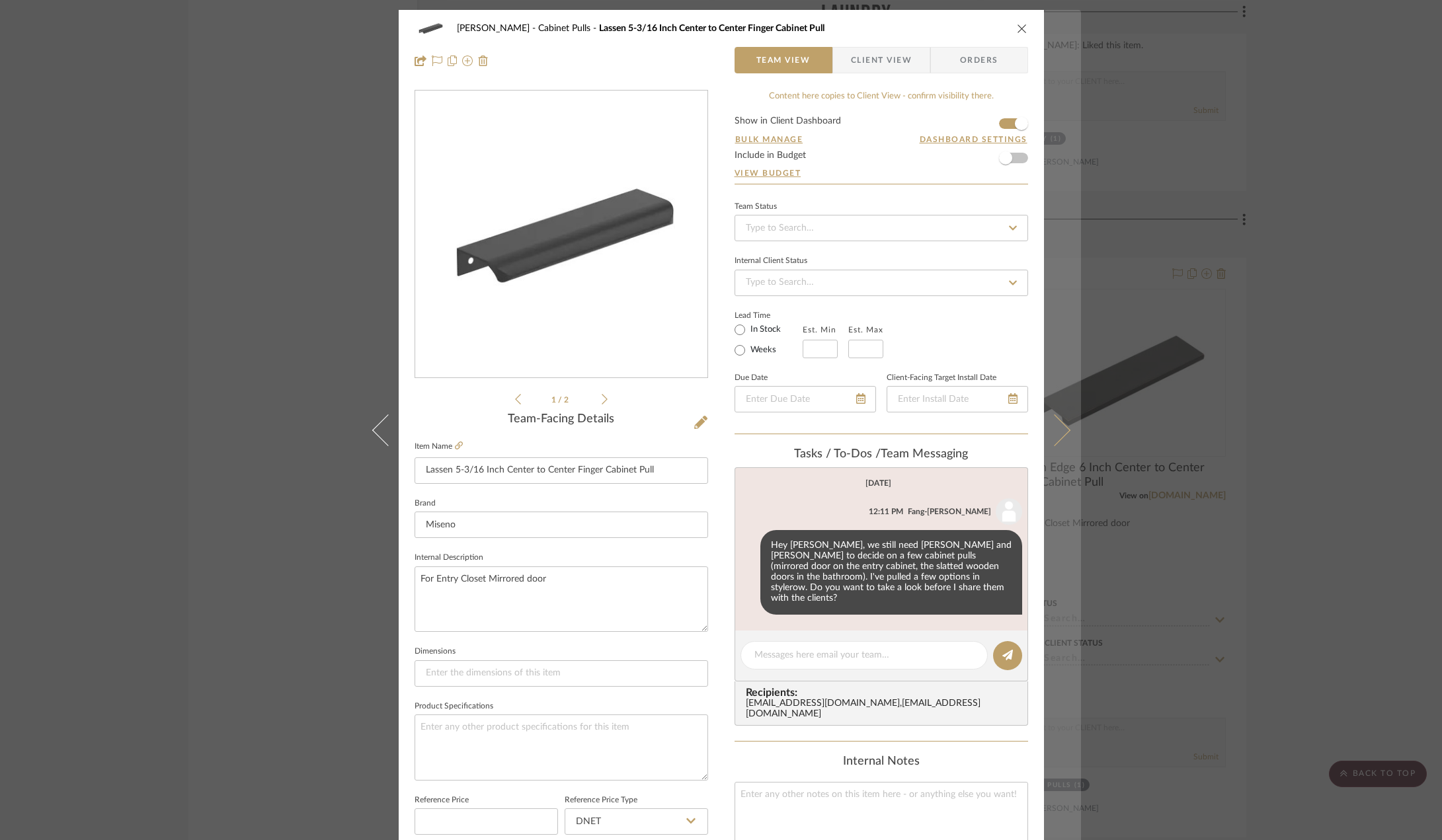
click at [1063, 435] on button at bounding box center [1063, 429] width 37 height 840
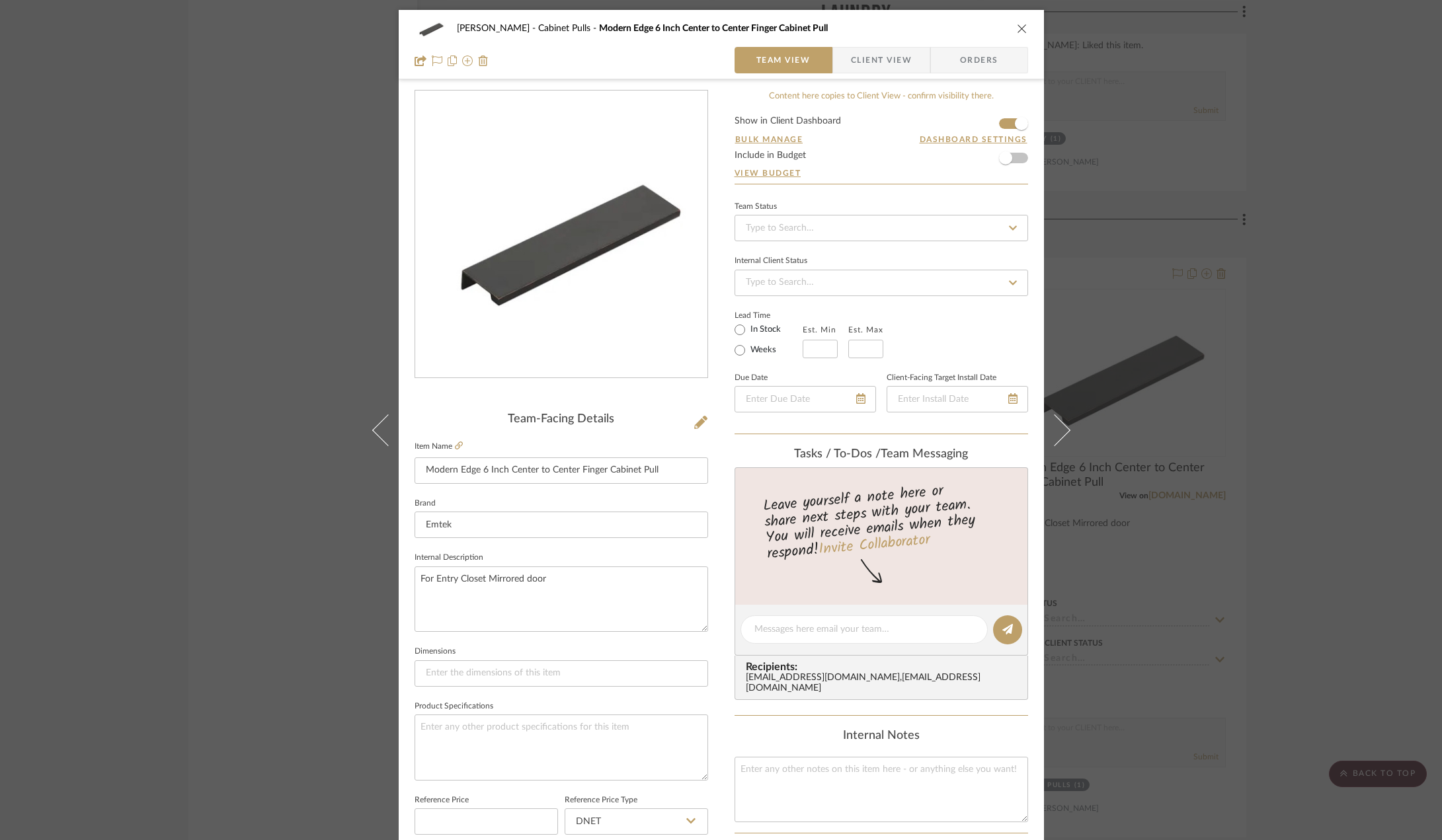
scroll to position [66, 0]
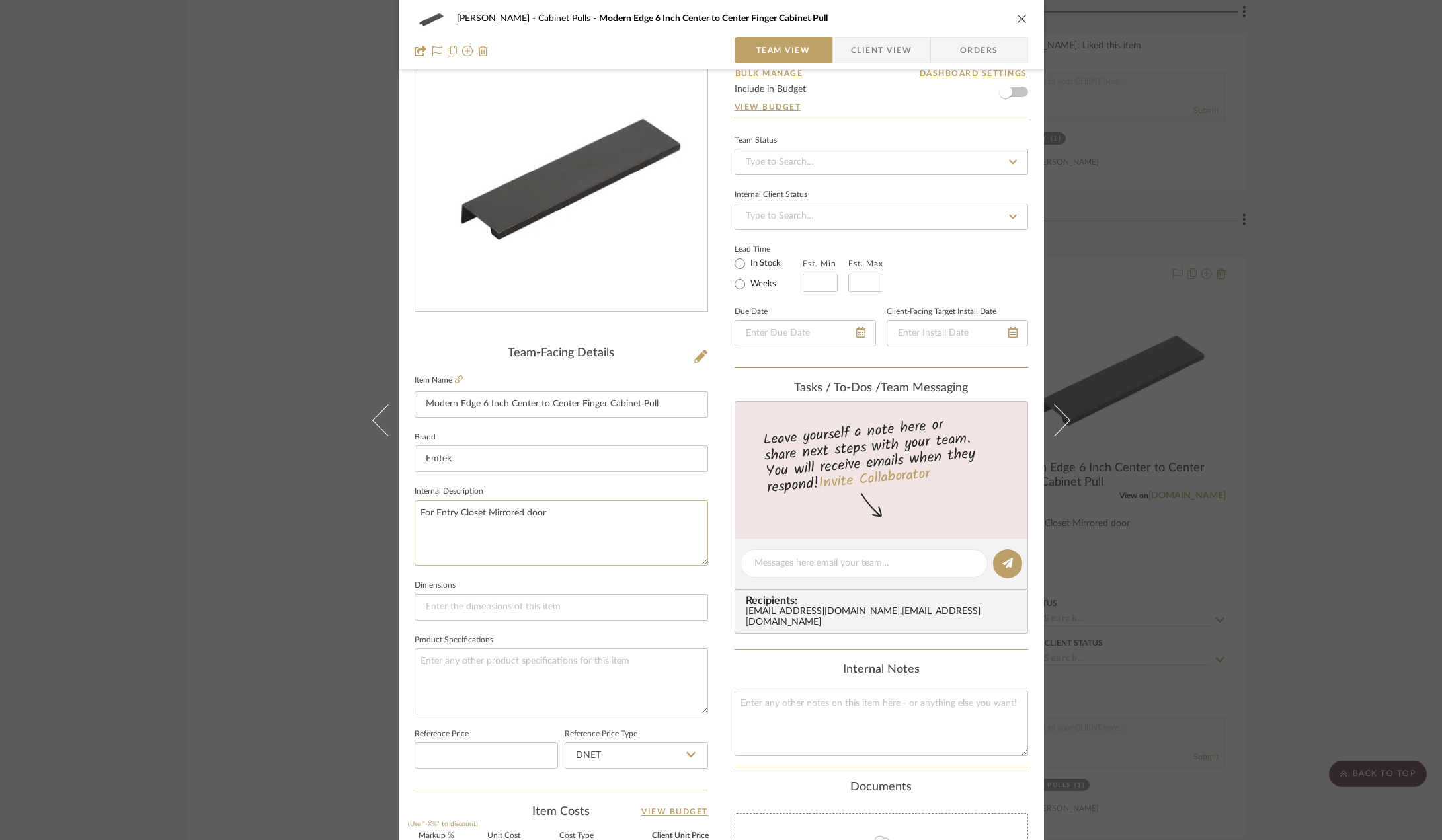
click at [476, 510] on textarea "For Entry Closet Mirrored door" at bounding box center [562, 533] width 294 height 65
click at [473, 510] on textarea "For Entry Closet Mirrored door" at bounding box center [562, 533] width 294 height 65
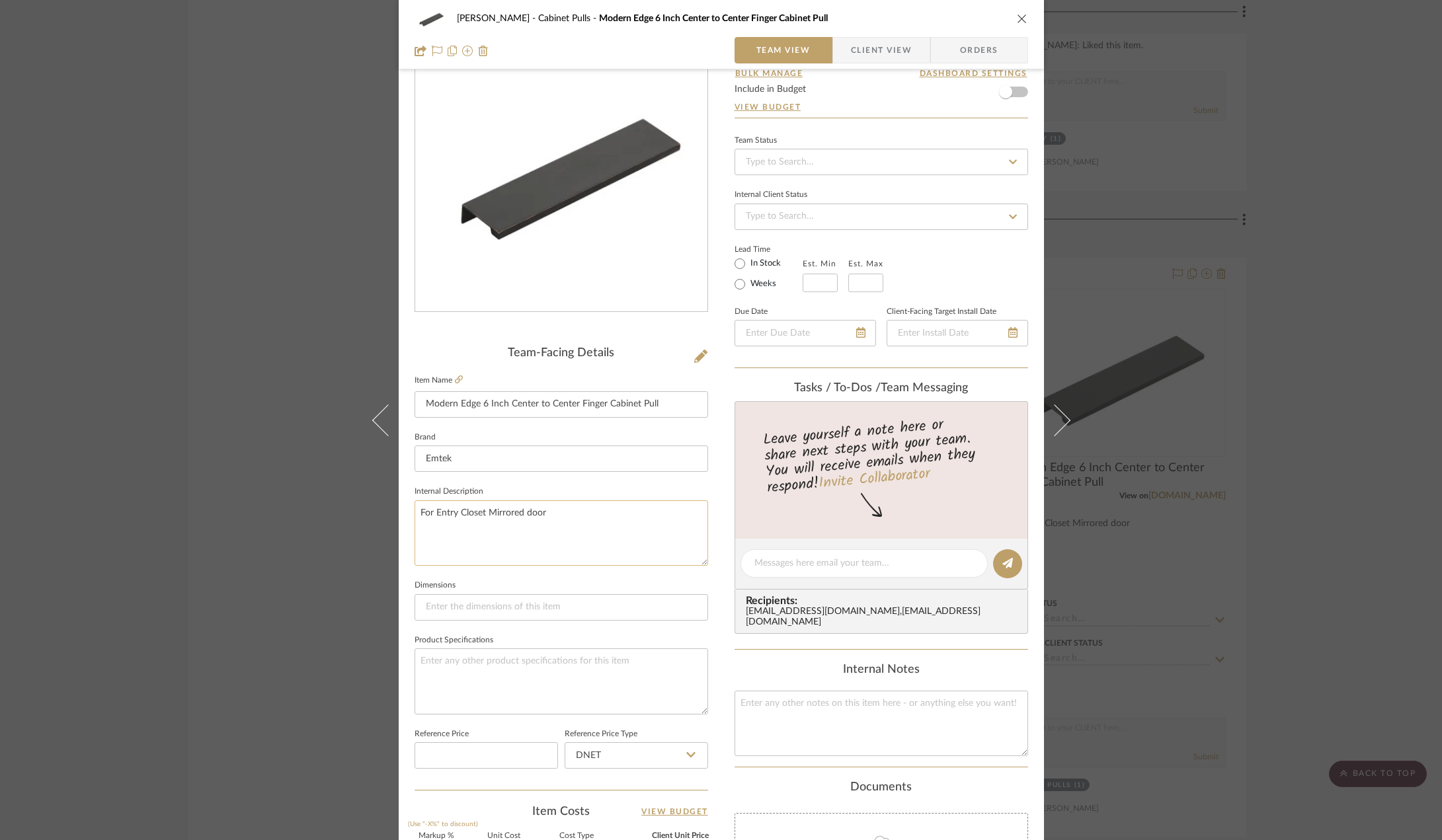
click at [473, 510] on textarea "For Entry Closet Mirrored door" at bounding box center [562, 533] width 294 height 65
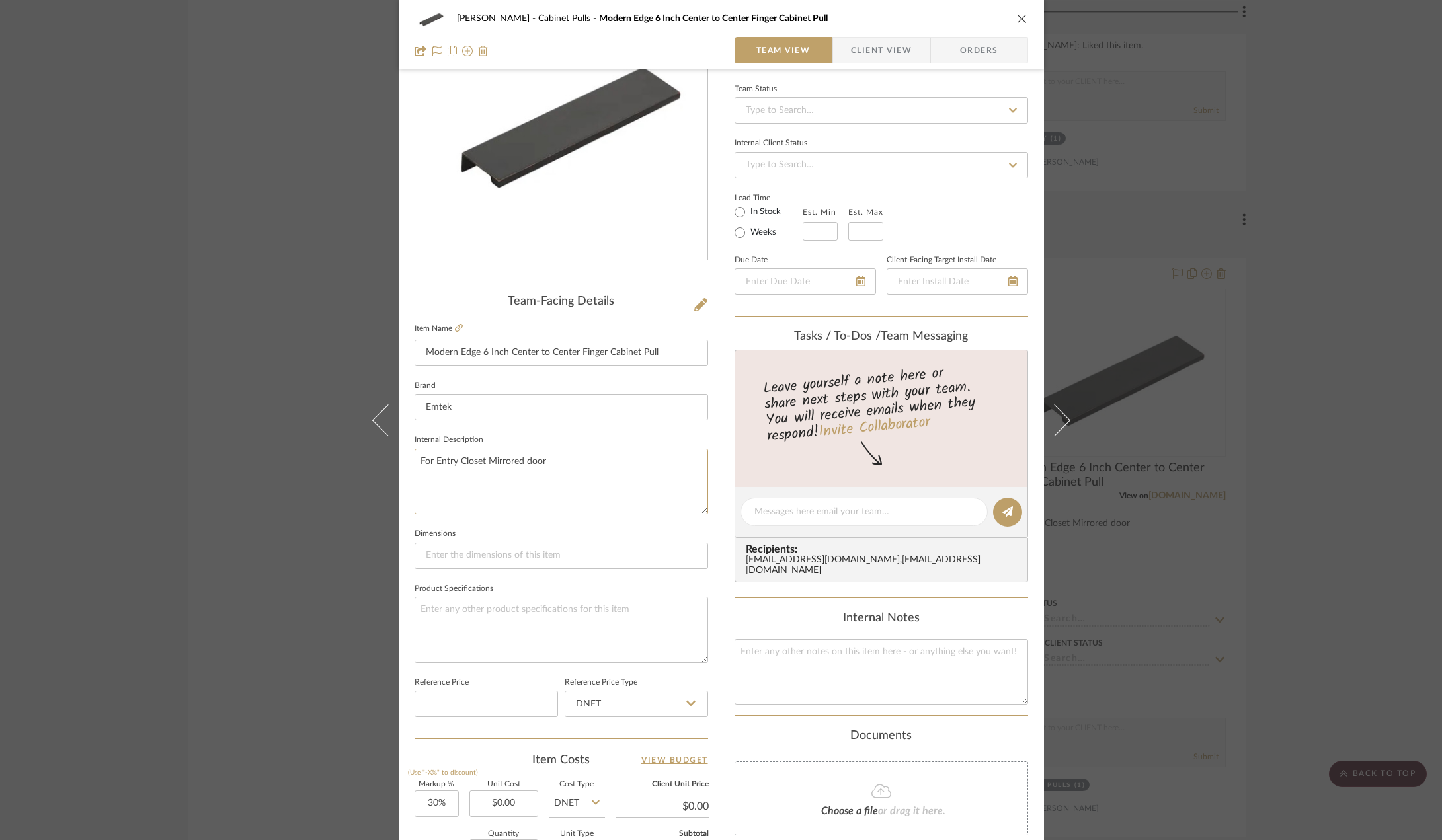
scroll to position [199, 0]
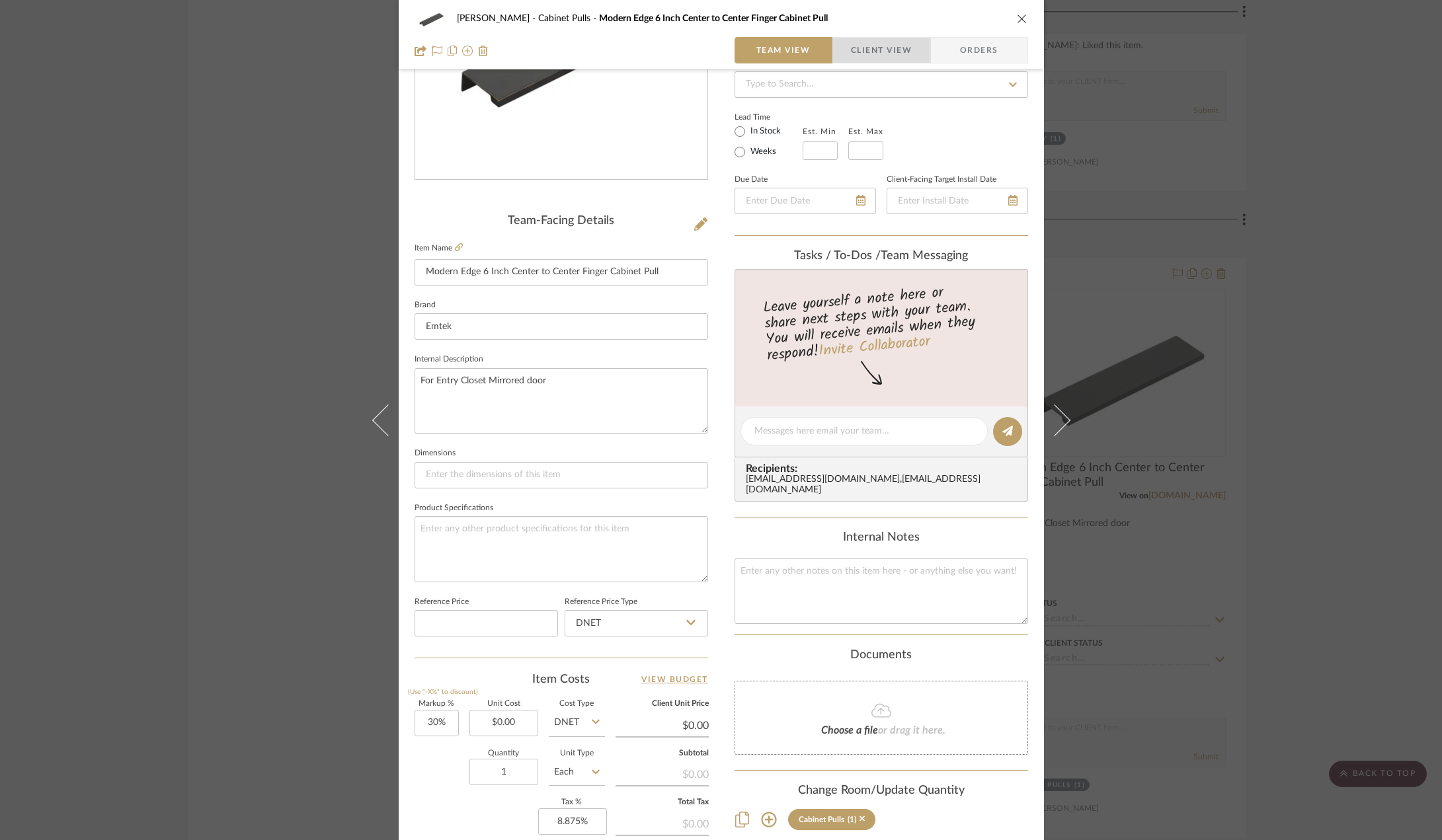
click at [863, 42] on span "Client View" at bounding box center [880, 50] width 61 height 27
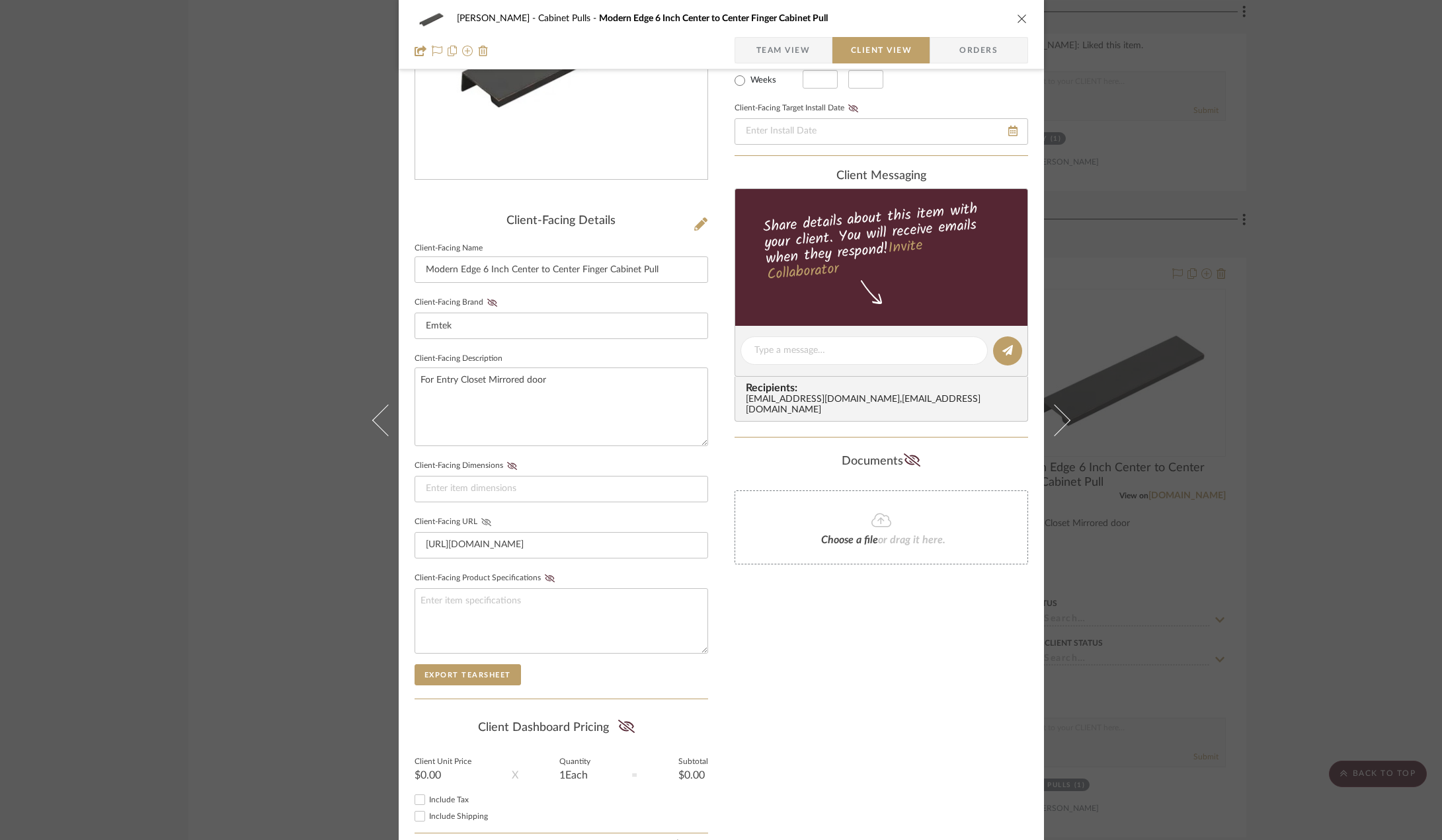
click at [481, 523] on icon at bounding box center [486, 522] width 10 height 8
click at [356, 490] on div "[PERSON_NAME] Cabinet Pulls Modern Edge 6 Inch Center to Center Finger Cabinet …" at bounding box center [721, 420] width 1442 height 840
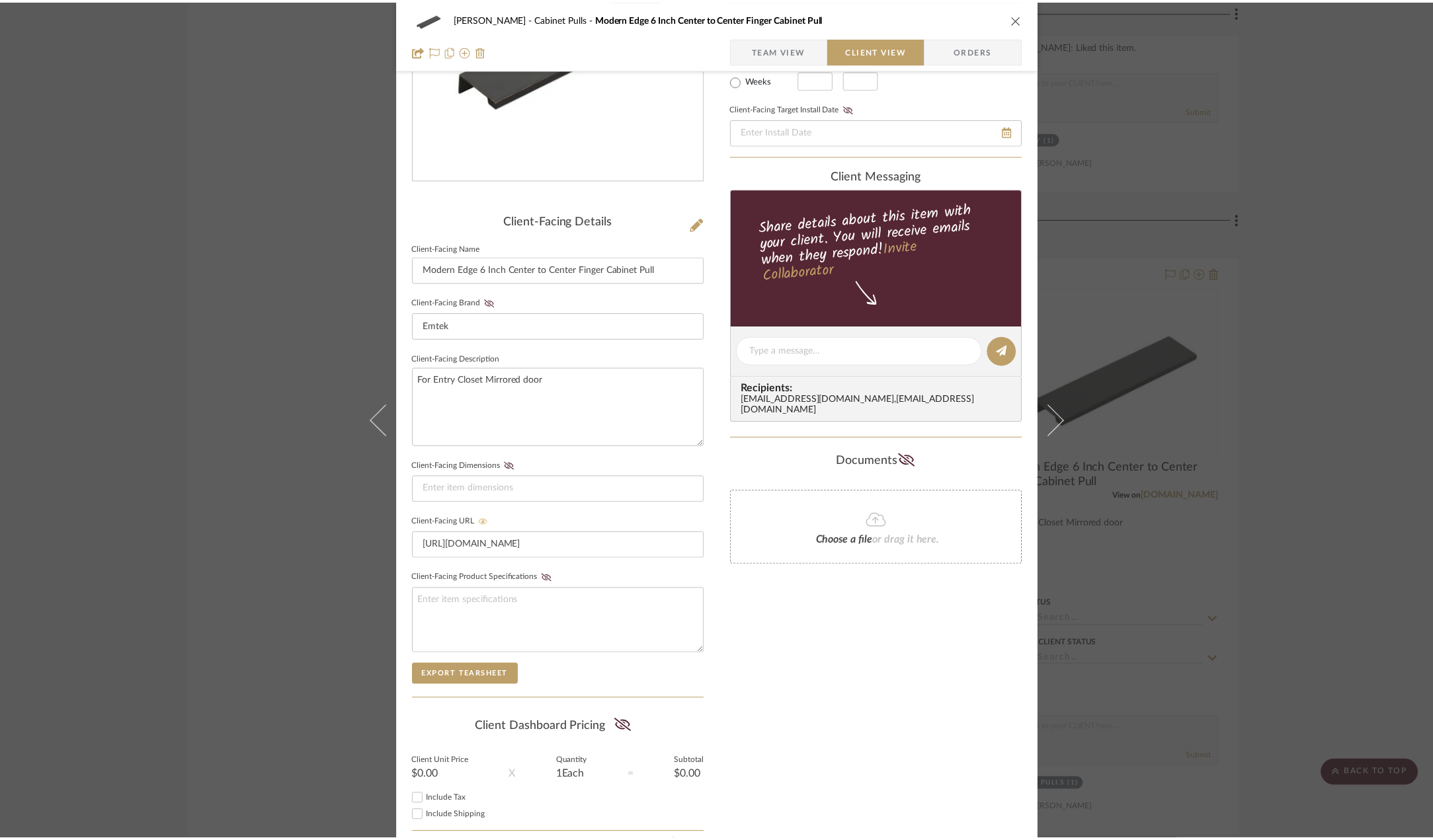
scroll to position [2644, 0]
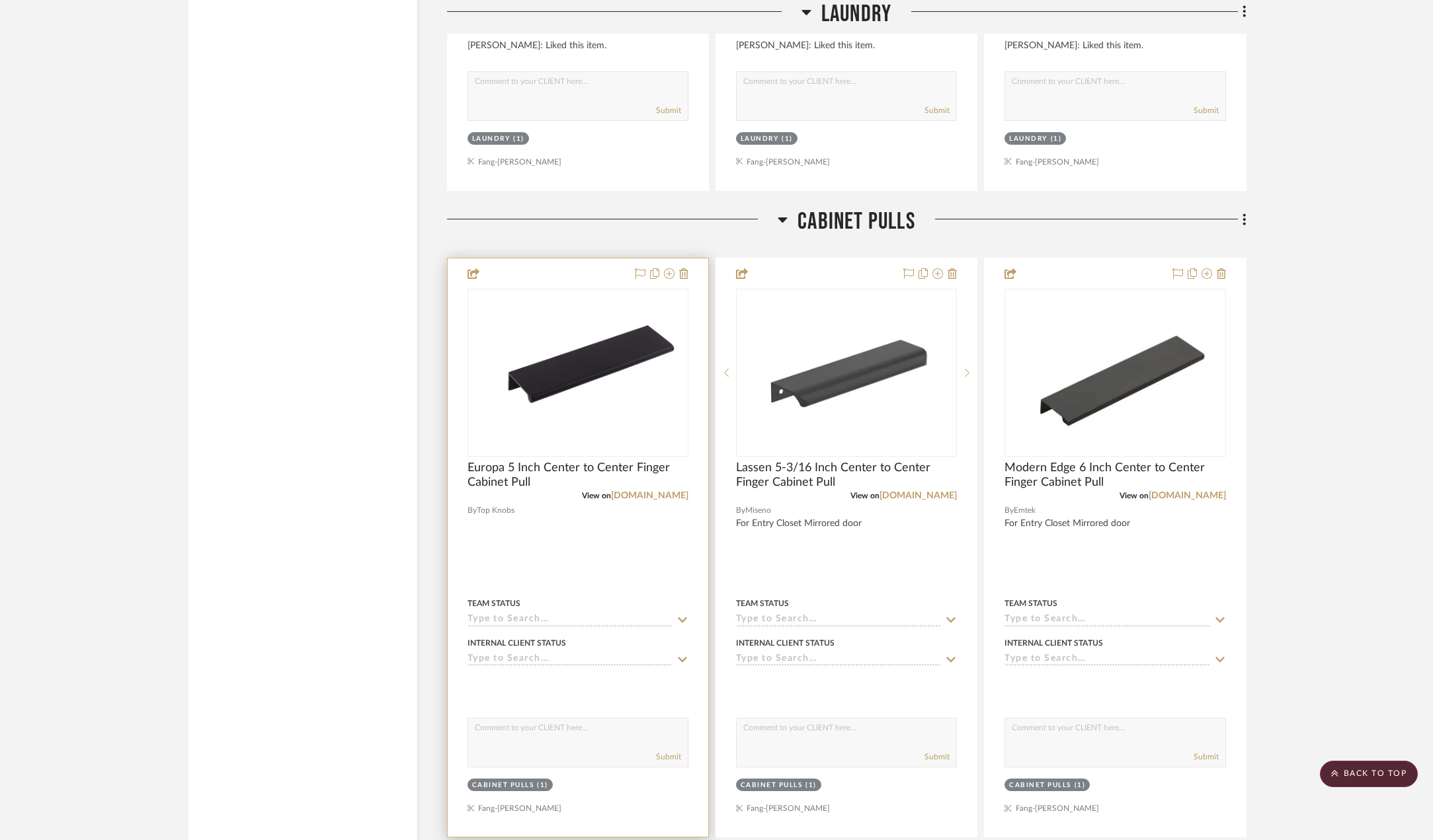
click at [485, 382] on img "0" at bounding box center [578, 373] width 218 height 115
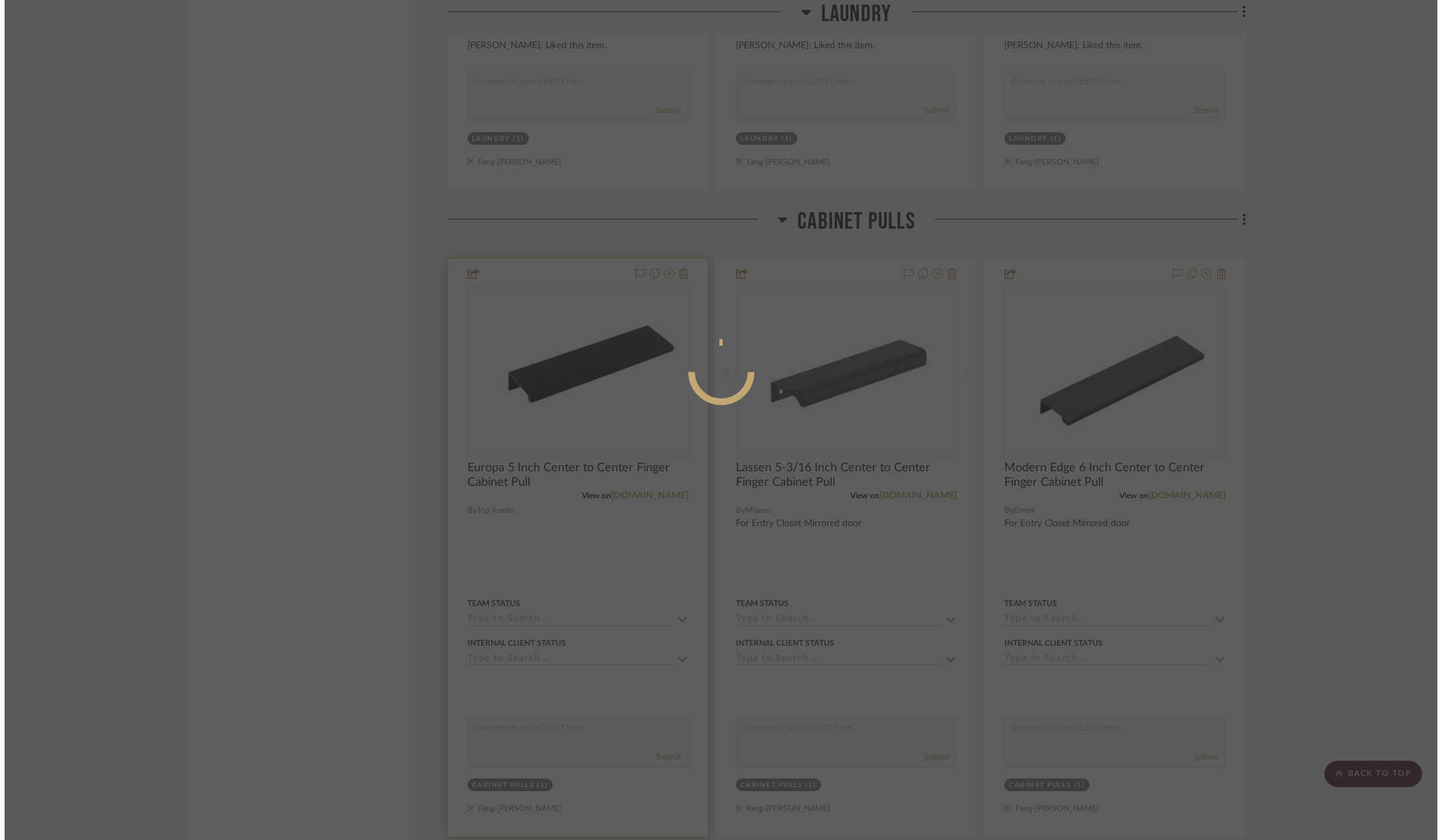
scroll to position [0, 0]
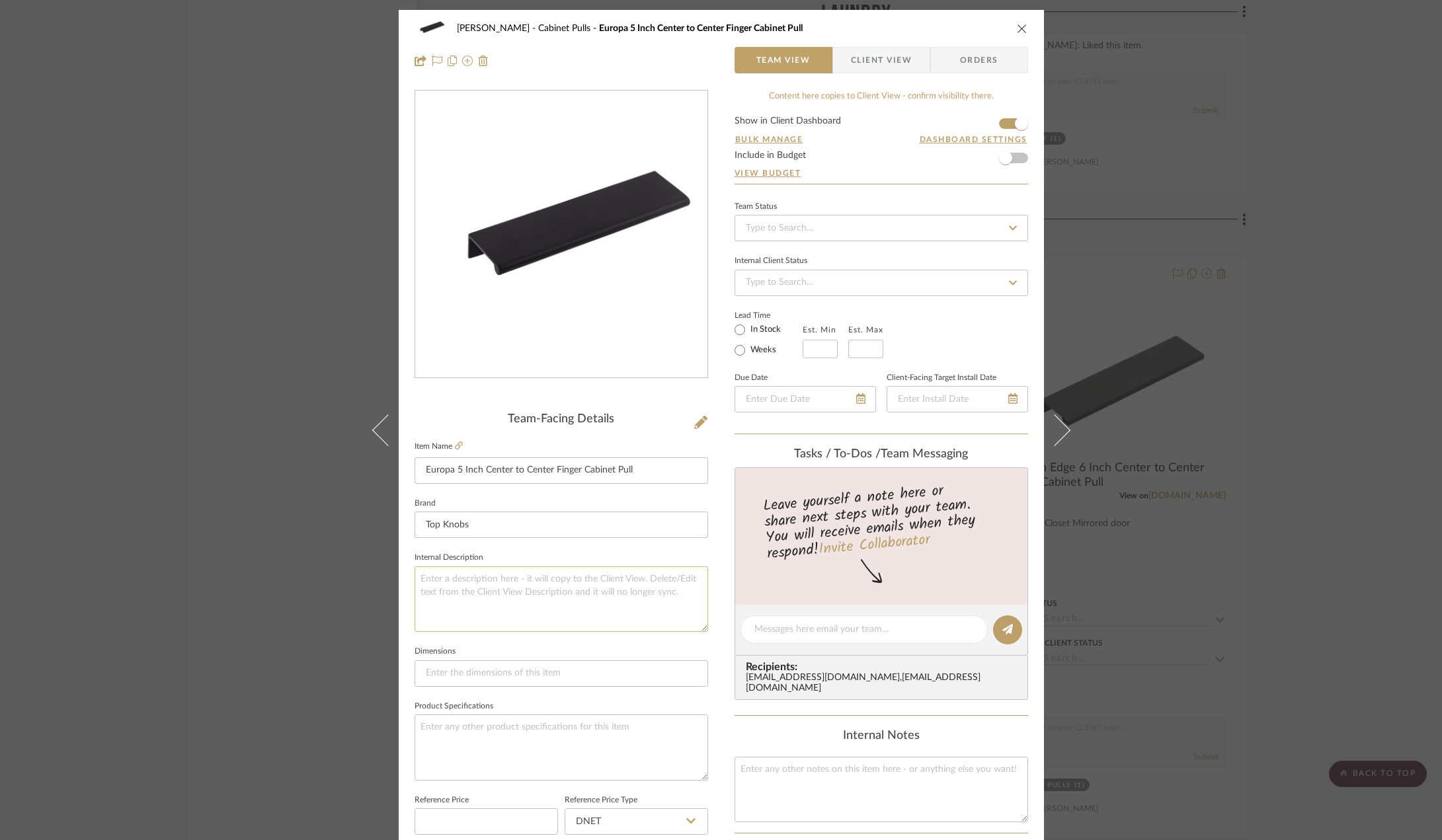
click at [479, 589] on textarea at bounding box center [562, 599] width 294 height 65
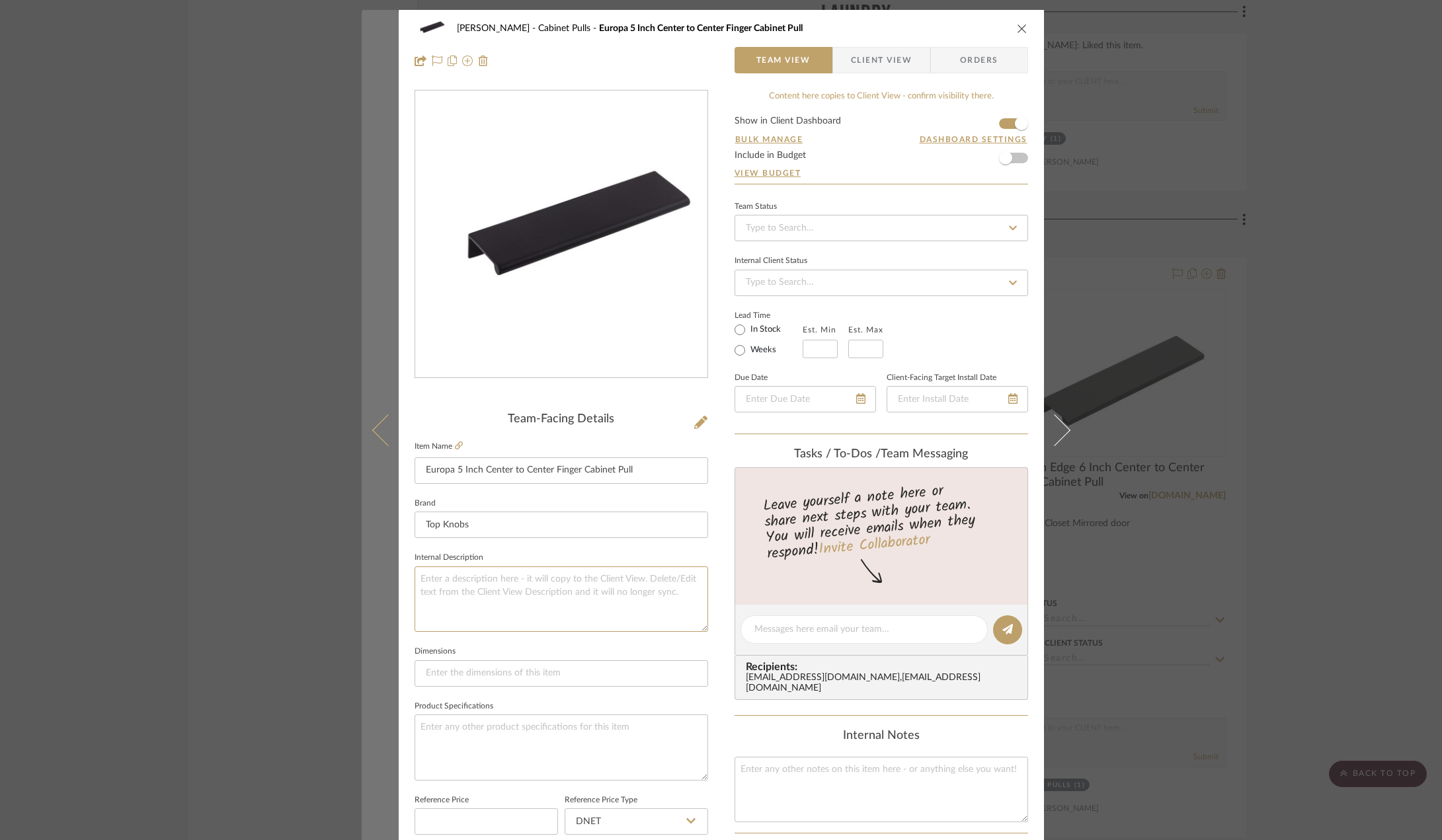
paste textarea "For Entry Closet Mirrored door"
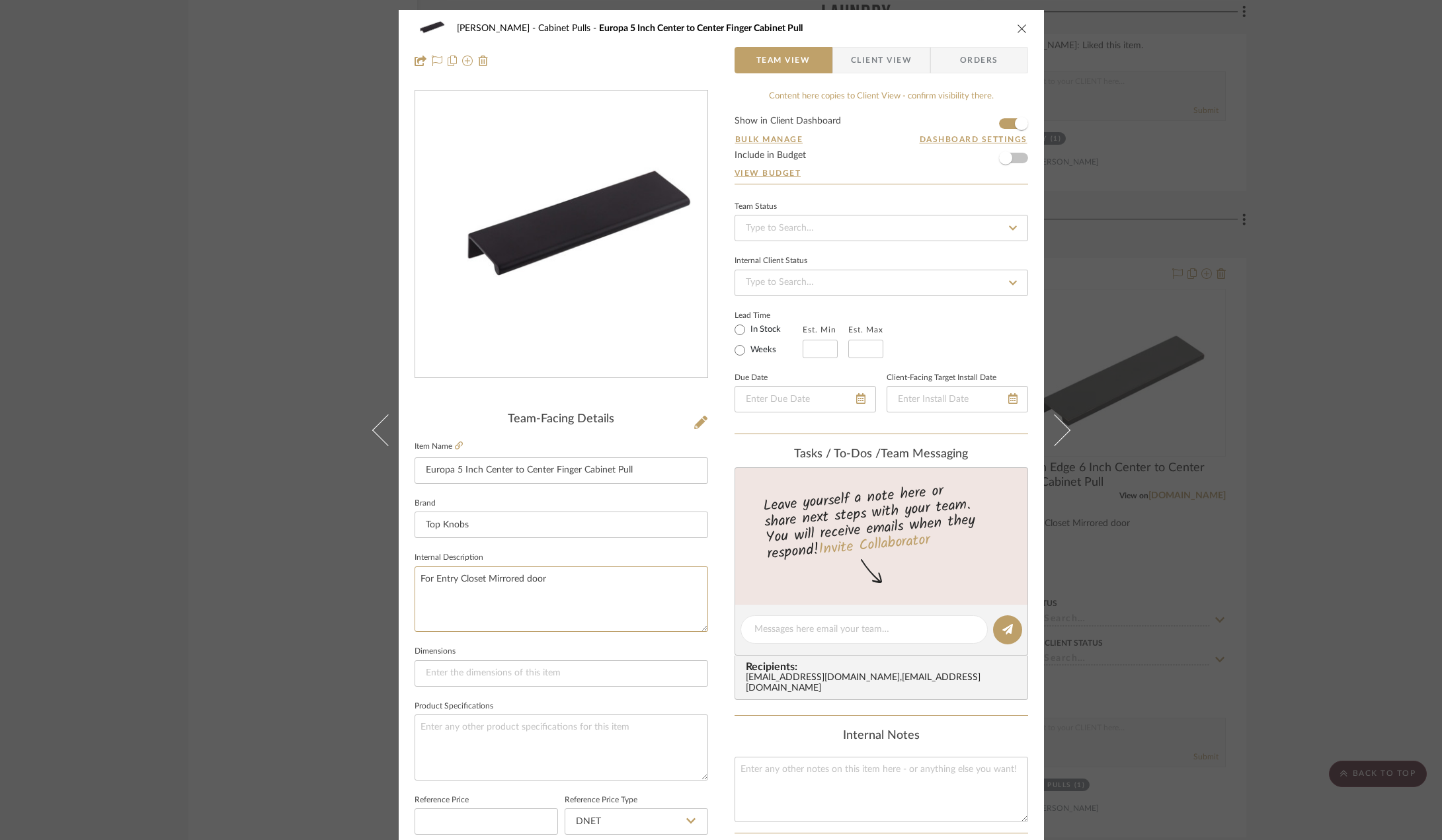
type textarea "For Entry Closet Mirrored door"
click at [349, 585] on div "[PERSON_NAME] Cabinet Pulls Europa 5 Inch Center to Center Finger Cabinet Pull …" at bounding box center [721, 420] width 1442 height 840
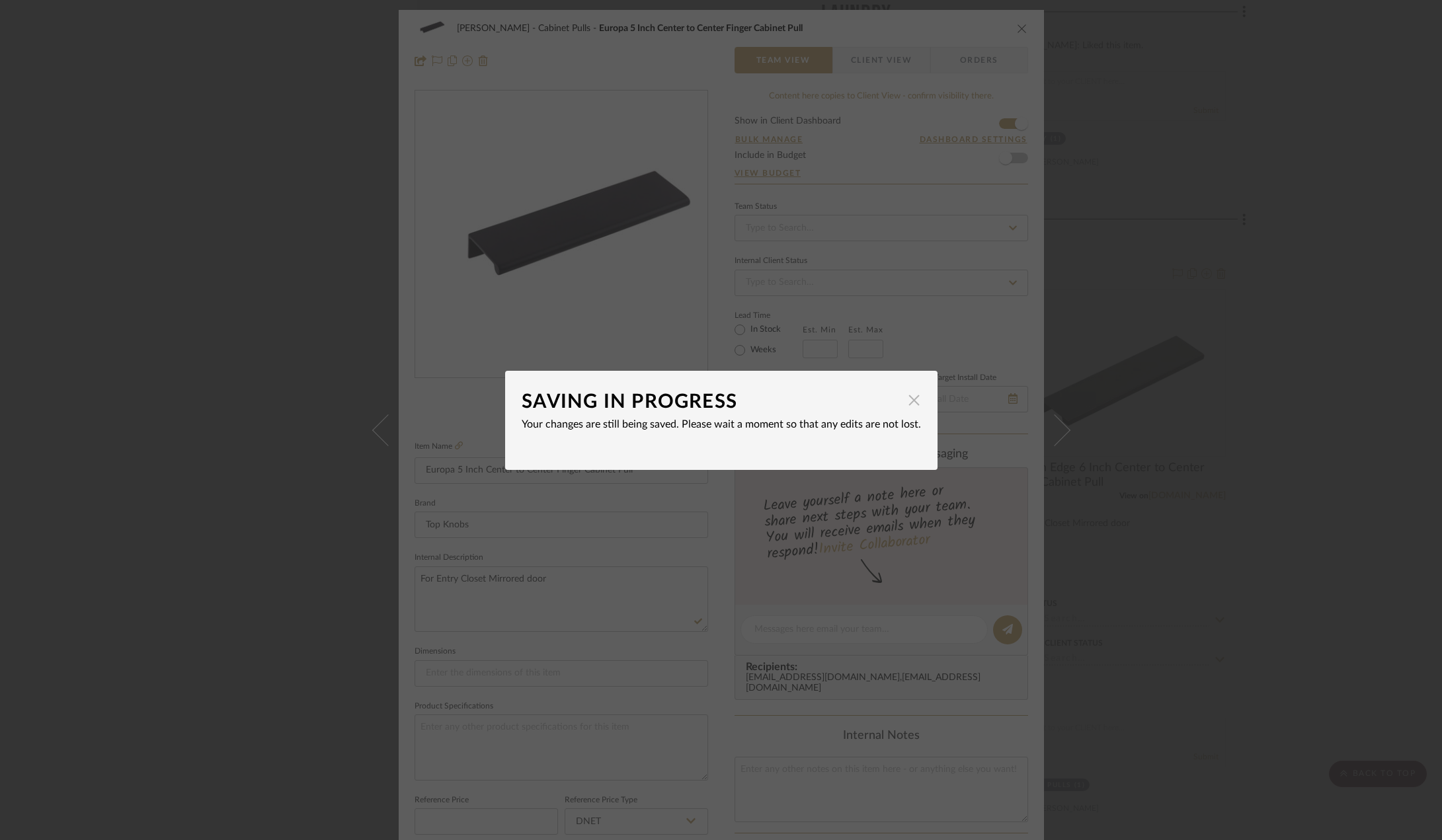
click at [905, 400] on span "button" at bounding box center [914, 400] width 27 height 27
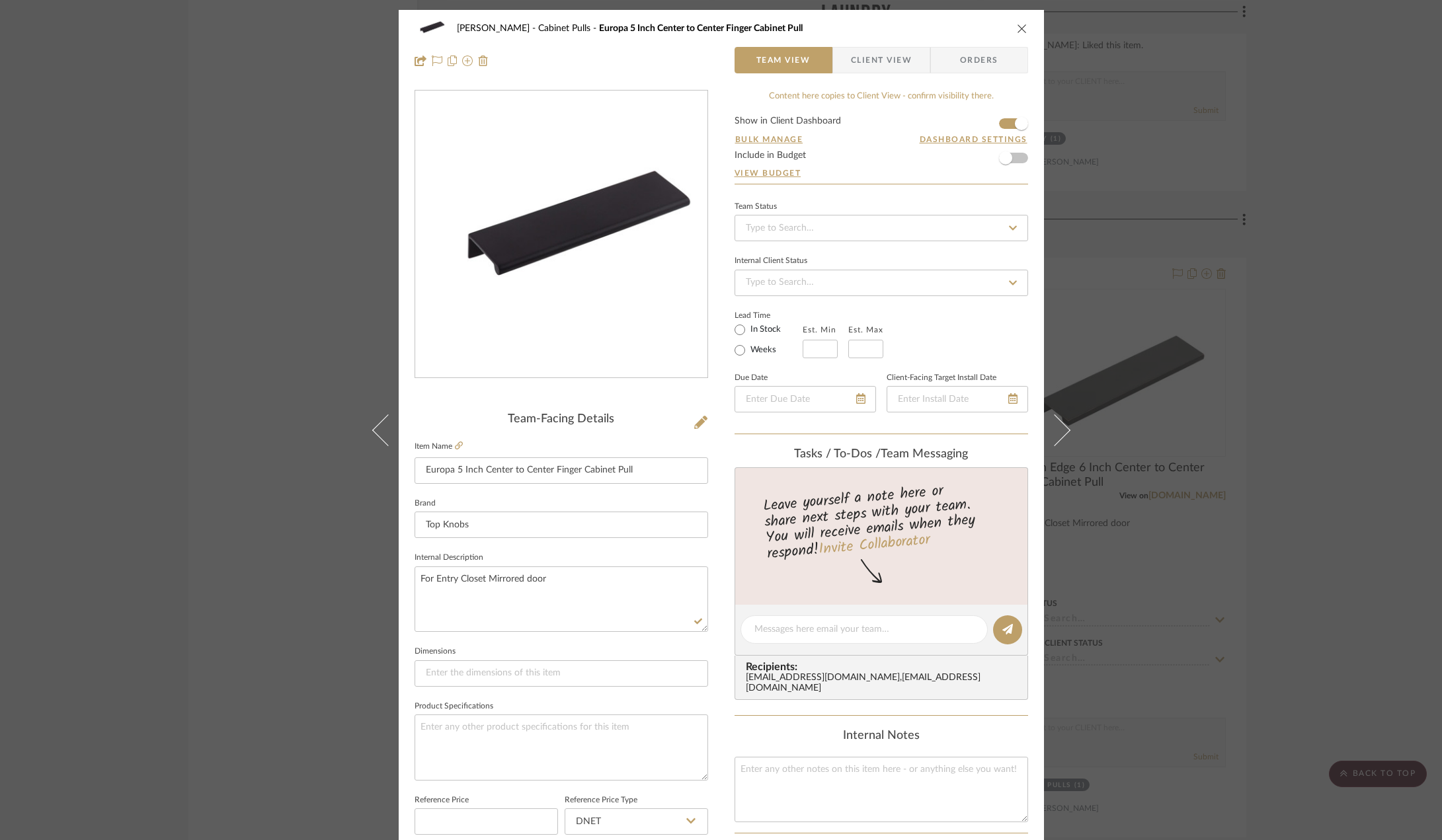
click at [868, 65] on span "Client View" at bounding box center [880, 60] width 61 height 27
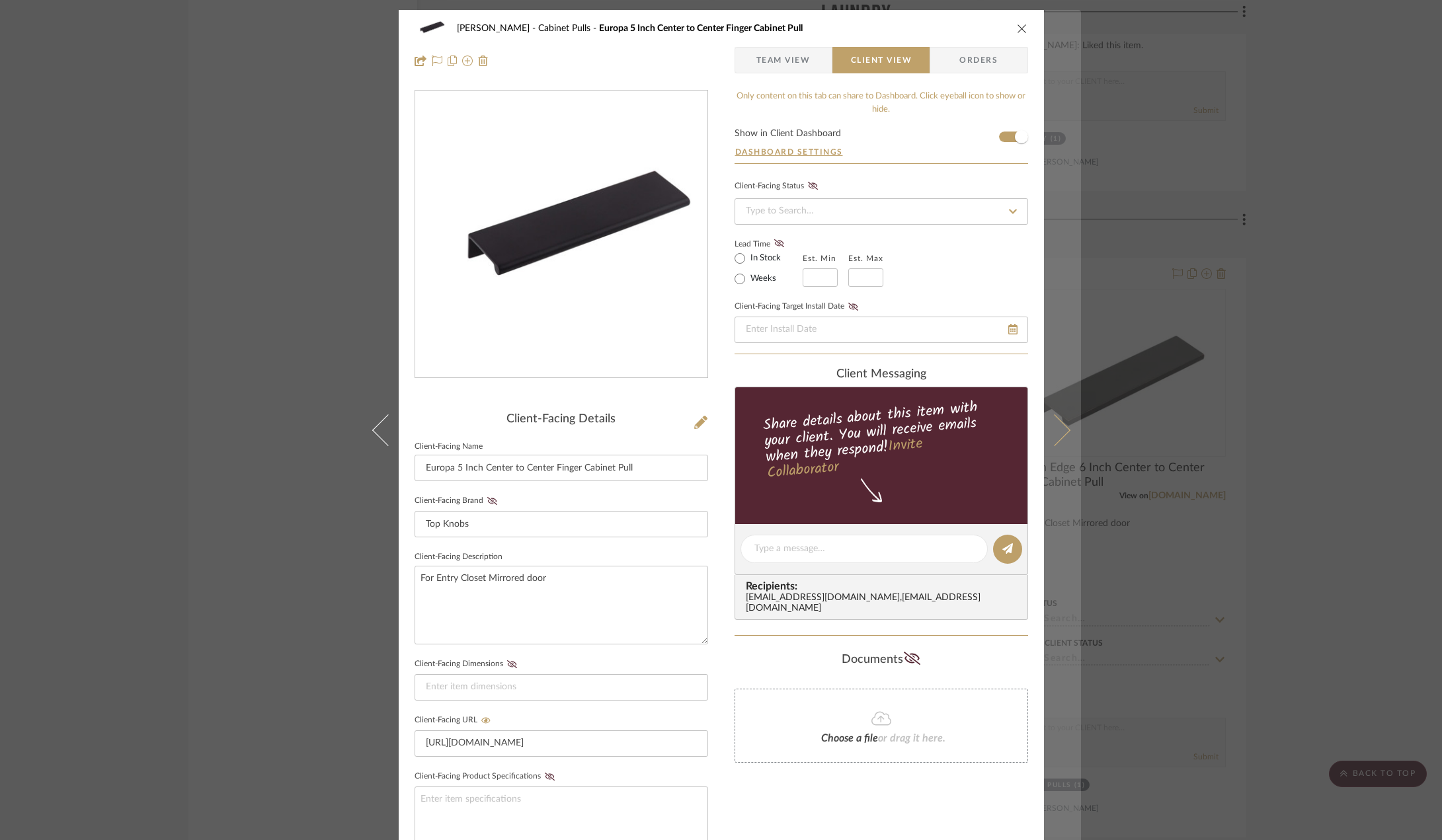
click at [1070, 438] on button at bounding box center [1063, 429] width 37 height 840
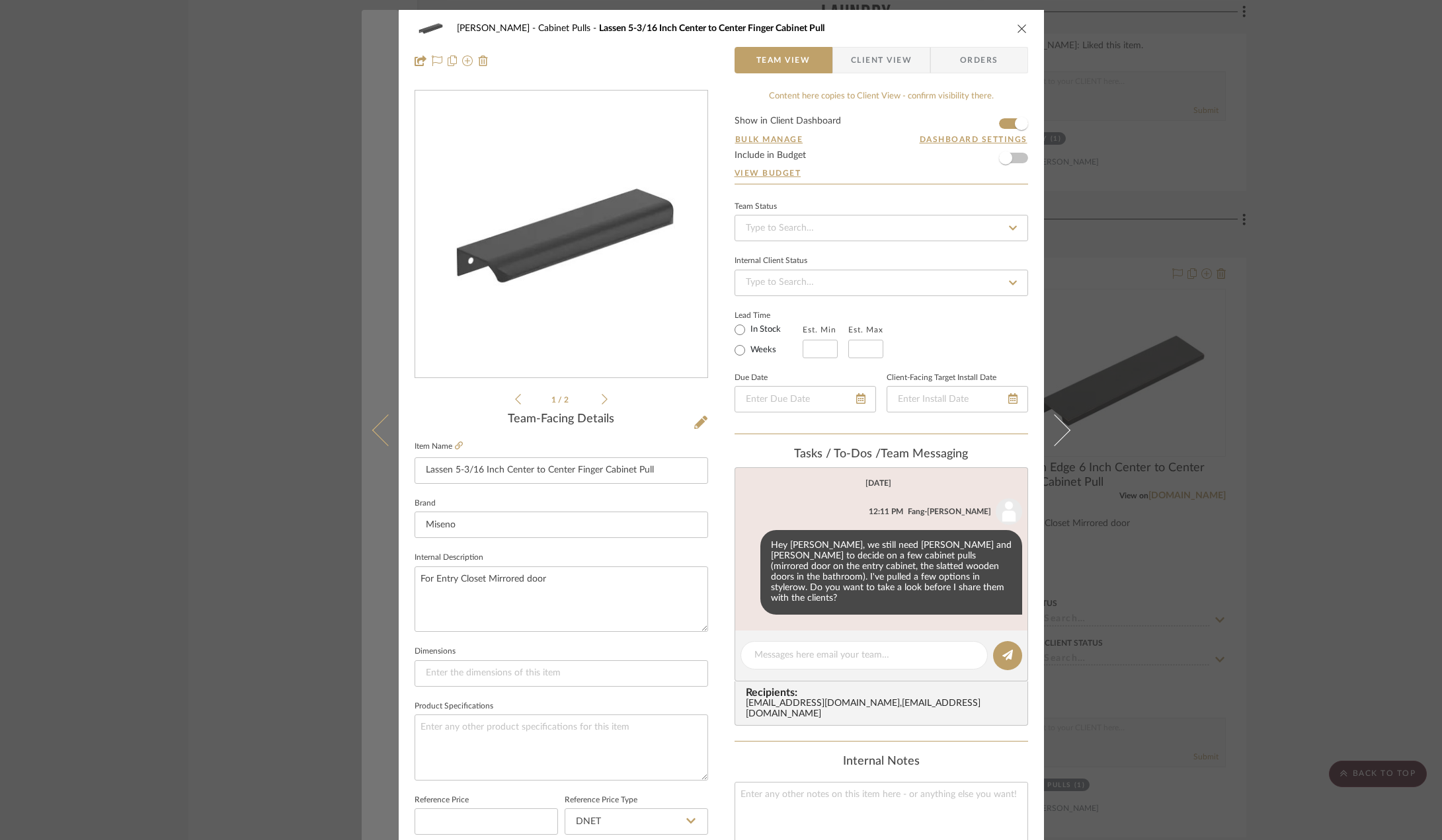
click at [391, 442] on button at bounding box center [380, 429] width 37 height 840
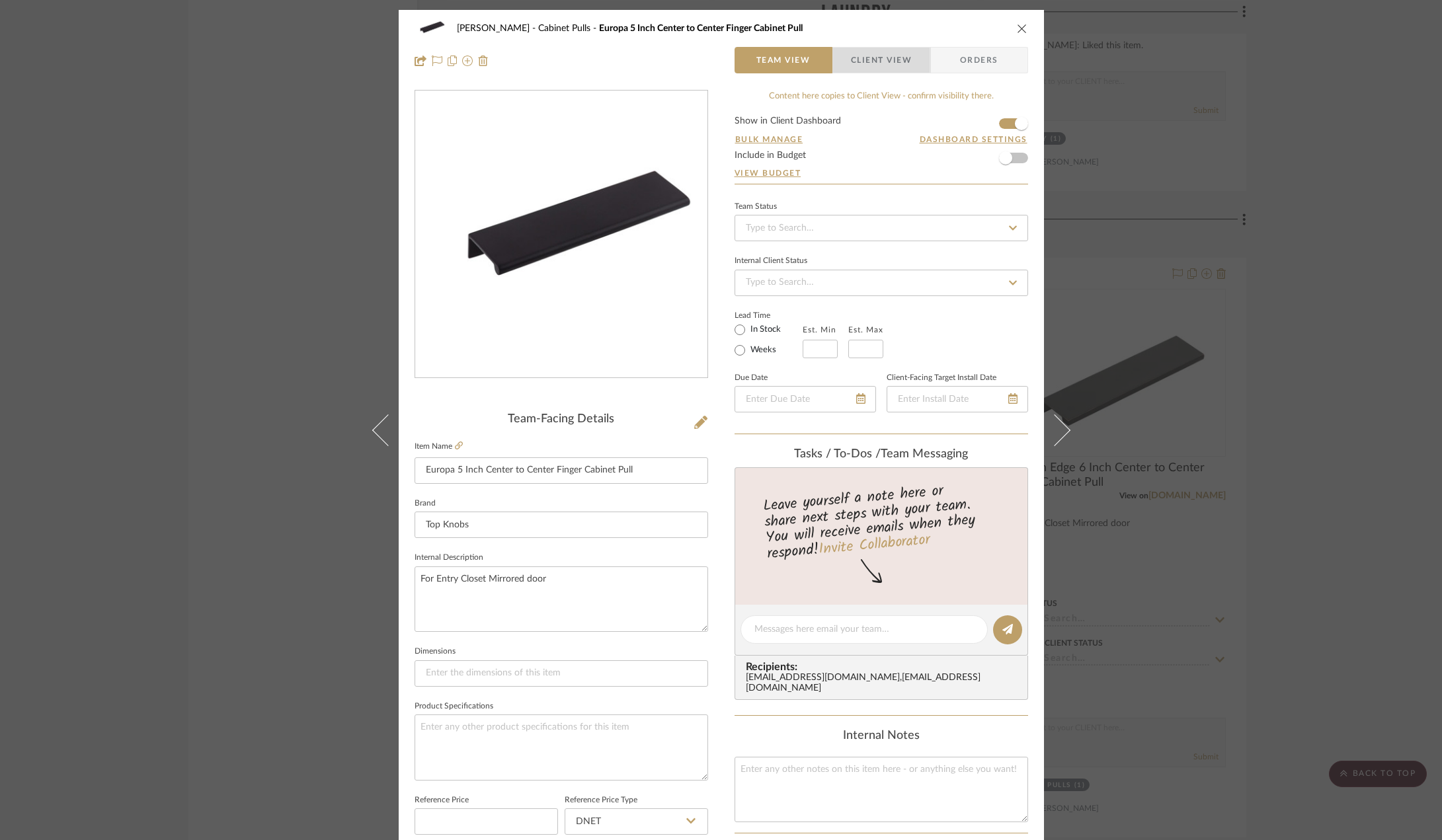
click at [885, 56] on span "Client View" at bounding box center [880, 60] width 61 height 27
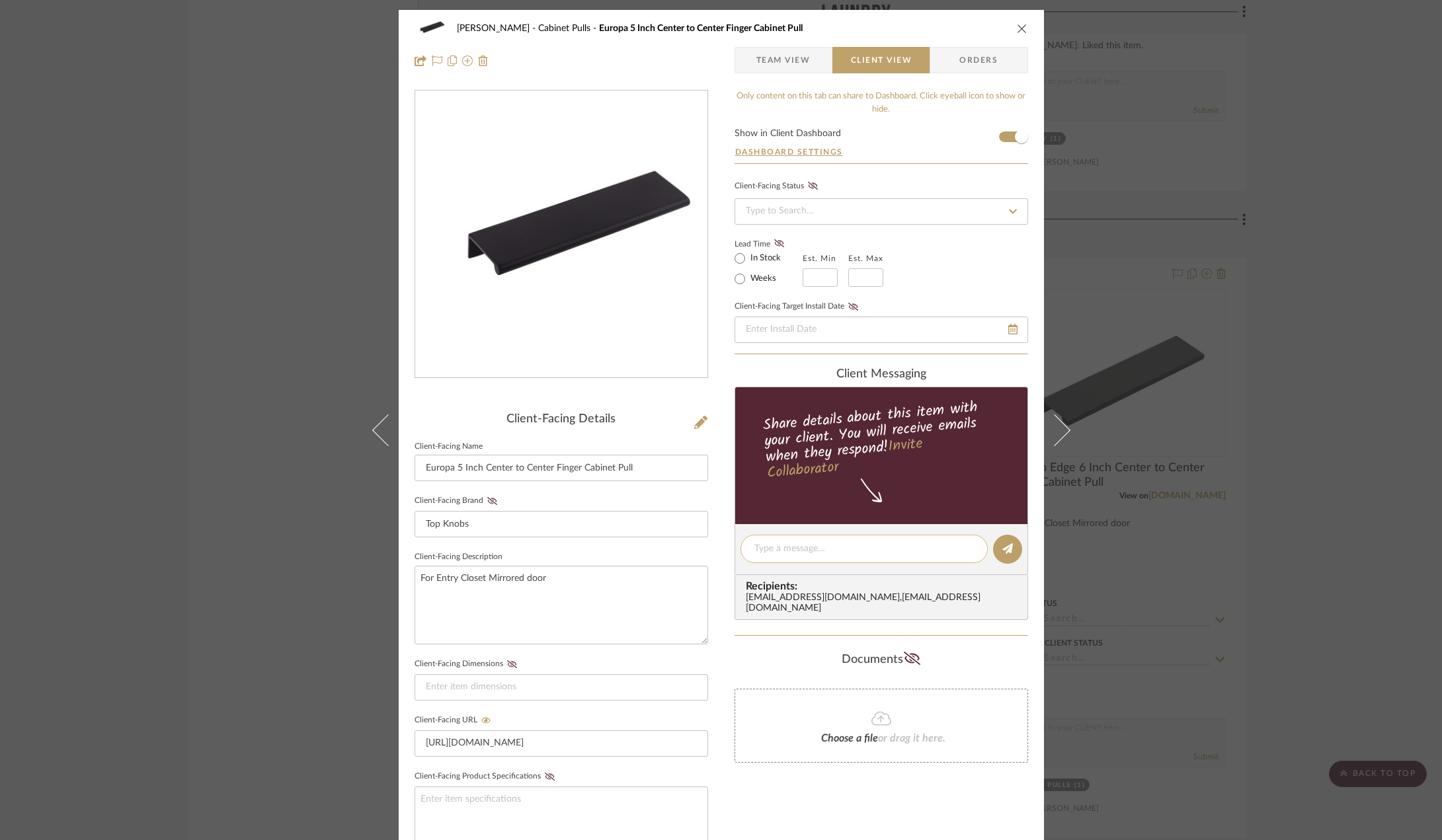
click at [804, 554] on textarea at bounding box center [864, 549] width 219 height 14
click at [830, 550] on textarea at bounding box center [864, 549] width 219 height 14
paste textarea "Hello [PERSON_NAME] and [PERSON_NAME], We’ll need your selections for a few cab…"
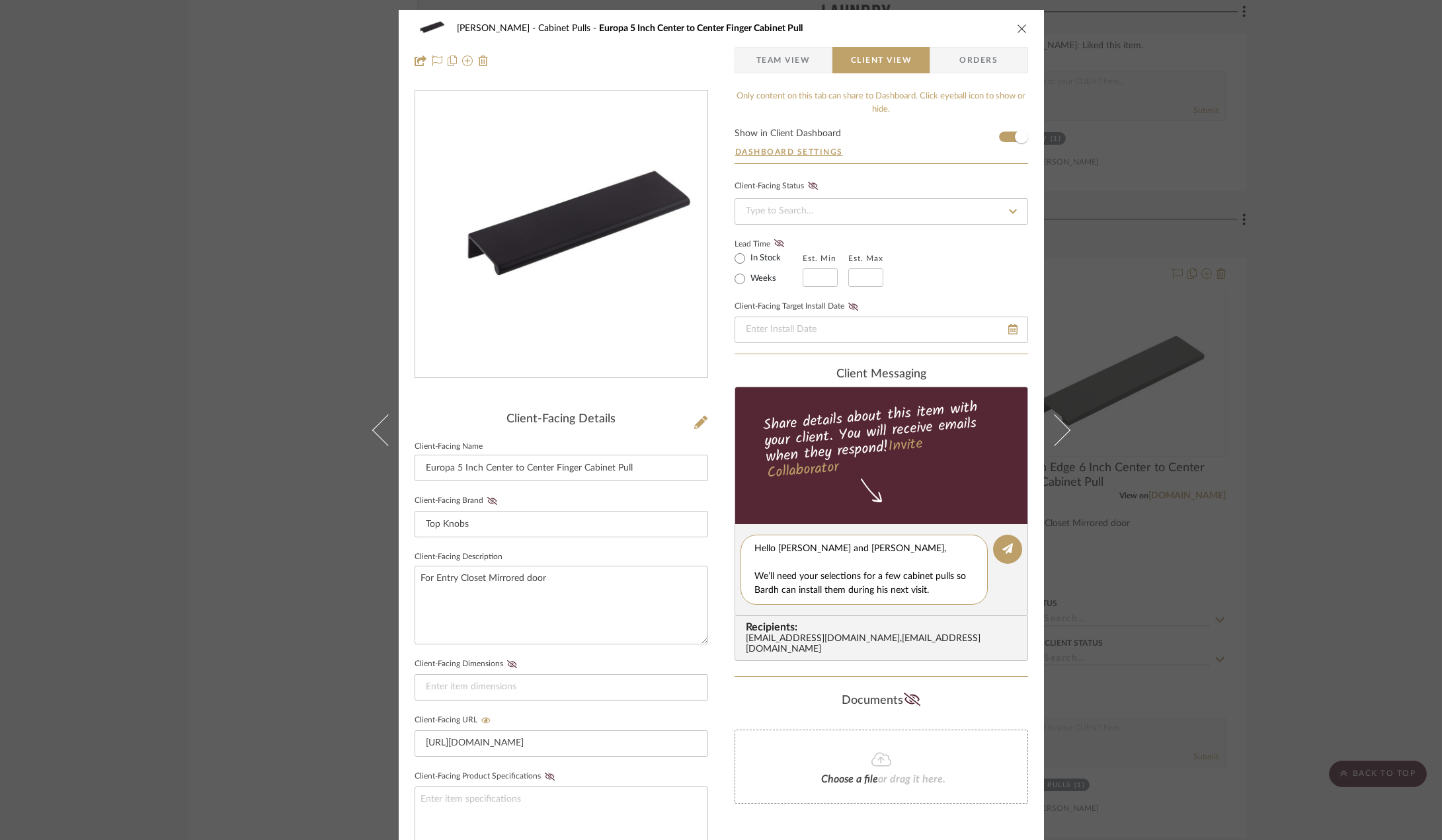
scroll to position [222, 0]
click at [794, 565] on textarea "Hello [PERSON_NAME] and [PERSON_NAME], We’ll need your selections for a few cab…" at bounding box center [869, 570] width 229 height 56
click at [845, 548] on textarea "Hello [PERSON_NAME] and [PERSON_NAME], We’ll need your selections for a few cab…" at bounding box center [869, 570] width 229 height 56
click at [813, 576] on textarea "Hello [PERSON_NAME] and [PERSON_NAME]! We’ll need your selections for a few cab…" at bounding box center [869, 570] width 229 height 56
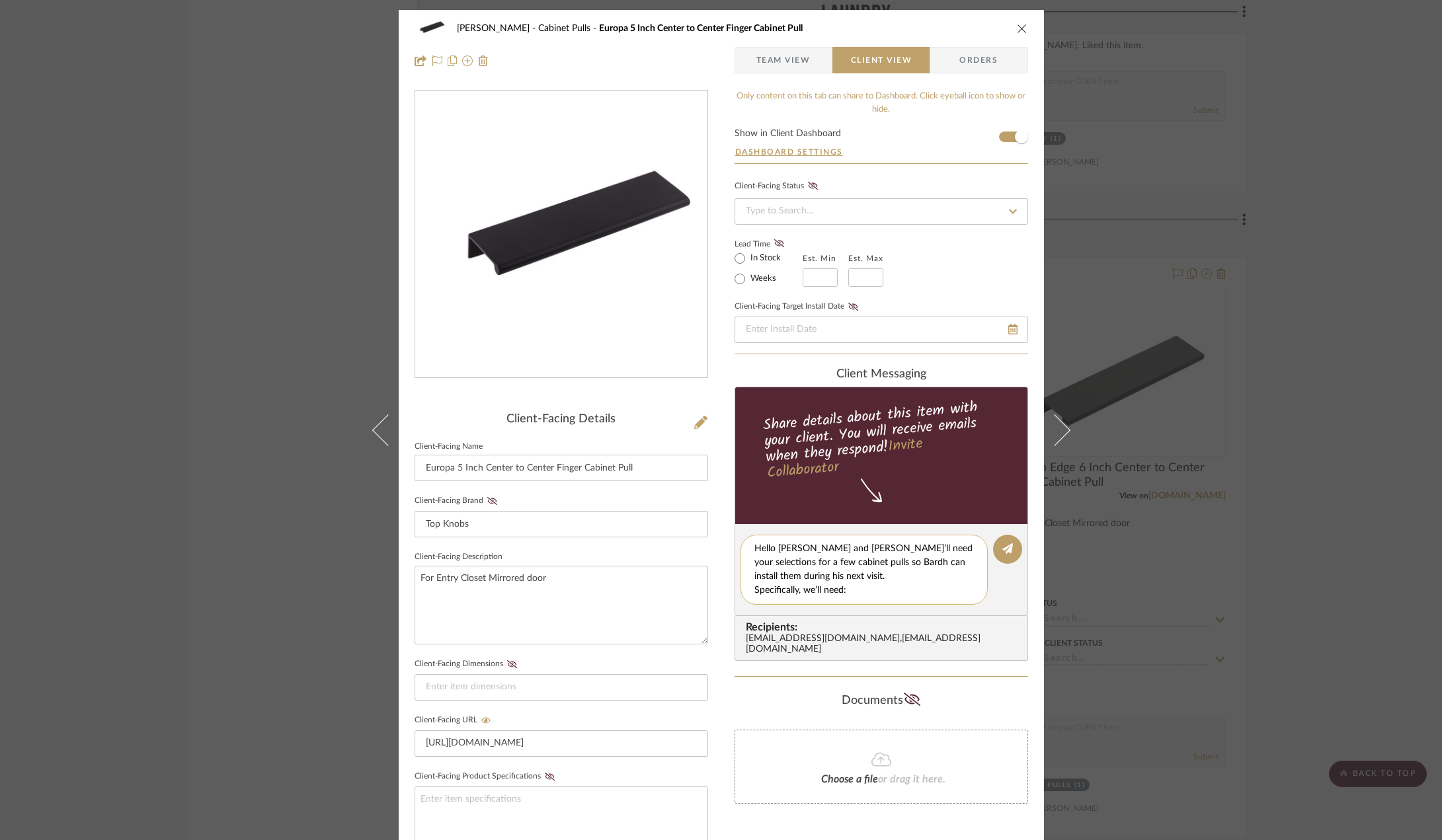
click at [821, 560] on textarea "Hello [PERSON_NAME] and [PERSON_NAME]’ll need your selections for a few cabinet…" at bounding box center [869, 570] width 229 height 56
click at [808, 575] on textarea "Specifically, we’ll need: 1 edge pull for the mirrored door in the entry closet…" at bounding box center [869, 570] width 229 height 56
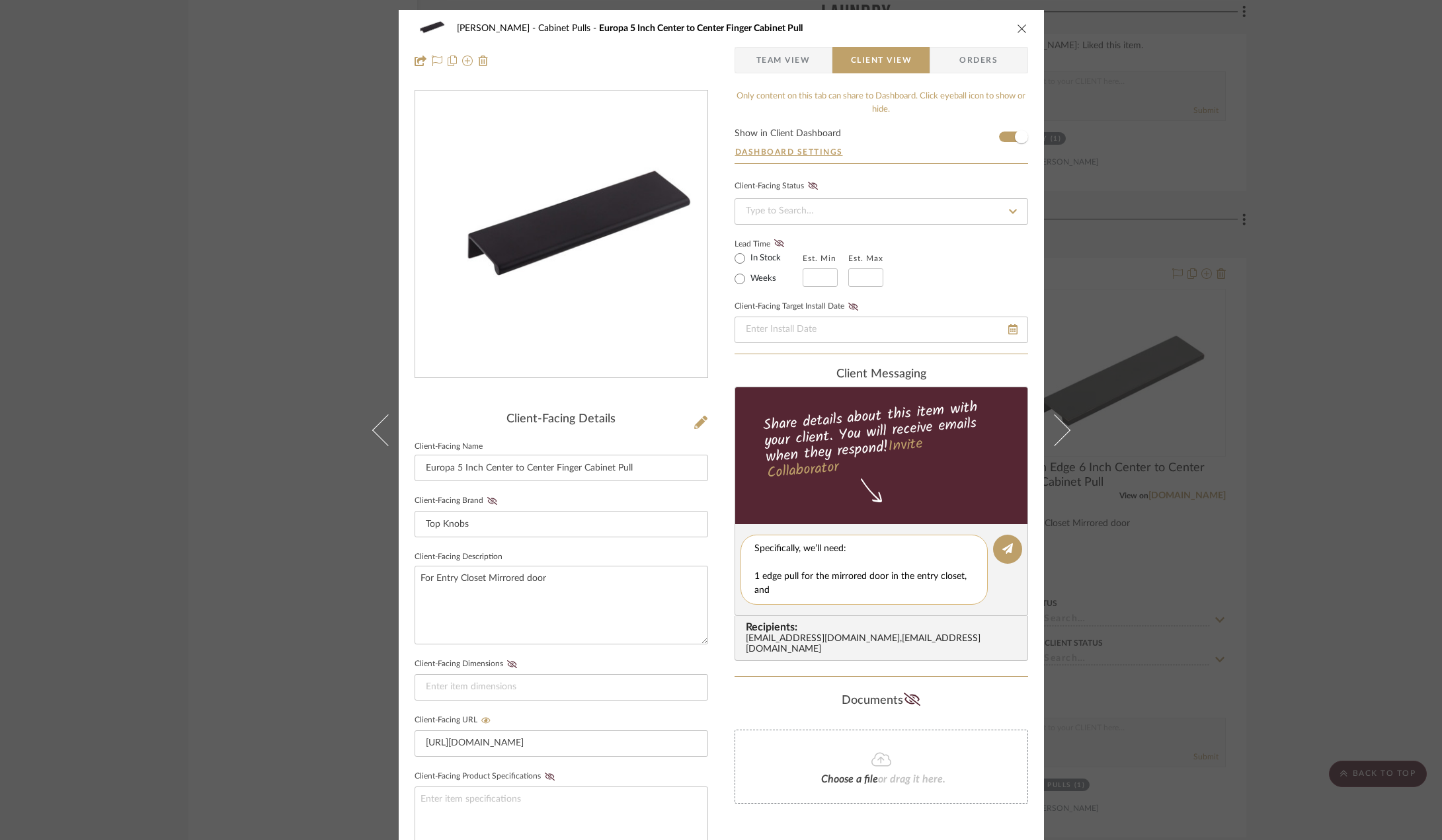
click at [808, 575] on textarea "Specifically, we’ll need: 1 edge pull for the mirrored door in the entry closet…" at bounding box center [869, 570] width 229 height 56
type textarea "Specifically, we’ll need: 4 pulls or knobs for the laundry and linen closets in…"
click at [796, 570] on textarea "Specifically, we’ll need: 4 pulls or knobs for the laundry and linen closets in…" at bounding box center [869, 570] width 229 height 56
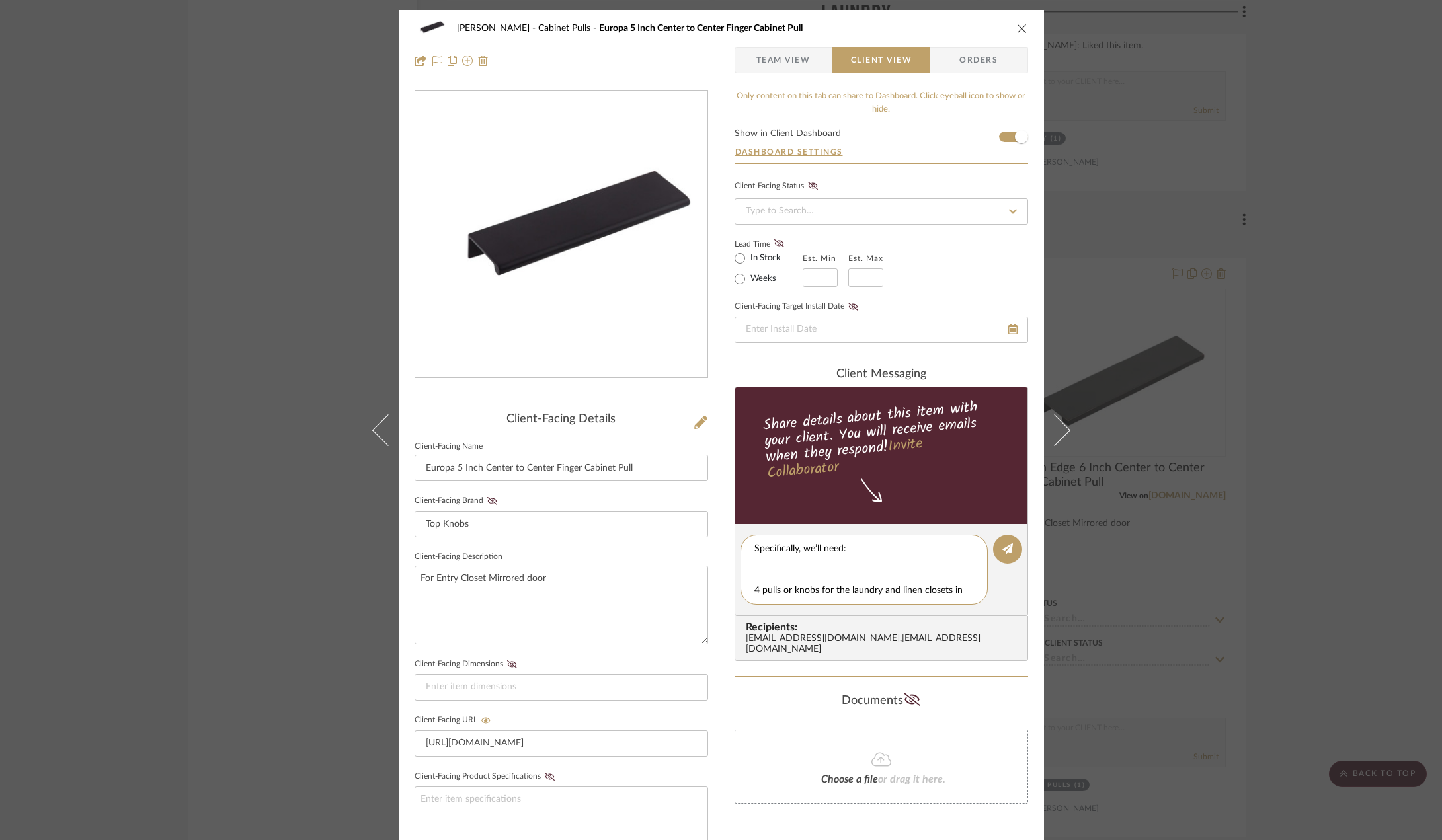
scroll to position [125, 0]
drag, startPoint x: 751, startPoint y: 547, endPoint x: 918, endPoint y: 642, distance: 192.1
click at [918, 642] on div "client Messaging Share details about this item with your client. You will recei…" at bounding box center [881, 515] width 294 height 294
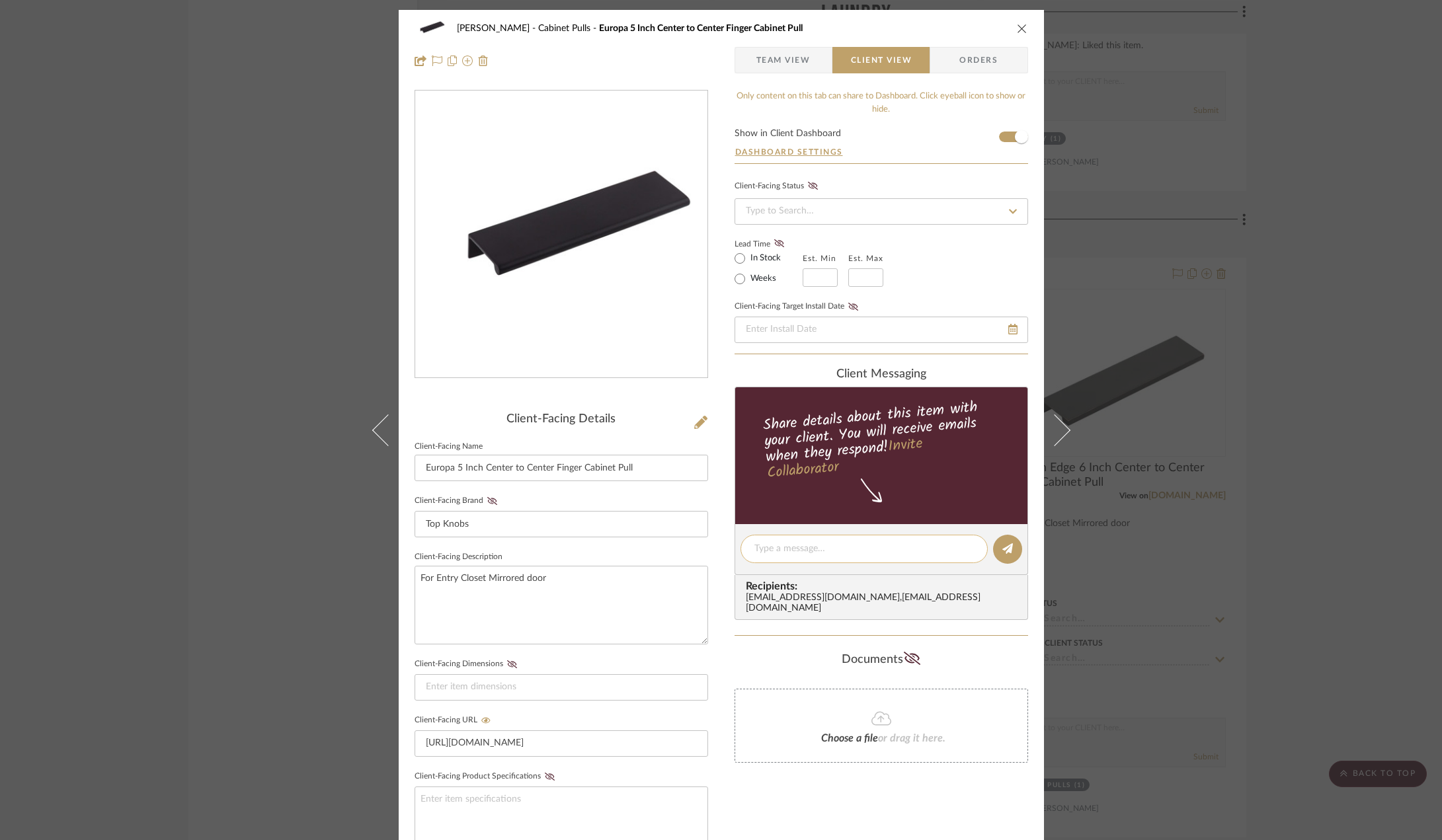
click at [788, 553] on textarea at bounding box center [864, 549] width 219 height 14
paste textarea "Hello [PERSON_NAME] and [PERSON_NAME], We’ll need your selections for a few cab…"
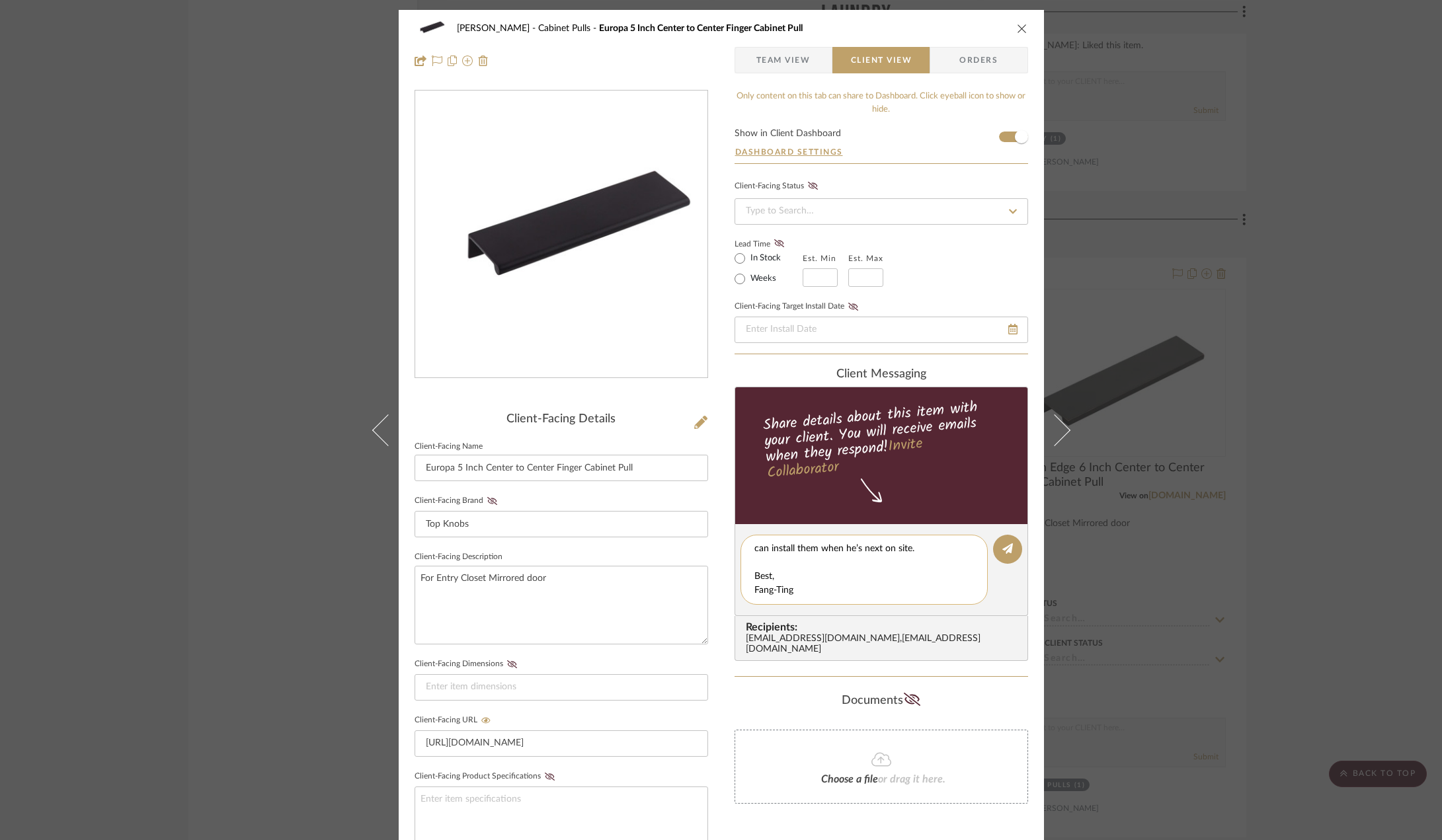
click at [754, 575] on textarea "Hello [PERSON_NAME] and [PERSON_NAME], We’ll need your selections for a few cab…" at bounding box center [869, 570] width 229 height 56
click at [799, 591] on textarea "Hello [PERSON_NAME] and [PERSON_NAME], We’ll need your selections for a few cab…" at bounding box center [869, 570] width 229 height 56
click at [776, 579] on textarea "Hello [PERSON_NAME] and [PERSON_NAME], We’ll need your selections for a few cab…" at bounding box center [869, 570] width 229 height 56
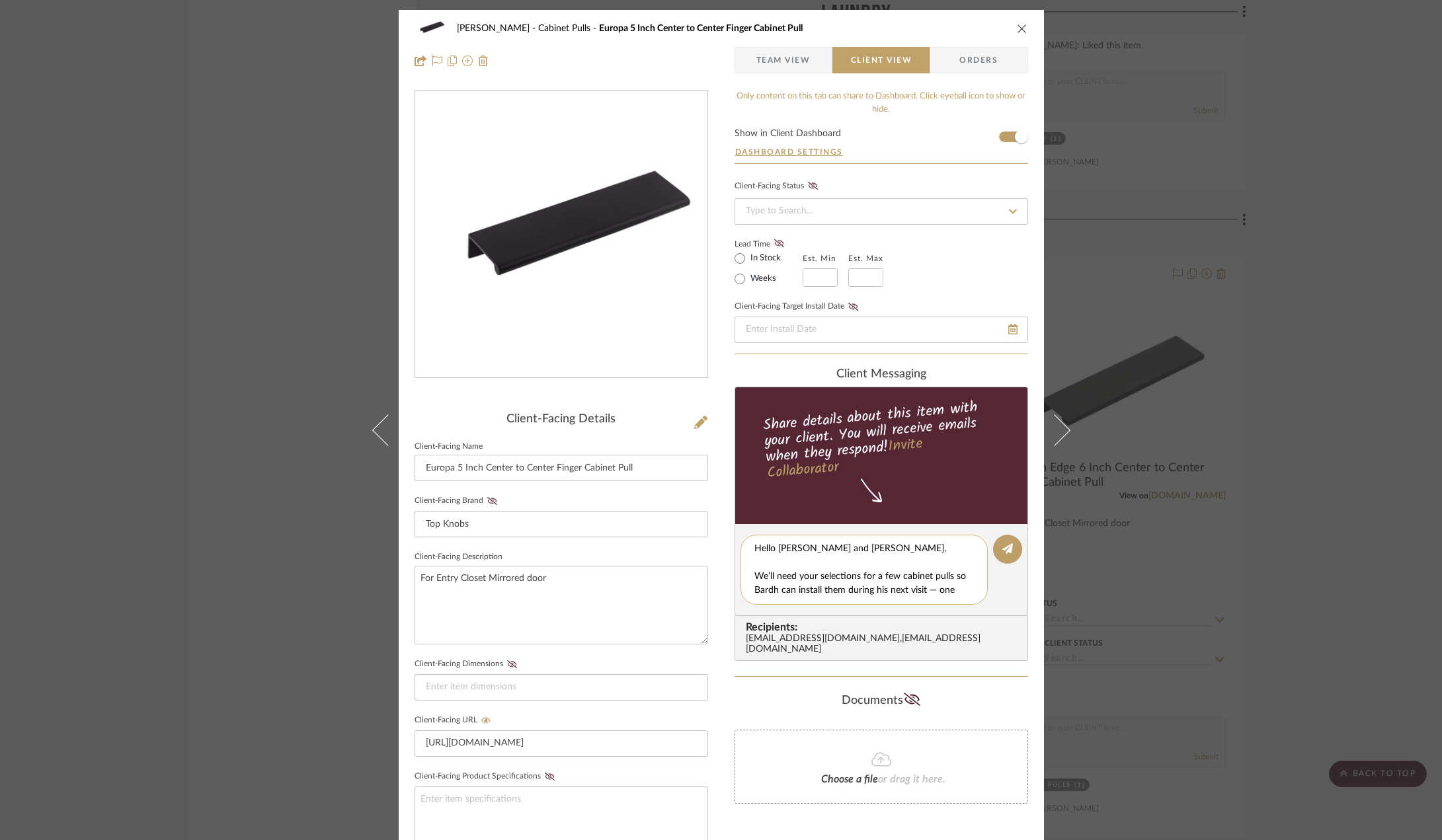
click at [788, 562] on textarea "Hello [PERSON_NAME] and [PERSON_NAME], We’ll need your selections for a few cab…" at bounding box center [869, 570] width 229 height 56
click at [817, 575] on textarea "Hello [PERSON_NAME] and [PERSON_NAME]! We’ll need your selections for a few cab…" at bounding box center [869, 570] width 229 height 56
click at [810, 576] on textarea "Hello [PERSON_NAME] and [PERSON_NAME]! We’ll need your selections for a few cab…" at bounding box center [869, 570] width 229 height 56
click at [843, 594] on textarea "Hello [PERSON_NAME] and [PERSON_NAME]! We’ll need your selections for a few cab…" at bounding box center [869, 570] width 229 height 56
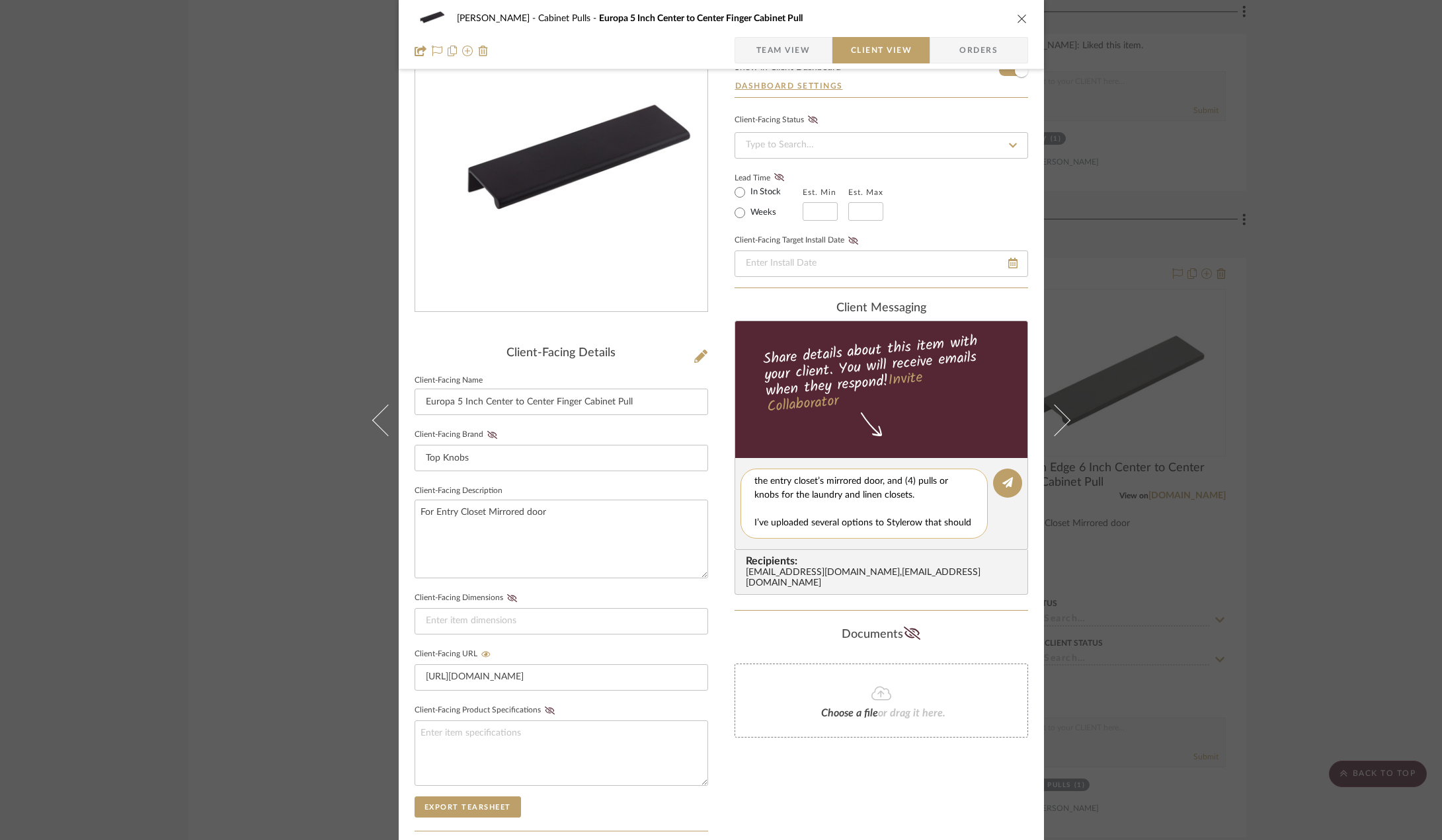
scroll to position [66, 0]
click at [852, 479] on textarea "Hello [PERSON_NAME] and [PERSON_NAME]! We’ll need your selections for a few cab…" at bounding box center [869, 504] width 229 height 56
drag, startPoint x: 785, startPoint y: 485, endPoint x: 882, endPoint y: 503, distance: 98.7
click at [882, 503] on textarea "Hello [PERSON_NAME] and [PERSON_NAME]! We’ll need your selections for a few cab…" at bounding box center [869, 504] width 229 height 56
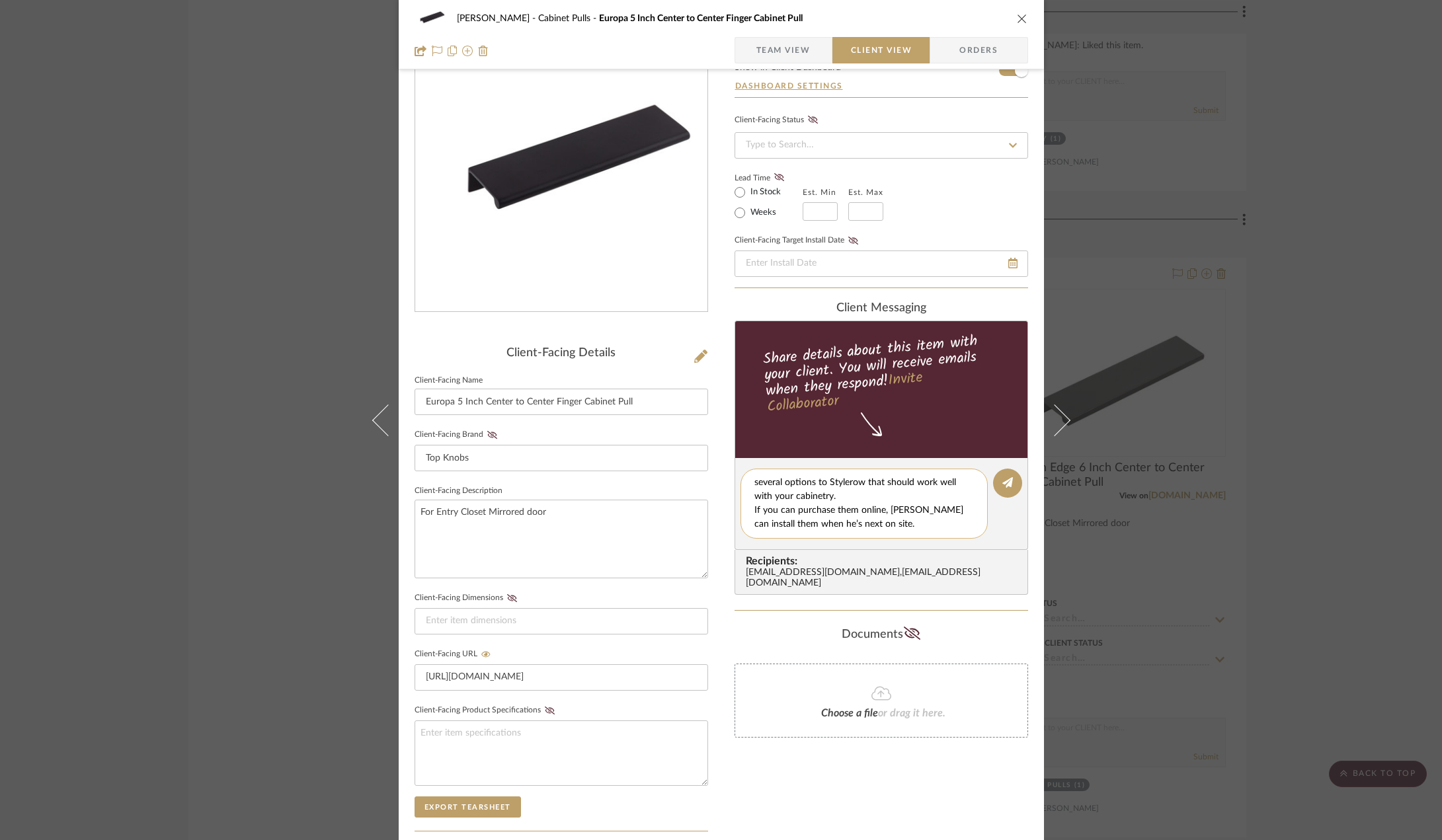
drag, startPoint x: 818, startPoint y: 482, endPoint x: 809, endPoint y: 483, distance: 9.1
click at [817, 482] on textarea "Hello [PERSON_NAME] and [PERSON_NAME]! We’ll need your selections for a few cab…" at bounding box center [869, 504] width 229 height 56
click at [792, 483] on textarea "Hello [PERSON_NAME] and [PERSON_NAME]! We’ll need your selections for a few cab…" at bounding box center [869, 504] width 229 height 56
click at [934, 499] on textarea "Hello [PERSON_NAME] and [PERSON_NAME]! We’ll need your selections for a few cab…" at bounding box center [869, 504] width 229 height 56
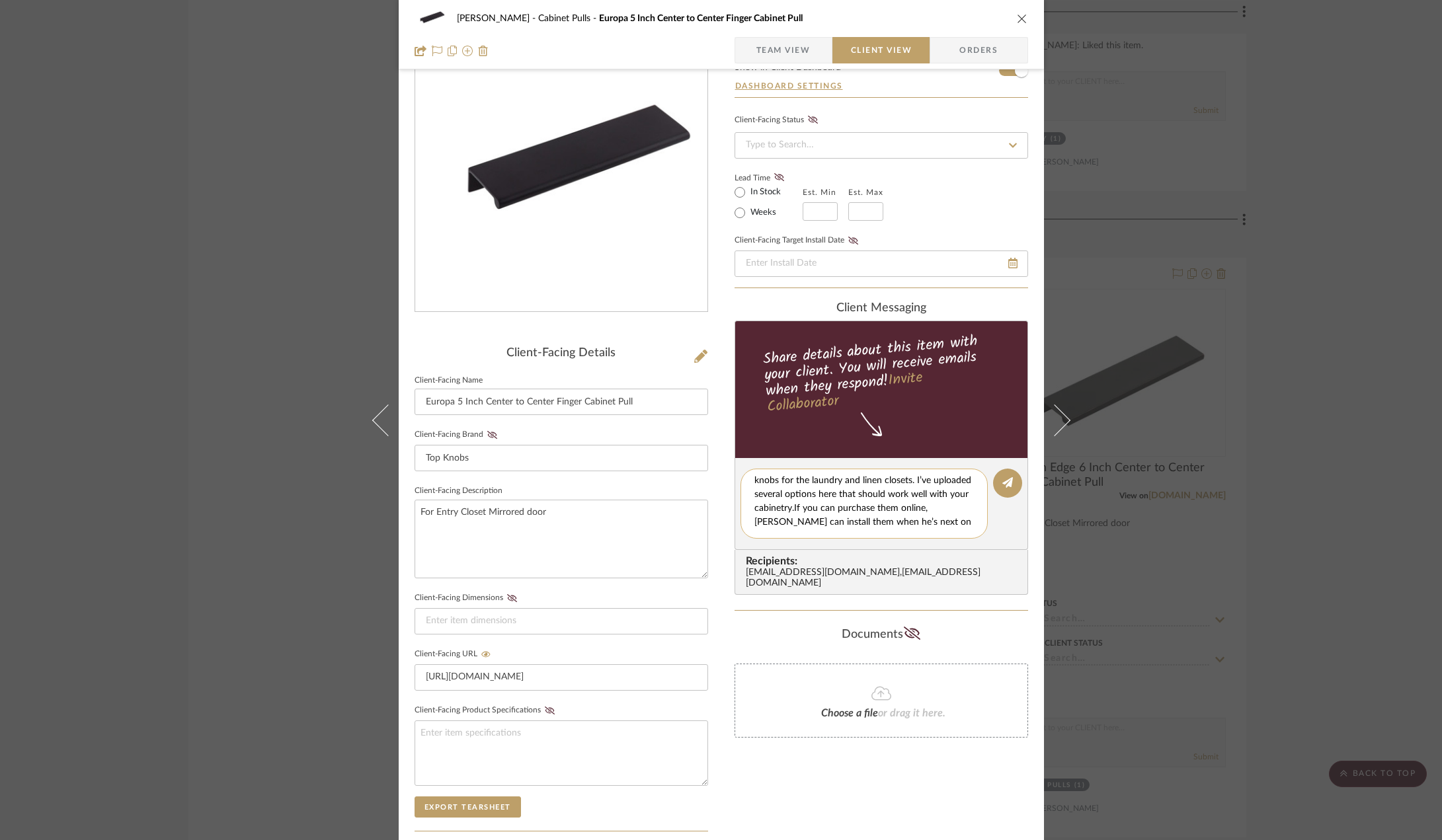
scroll to position [44, 0]
click at [903, 521] on textarea "Hello [PERSON_NAME] and [PERSON_NAME]! We’ll need your selections for a few cab…" at bounding box center [869, 504] width 229 height 56
click at [853, 512] on textarea "Hello [PERSON_NAME] and [PERSON_NAME]! We’ll need your selections for a few cab…" at bounding box center [869, 504] width 229 height 56
type textarea "Hello [PERSON_NAME] and [PERSON_NAME]! We’ll need your selections for a few cab…"
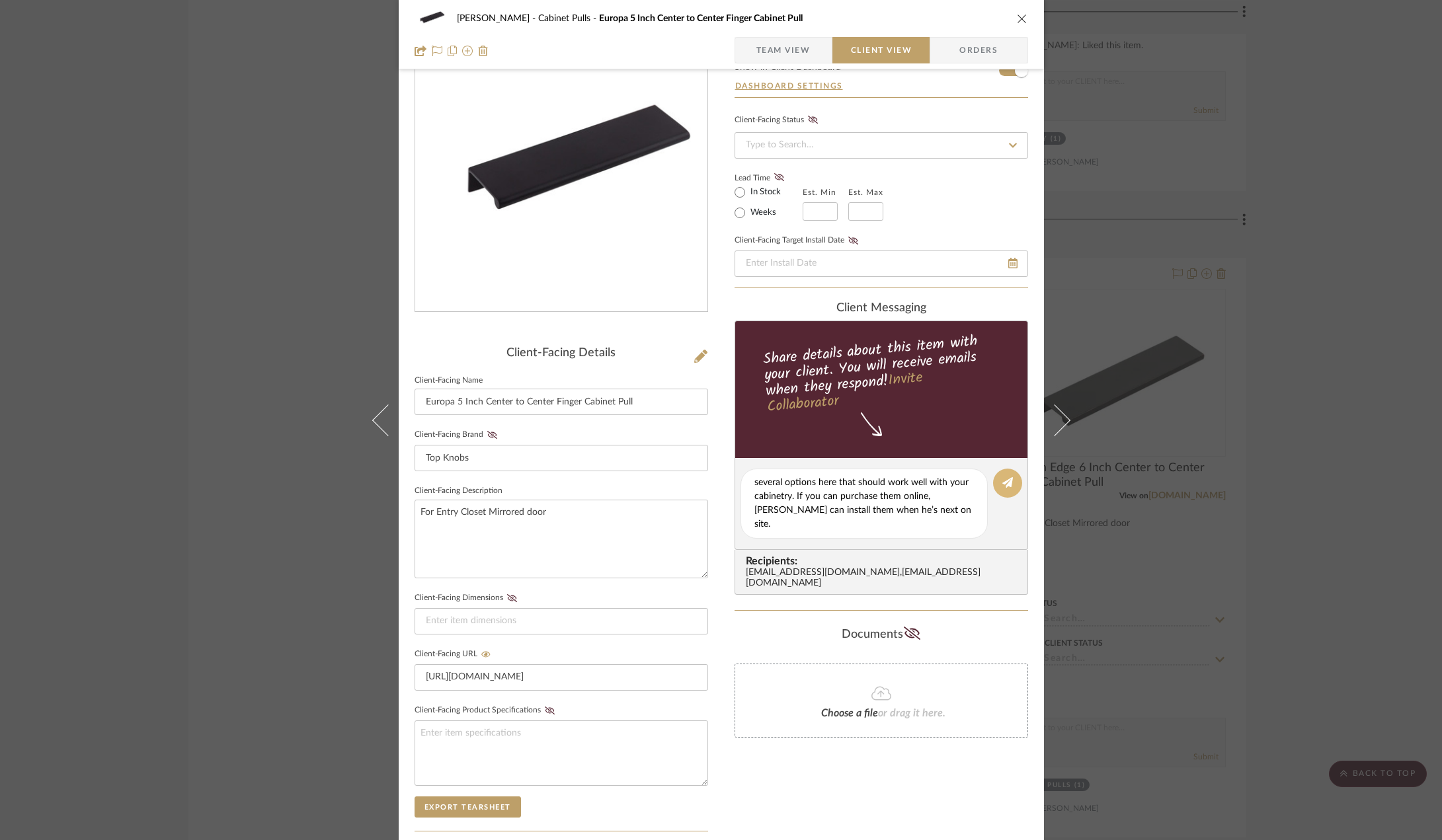
click at [999, 489] on button at bounding box center [1008, 483] width 29 height 29
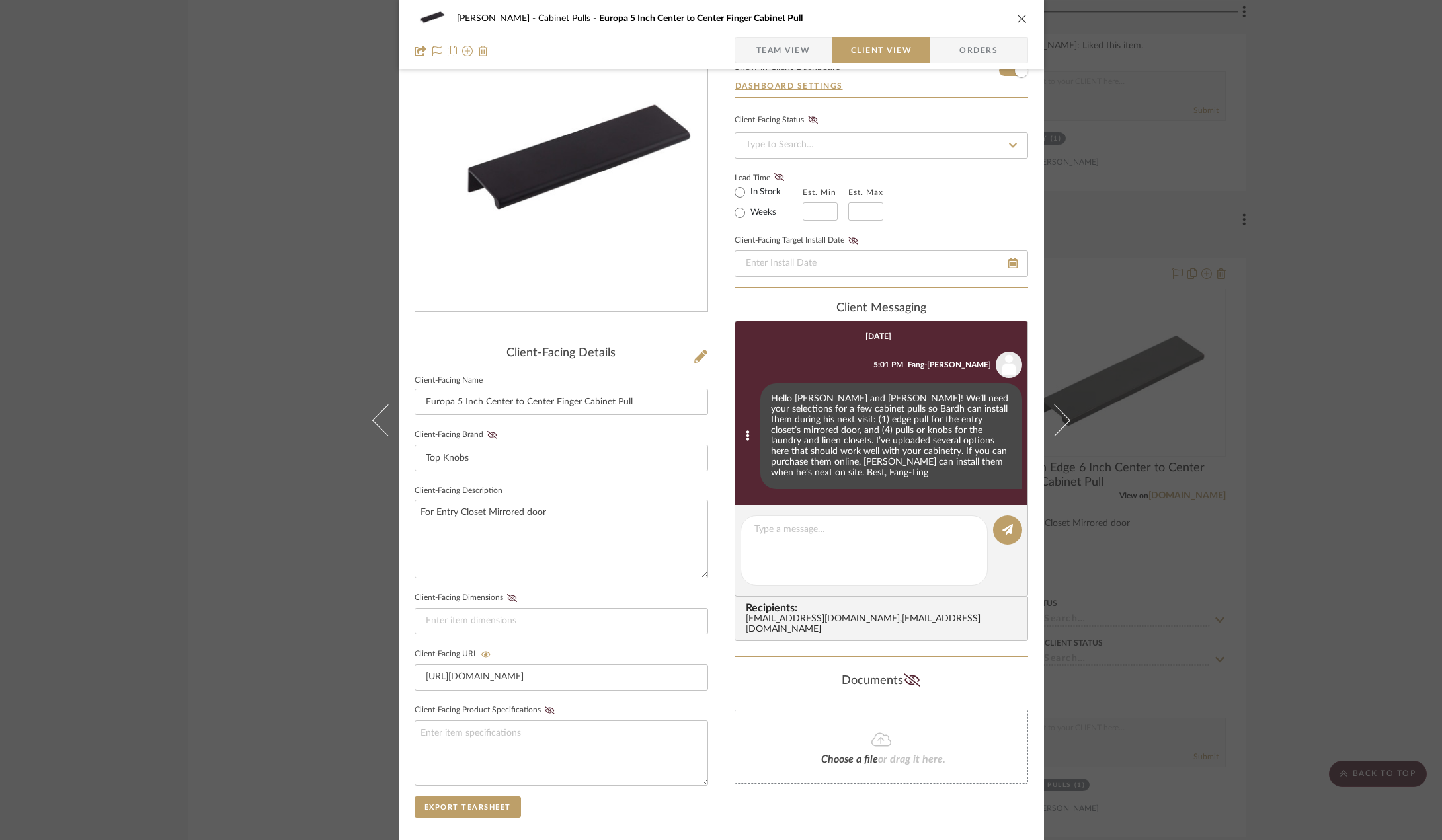
click at [844, 423] on div "Hello [PERSON_NAME] and [PERSON_NAME]! We’ll need your selections for a few cab…" at bounding box center [891, 436] width 261 height 106
click at [843, 423] on div "Hello [PERSON_NAME] and [PERSON_NAME]! We’ll need your selections for a few cab…" at bounding box center [891, 436] width 261 height 106
copy list-of-messages "Hello [PERSON_NAME] and [PERSON_NAME]! We’ll need your selections for a few cab…"
click at [858, 523] on textarea at bounding box center [869, 550] width 229 height 56
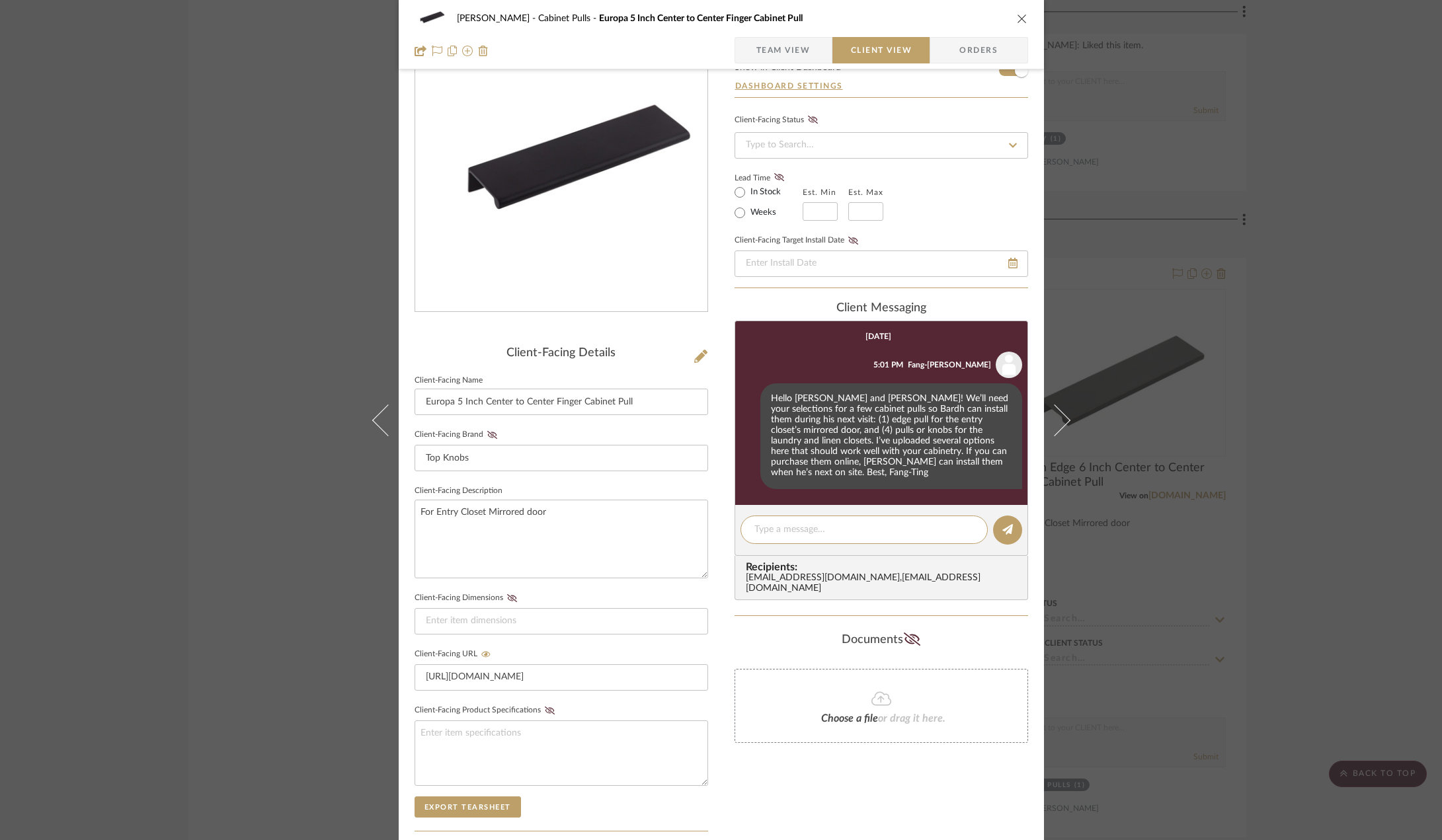
click at [1217, 235] on div "[PERSON_NAME] Cabinet Pulls Europa 5 Inch Center to Center Finger Cabinet Pull …" at bounding box center [721, 420] width 1442 height 840
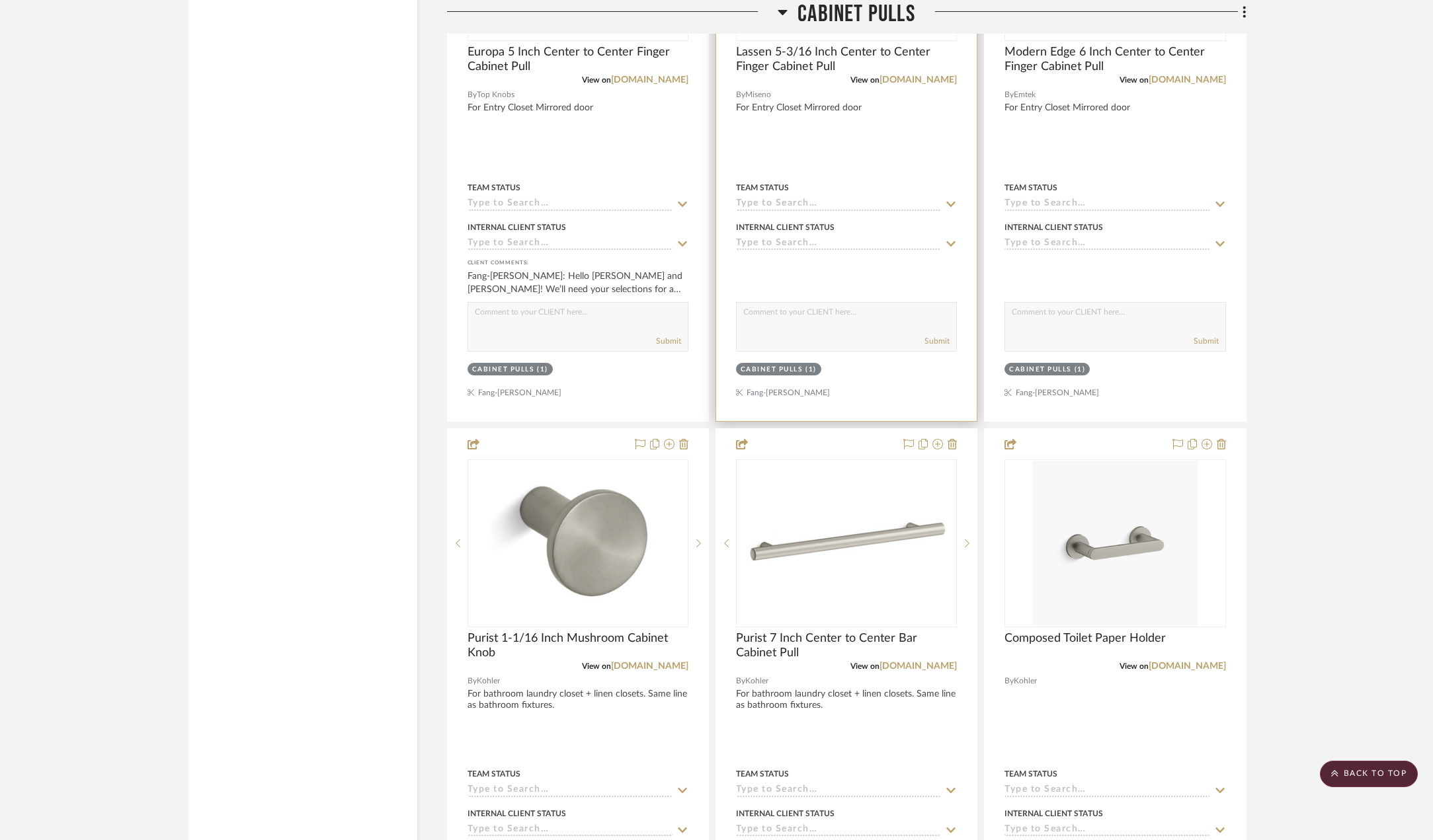
scroll to position [3174, 0]
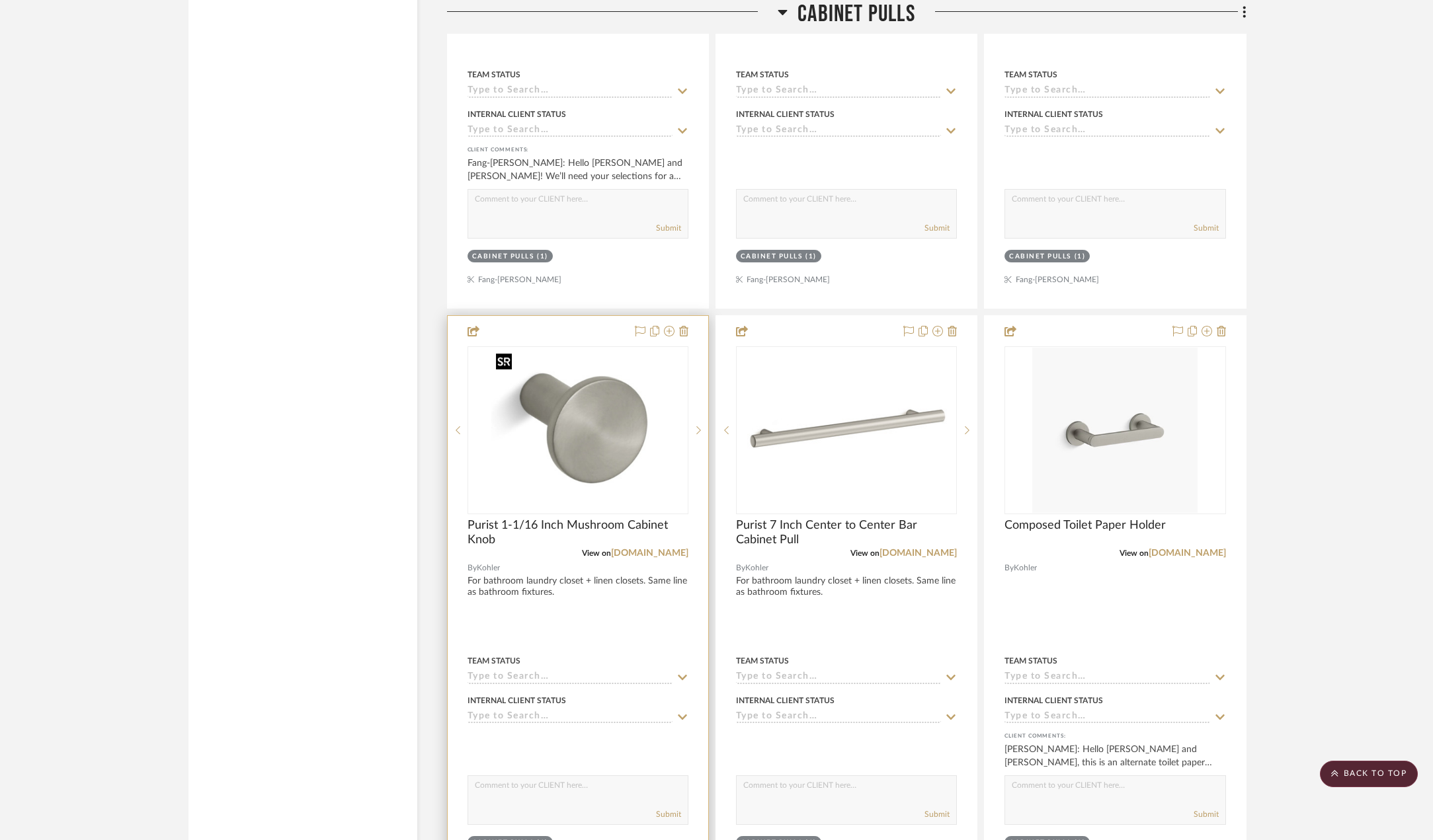
click at [611, 423] on img "0" at bounding box center [577, 430] width 174 height 165
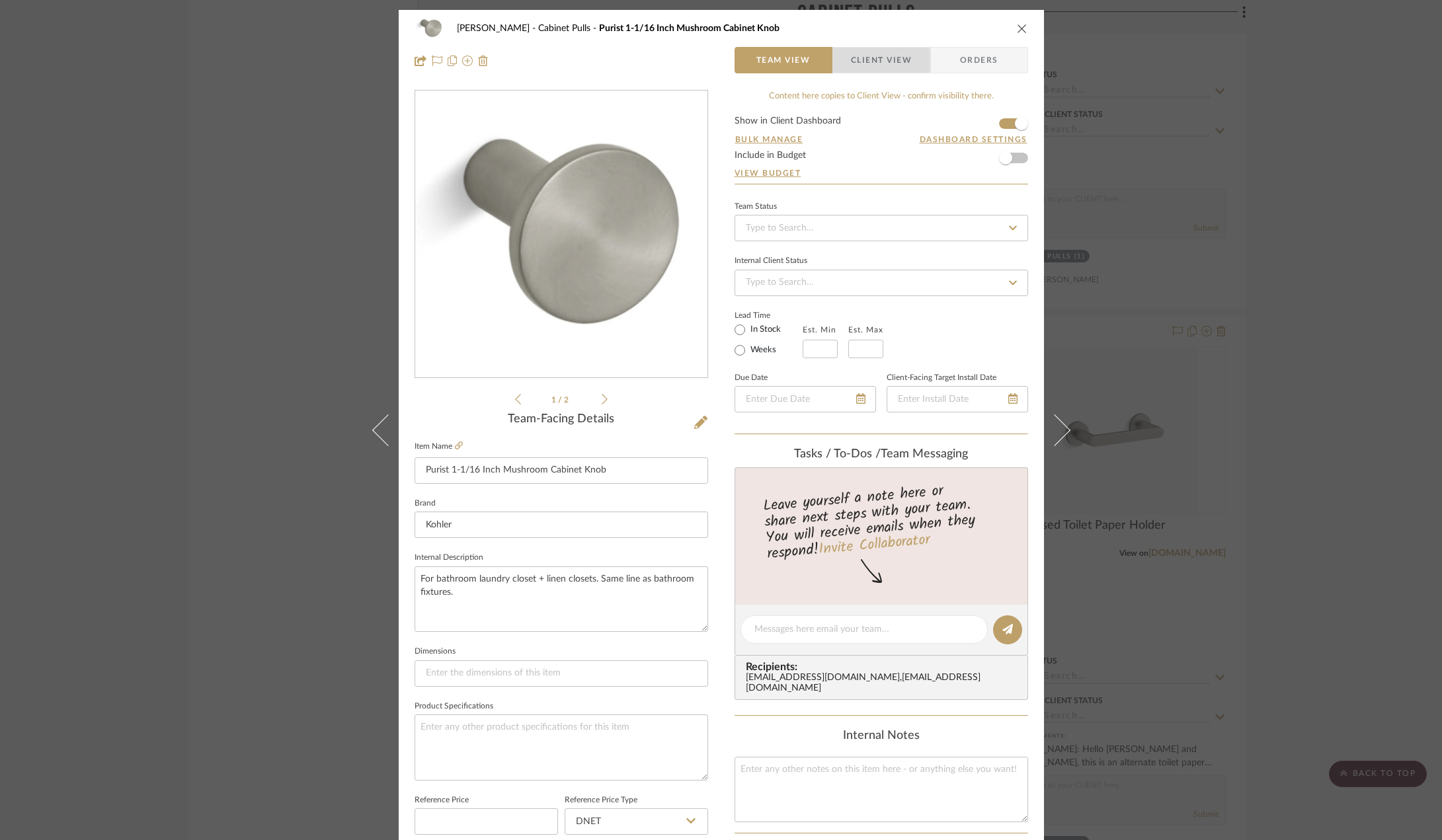
click at [871, 62] on span "Client View" at bounding box center [880, 60] width 61 height 27
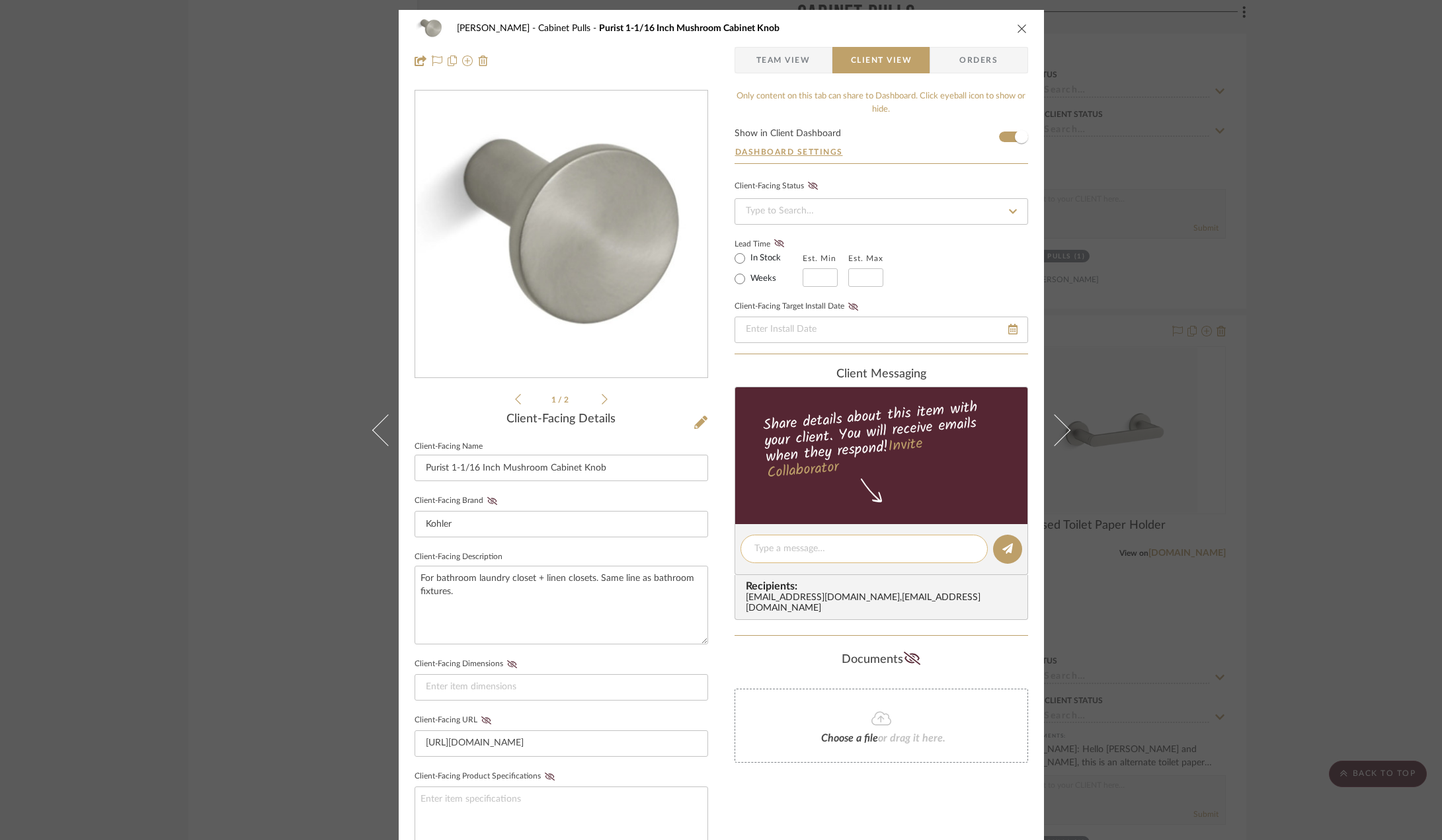
click at [815, 547] on textarea at bounding box center [864, 549] width 219 height 14
click at [481, 721] on icon at bounding box center [486, 721] width 10 height 8
click at [876, 550] on textarea at bounding box center [864, 549] width 219 height 14
click at [1304, 463] on div "[PERSON_NAME] Cabinet Pulls Purist 1-1/16 Inch Mushroom Cabinet Knob Team View …" at bounding box center [721, 420] width 1442 height 840
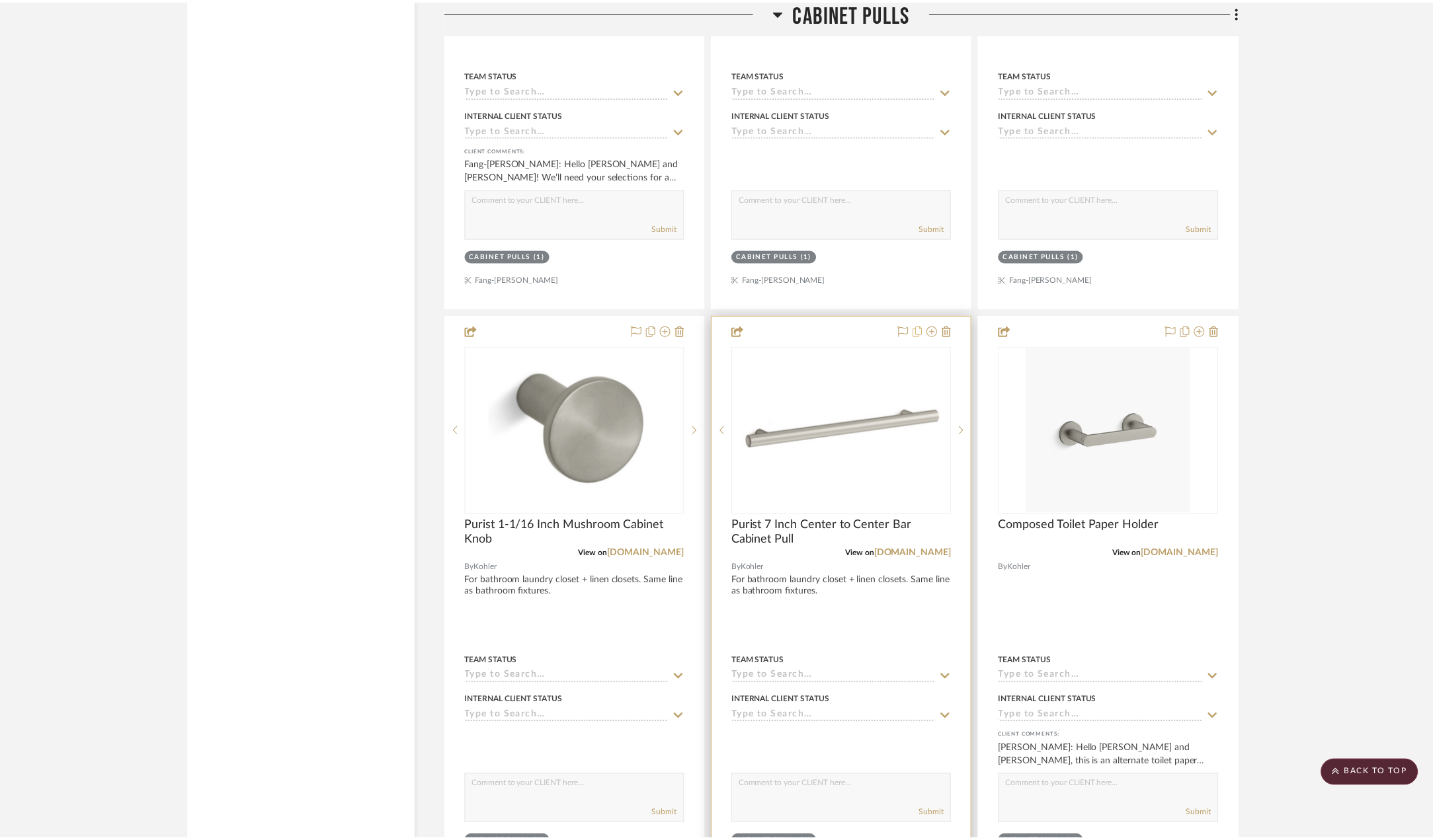
scroll to position [3174, 0]
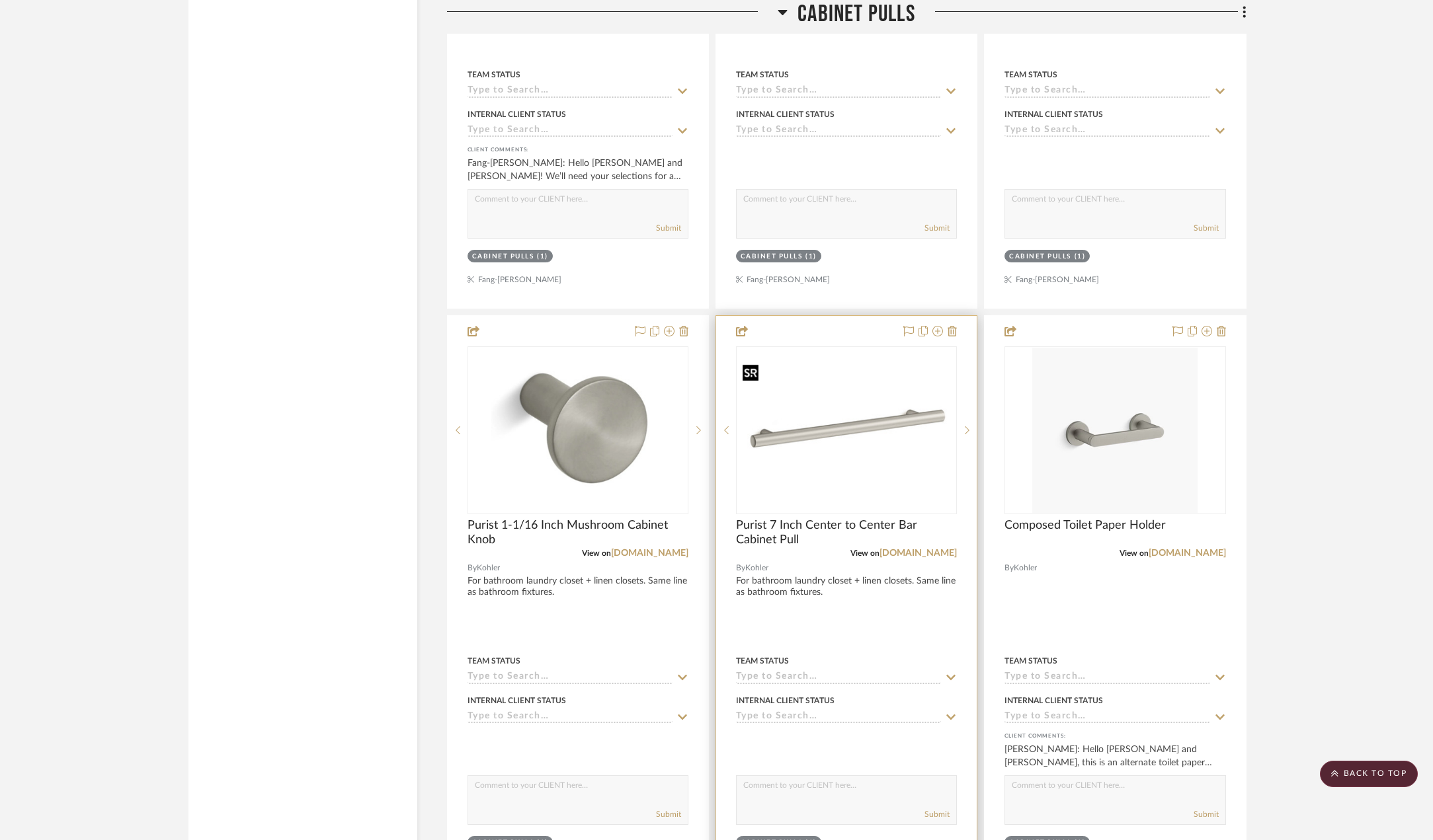
click at [817, 424] on img "0" at bounding box center [846, 430] width 218 height 143
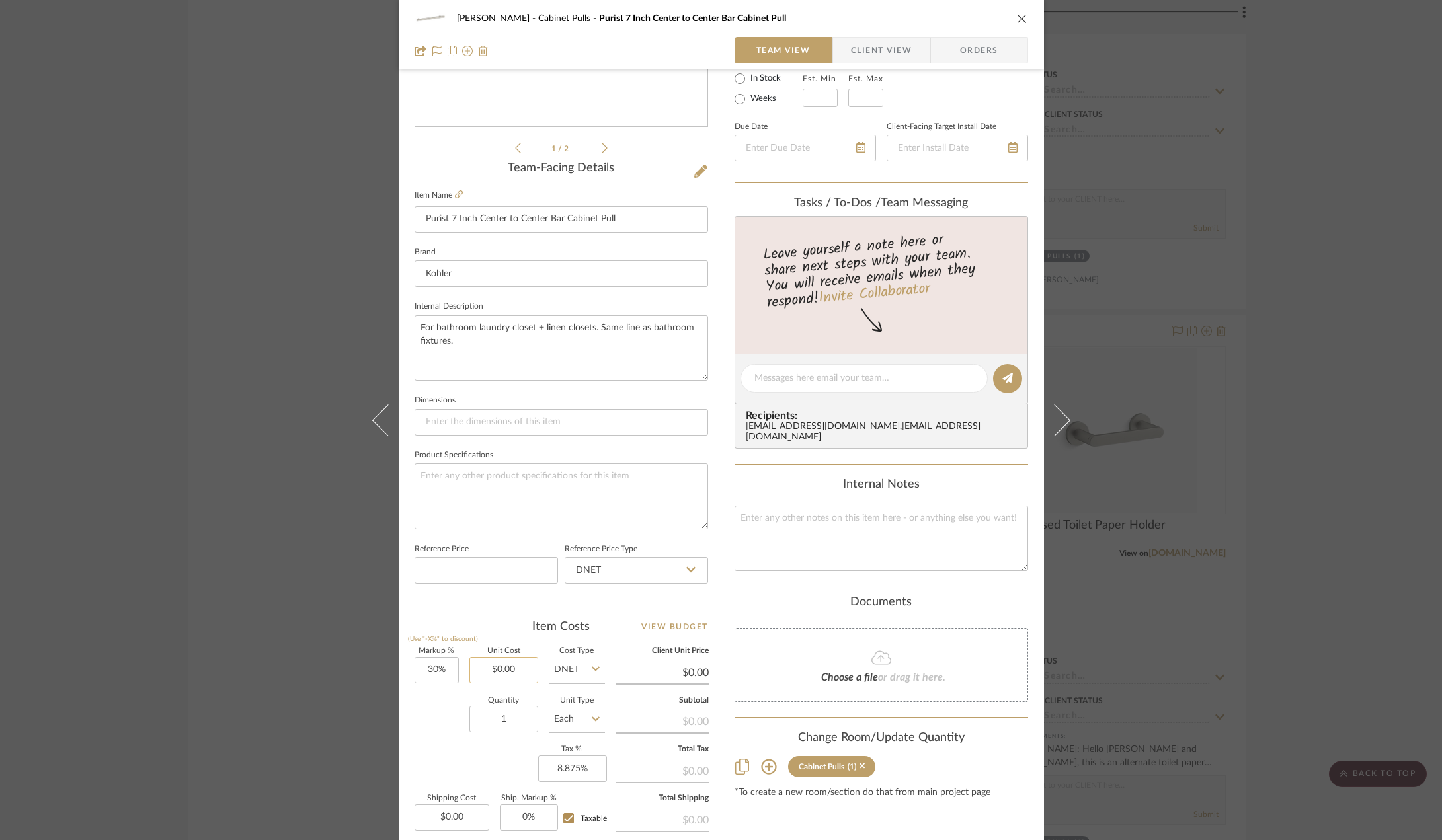
scroll to position [265, 0]
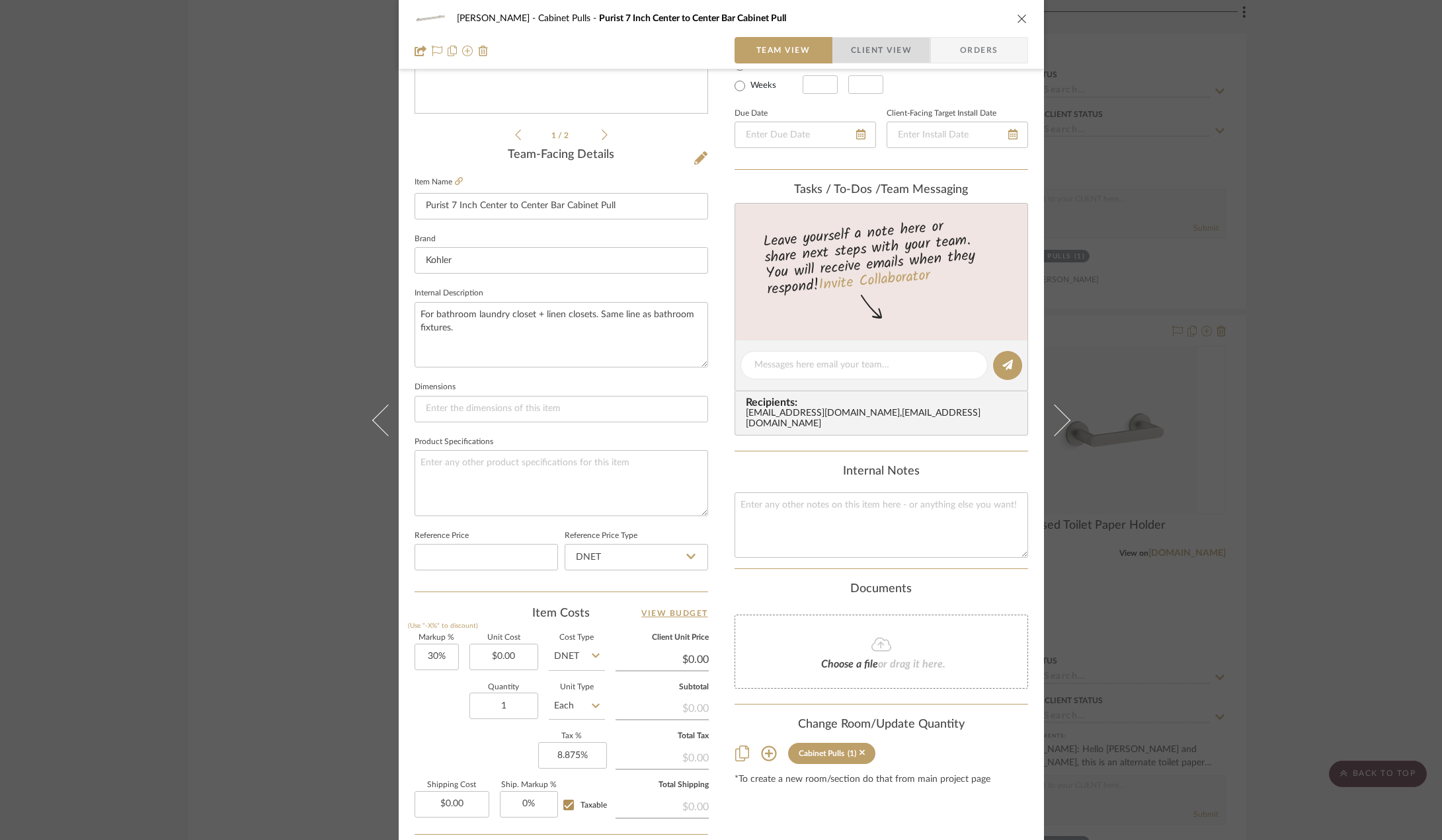
click at [875, 48] on span "Client View" at bounding box center [880, 50] width 61 height 27
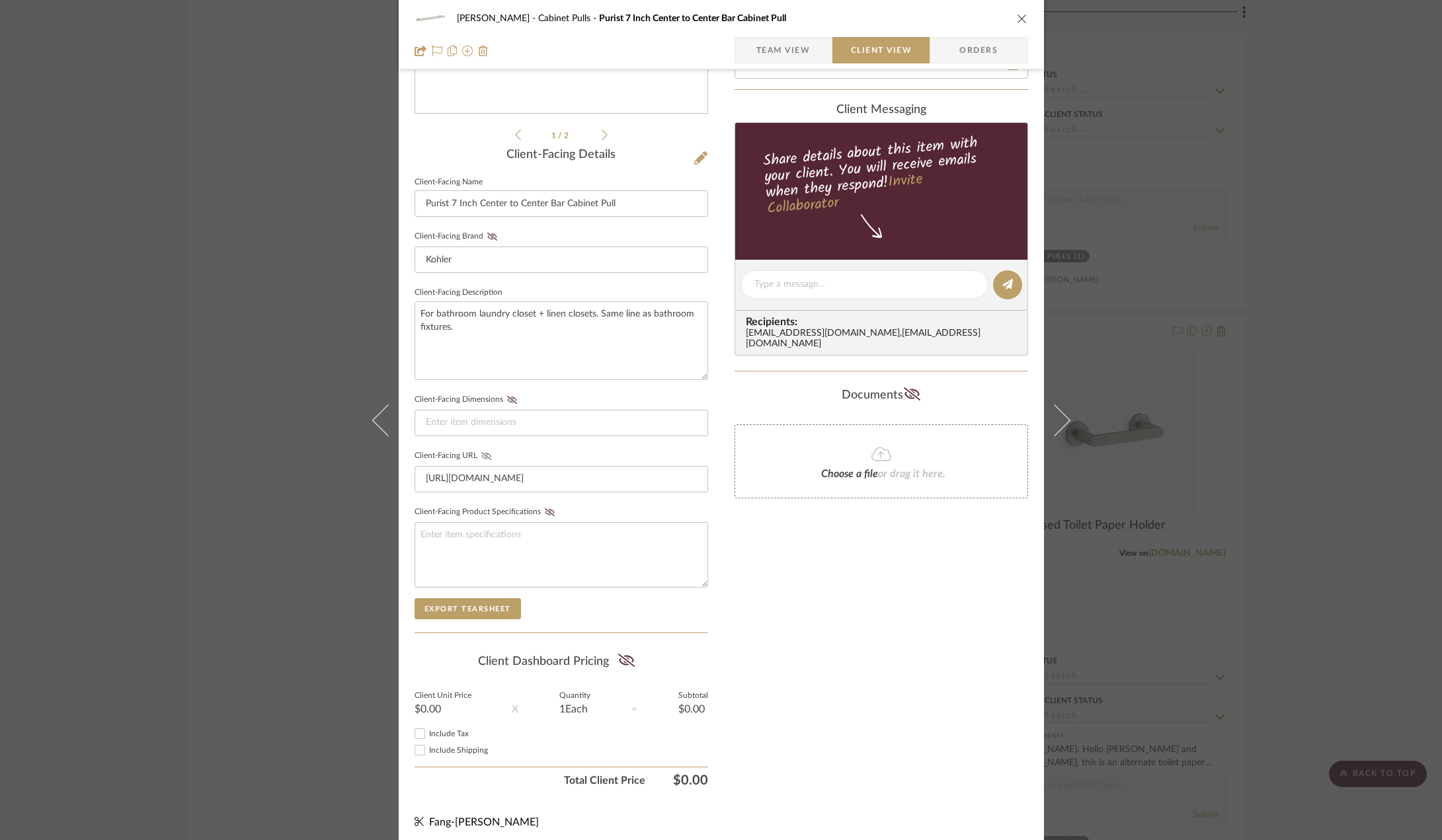
click at [481, 459] on icon at bounding box center [486, 456] width 10 height 8
click at [1136, 462] on div "[PERSON_NAME] Cabinet Pulls Purist 7 Inch Center to Center Bar Cabinet Pull Tea…" at bounding box center [721, 420] width 1442 height 840
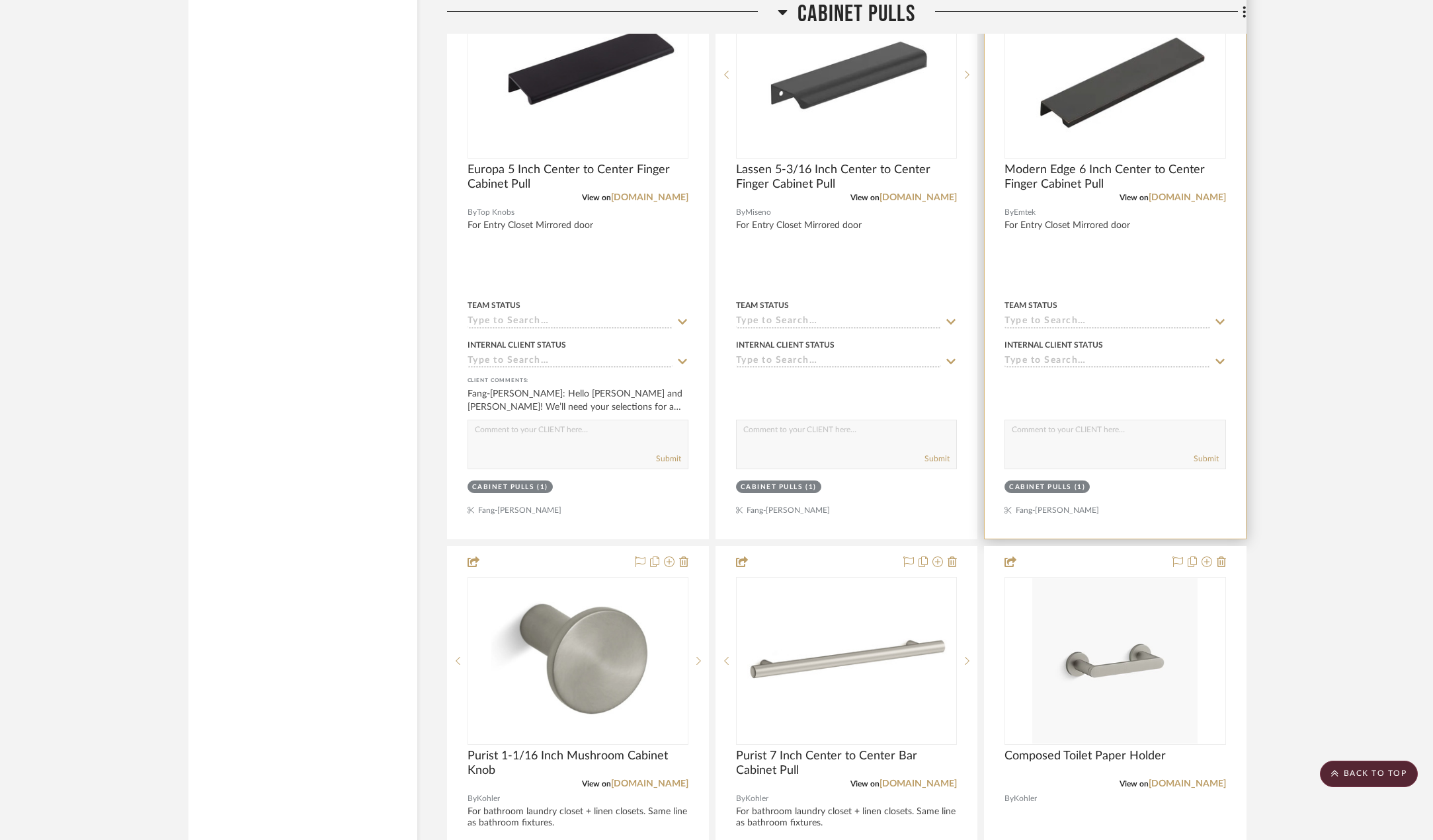
scroll to position [2909, 0]
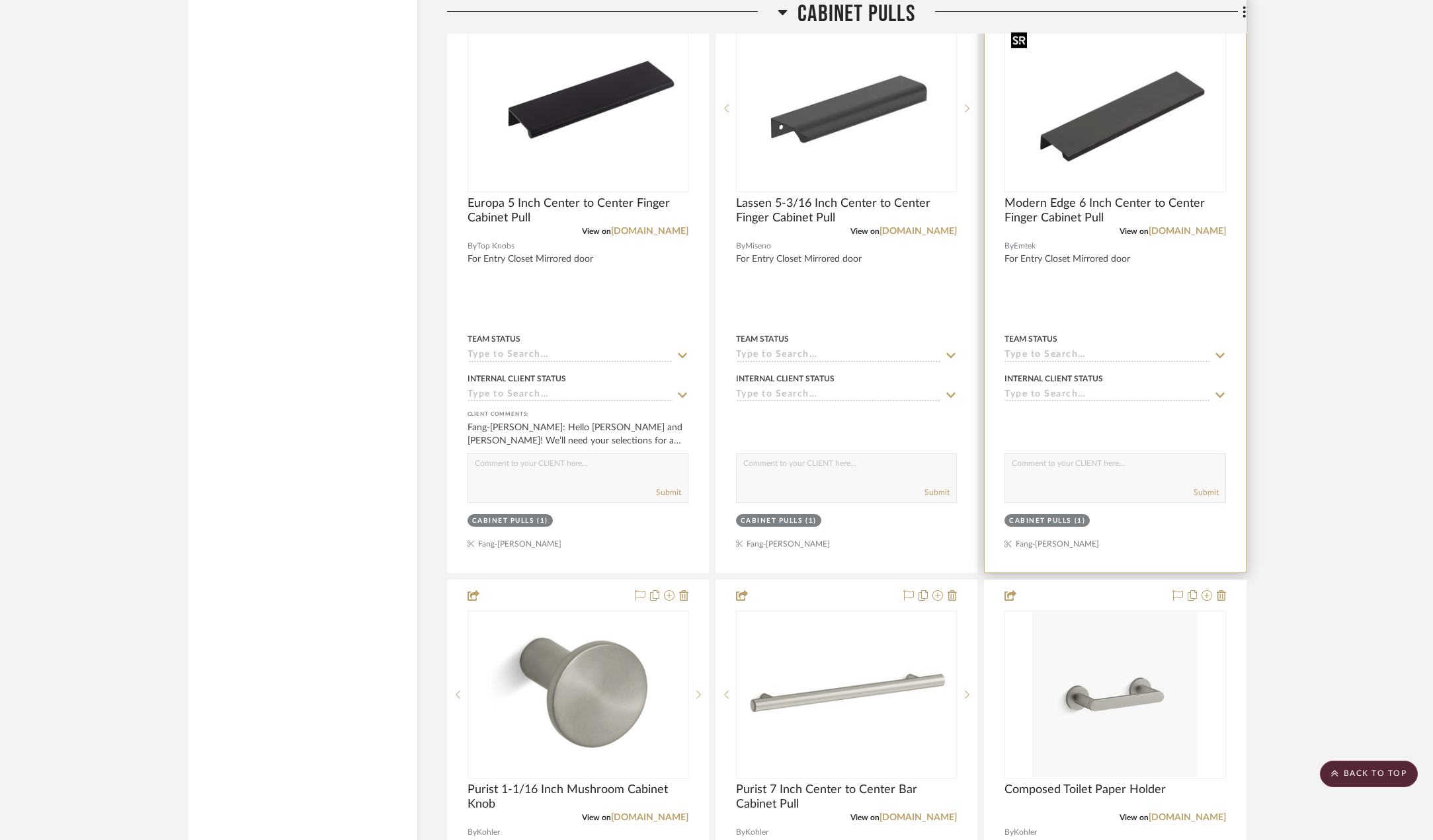
click at [1099, 159] on img "0" at bounding box center [1115, 108] width 218 height 164
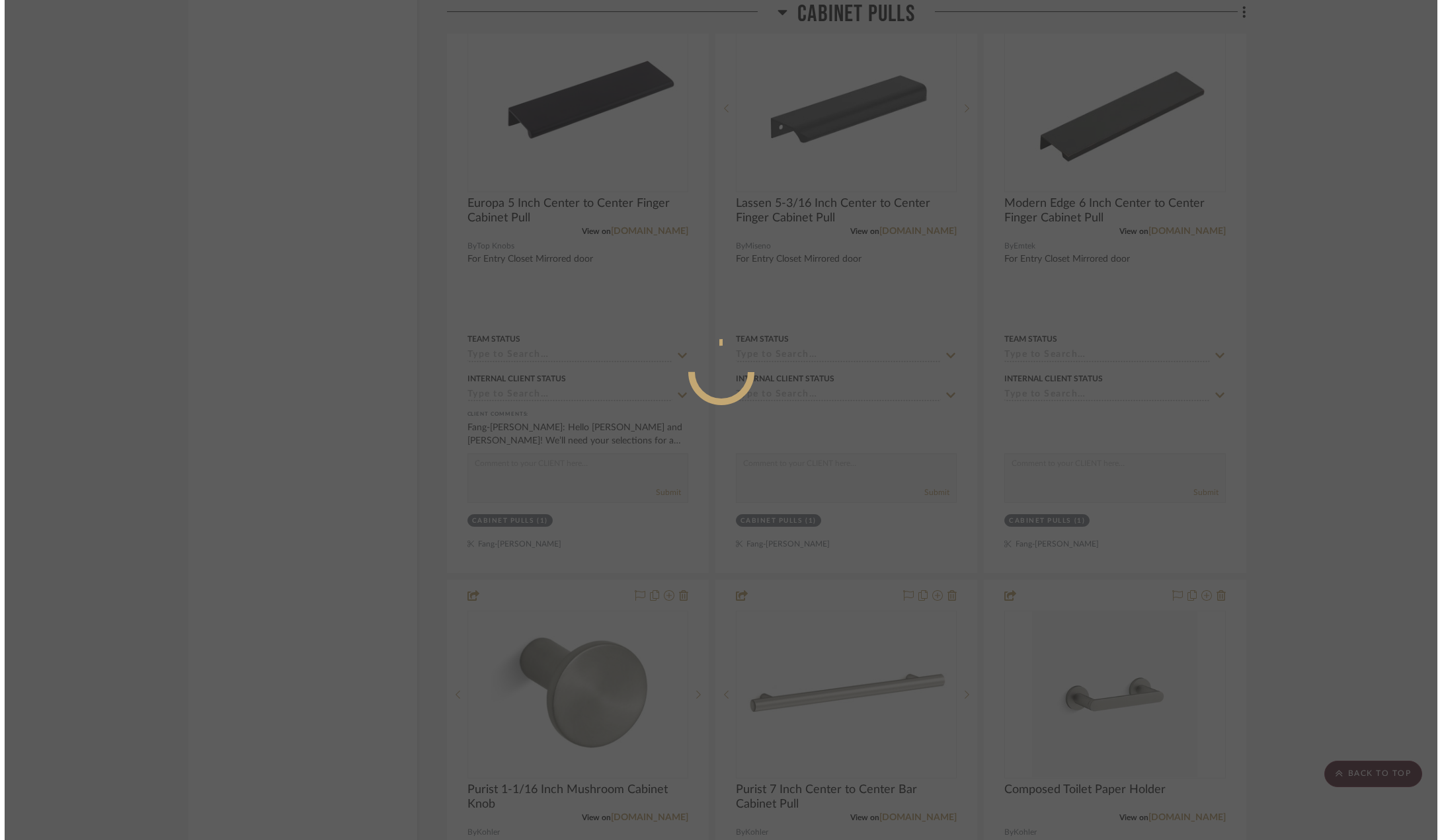
scroll to position [0, 0]
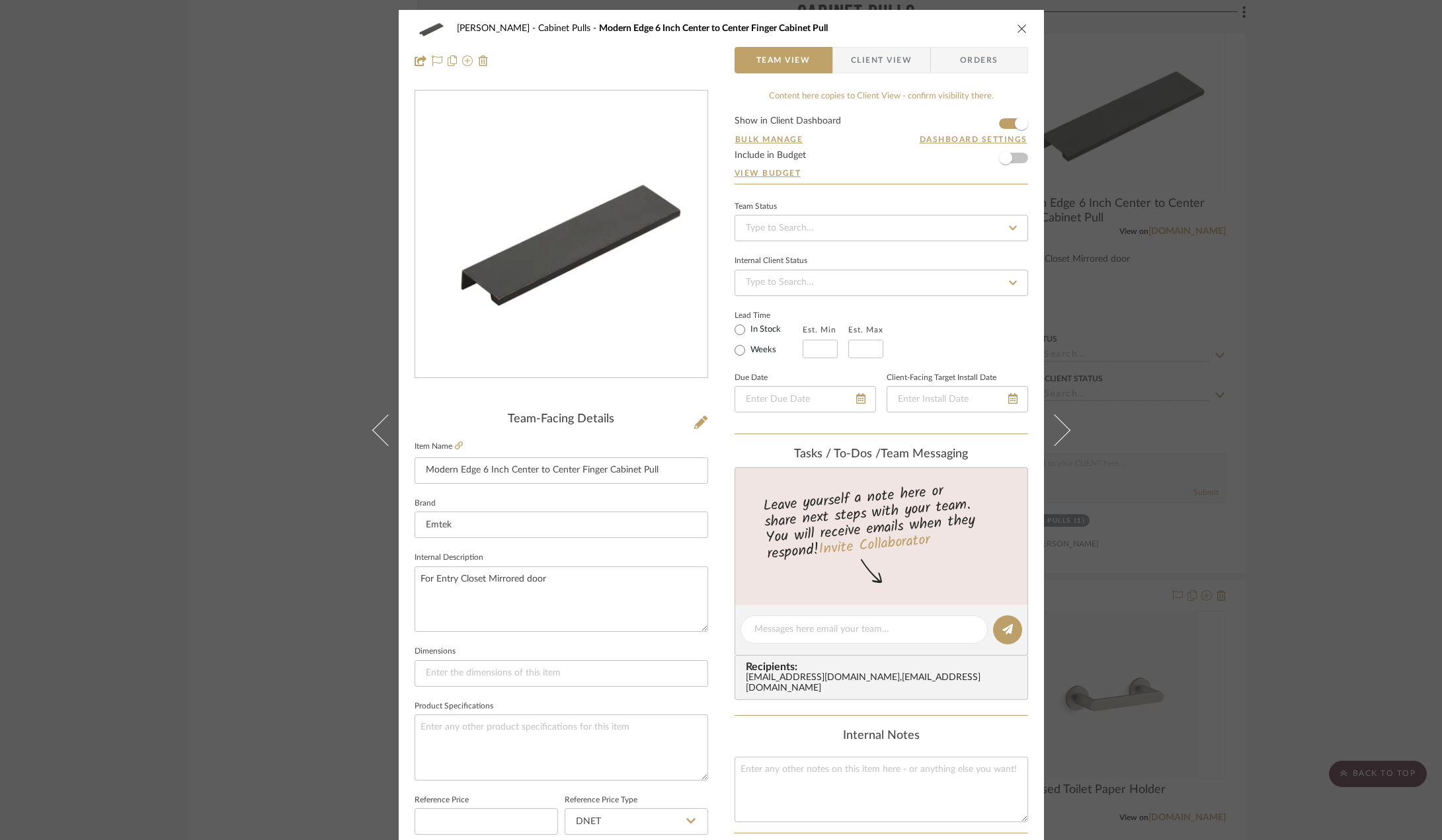
click at [869, 56] on span "Client View" at bounding box center [880, 60] width 61 height 27
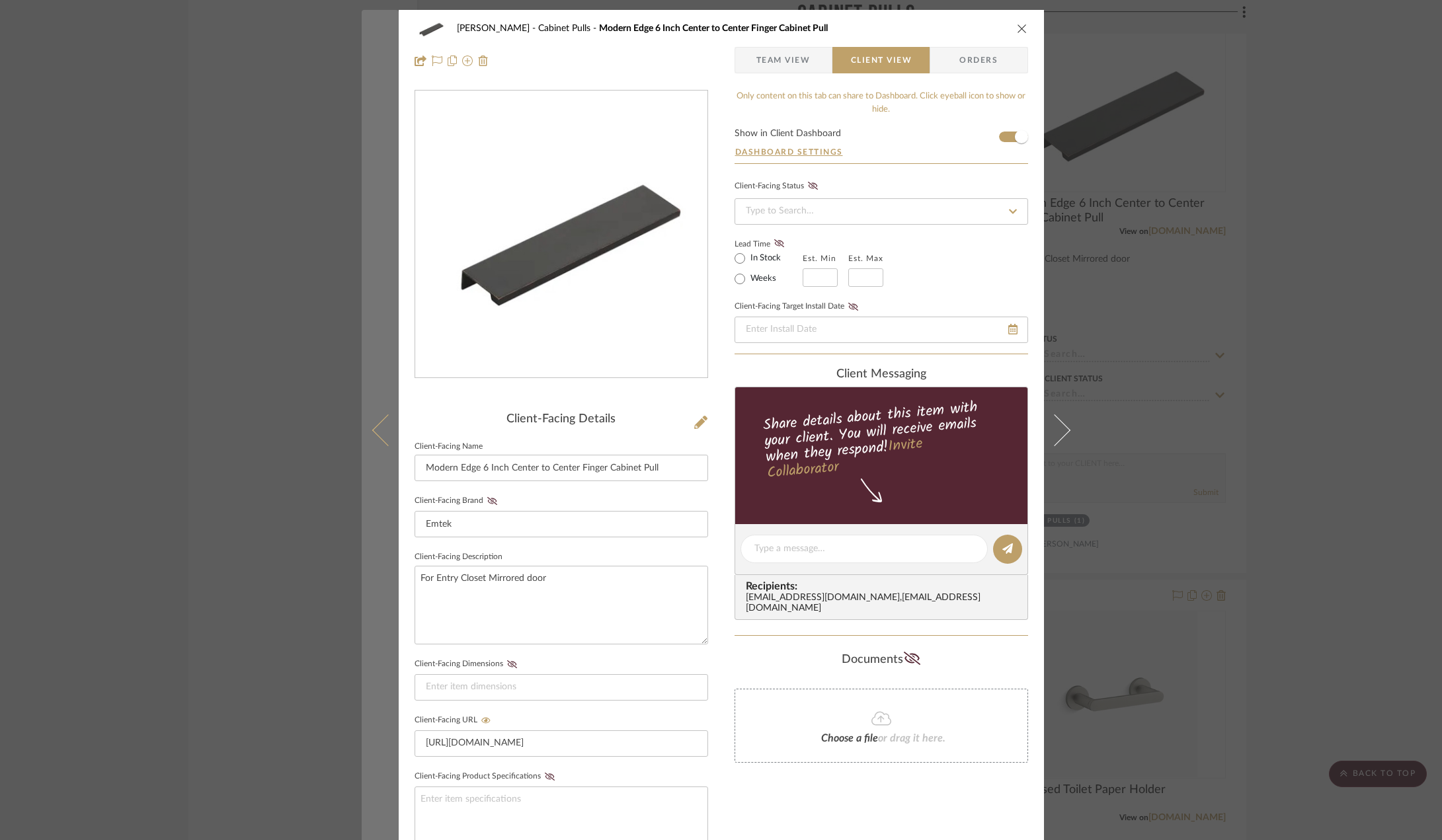
click at [380, 431] on icon at bounding box center [387, 429] width 31 height 31
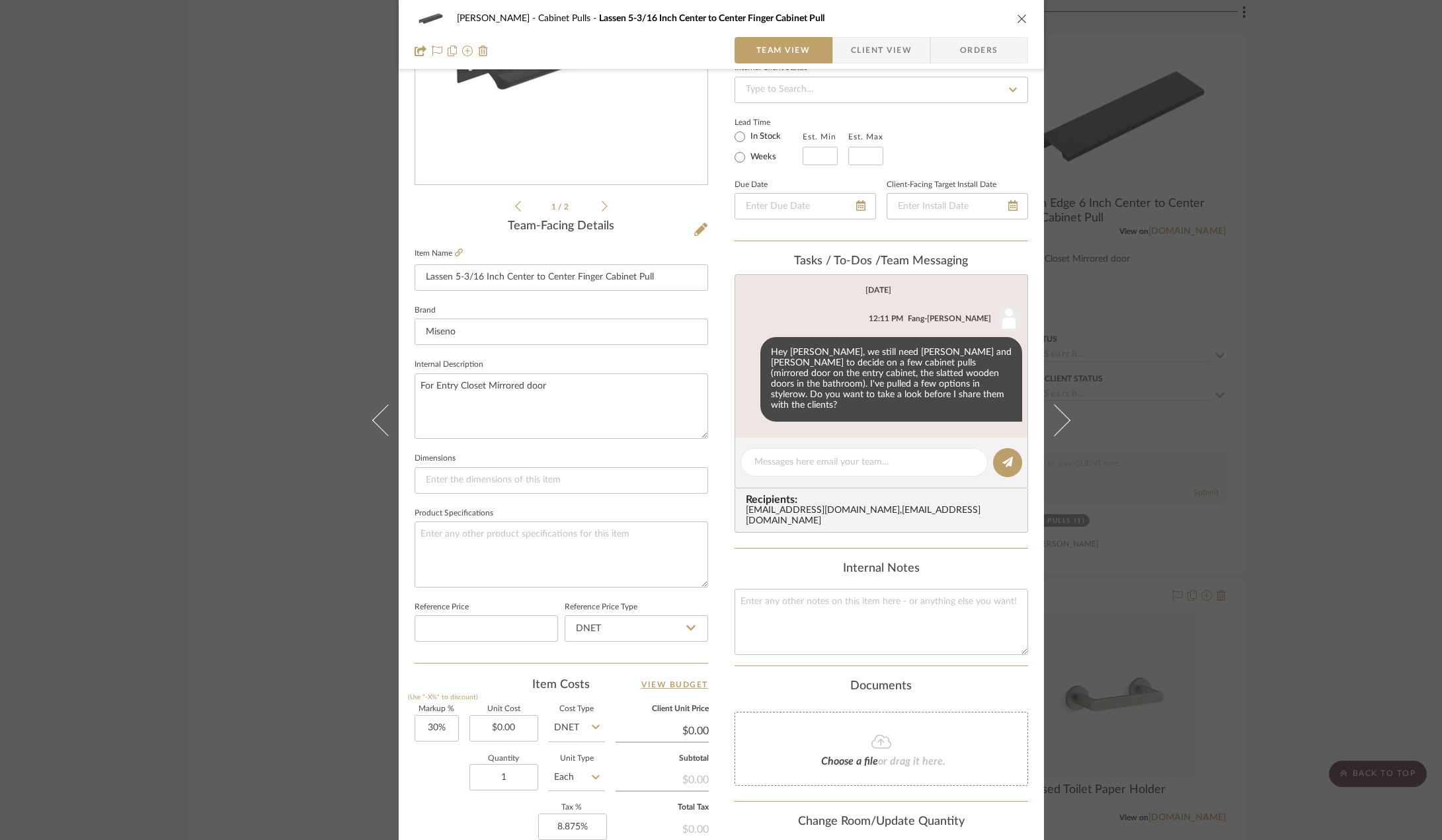
scroll to position [199, 0]
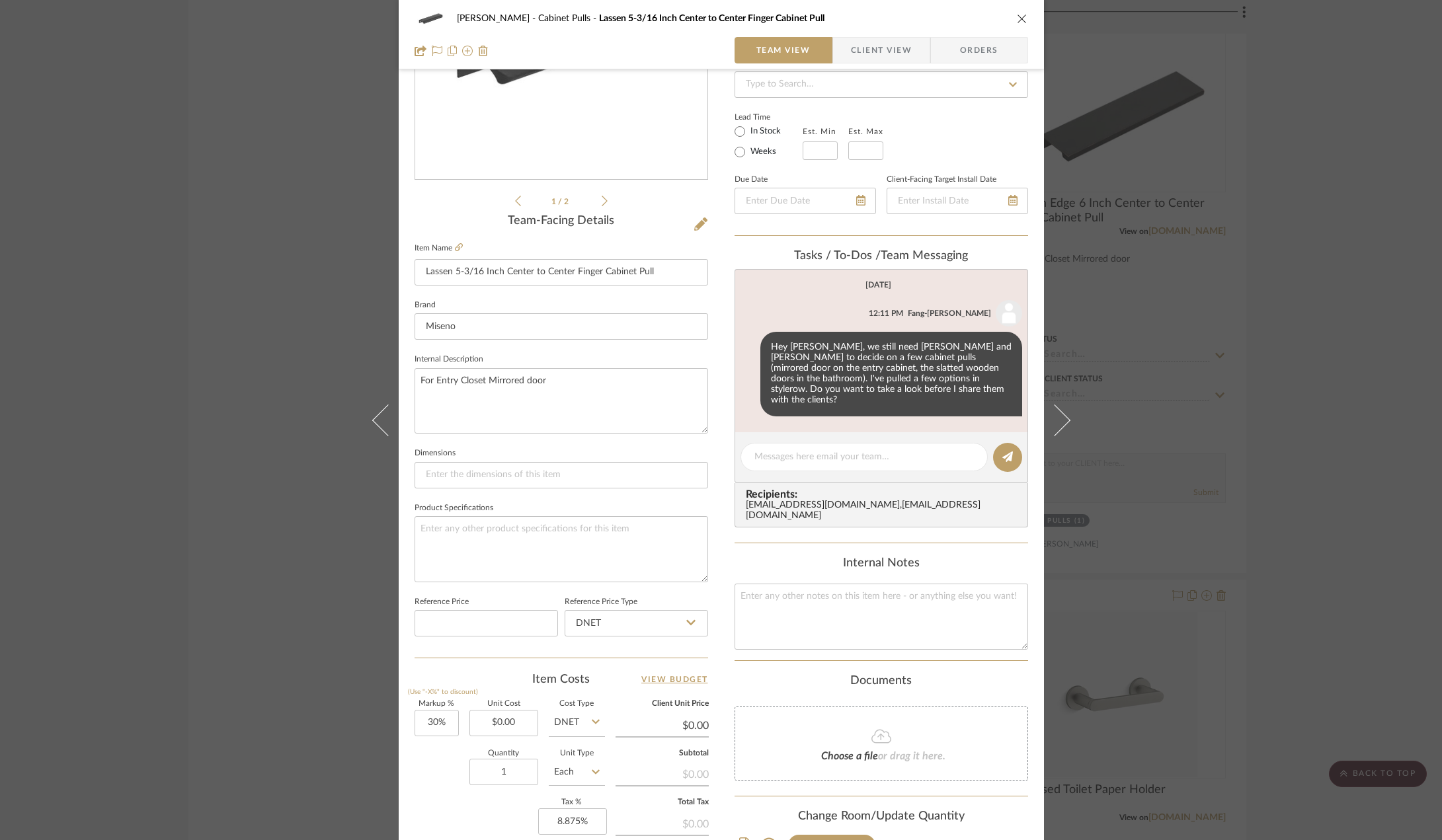
click at [870, 48] on span "Client View" at bounding box center [880, 50] width 61 height 27
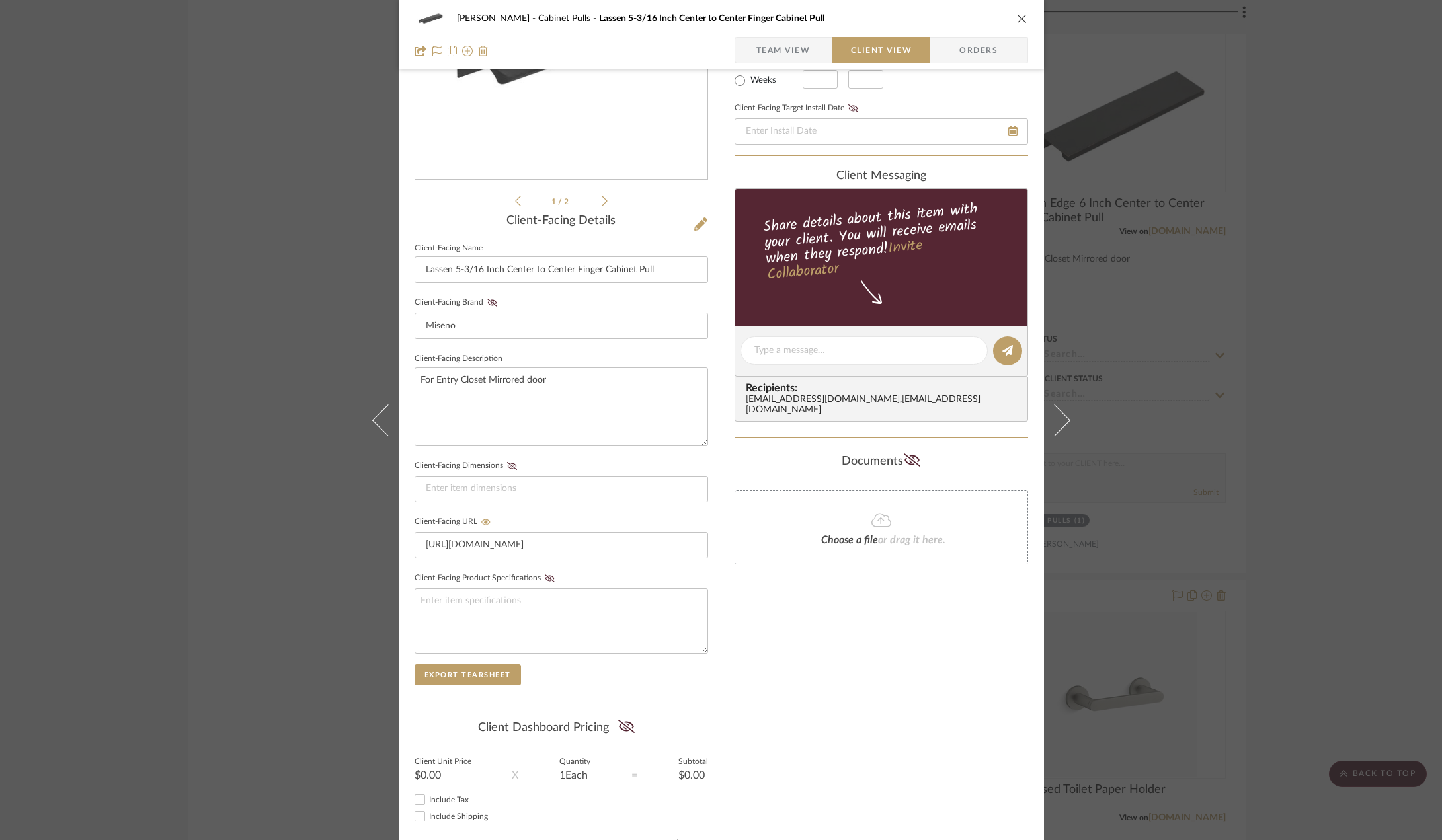
click at [370, 407] on button at bounding box center [380, 420] width 37 height 840
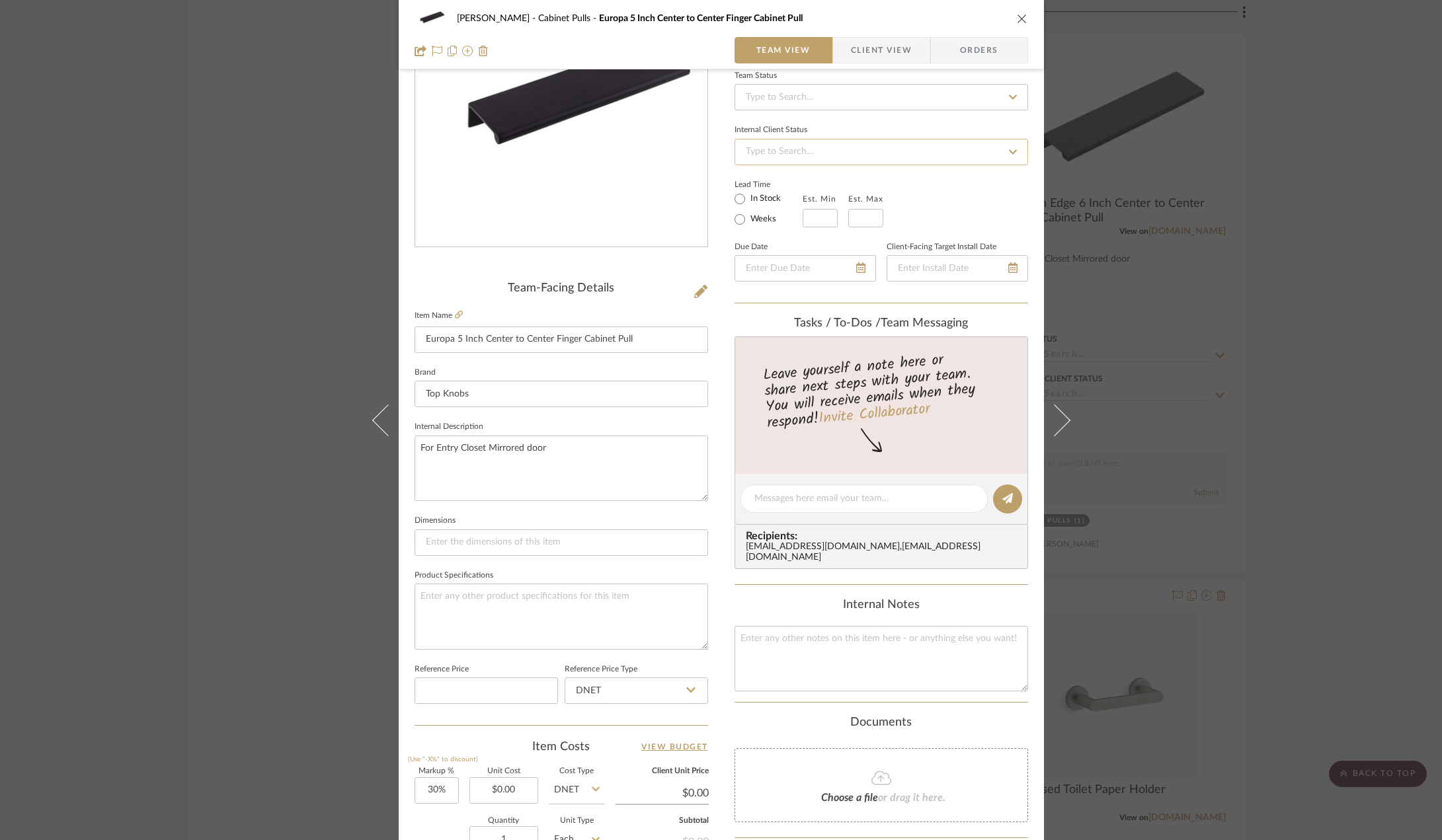
scroll to position [132, 0]
click at [874, 48] on span "Client View" at bounding box center [880, 50] width 61 height 27
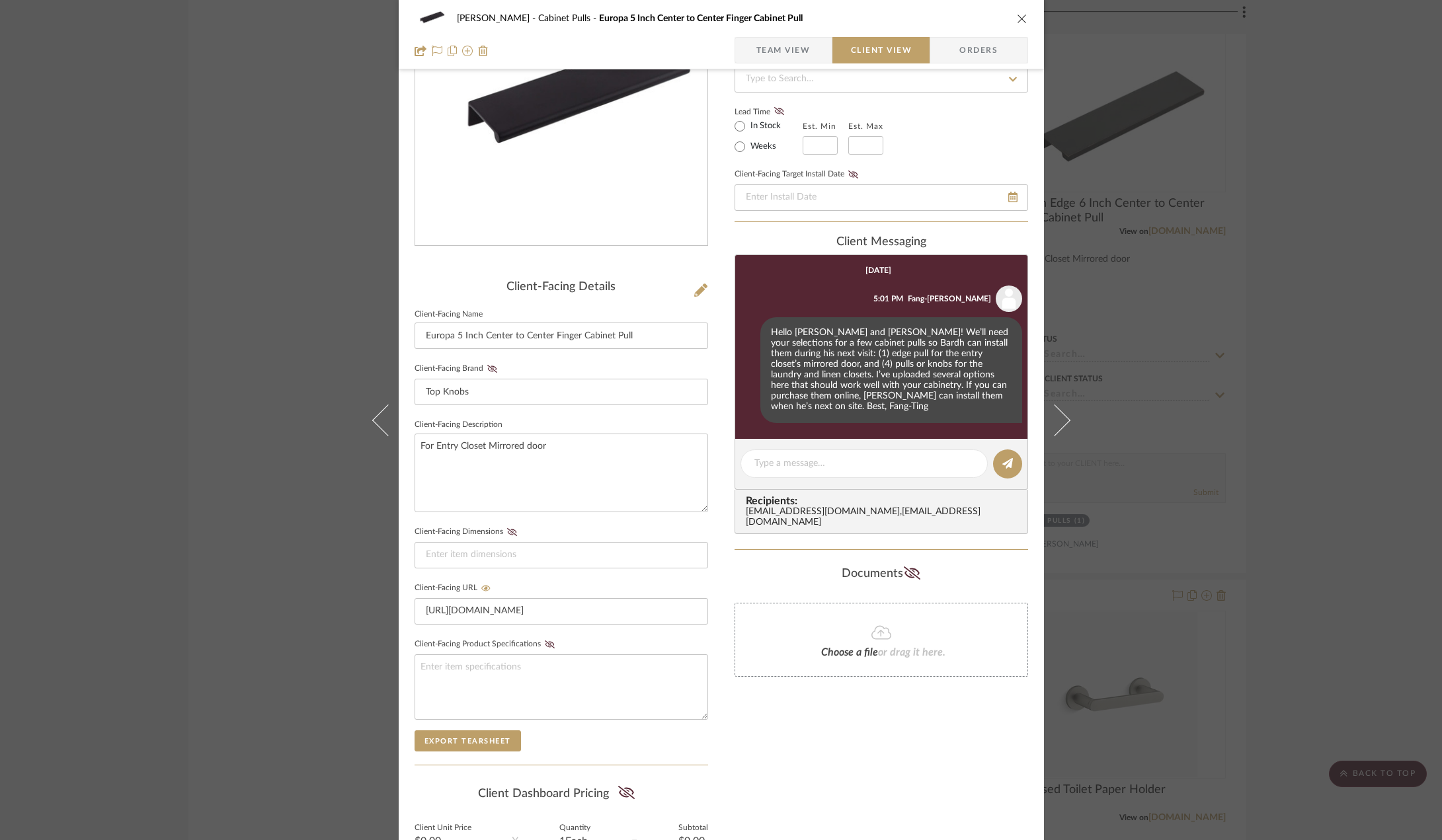
drag, startPoint x: 214, startPoint y: 437, endPoint x: 225, endPoint y: 436, distance: 11.0
click at [218, 436] on div "[PERSON_NAME] Cabinet Pulls Europa 5 Inch Center to Center Finger Cabinet Pull …" at bounding box center [721, 420] width 1442 height 840
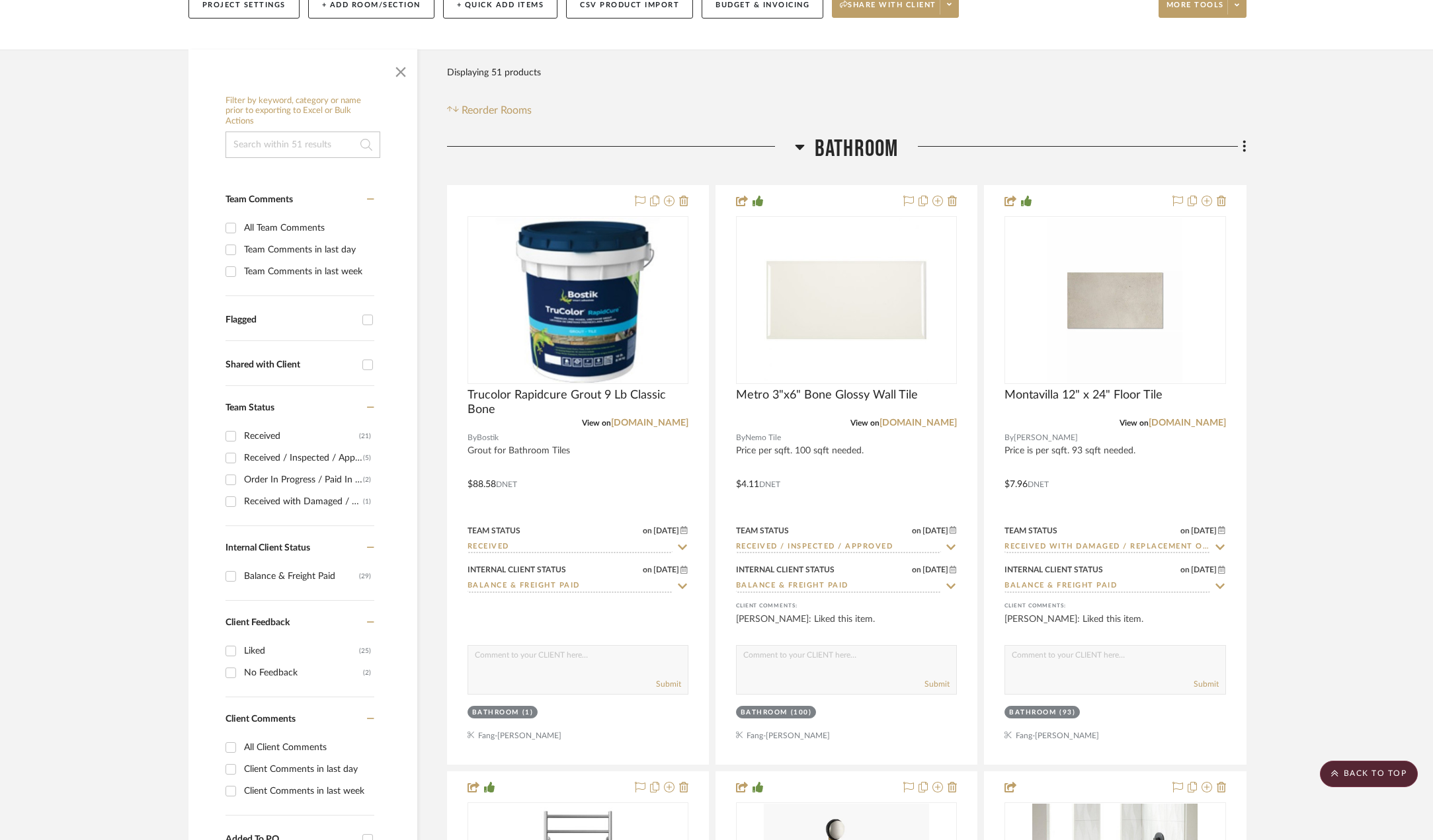
scroll to position [0, 0]
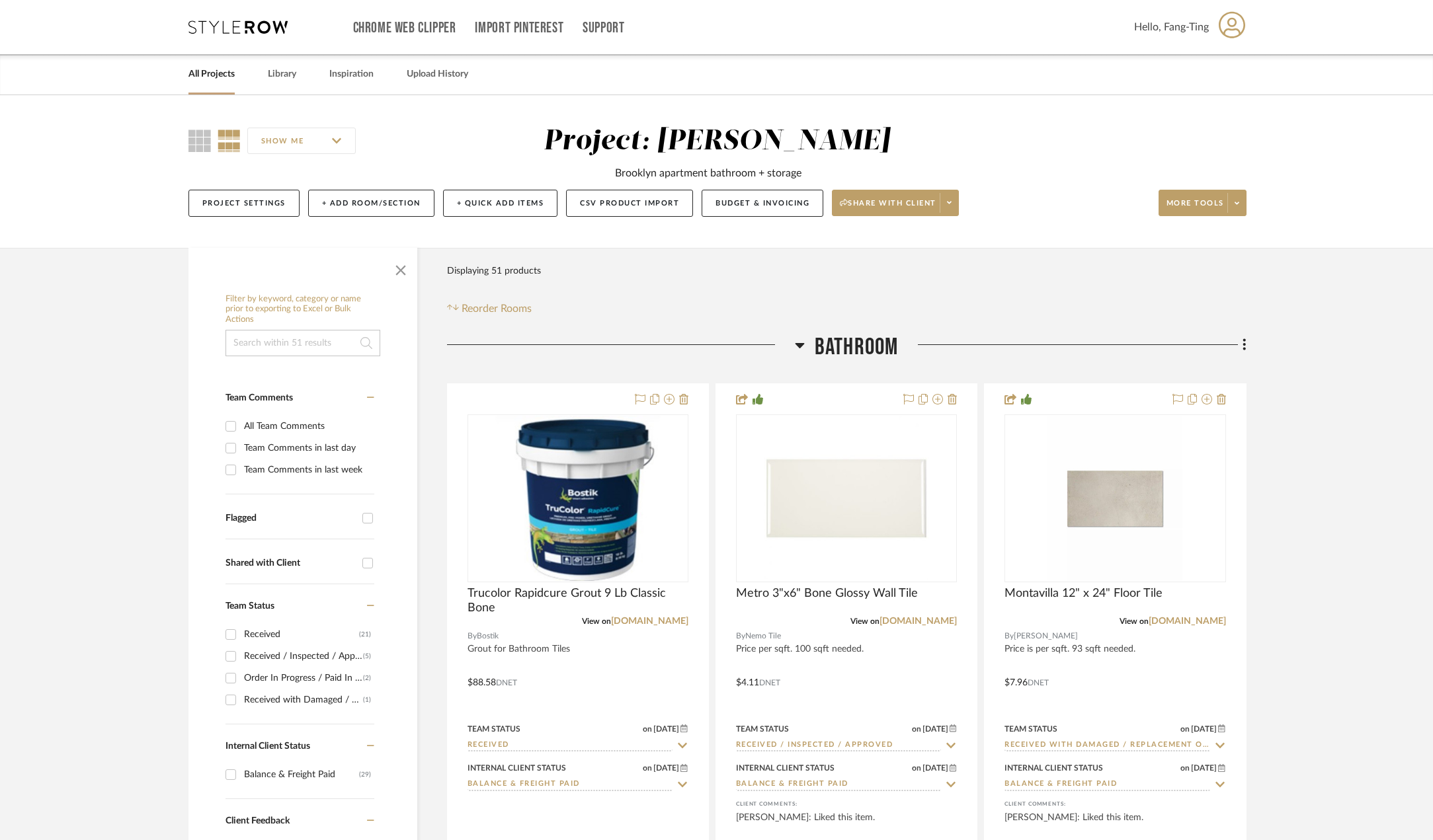
drag, startPoint x: 240, startPoint y: 32, endPoint x: 233, endPoint y: 39, distance: 9.9
click at [240, 32] on icon at bounding box center [237, 27] width 99 height 13
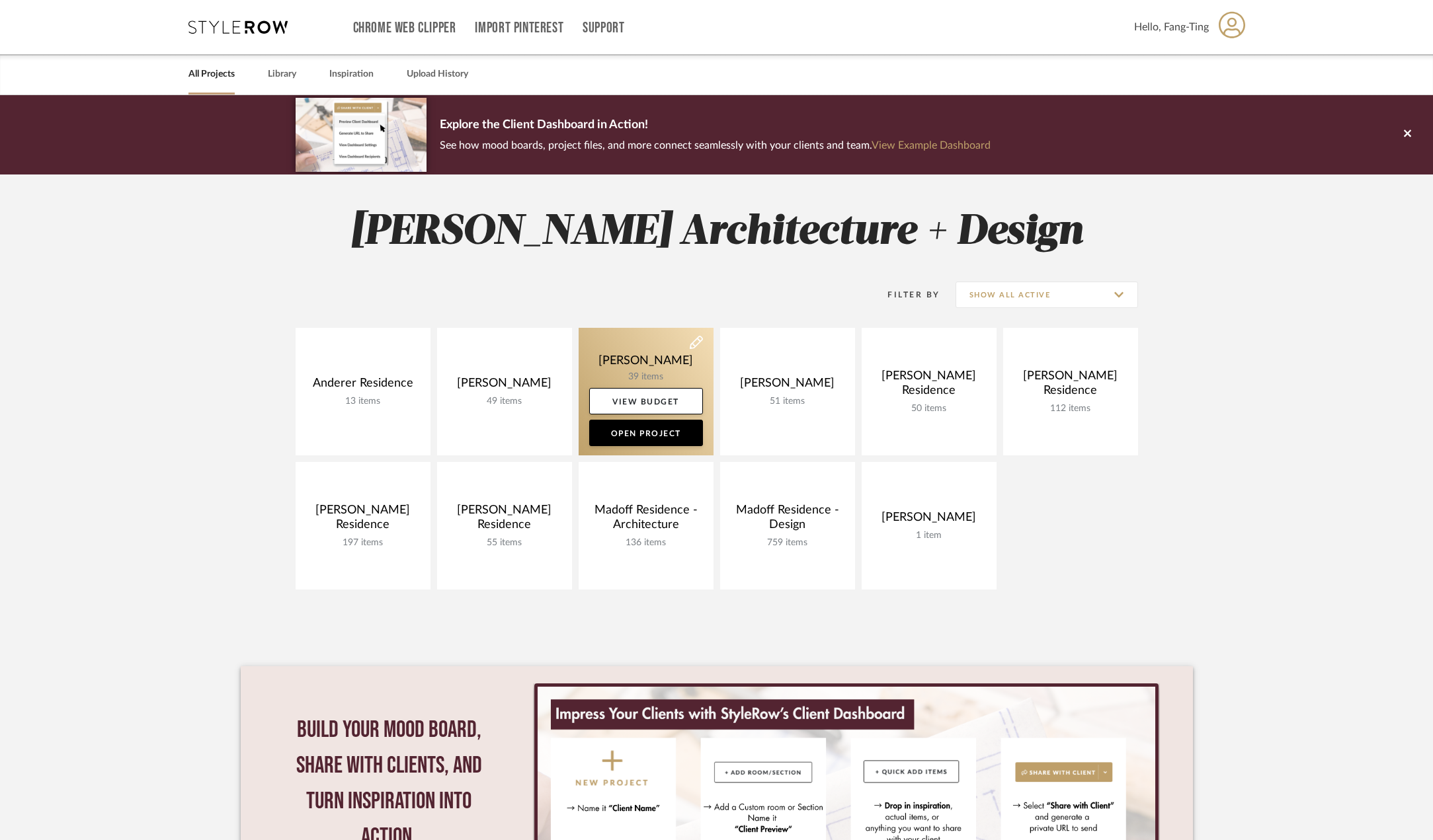
click at [638, 363] on link at bounding box center [646, 391] width 135 height 127
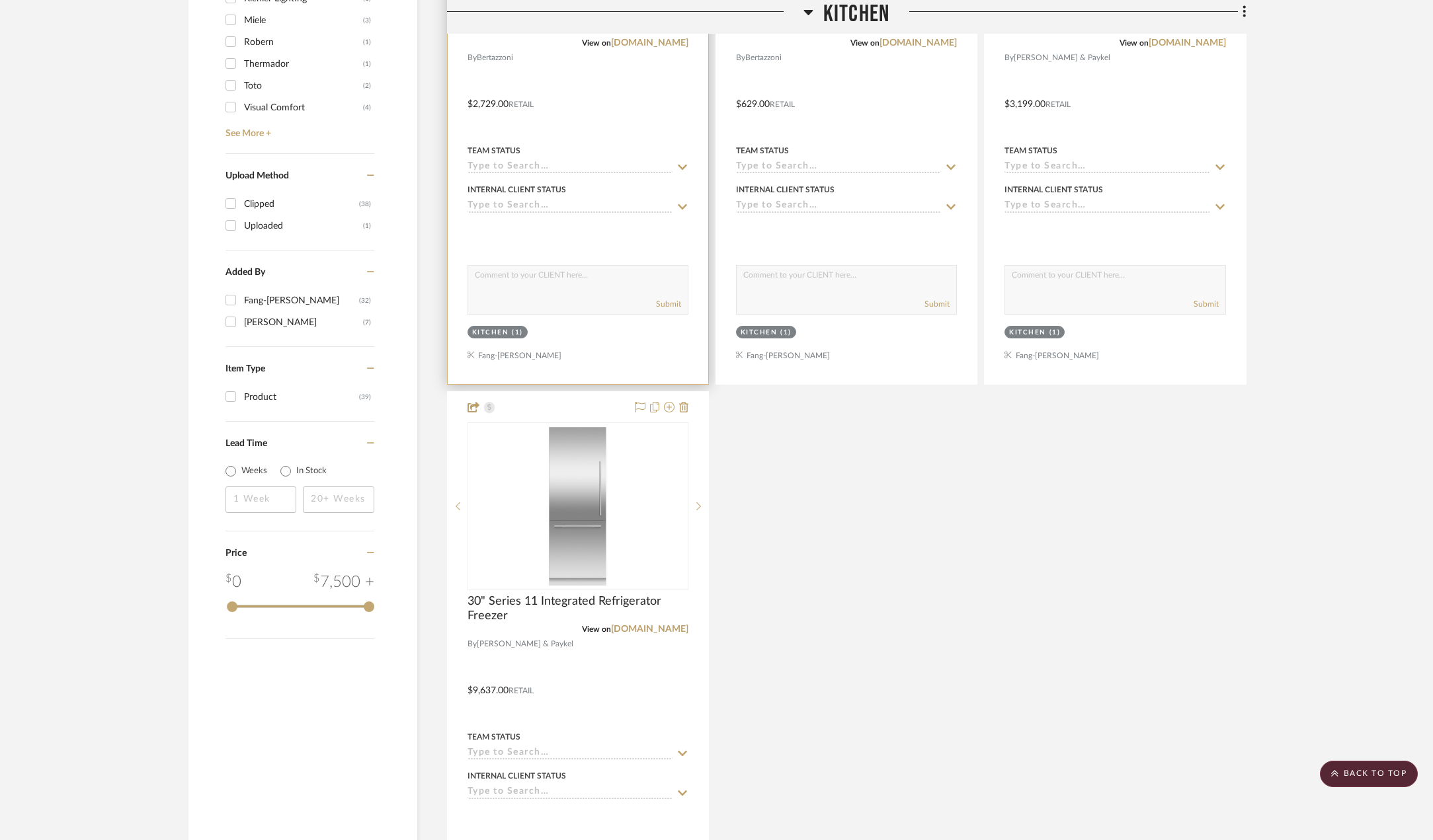
scroll to position [1124, 0]
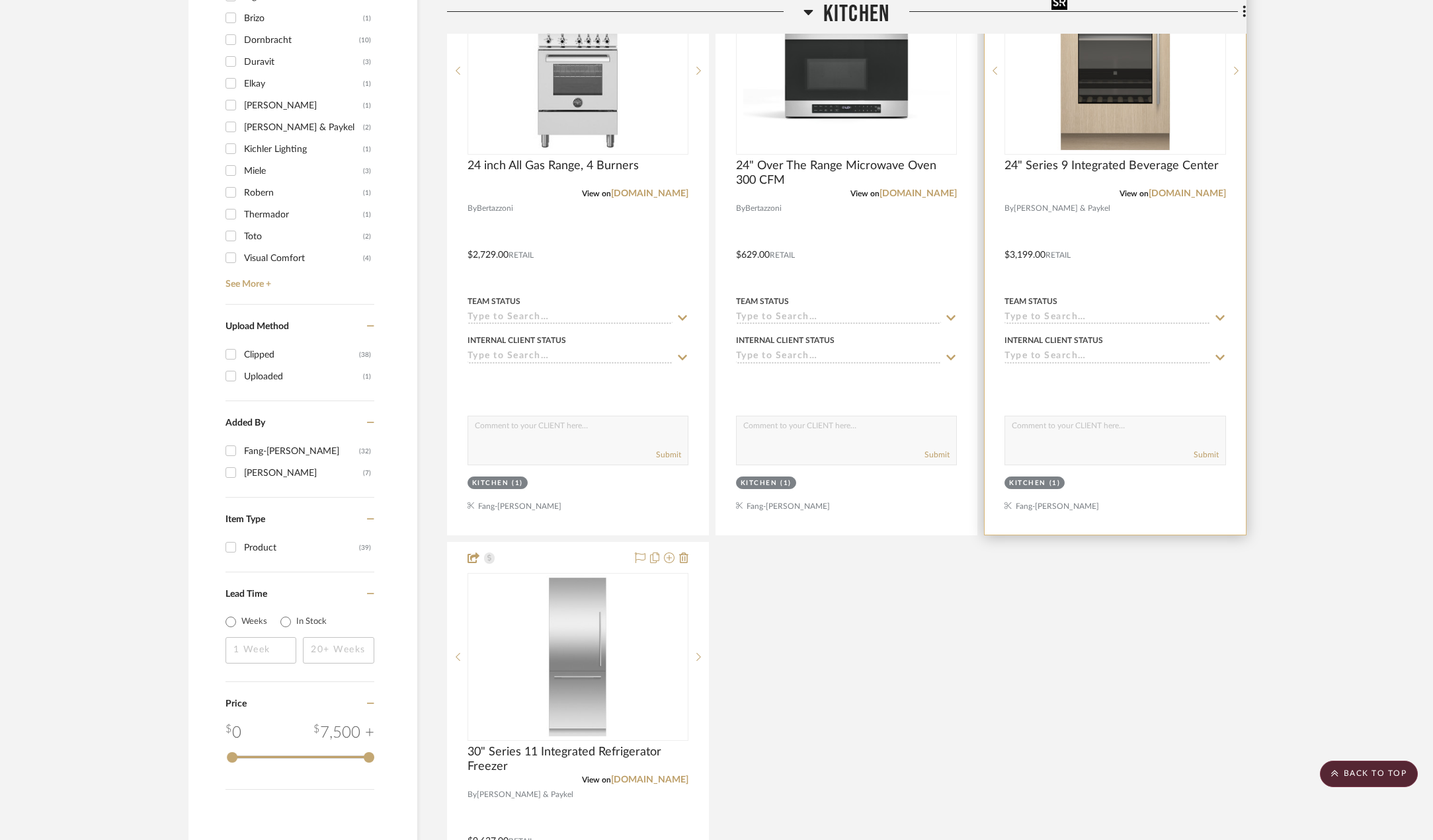
click at [1125, 107] on img at bounding box center [1115, 70] width 138 height 165
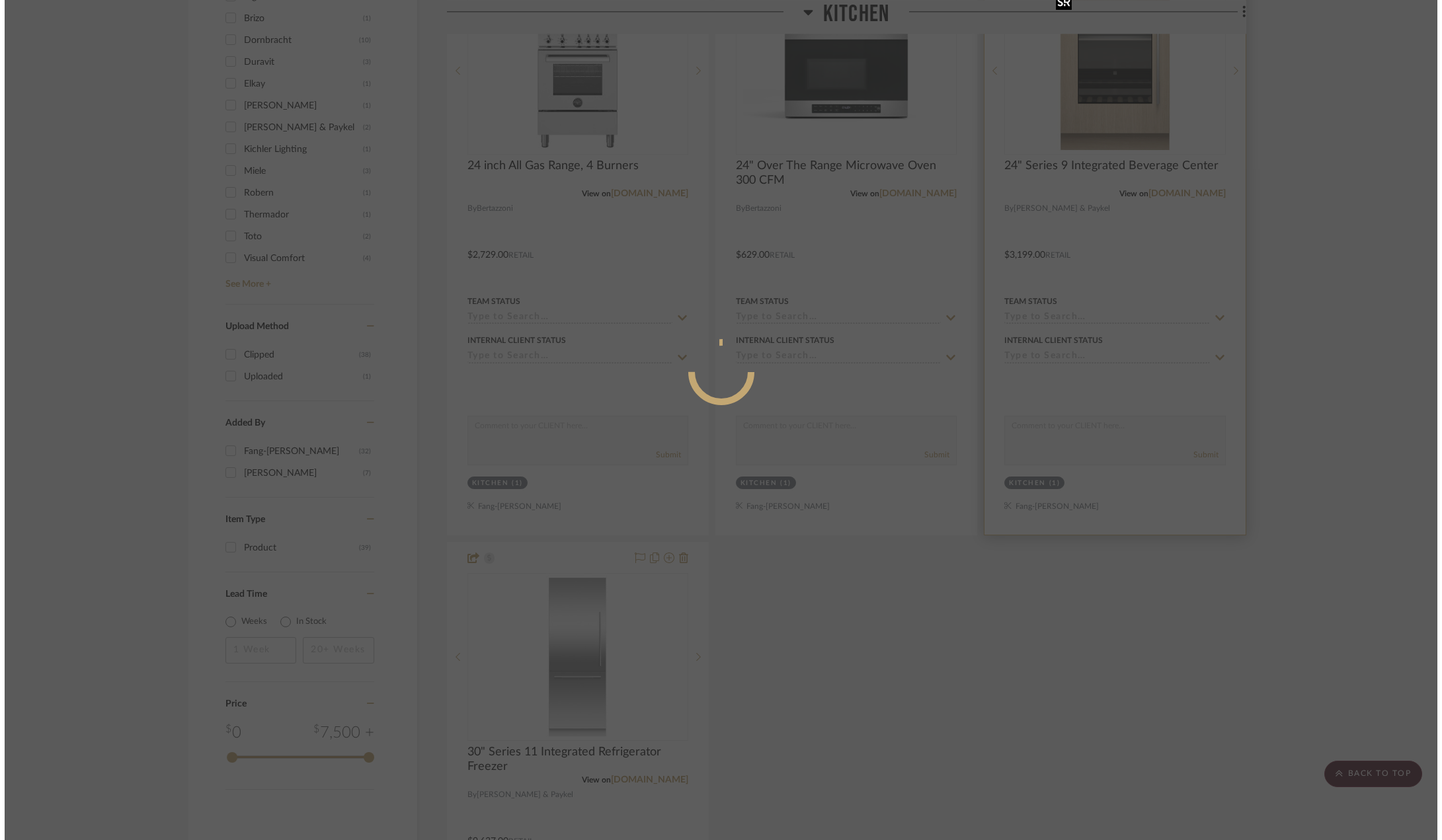
scroll to position [0, 0]
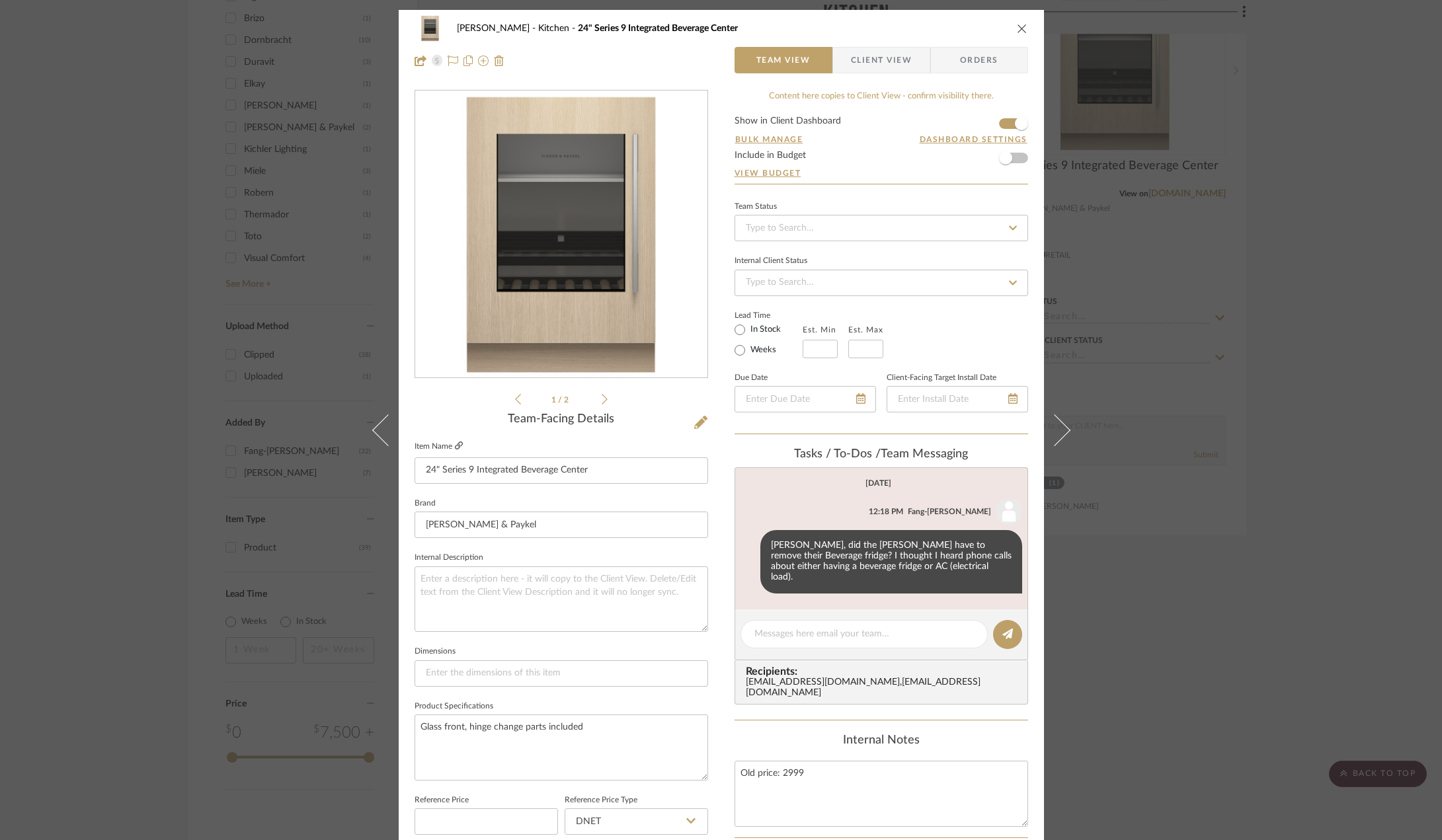
click at [455, 444] on icon at bounding box center [459, 445] width 8 height 8
click at [191, 243] on div "[PERSON_NAME] Kitchen 24" Series 9 Integrated Beverage Center Team View Client …" at bounding box center [721, 420] width 1442 height 840
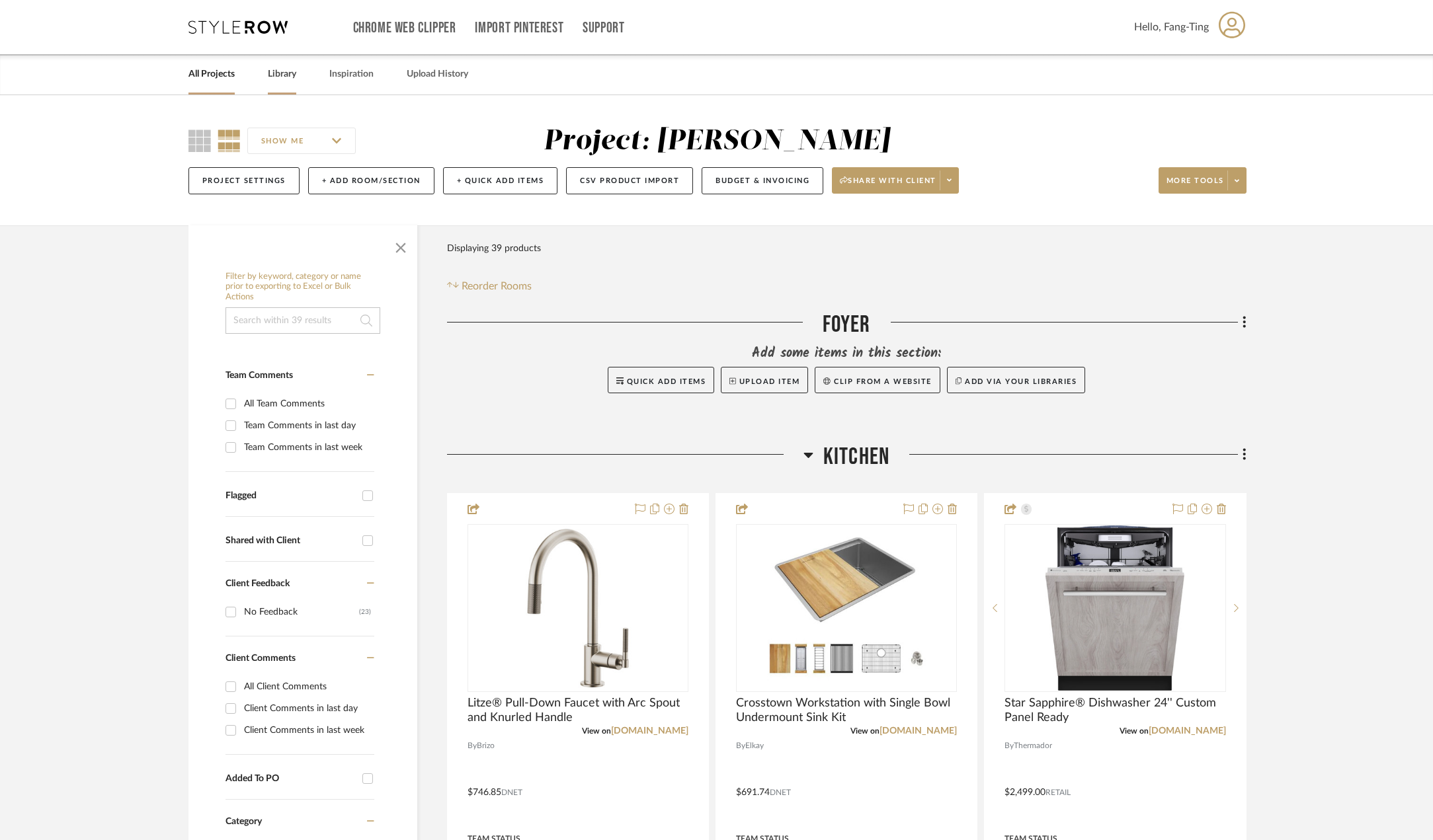
click at [284, 71] on link "Library" at bounding box center [282, 74] width 28 height 18
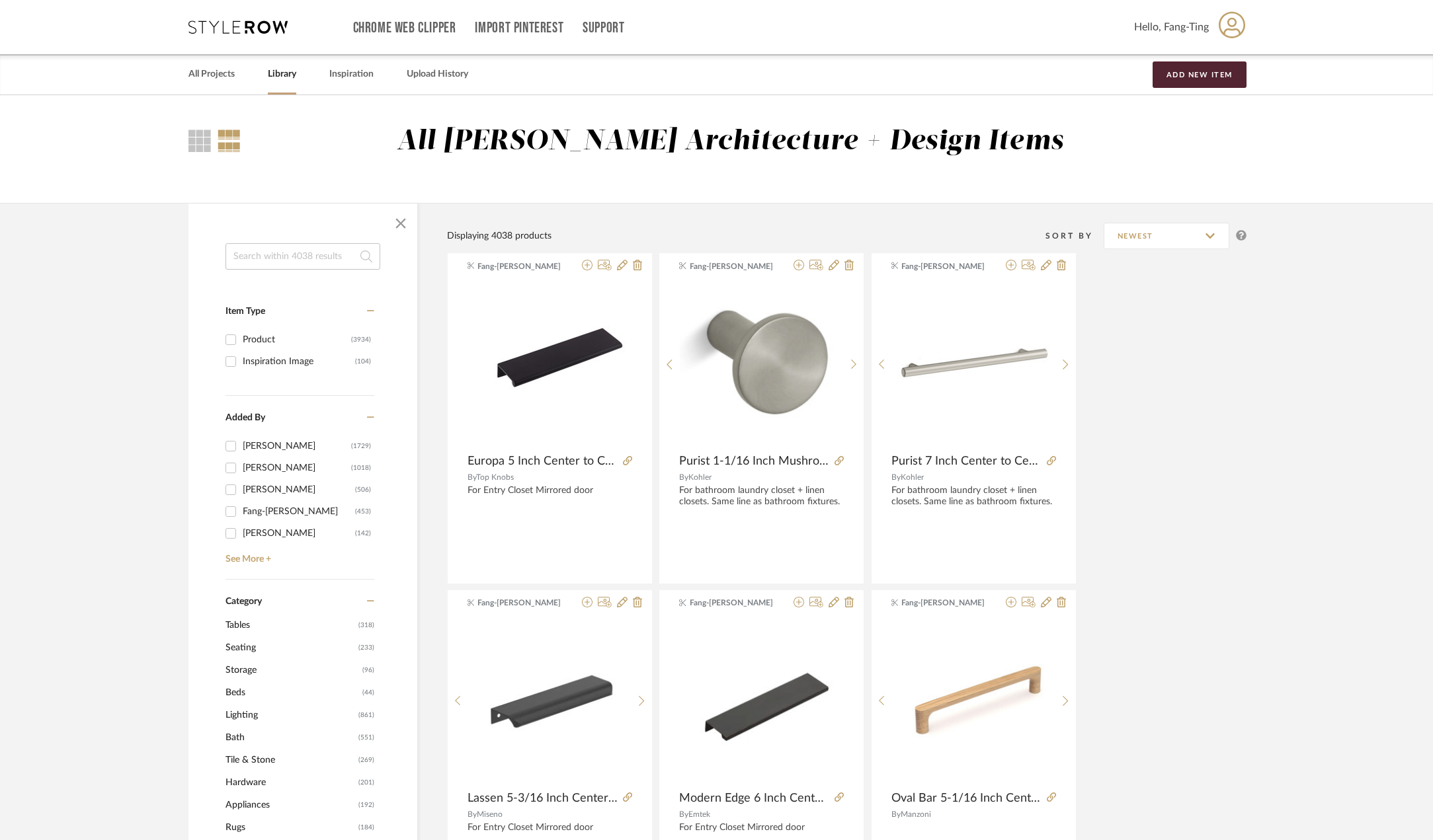
click at [280, 253] on input at bounding box center [303, 256] width 155 height 27
type input "chandelier"
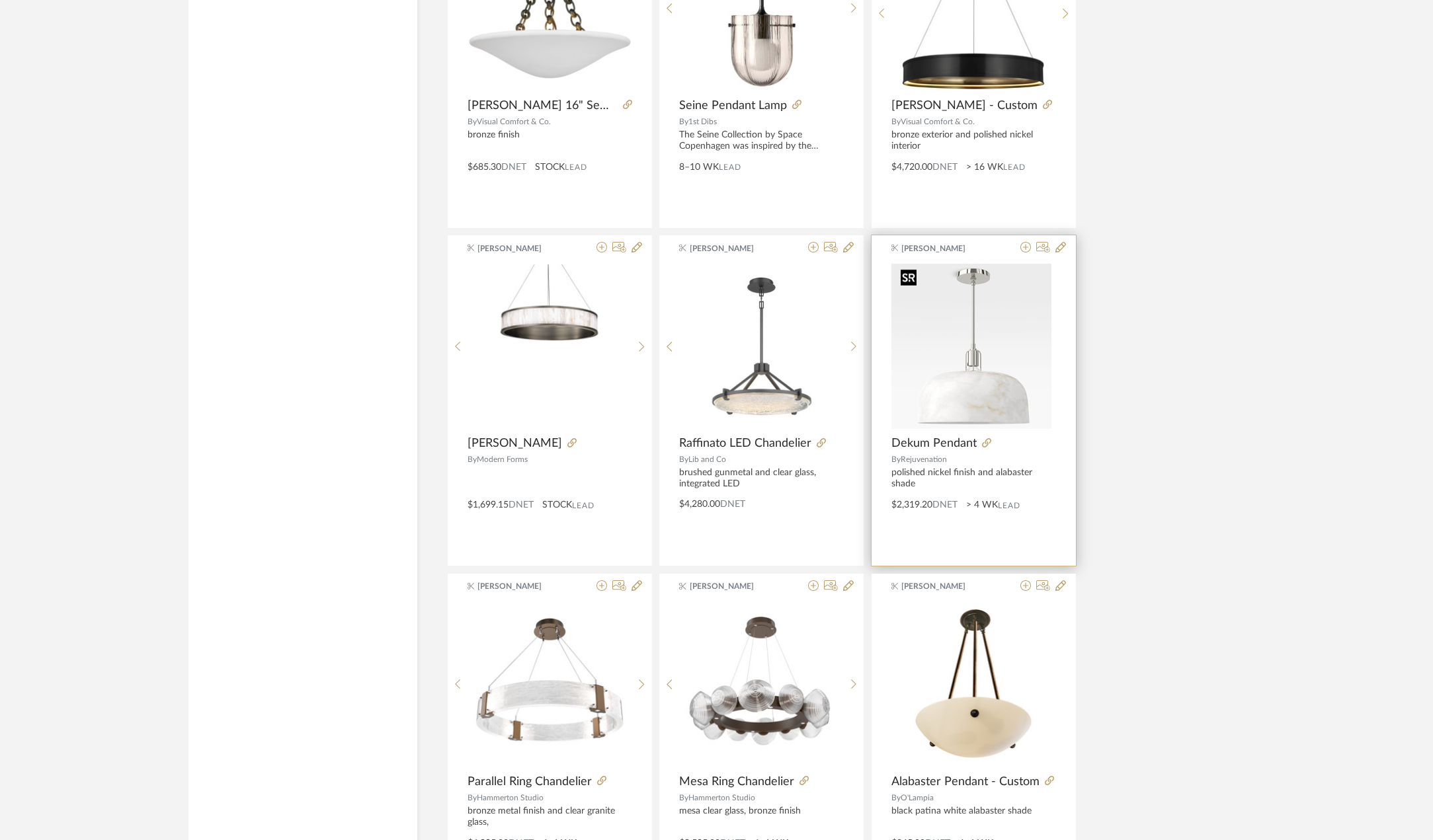
scroll to position [3642, 0]
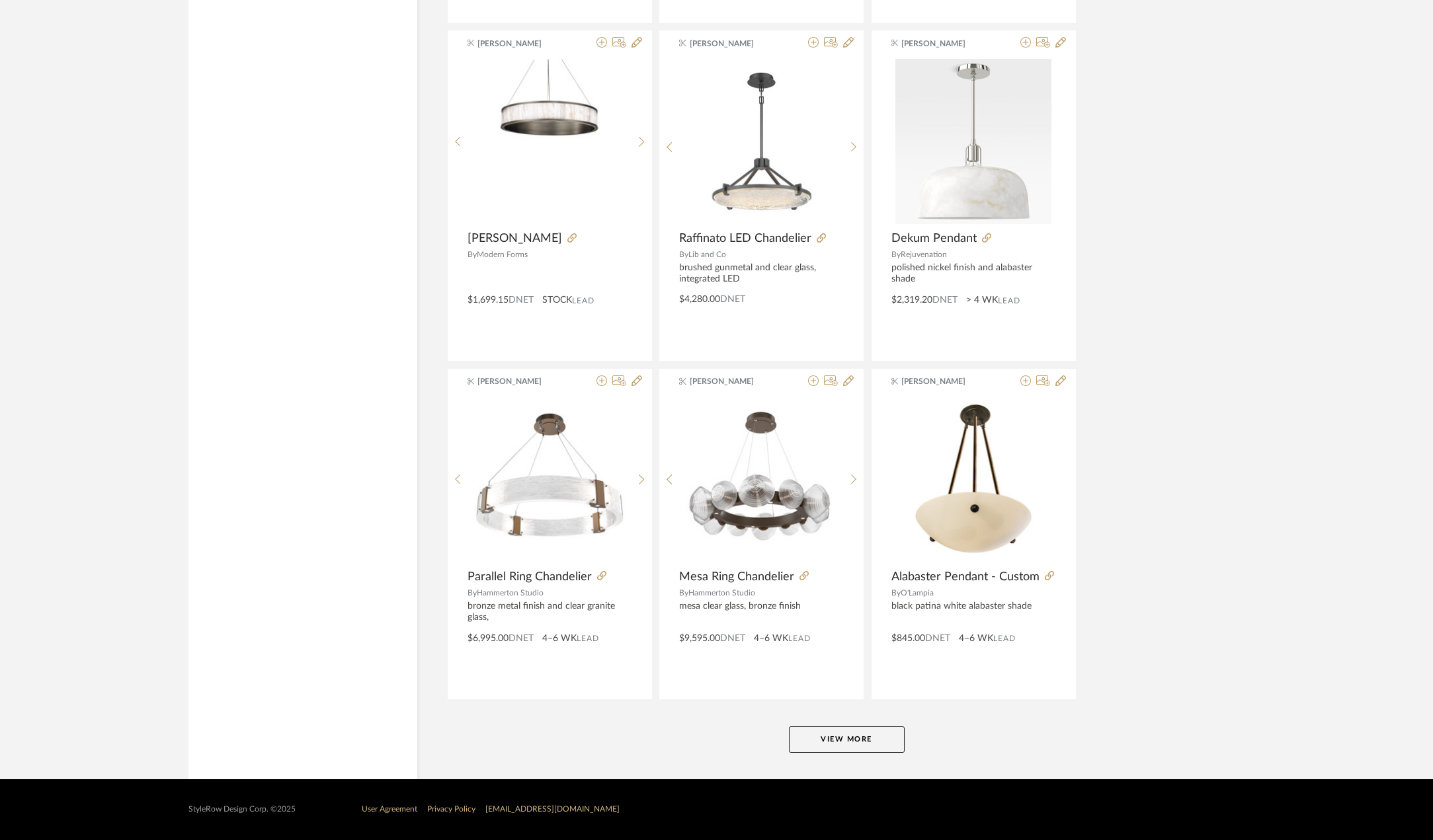
click at [858, 737] on button "View More" at bounding box center [846, 739] width 115 height 27
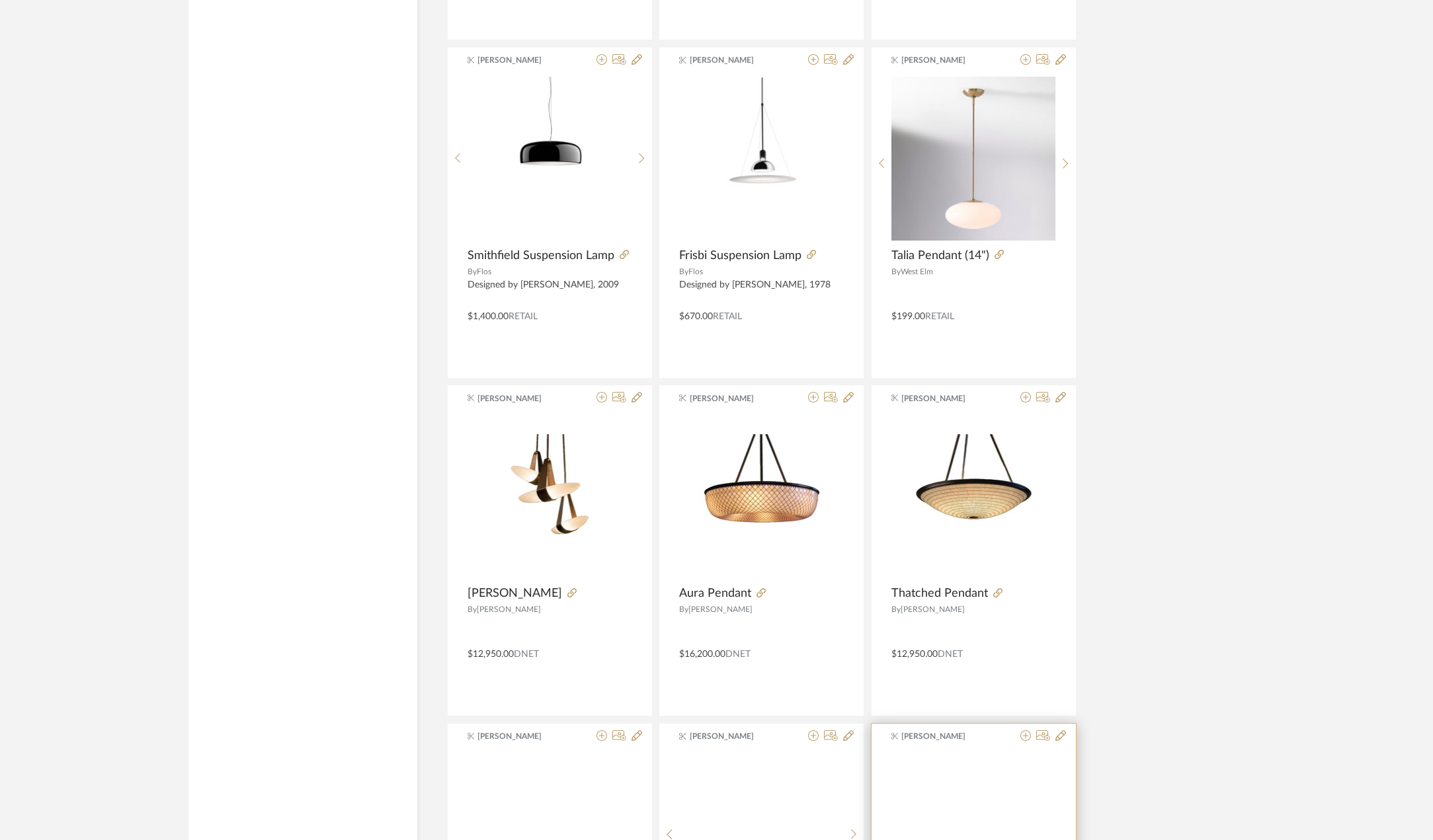
scroll to position [4766, 0]
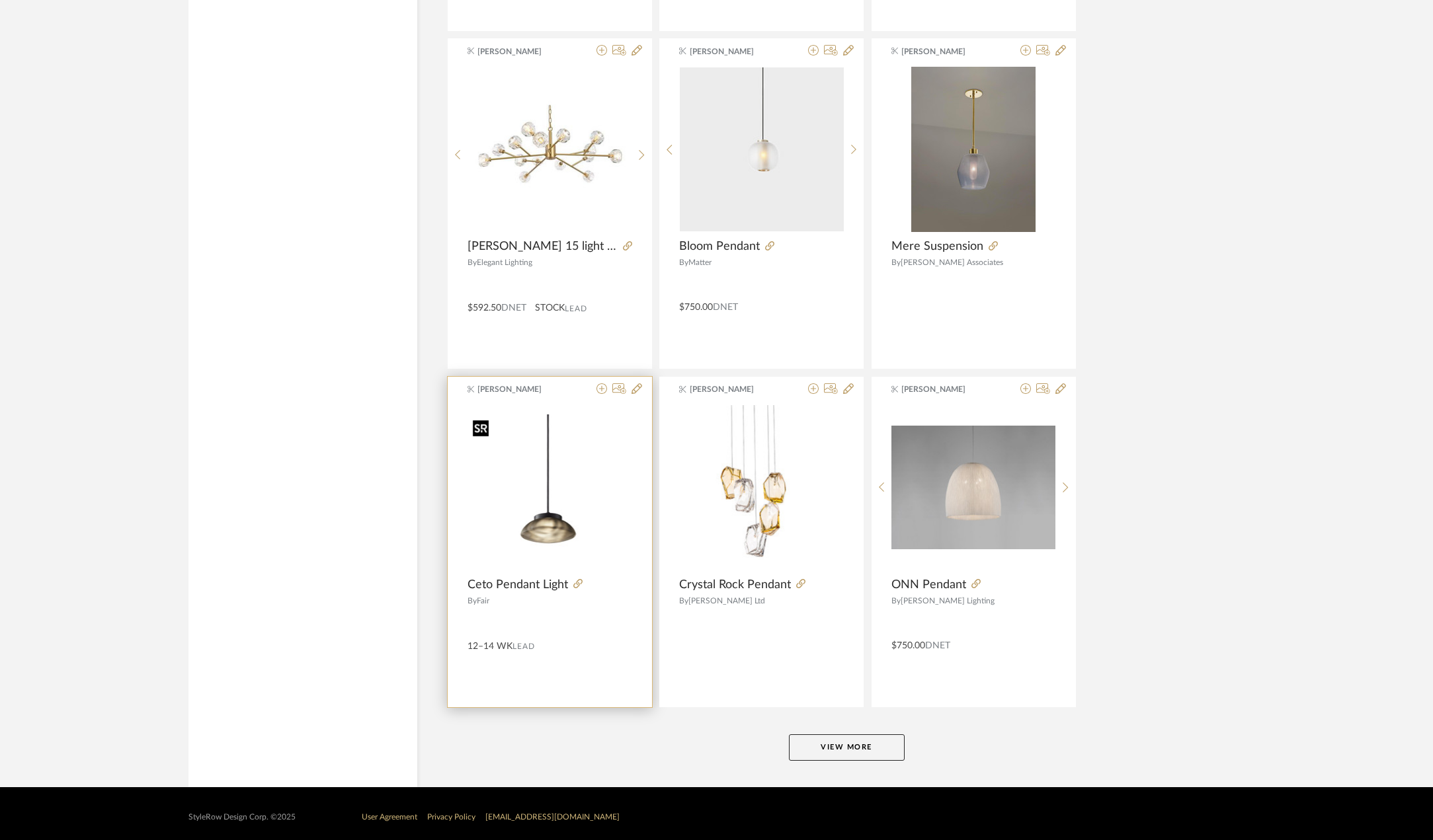
scroll to position [7700, 0]
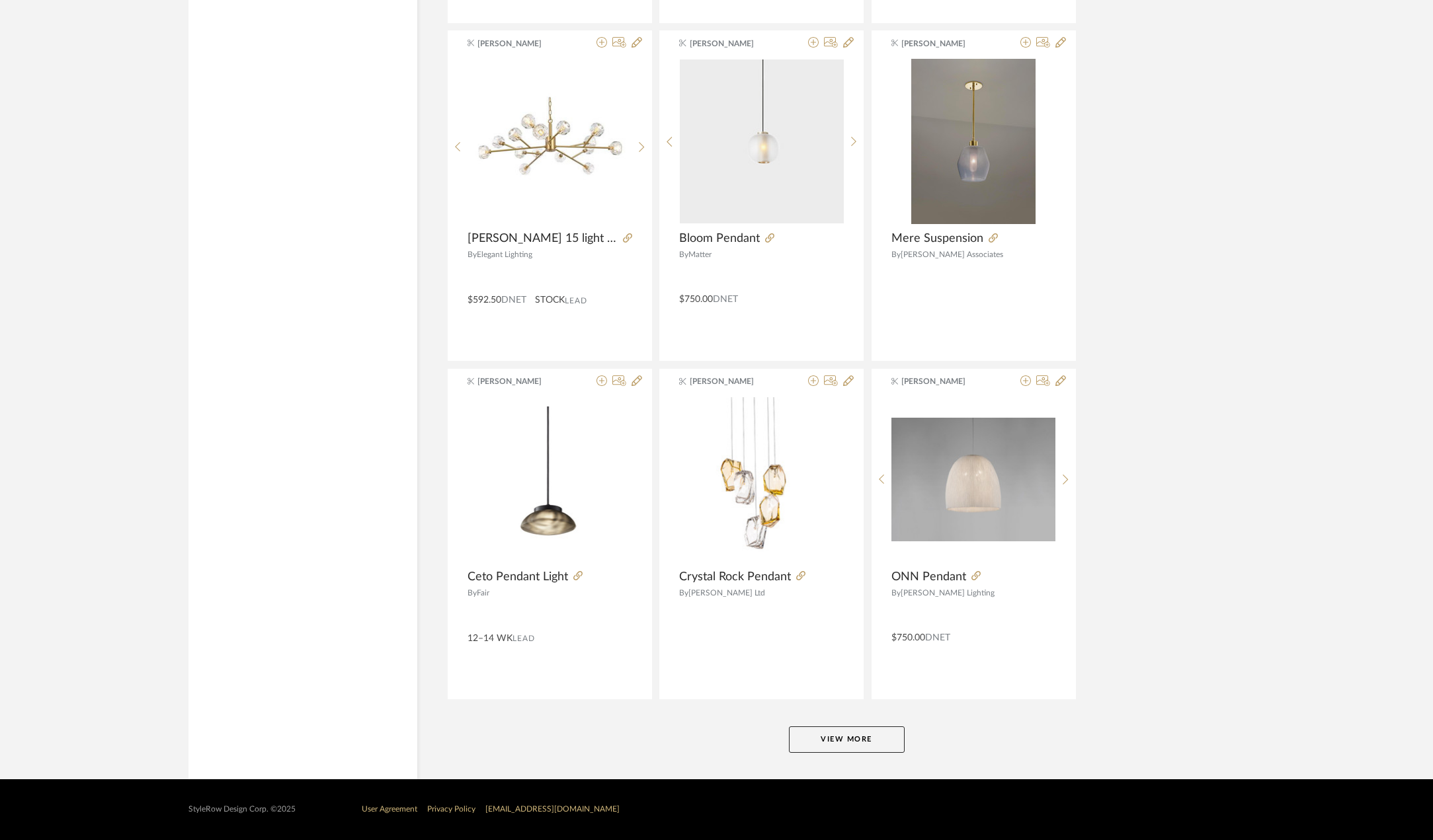
click at [858, 745] on button "View More" at bounding box center [846, 739] width 115 height 27
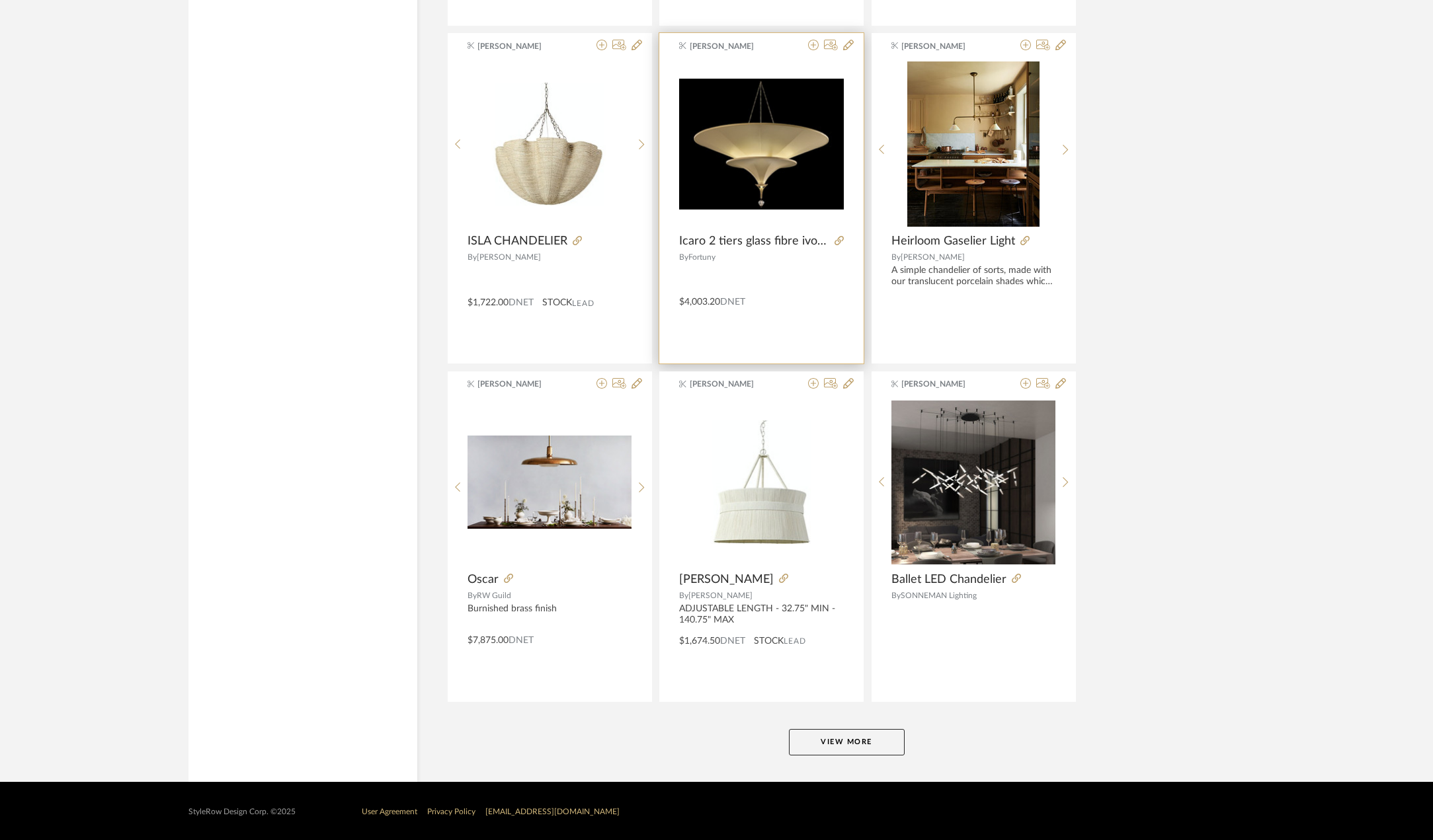
scroll to position [11758, 0]
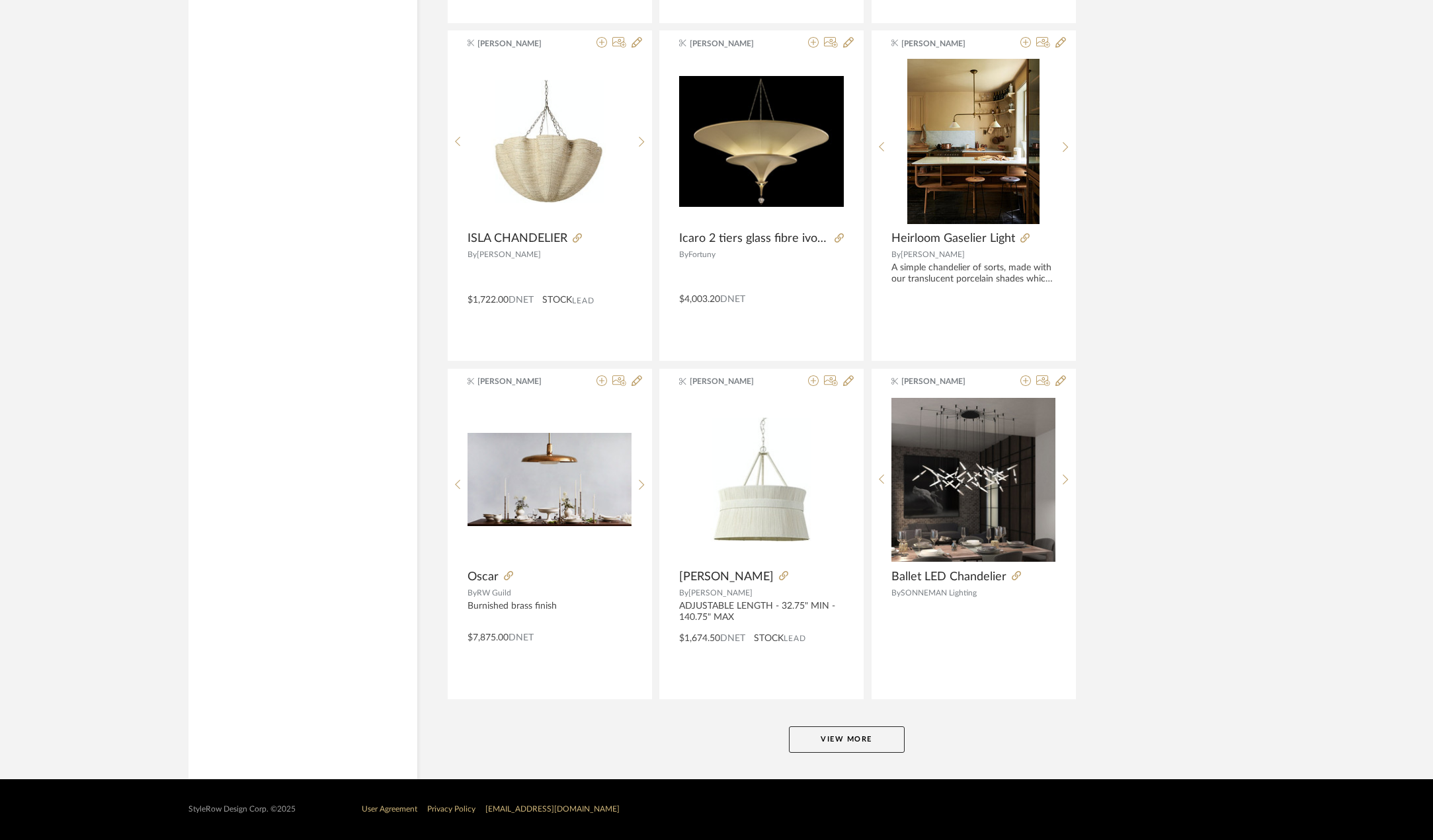
click at [836, 742] on button "View More" at bounding box center [846, 739] width 115 height 27
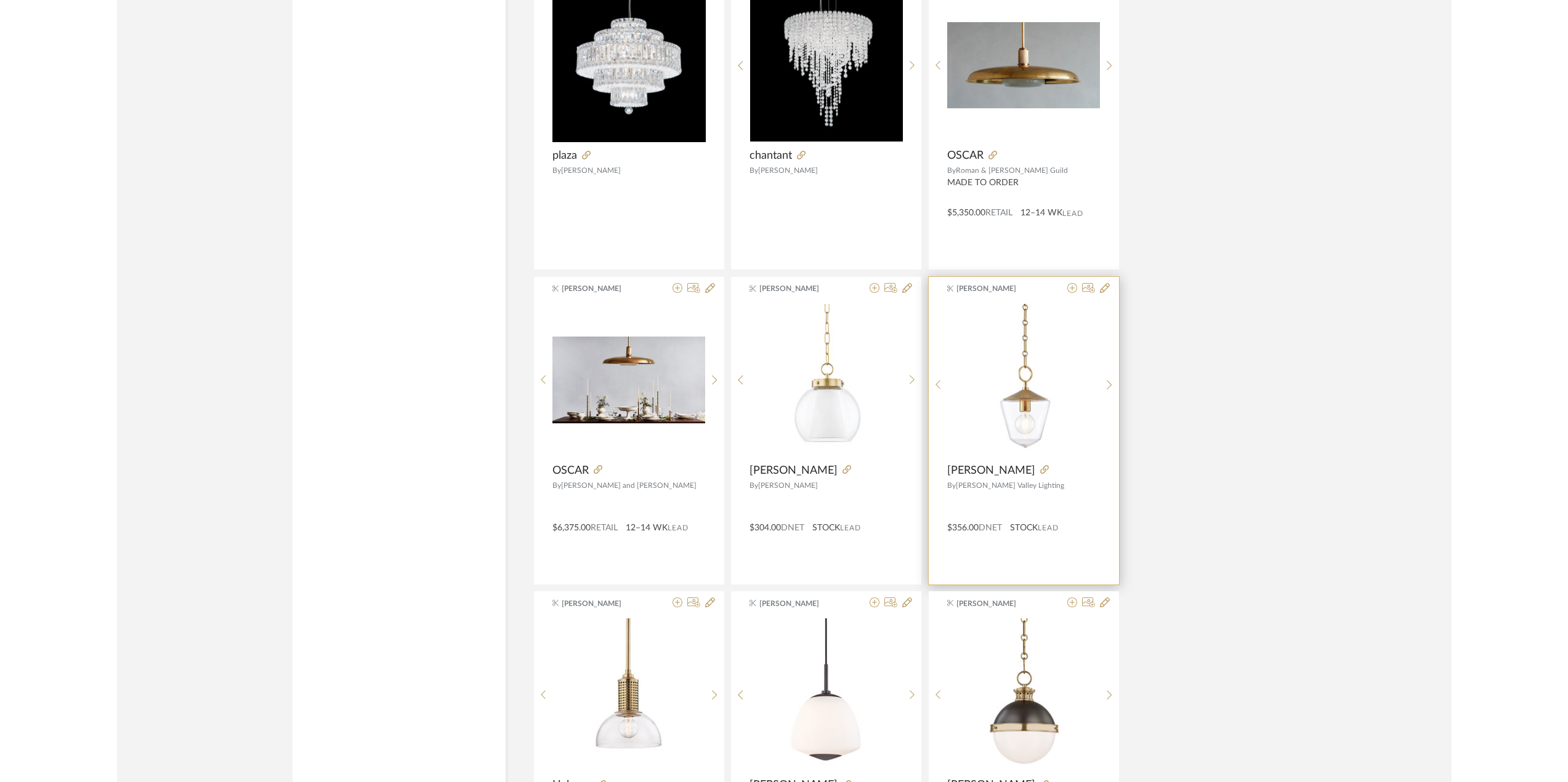
scroll to position [13777, 0]
